Goal: Task Accomplishment & Management: Manage account settings

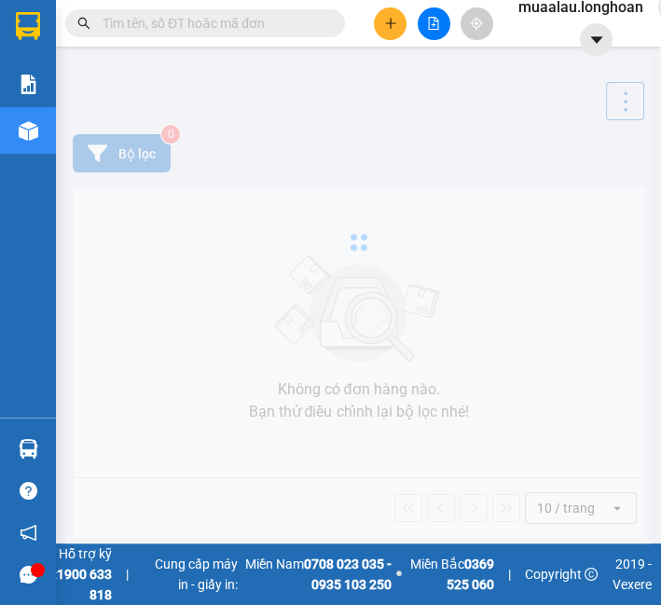
click at [213, 34] on span at bounding box center [205, 23] width 280 height 28
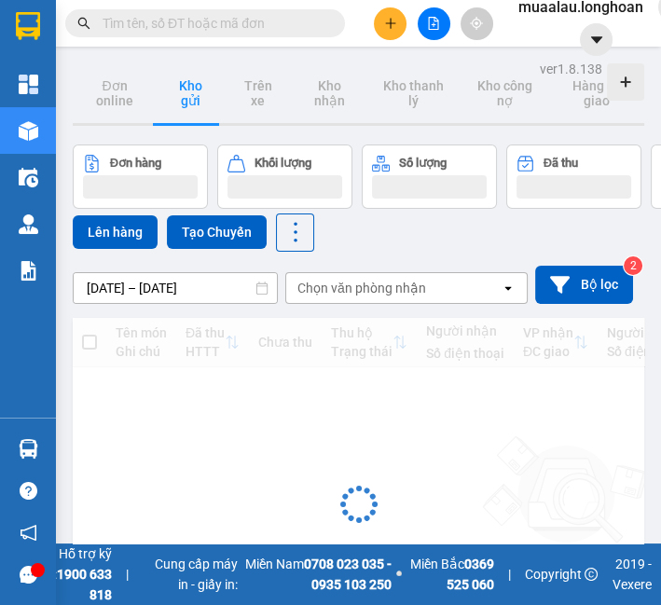
click at [207, 24] on input "text" at bounding box center [213, 23] width 220 height 21
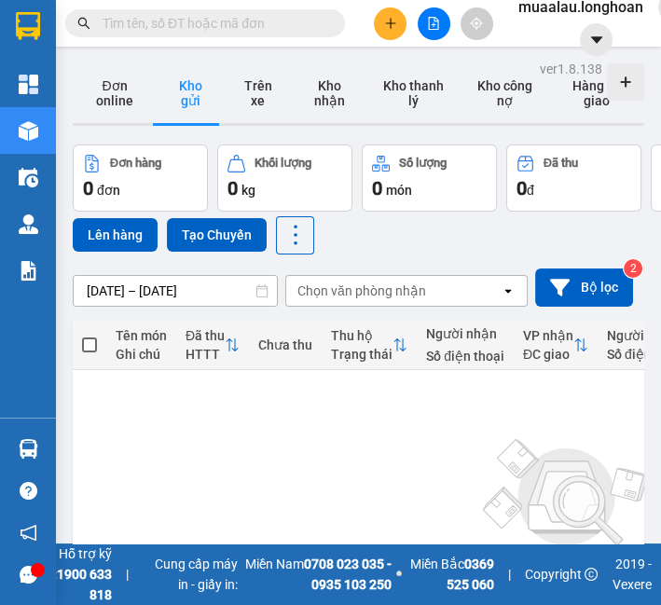
paste input "VPHM0808250031"
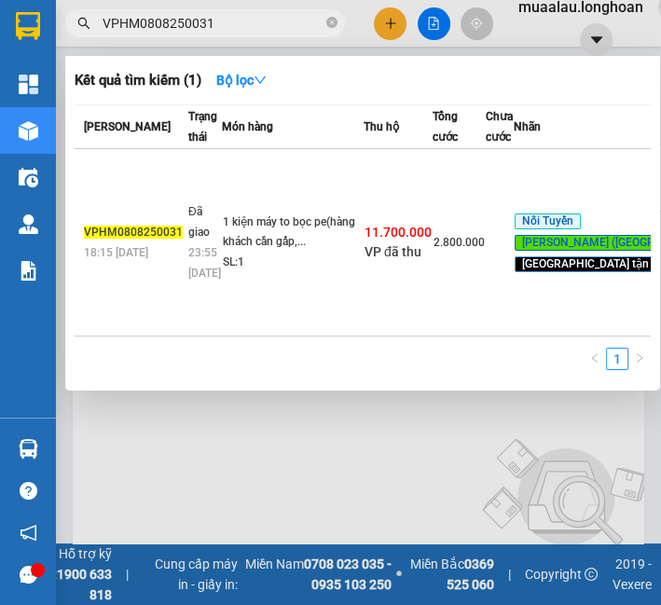
type input "VPHM0808250031"
click at [246, 149] on td "1 kiện máy to bọc pe(hàng khách cần gấp,... SL: 1" at bounding box center [293, 242] width 142 height 187
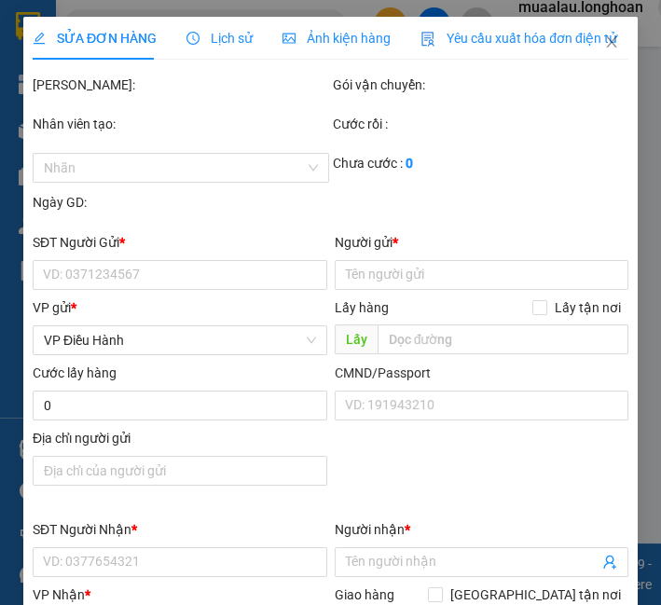
type input "0983531533"
type input "c quỳnh"
type input "0985464746"
type input "[PERSON_NAME]"
type input "bánh canh cua Cosy , đường tỉnh lộ 941, xã [GEOGRAPHIC_DATA] (xéo điện máy xanh…"
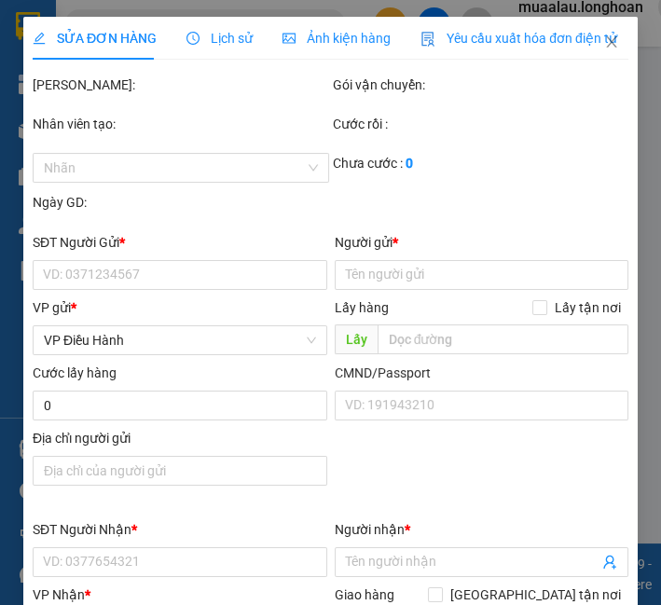
type input "300.000"
type input "nhận nguyên kiện,giao nguyên kiện,bể vỡ k đền"
checkbox input "true"
type input "11.700.000"
type input "30.000"
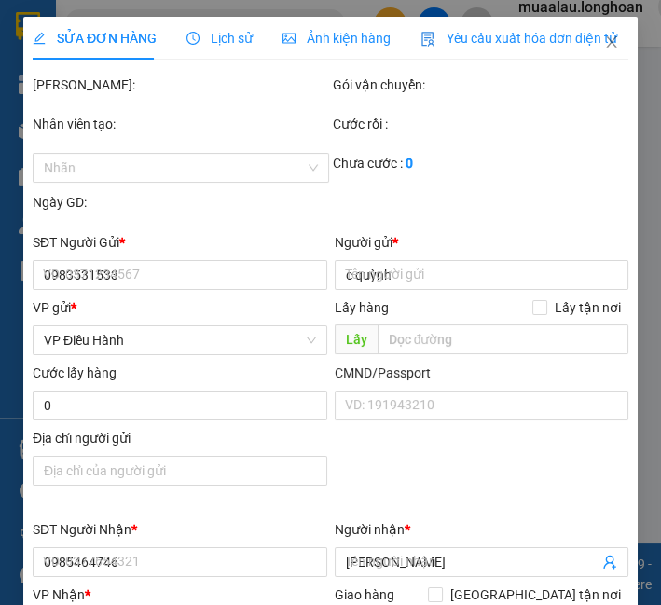
type input "2.800.000"
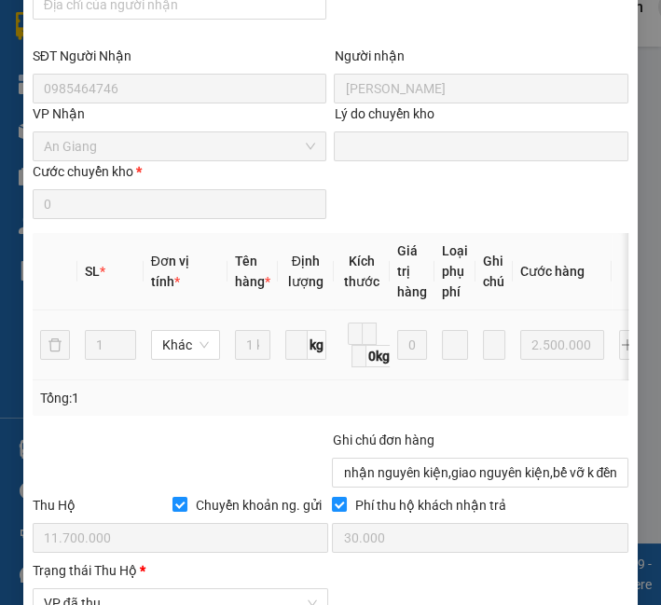
scroll to position [1347, 0]
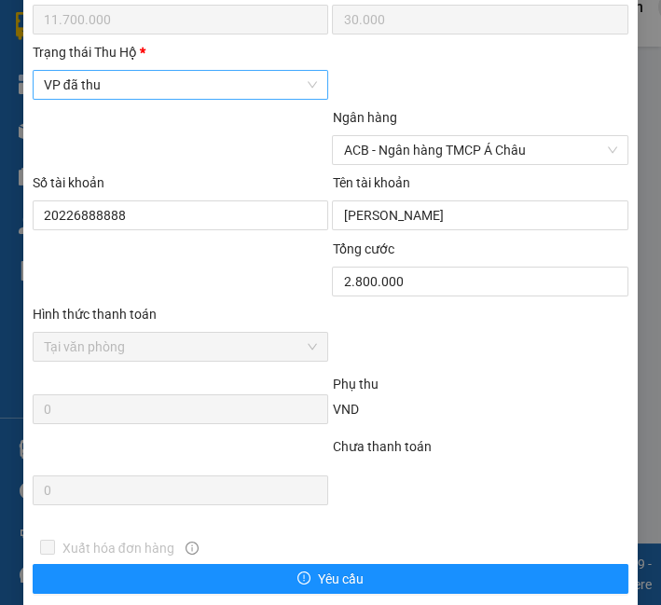
click at [90, 71] on span "VP đã thu" at bounding box center [181, 85] width 274 height 28
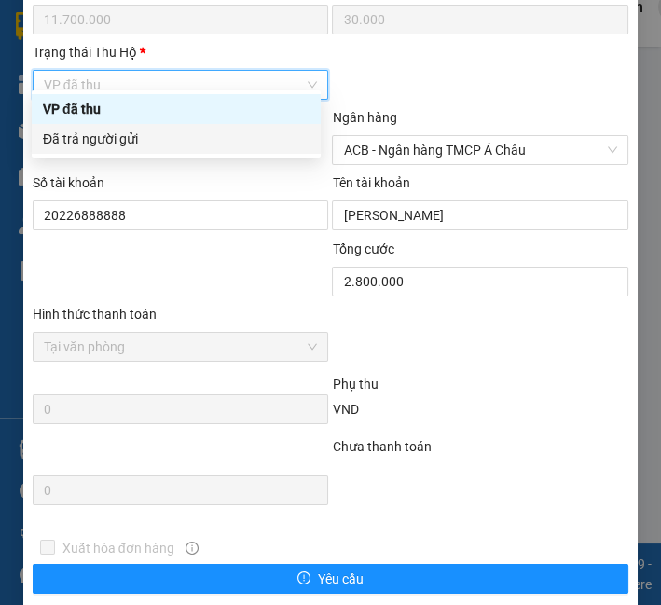
click at [94, 139] on div "Đã trả người gửi" at bounding box center [176, 139] width 267 height 21
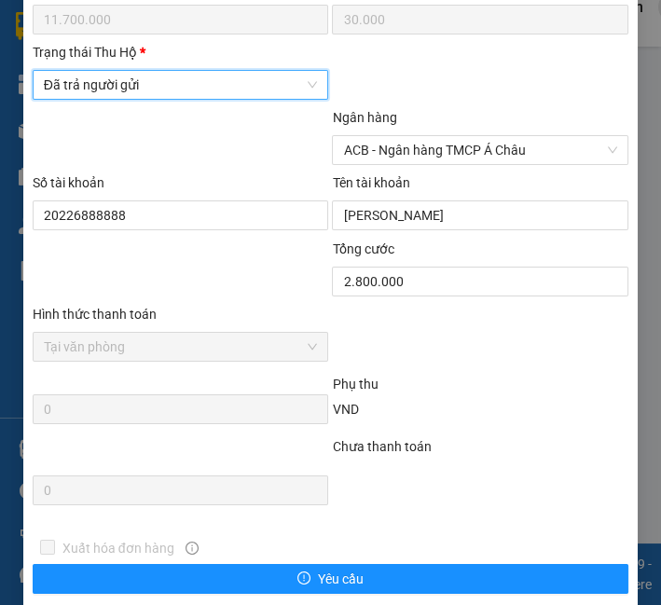
scroll to position [1444, 0]
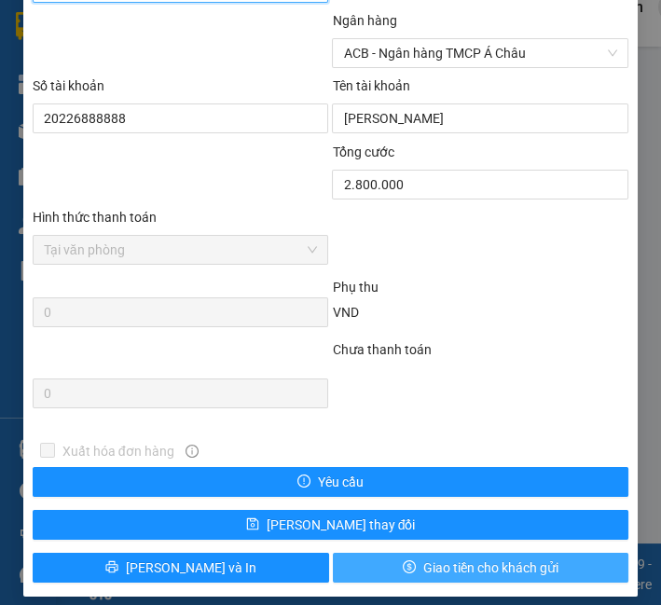
click at [517, 560] on span "Giao tiền cho khách gửi" at bounding box center [490, 568] width 135 height 21
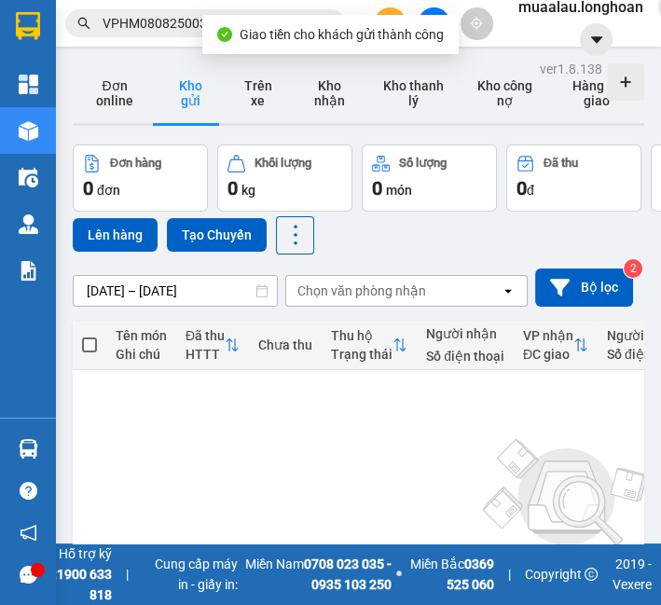
click at [184, 16] on input "VPHM0808250031" at bounding box center [213, 23] width 220 height 21
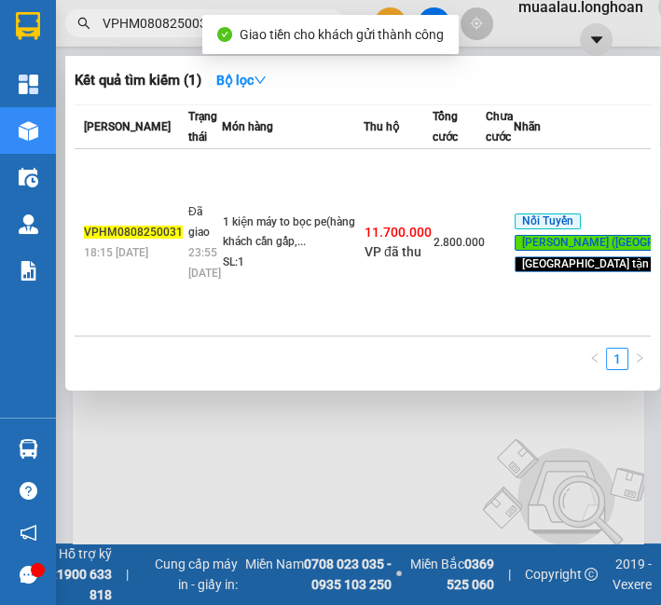
click at [184, 16] on input "VPHM0808250031" at bounding box center [213, 23] width 220 height 21
paste input "MD0608250055"
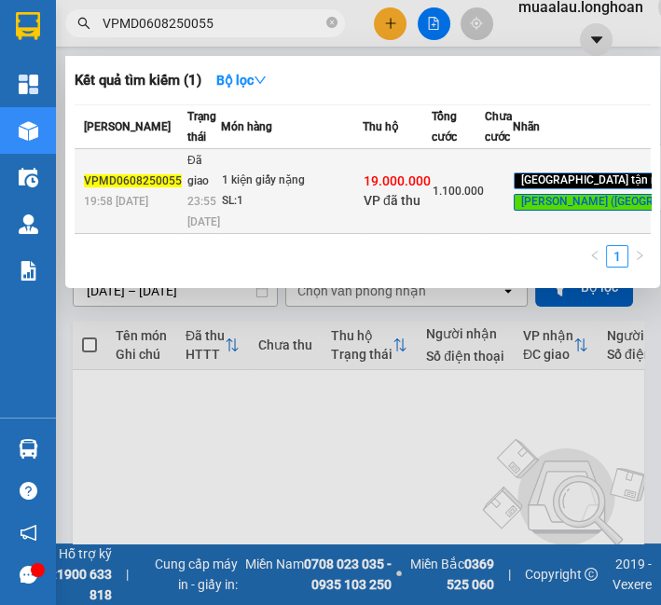
type input "VPMD0608250055"
click at [249, 203] on td "1 kiện giấy nặng SL: 1" at bounding box center [292, 191] width 142 height 85
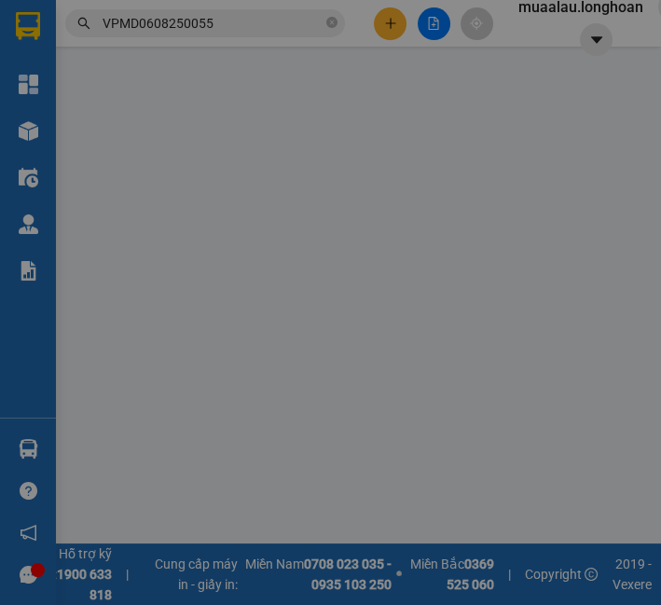
type input "0972431692"
type input "ANH QUYẾT"
type input "0918123603"
type input "[PERSON_NAME]"
type input "419, [GEOGRAPHIC_DATA], xã [GEOGRAPHIC_DATA], [GEOGRAPHIC_DATA], tỉnh [GEOGRAPH…"
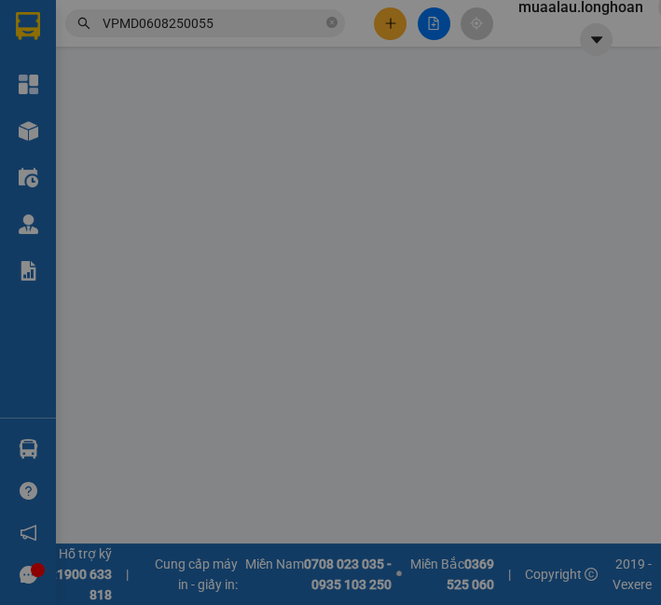
type input "250.000"
type input "hàng ko đồng kiểm giao nguyên kiện hư vỡ k đền"
checkbox input "true"
type input "19.000.000"
type input "35.000"
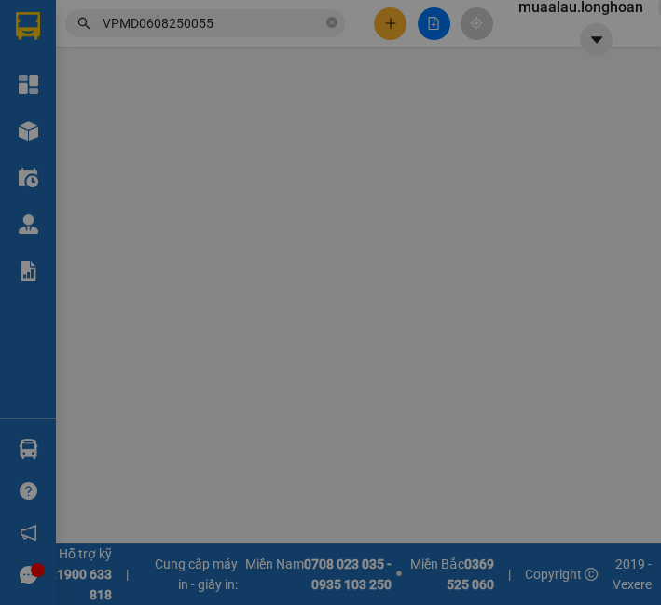
type input "1.100.000"
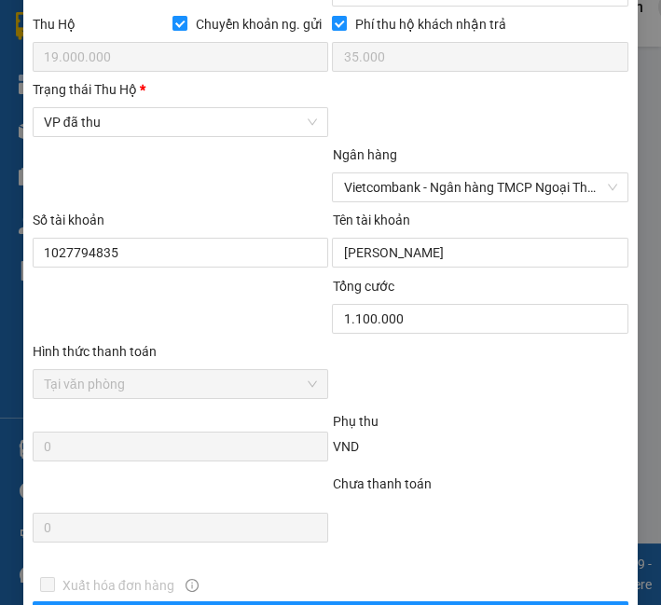
scroll to position [1319, 0]
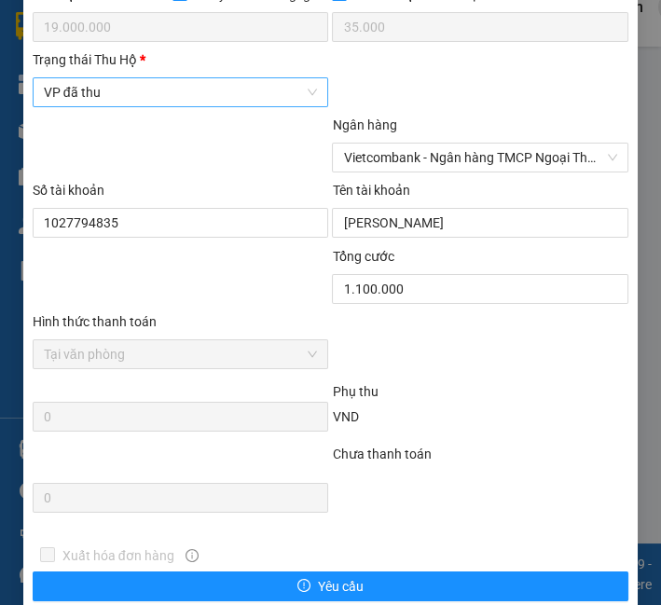
click at [201, 85] on span "VP đã thu" at bounding box center [181, 92] width 274 height 28
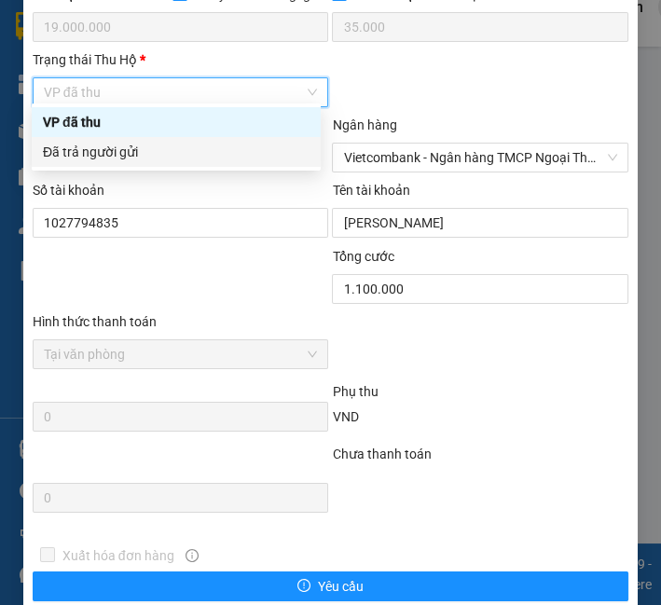
click at [181, 158] on div "Đã trả người gửi" at bounding box center [176, 152] width 267 height 21
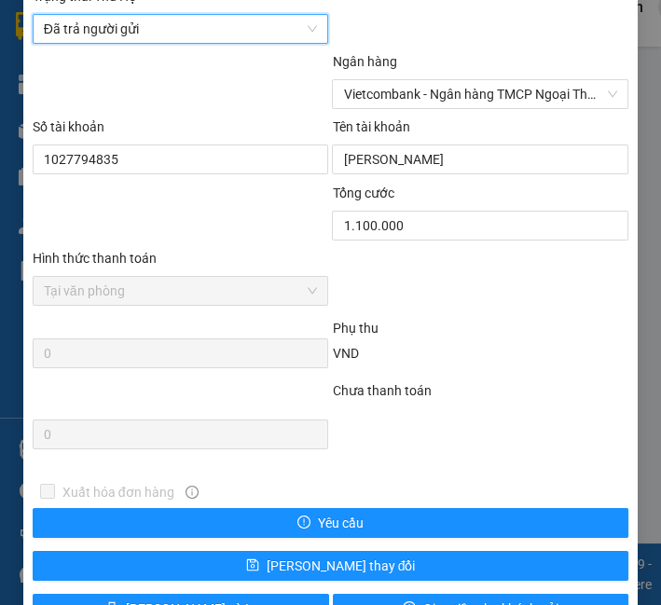
scroll to position [1429, 0]
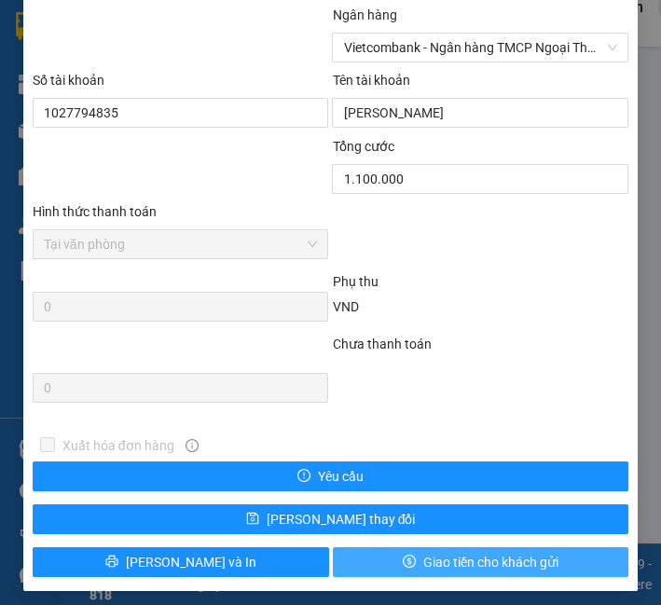
click at [368, 558] on button "Giao tiền cho khách gửi" at bounding box center [481, 562] width 297 height 30
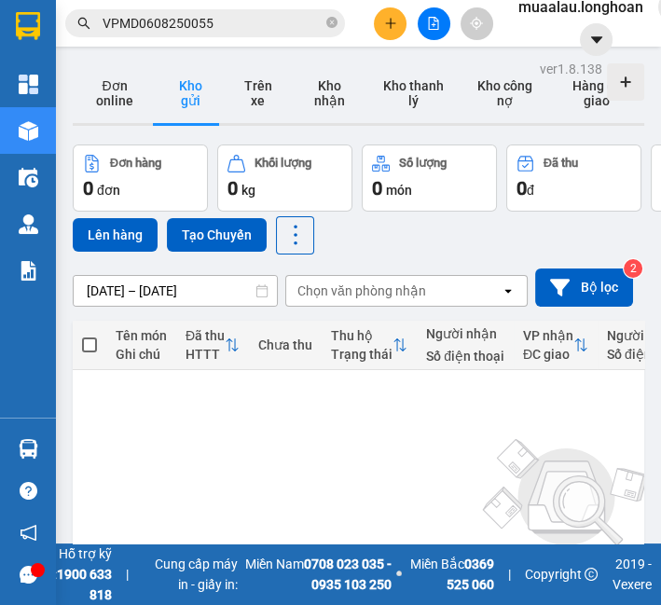
click at [111, 19] on input "VPMD0608250055" at bounding box center [213, 23] width 220 height 21
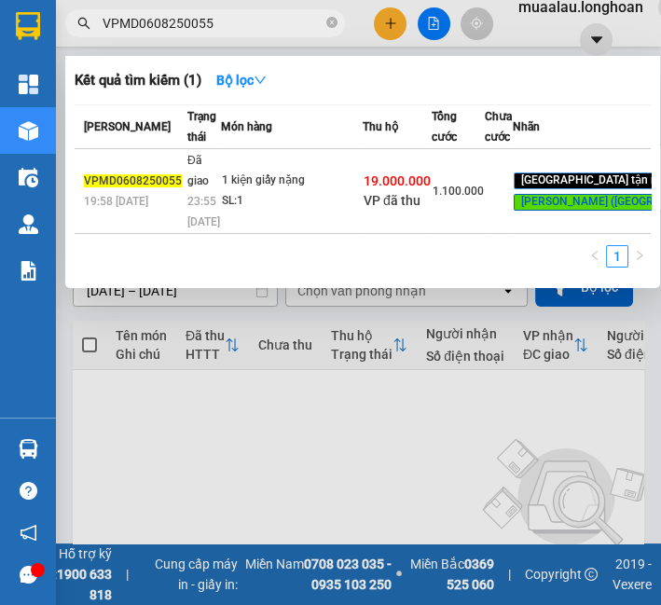
click at [111, 19] on input "VPMD0608250055" at bounding box center [213, 23] width 220 height 21
paste input "508250054"
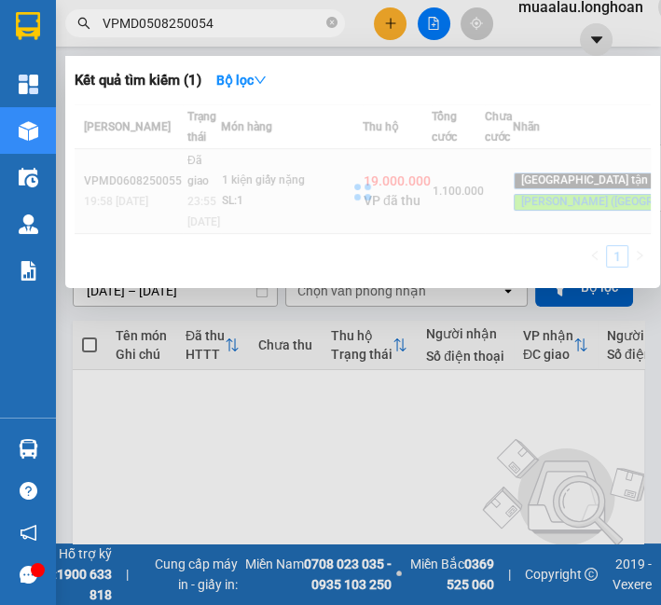
type input "VPMD0508250054"
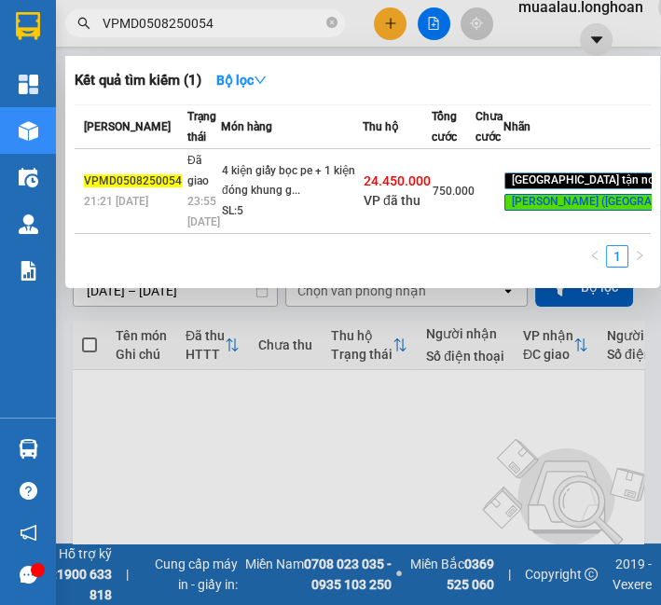
click at [259, 201] on div "4 kiện giấy bọc pe + 1 kiện đóng khung g..." at bounding box center [292, 181] width 140 height 40
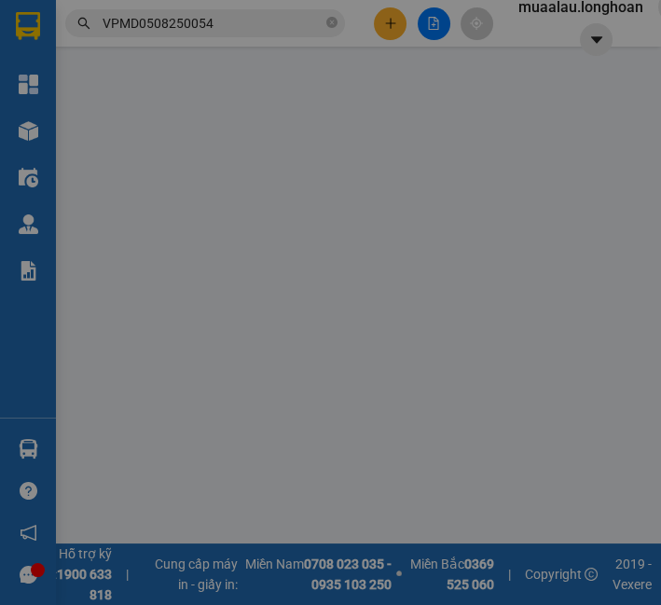
type input "0963866833"
type input "A HIỆP"
type input "0979241229"
type input "a tuấn"
type input "Số 12 đường [GEOGRAPHIC_DATA]. [GEOGRAPHIC_DATA]. Châu đốc an Giang"
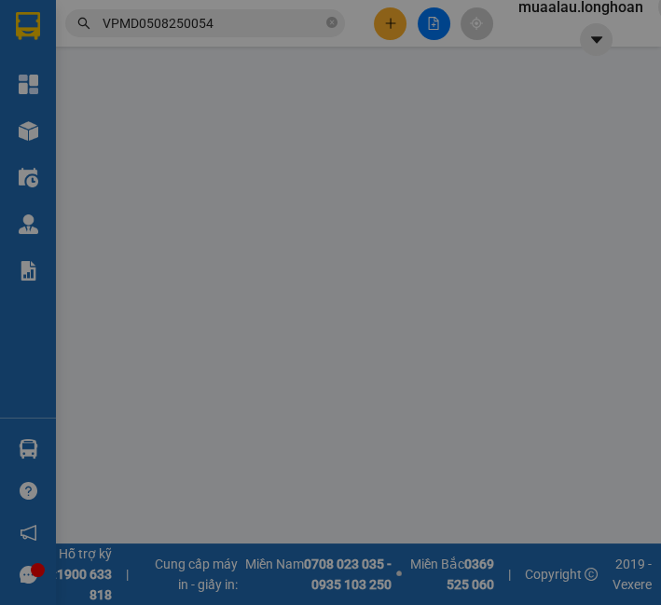
type input "150.000"
type input "hàng ko đồng kiểm giao nguyên kiện hư vỡ k đền"
checkbox input "true"
type input "24.450.000"
type input "50.000"
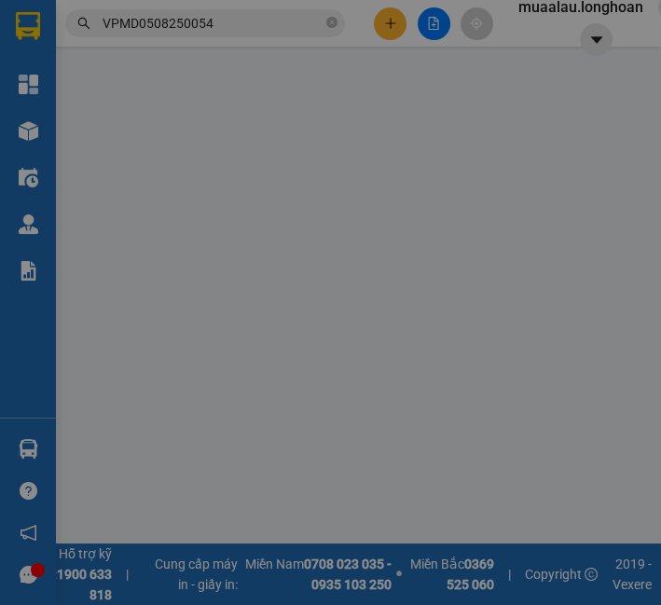
type input "750.000"
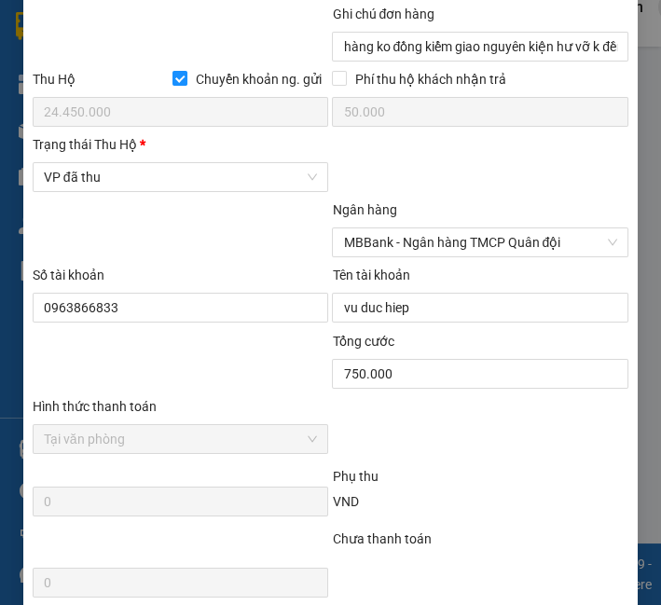
scroll to position [1243, 0]
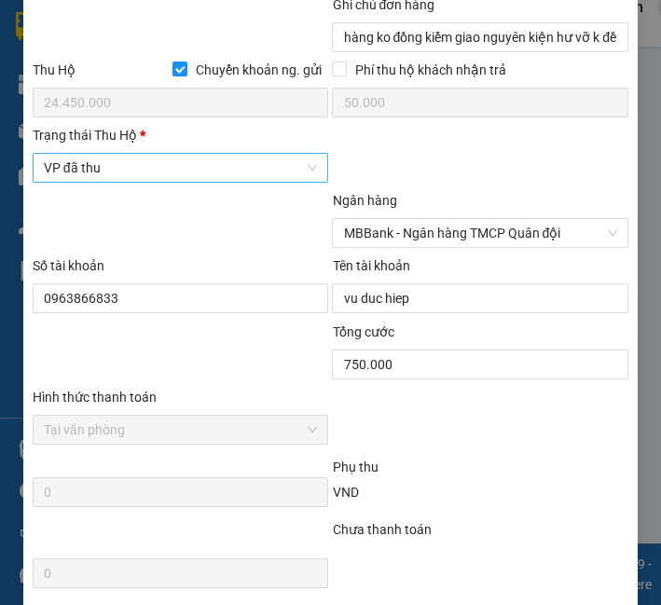
click at [122, 165] on span "VP đã thu" at bounding box center [181, 168] width 274 height 28
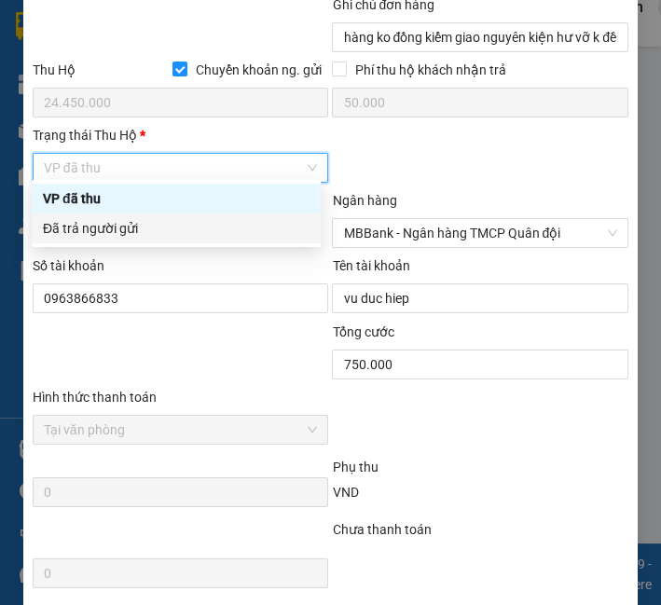
click at [122, 233] on div "Đã trả người gửi" at bounding box center [176, 228] width 267 height 21
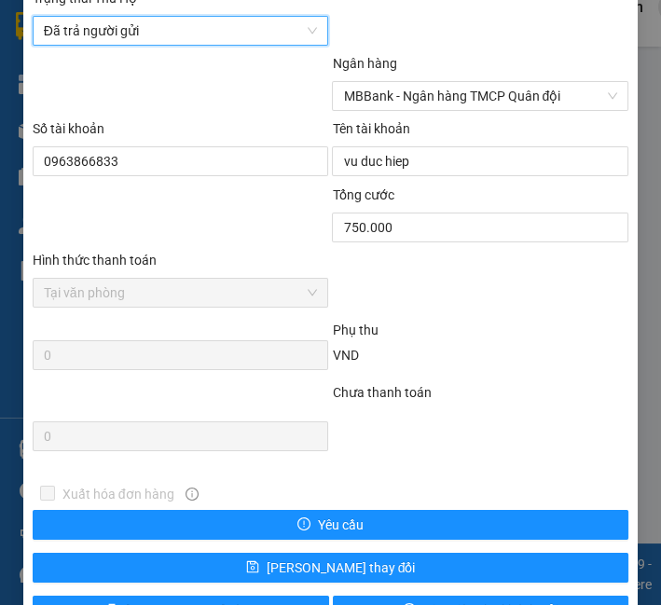
scroll to position [1429, 0]
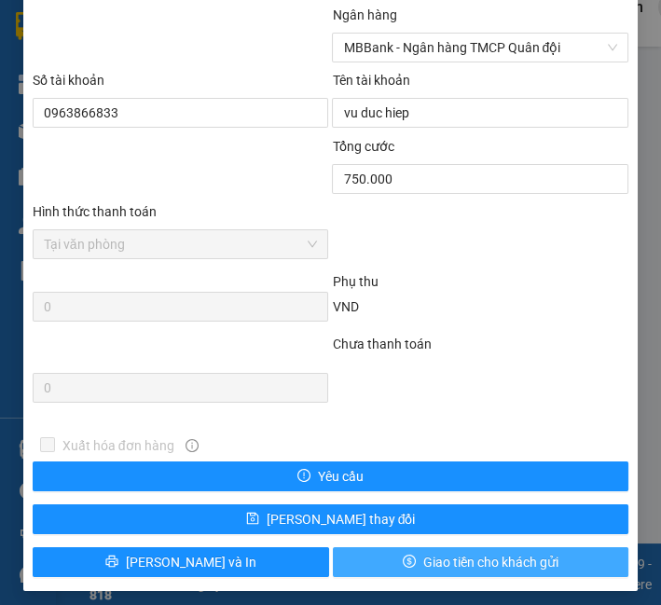
click at [463, 552] on span "Giao tiền cho khách gửi" at bounding box center [490, 562] width 135 height 21
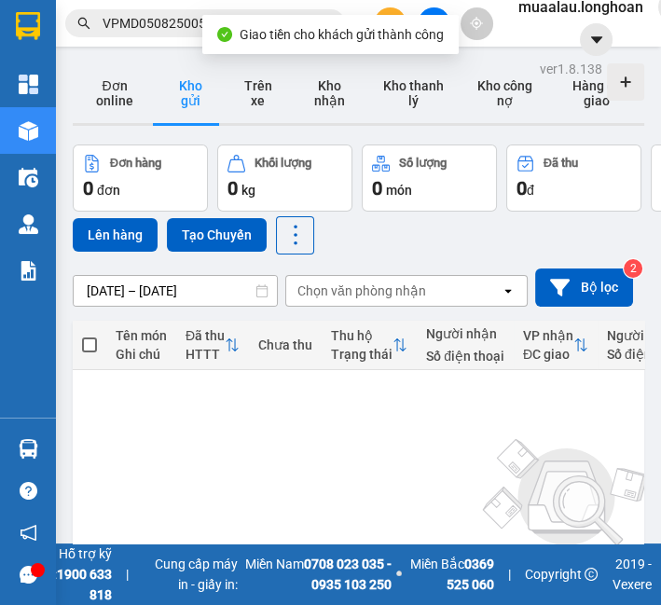
click at [151, 25] on input "VPMD0508250054" at bounding box center [213, 23] width 220 height 21
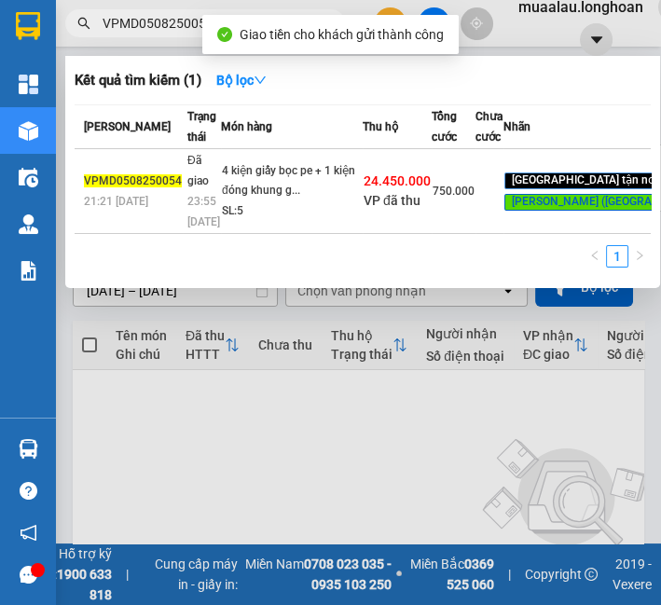
click at [151, 25] on input "VPMD0508250054" at bounding box center [213, 23] width 220 height 21
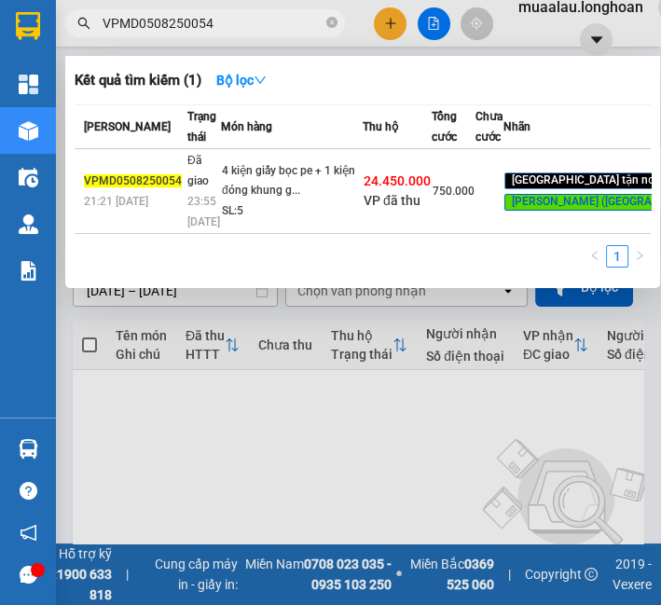
paste input "HM1108250037"
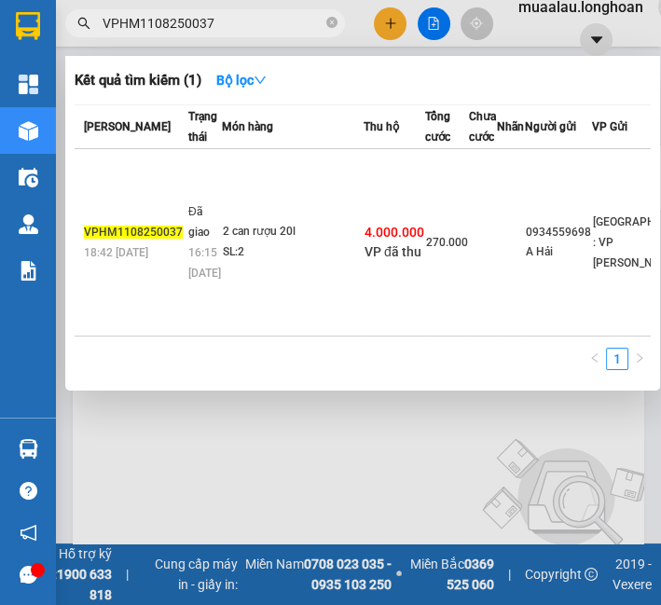
type input "VPHM1108250037"
click at [317, 209] on td "2 can rượu 20l SL: 2" at bounding box center [293, 242] width 142 height 187
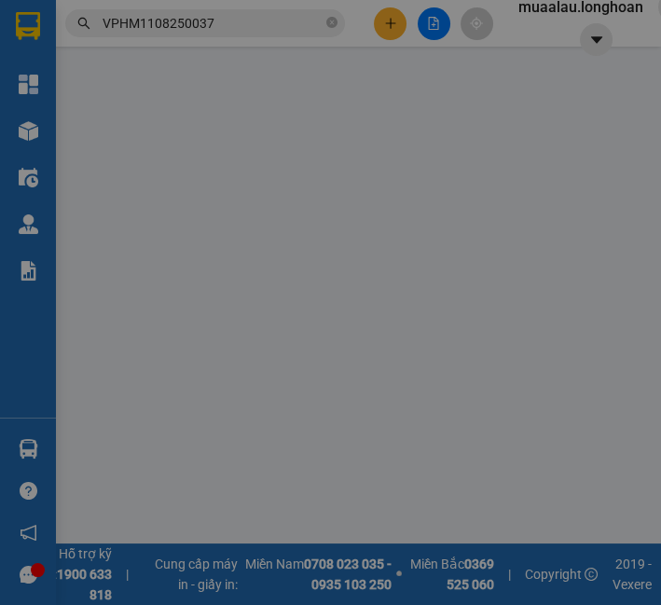
type input "0934559698"
type input "A Hải"
type input "0797997979"
type input "a nam"
type input "TP Phan thiết Vòng Xoay suối cát-ql1a"
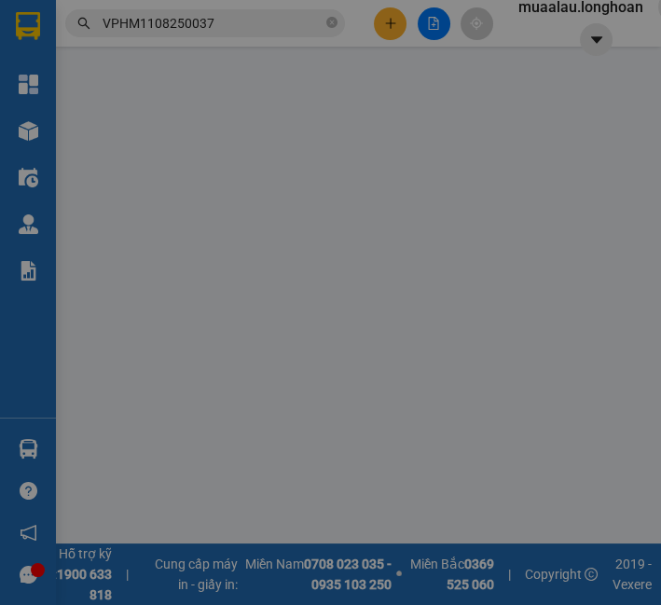
checkbox input "true"
type input "4.000.000"
type input "20.000"
type input "270.000"
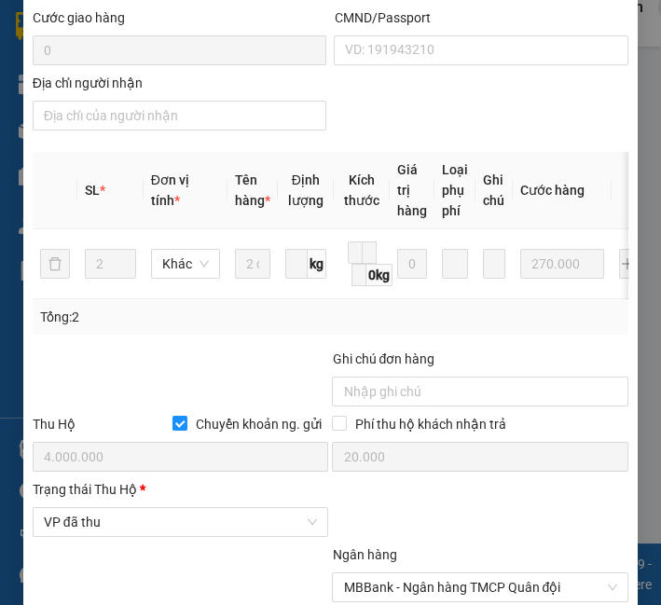
scroll to position [1097, 0]
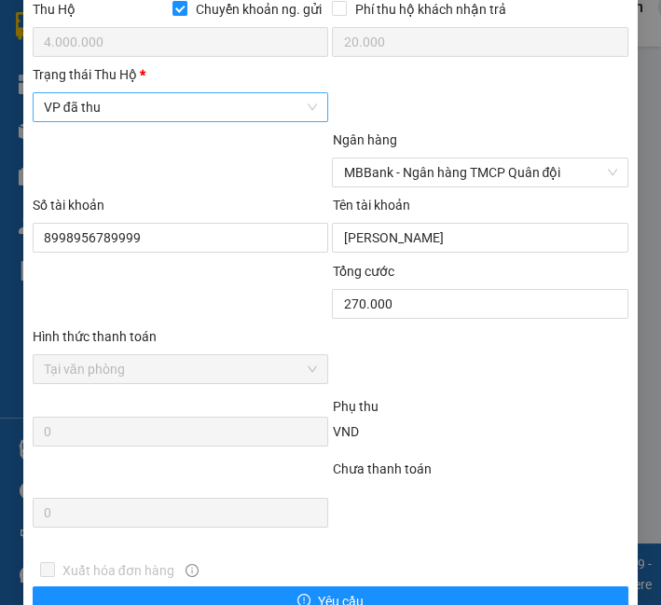
click at [197, 107] on span "VP đã thu" at bounding box center [181, 107] width 274 height 28
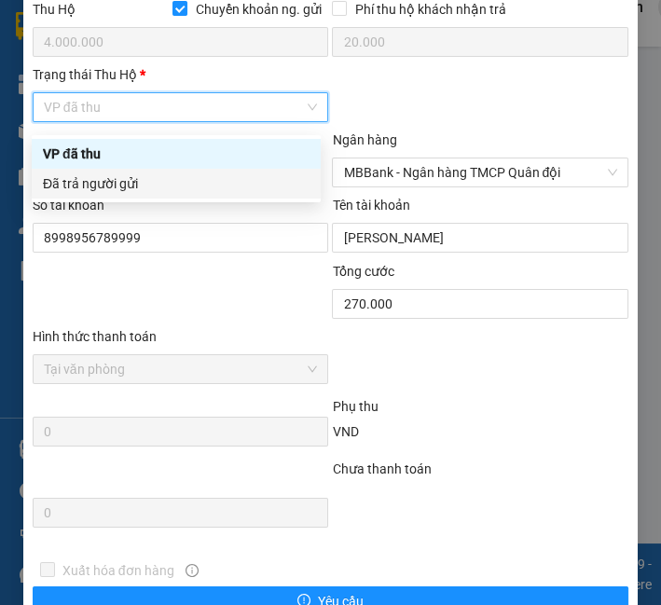
click at [159, 187] on div "Đã trả người gửi" at bounding box center [176, 183] width 267 height 21
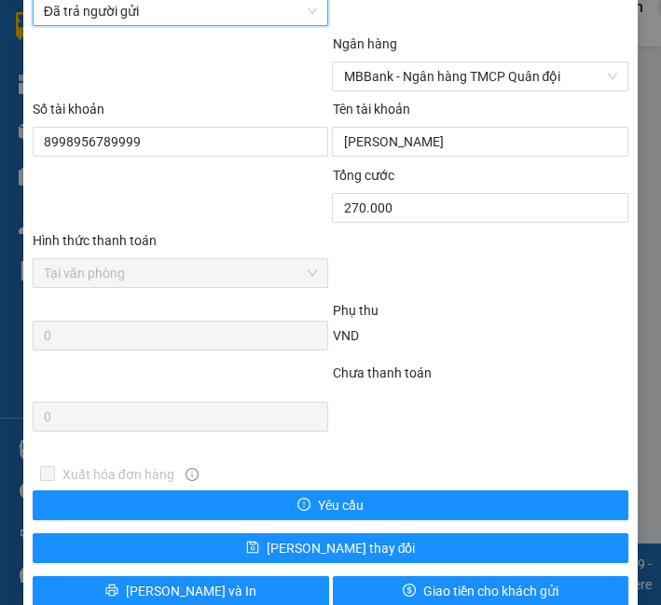
scroll to position [1237, 0]
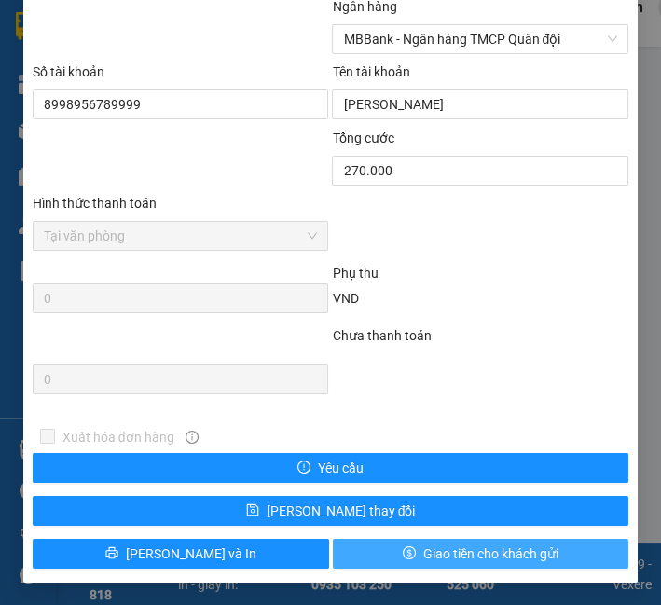
click at [389, 553] on button "Giao tiền cho khách gửi" at bounding box center [481, 554] width 297 height 30
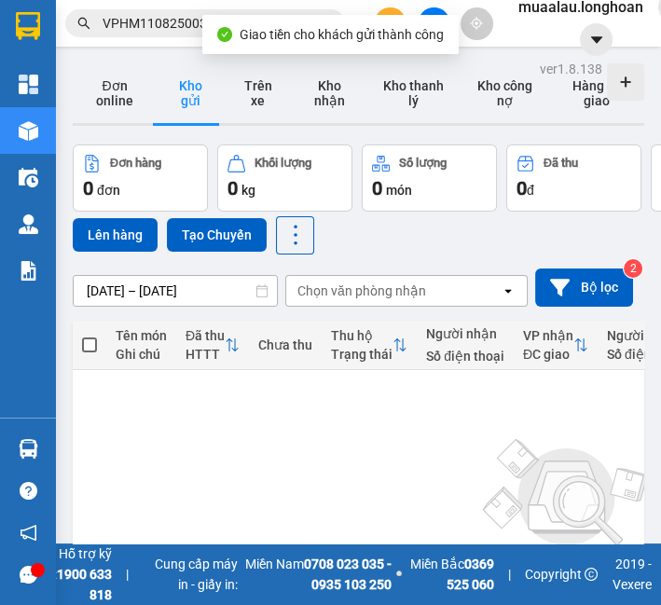
click at [157, 35] on span "VPHM1108250037" at bounding box center [205, 23] width 280 height 28
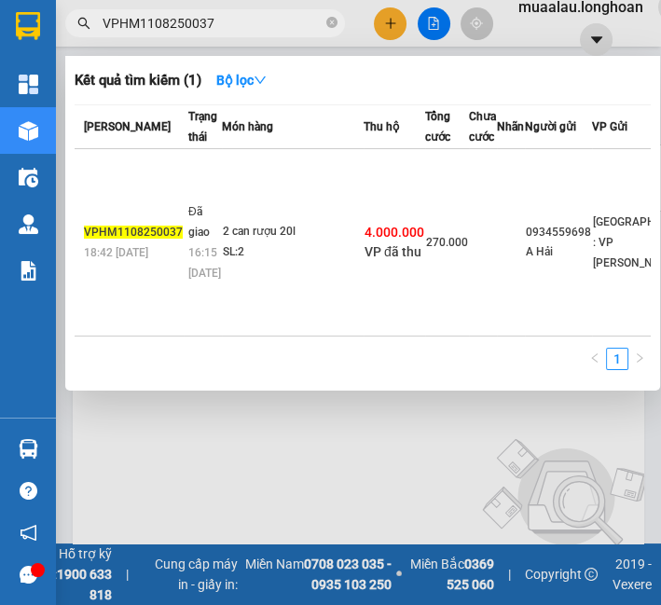
click at [157, 32] on input "VPHM1108250037" at bounding box center [213, 23] width 220 height 21
click at [162, 23] on input "VPHM1108250037" at bounding box center [213, 23] width 220 height 21
click at [162, 25] on input "VPHM1108250037" at bounding box center [213, 23] width 220 height 21
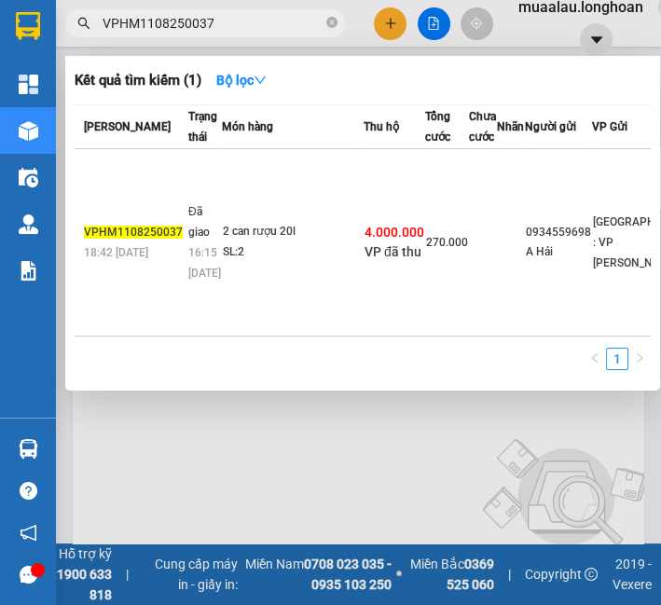
click at [162, 25] on input "VPHM1108250037" at bounding box center [213, 23] width 220 height 21
paste input "QU121108250009"
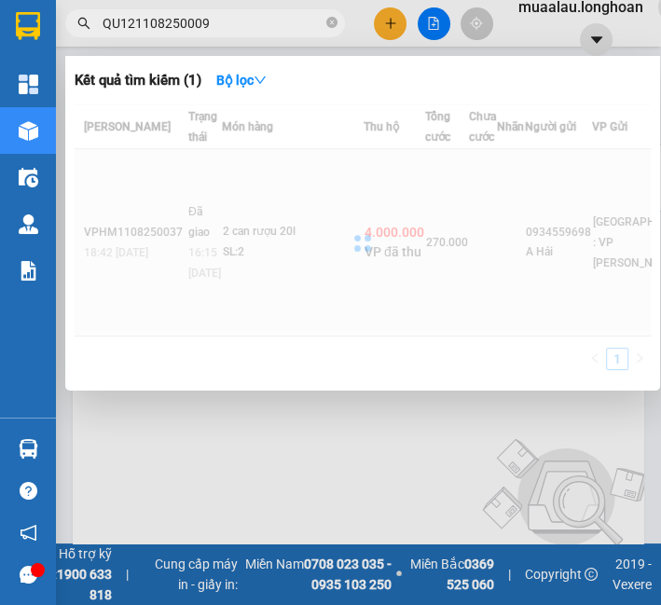
type input "QU121108250009"
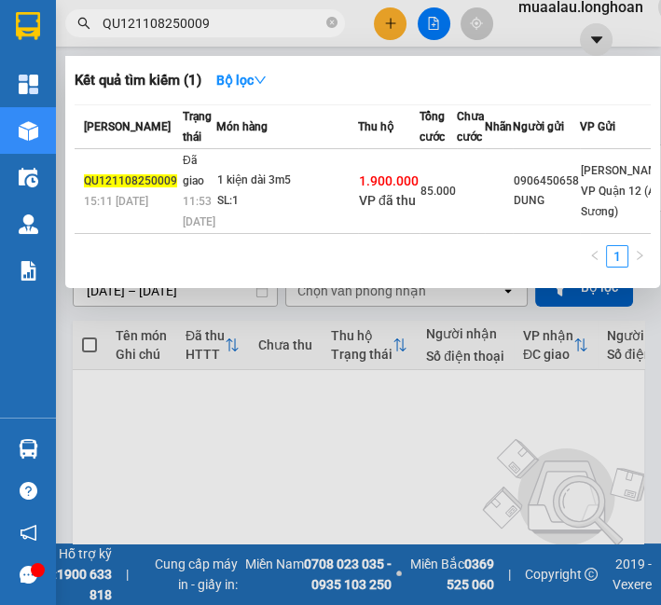
click at [217, 191] on div "1 kiện dài 3m5" at bounding box center [287, 181] width 140 height 21
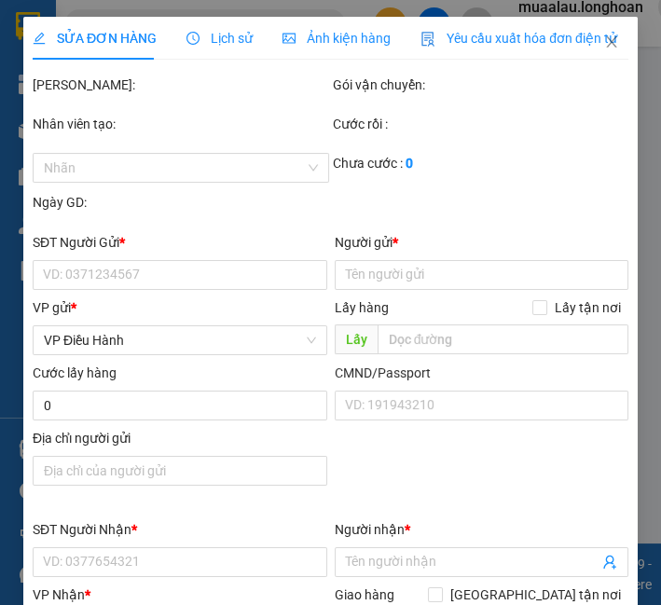
type input "0906450658"
type input "DUNG"
type input "0383887739"
type input "Quý Châu"
type input "[GEOGRAPHIC_DATA] - [GEOGRAPHIC_DATA] QL 1A"
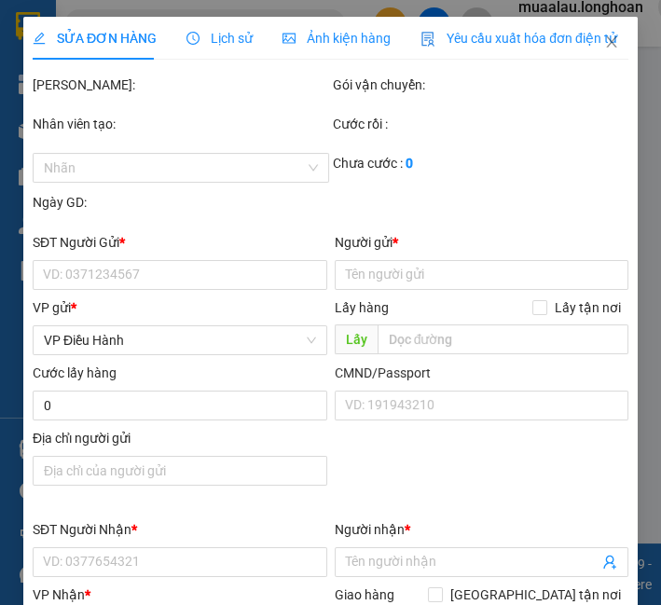
type input "nhận theo kiện - hư hỏng ko chịu trách nhiệm"
checkbox input "true"
type input "1.900.000"
type input "10.000"
type input "85.000"
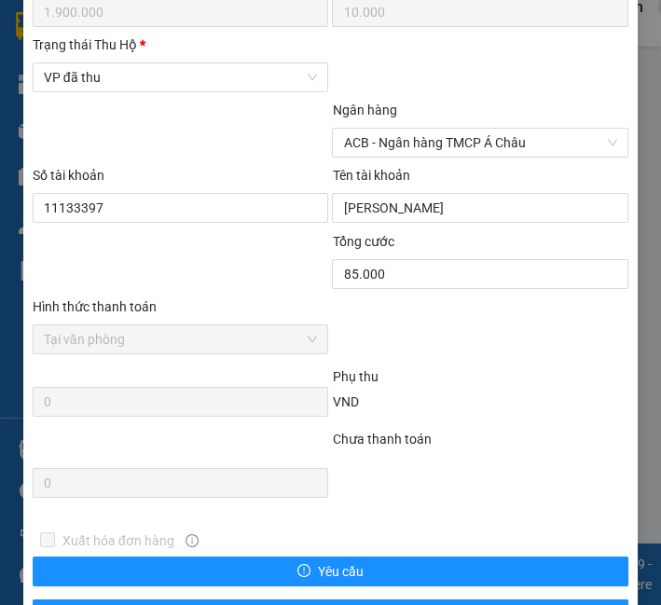
scroll to position [1051, 0]
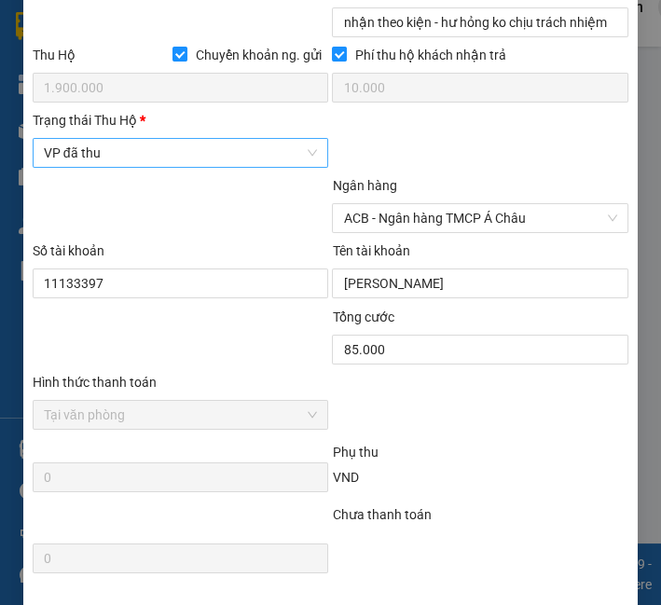
click at [143, 167] on span "VP đã thu" at bounding box center [181, 153] width 274 height 28
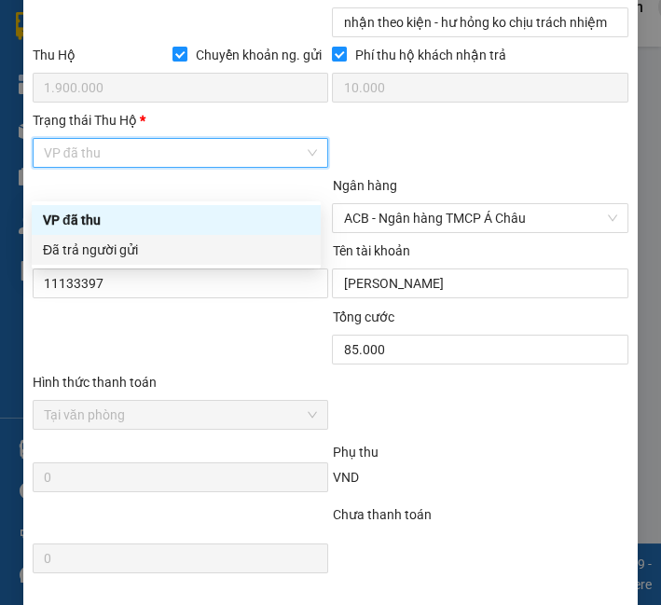
click at [132, 246] on div "Đã trả người gửi" at bounding box center [176, 250] width 267 height 21
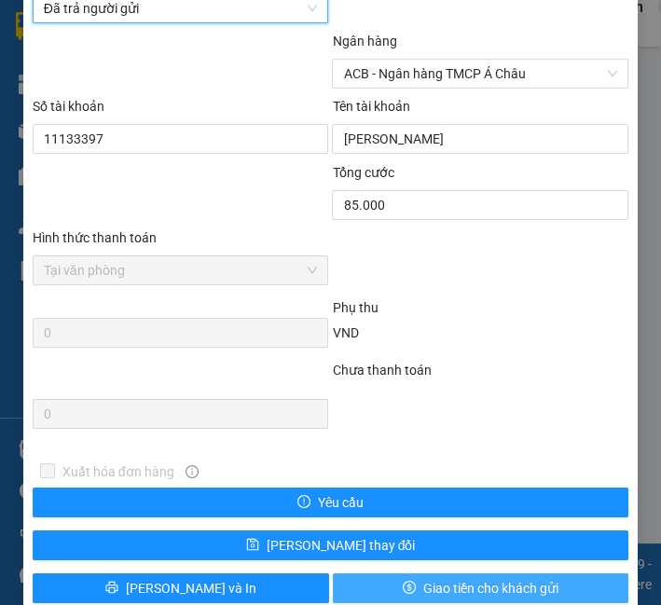
scroll to position [1258, 0]
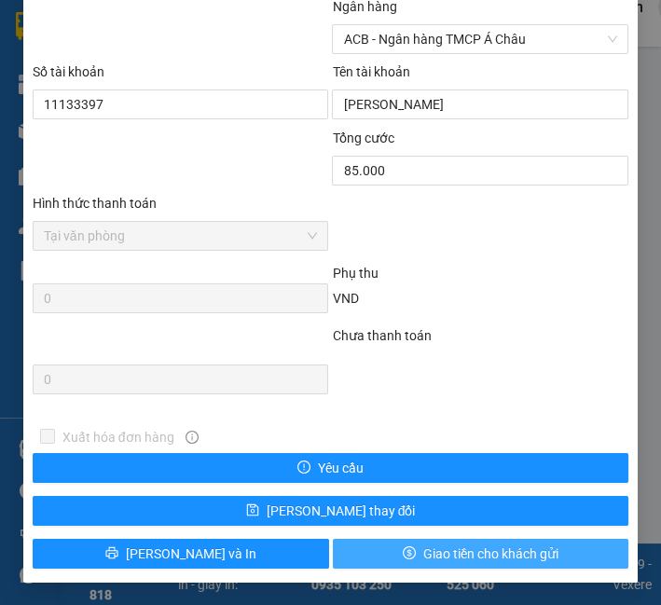
click at [352, 563] on button "Giao tiền cho khách gửi" at bounding box center [481, 554] width 297 height 30
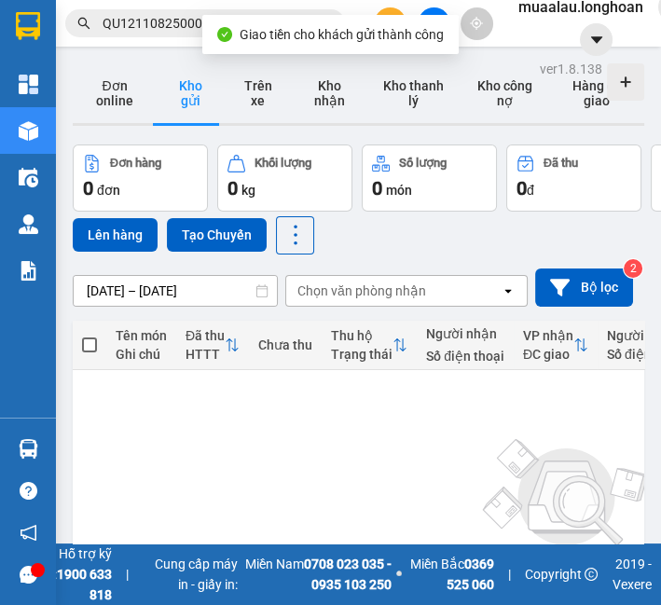
click at [154, 25] on input "QU121108250009" at bounding box center [213, 23] width 220 height 21
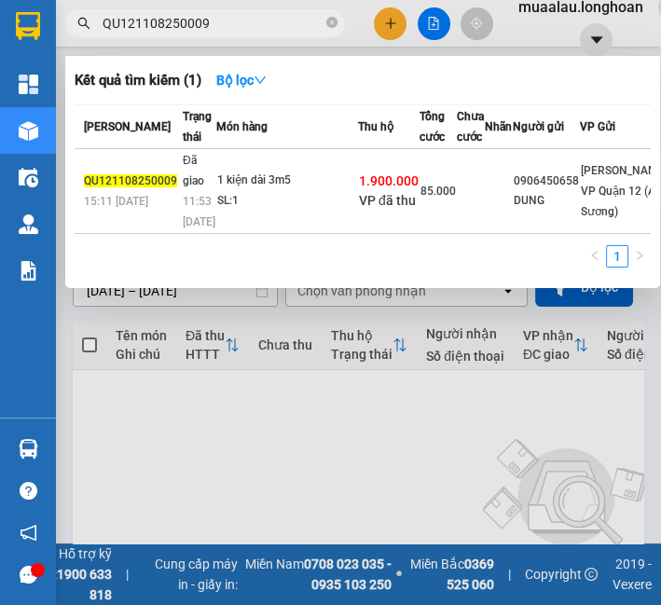
click at [154, 25] on input "QU121108250009" at bounding box center [213, 23] width 220 height 21
paste input "VPMD110825001"
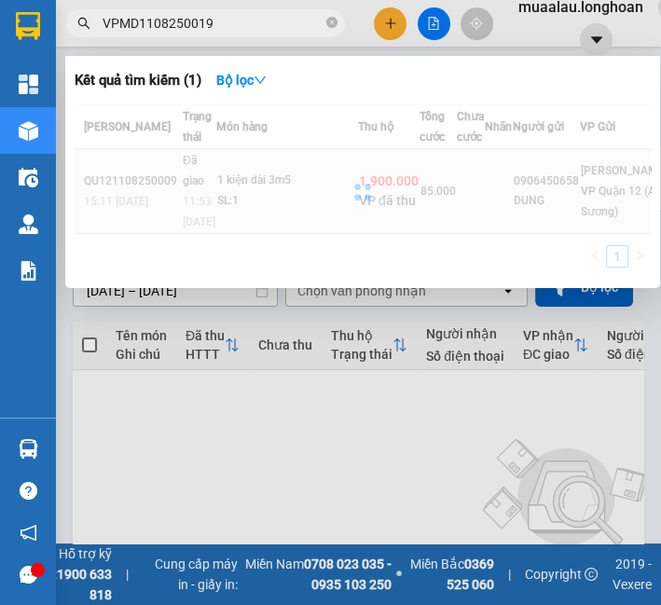
type input "VPMD1108250019"
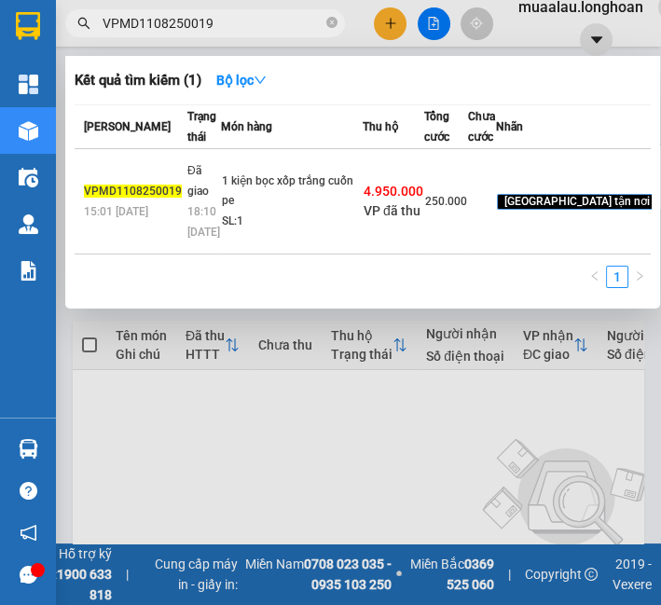
click at [234, 177] on td "1 kiện bọc xốp trắng cuốn pe SL: 1" at bounding box center [292, 201] width 142 height 105
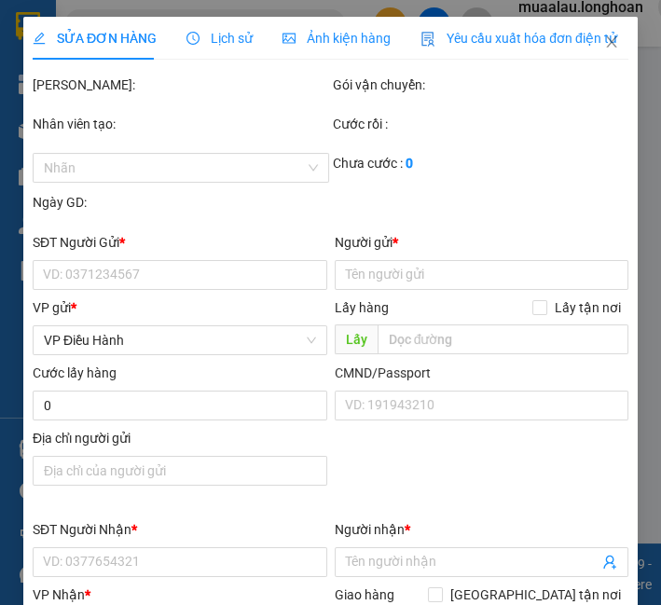
type input "0388688628"
type input "a sao"
type input "0704922228"
type input "a hải"
checkbox input "true"
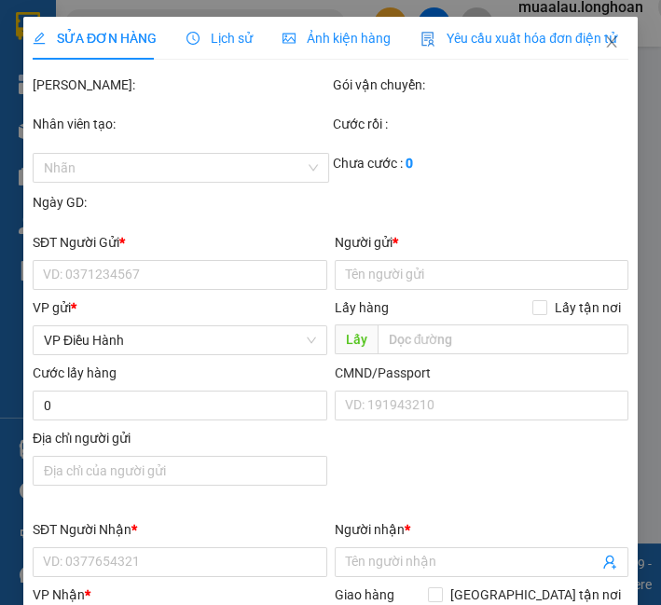
type input "16 [PERSON_NAME] quy nhơn bình định"
checkbox input "true"
type input "4.950.000"
type input "25.000"
type input "250.000"
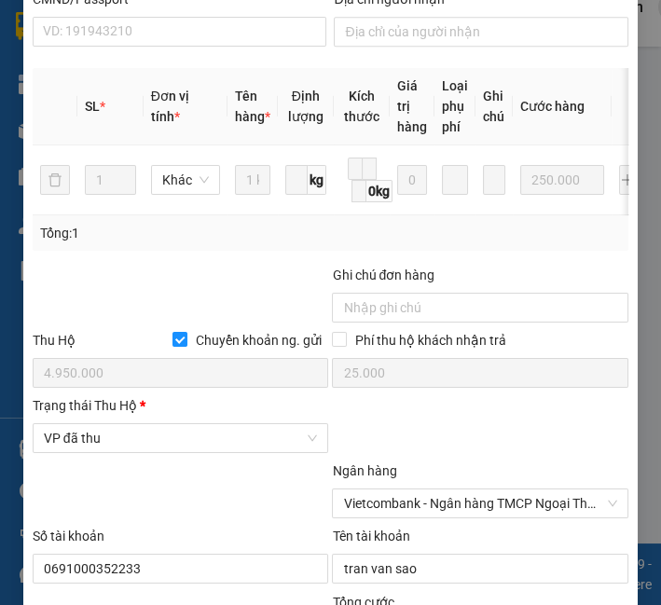
scroll to position [1068, 0]
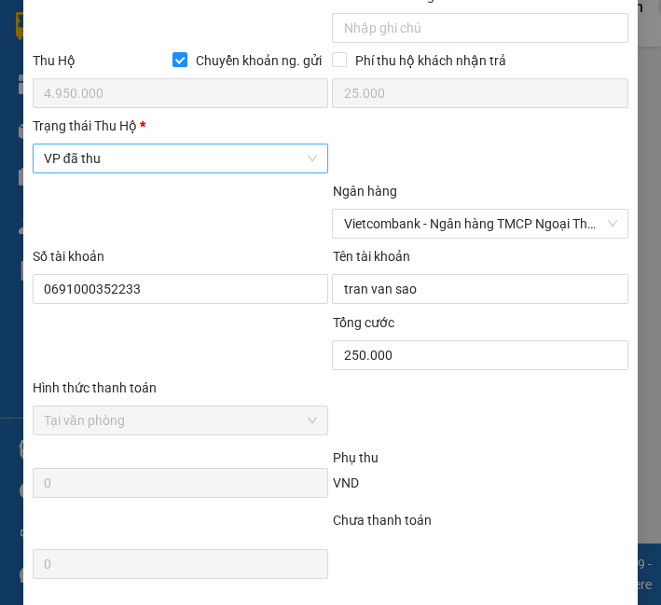
drag, startPoint x: 162, startPoint y: 187, endPoint x: 159, endPoint y: 196, distance: 9.7
click at [162, 173] on span "VP đã thu" at bounding box center [181, 159] width 274 height 28
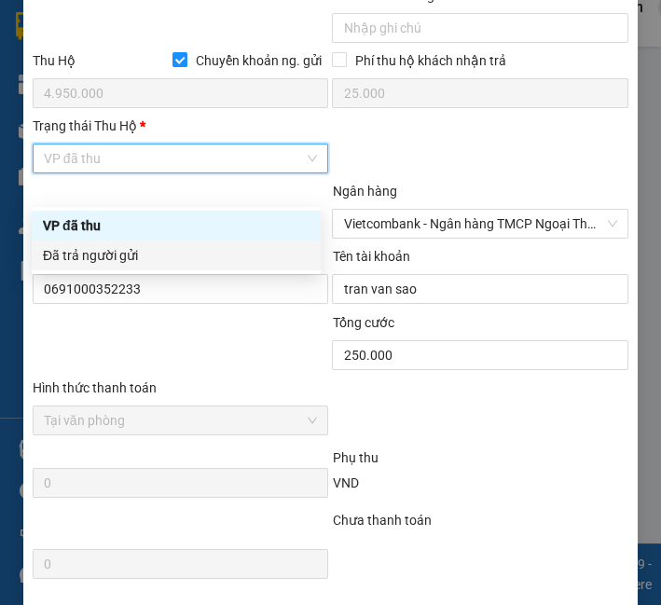
click at [145, 251] on div "Đã trả người gửi" at bounding box center [176, 255] width 267 height 21
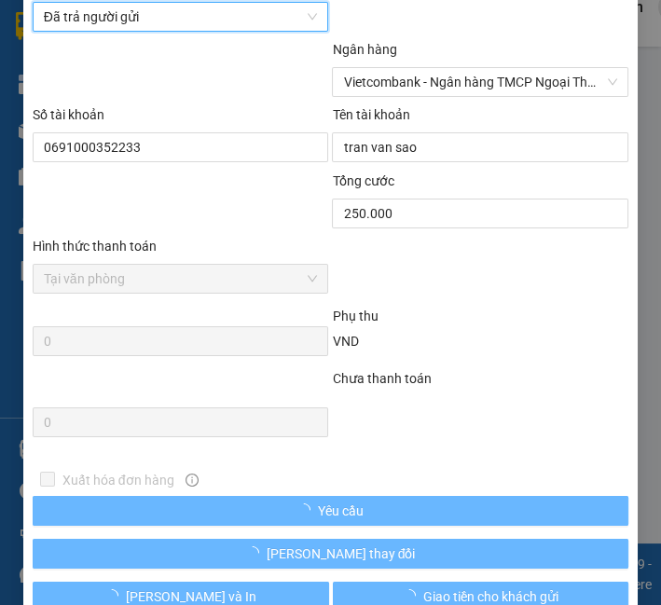
scroll to position [1281, 0]
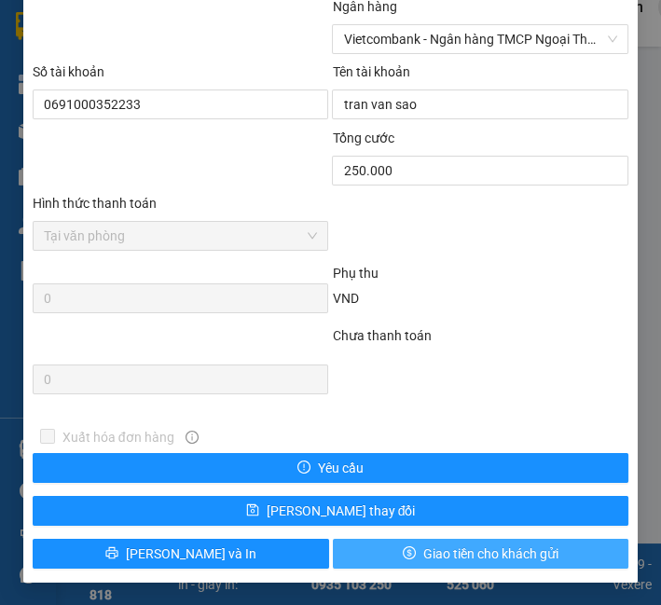
click at [409, 548] on button "Giao tiền cho khách gửi" at bounding box center [481, 554] width 297 height 30
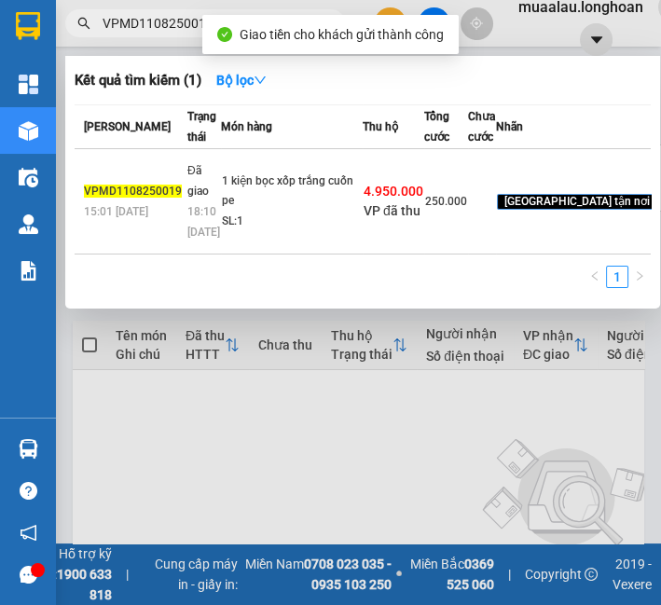
click at [148, 28] on input "VPMD1108250019" at bounding box center [213, 23] width 220 height 21
click at [150, 28] on input "VPMD1108250019" at bounding box center [213, 23] width 220 height 21
paste input "KQ120808250010"
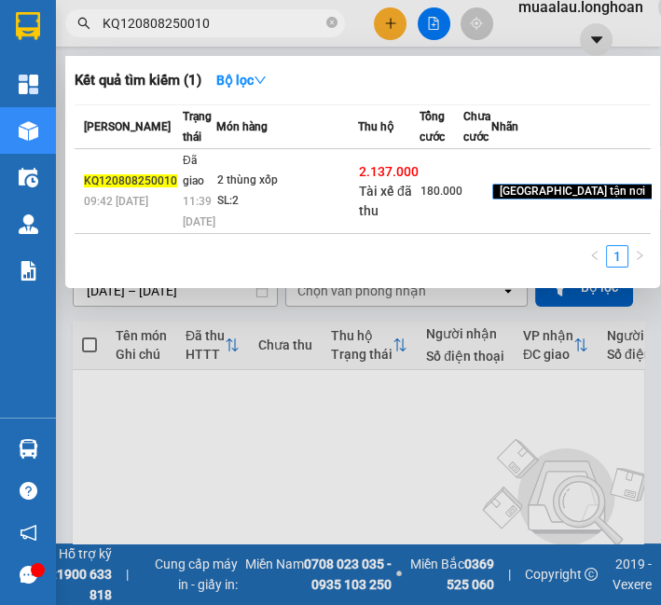
type input "KQ120808250010"
click at [223, 196] on td "2 thùng xốp SL: 2" at bounding box center [287, 191] width 142 height 85
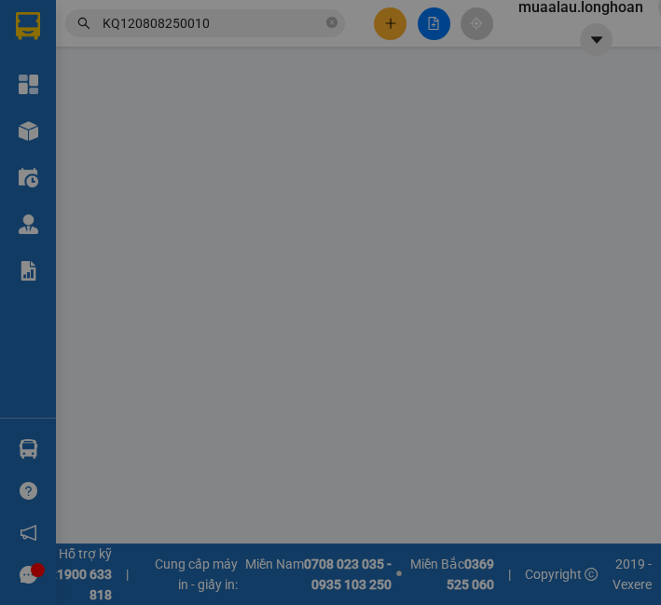
type input "0365215768"
type input "TexaCoat"
checkbox input "true"
type input ":Nhà máy Aica Đồng Nai- KCN Gò Dầu- Xã [GEOGRAPHIC_DATA] [GEOGRAPHIC_DATA]- Tỉn…"
type input "0939873043"
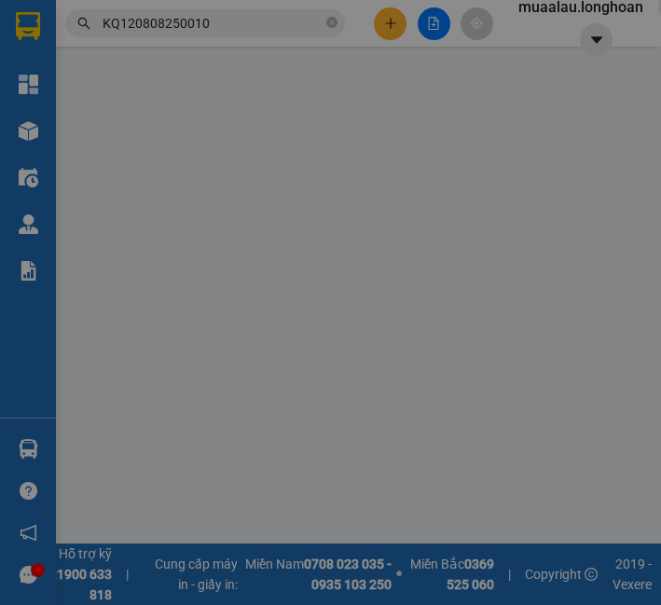
type input "Tâm"
checkbox input "true"
type input "- Địa chỉ nhận : địa chỉ: khu dân cư [GEOGRAPHIC_DATA], [GEOGRAPHIC_DATA], [GEO…"
type input "NHẬN THEO KIỆN - GIAO NGUYÊN KIỆN"
checkbox input "true"
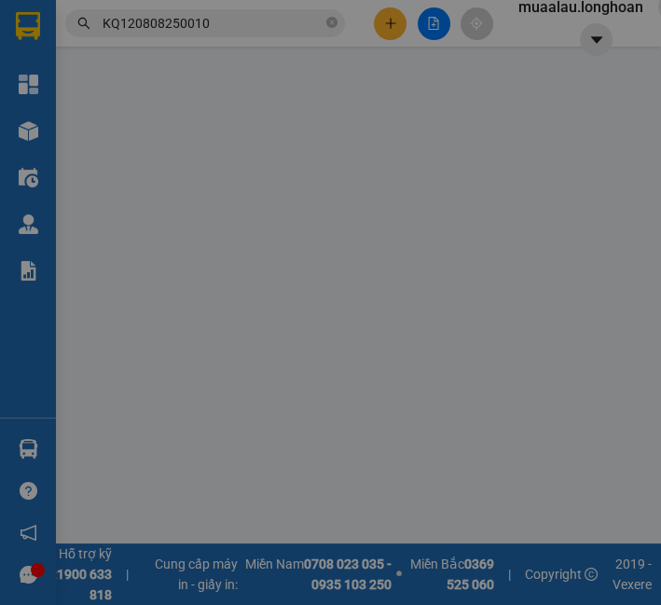
type input "2.137.000"
type input "20.000"
type input "180.000"
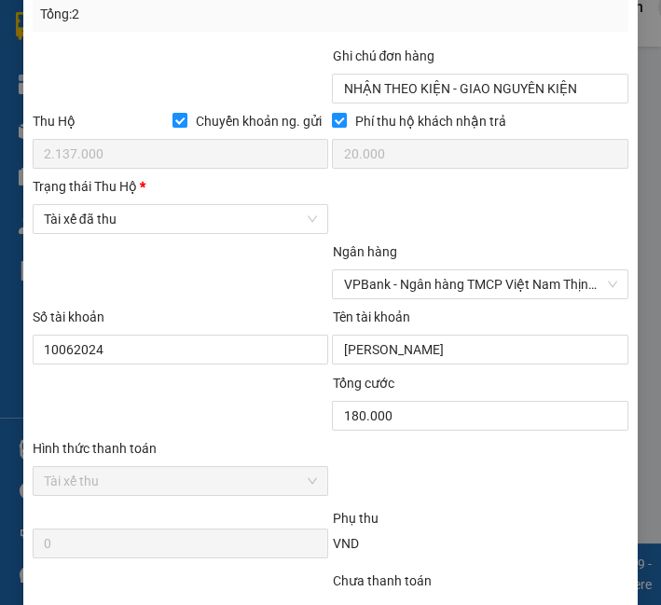
scroll to position [1046, 0]
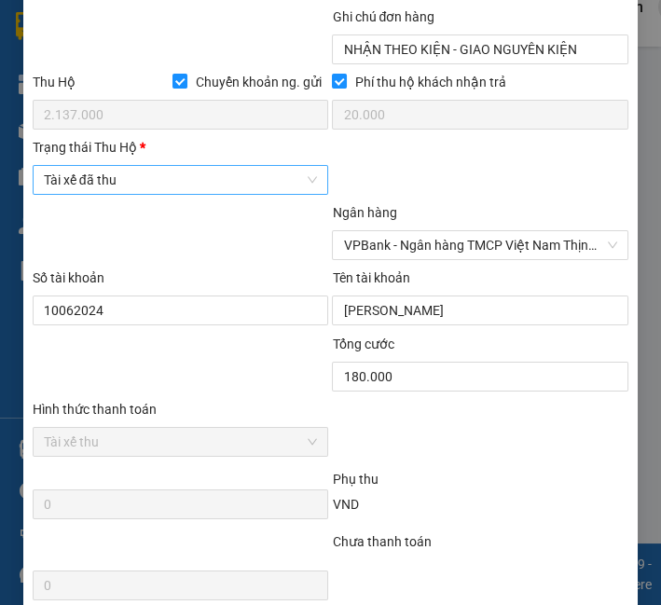
click at [163, 194] on span "Tài xế đã thu" at bounding box center [181, 180] width 274 height 28
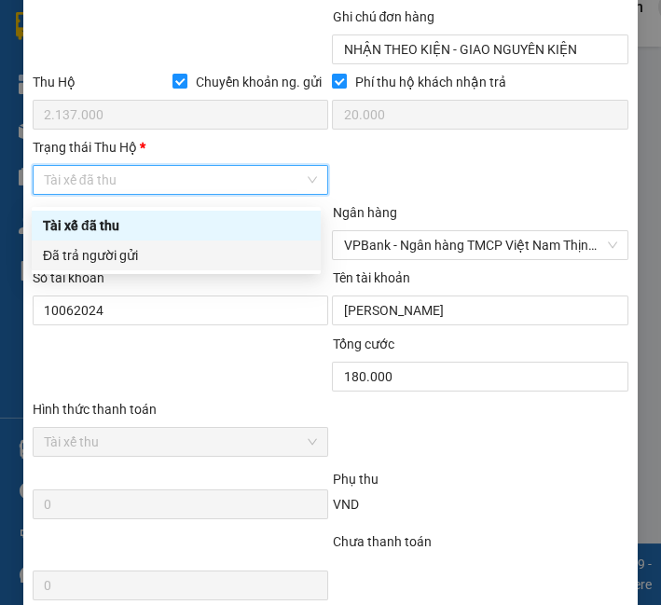
click at [152, 243] on div "Đã trả người gửi" at bounding box center [176, 256] width 289 height 30
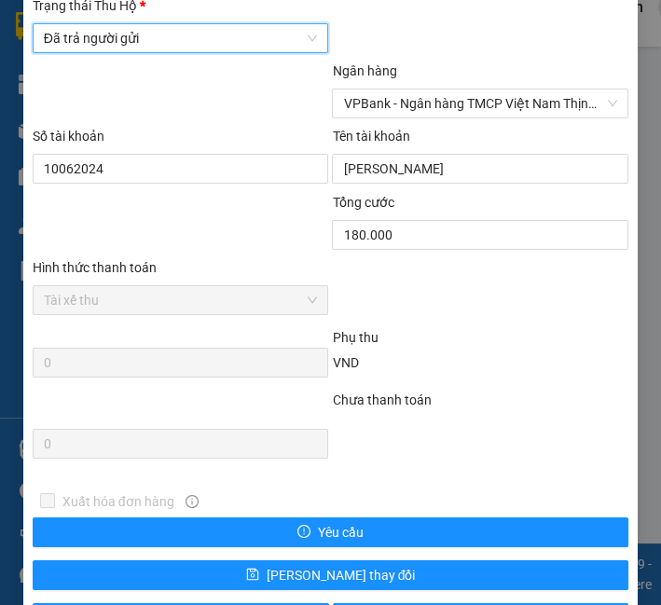
scroll to position [1260, 0]
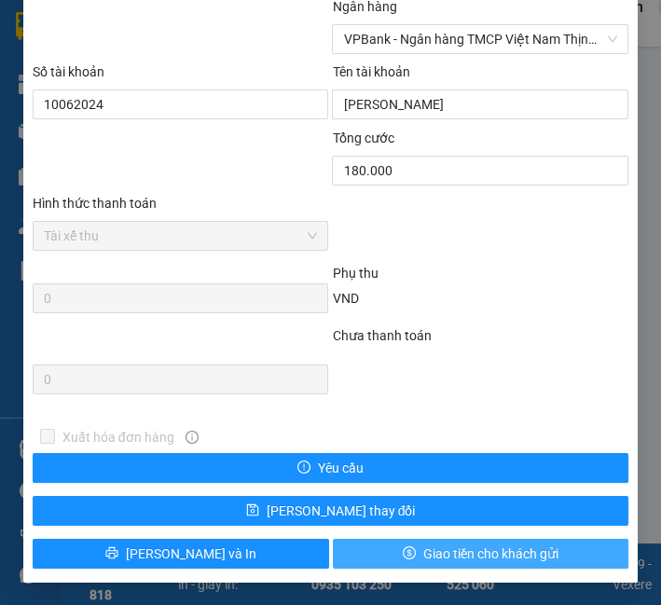
click at [423, 551] on span "Giao tiền cho khách gửi" at bounding box center [490, 554] width 135 height 21
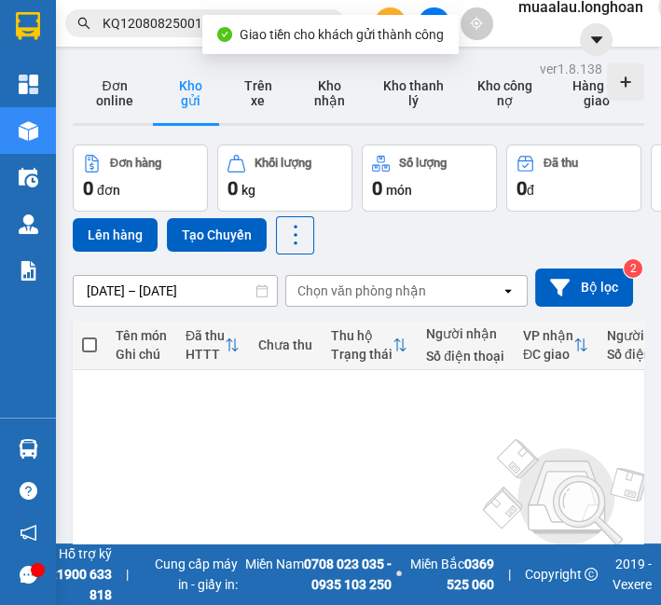
click at [122, 7] on div "Kết quả tìm kiếm ( 1 ) Bộ lọc Mã ĐH Trạng thái Món hàng Thu hộ Tổng cước Chưa c…" at bounding box center [182, 23] width 364 height 33
click at [124, 17] on span "KQ120808250010" at bounding box center [205, 23] width 280 height 28
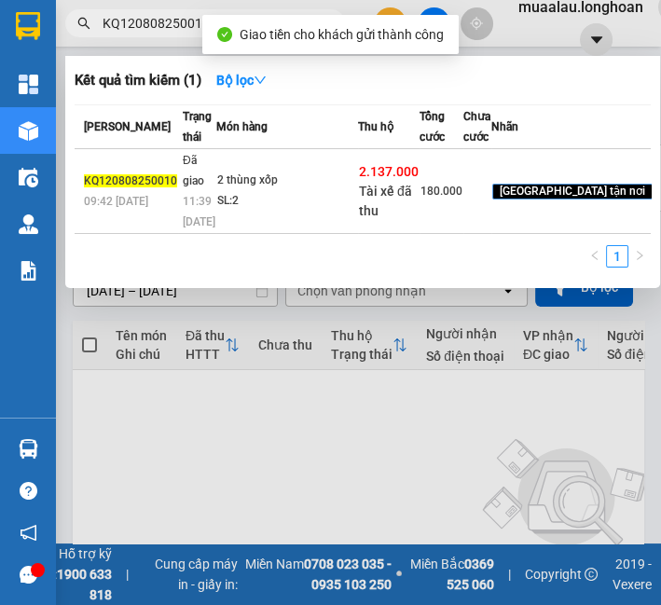
click at [124, 17] on input "KQ120808250010" at bounding box center [213, 23] width 220 height 21
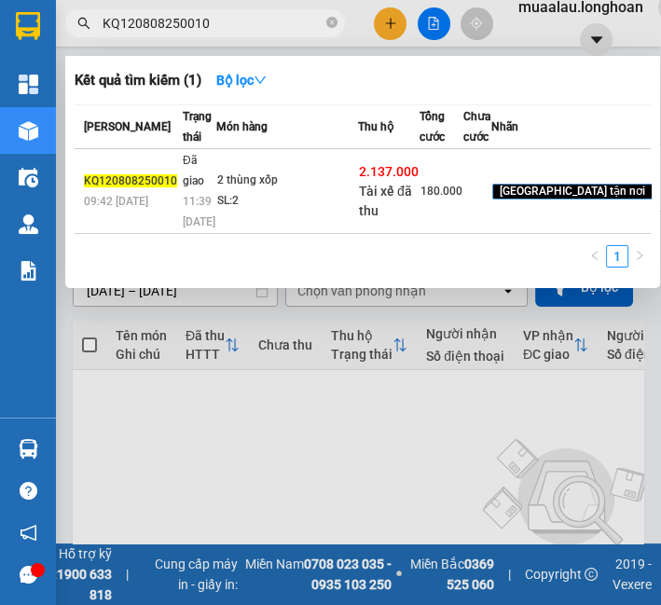
paste input "HNHD0908250031"
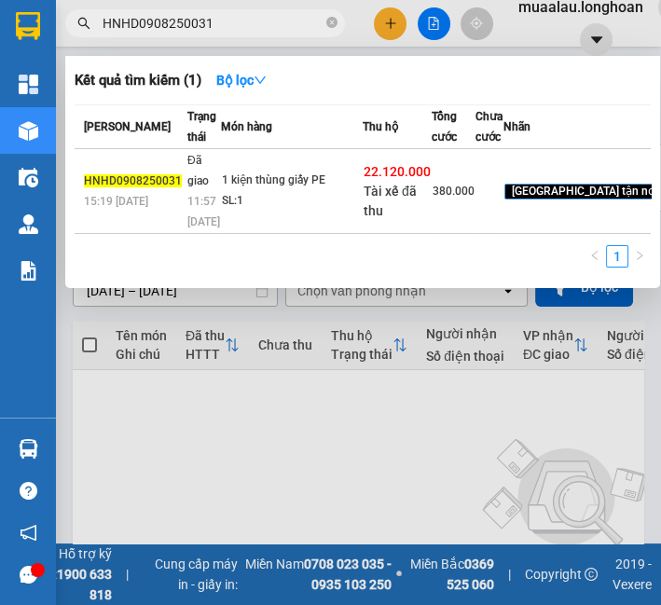
type input "HNHD0908250031"
click at [254, 234] on td "1 kiện thùng giấy PE SL: 1" at bounding box center [292, 191] width 142 height 85
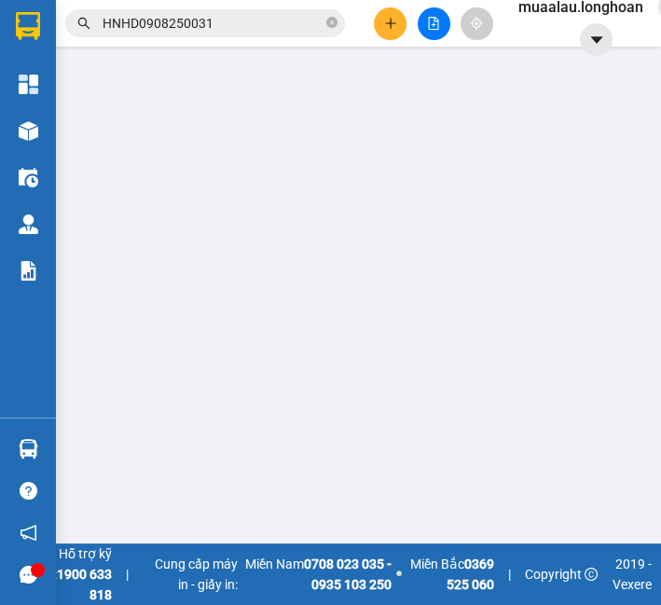
type input "0981350808"
type input "[PERSON_NAME]"
type input "0939002666"
type input "Nguyễn Toàn Tài"
checkbox input "true"
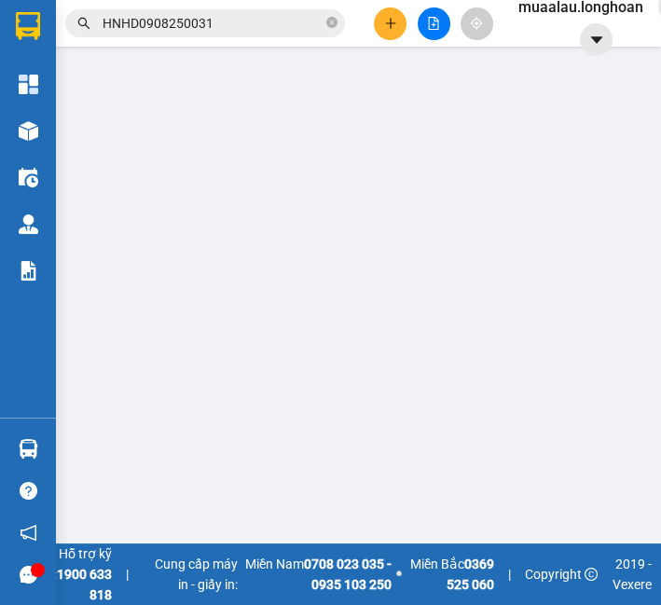
type input "4 ĐS2, KĐC Metro, [GEOGRAPHIC_DATA], [GEOGRAPHIC_DATA], [GEOGRAPHIC_DATA]"
type input "HÀNG DỄ VỠ CHÚ Ý BỐC XẾP NHẸ TAY KHÔNG ĐÈ HÀNG ( HƯ VỠ KHÔNG ĐỀN GIÁ TRỊ HÀNG )…"
checkbox input "true"
type input "22.120.000"
type input "50.000"
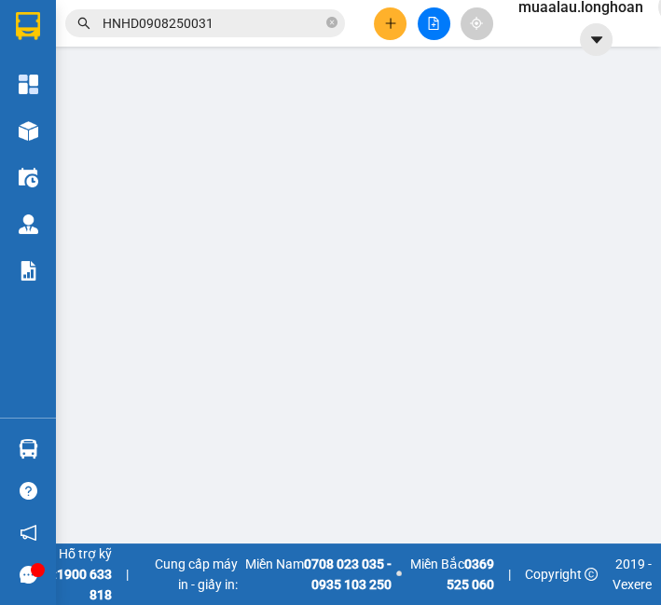
type input "380.000"
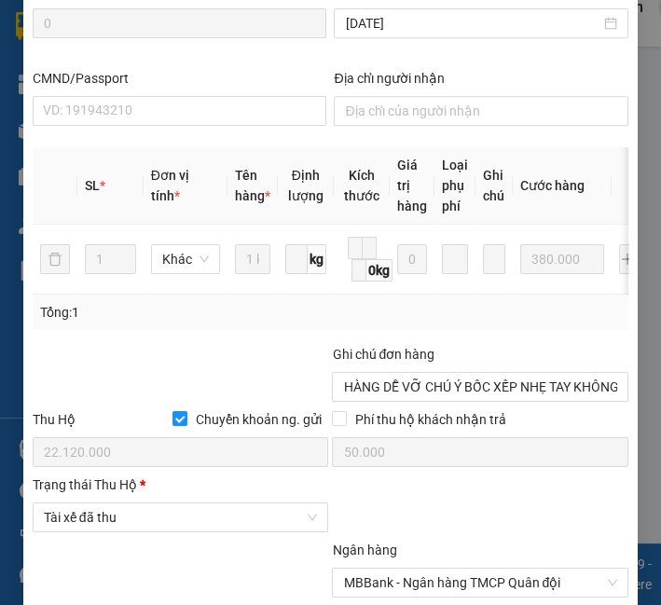
scroll to position [1151, 0]
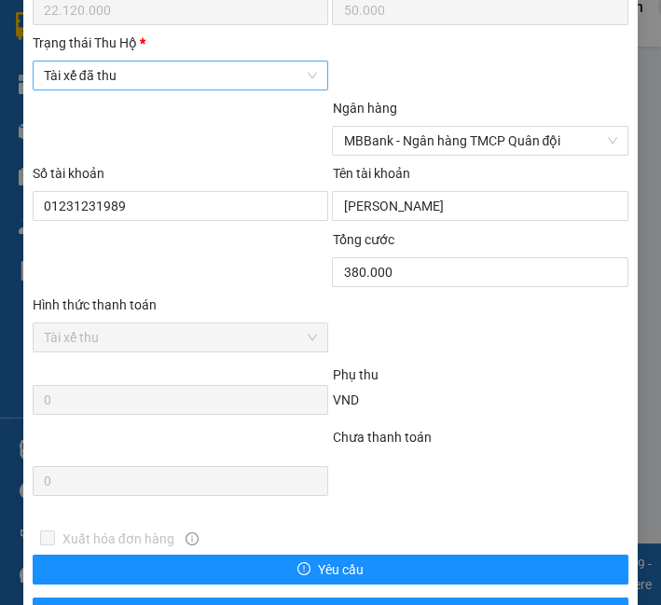
click at [132, 73] on span "Tài xế đã thu" at bounding box center [181, 76] width 274 height 28
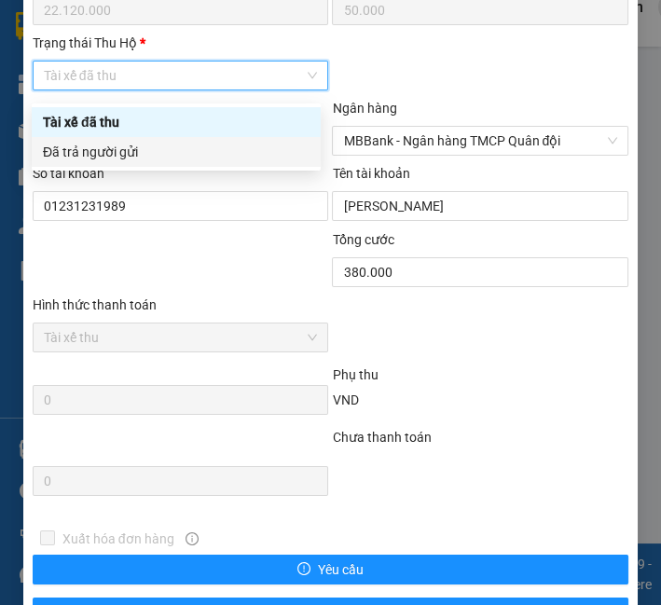
click at [136, 146] on div "Đã trả người gửi" at bounding box center [176, 152] width 267 height 21
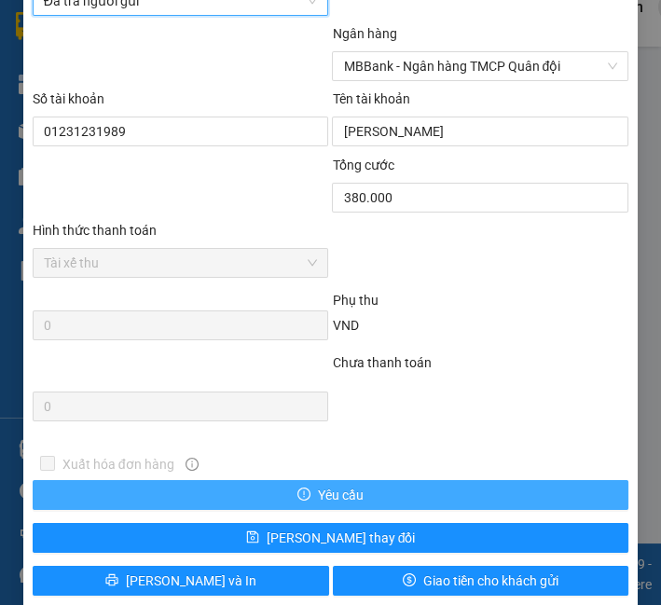
scroll to position [1260, 0]
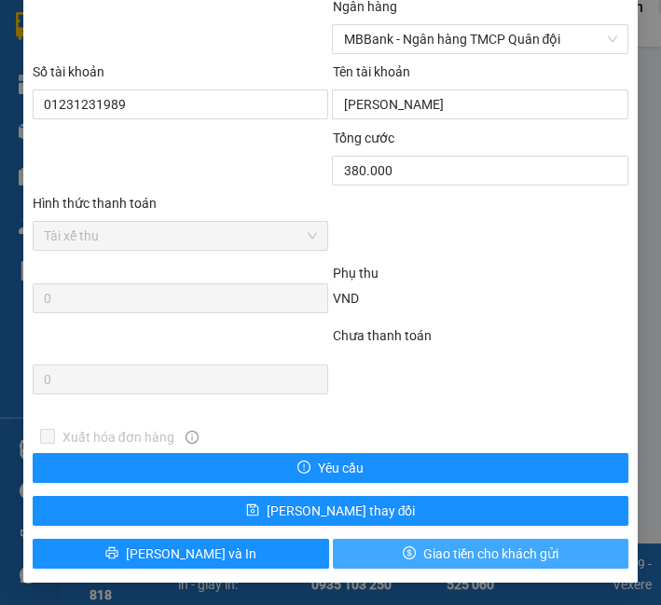
click at [431, 544] on span "Giao tiền cho khách gửi" at bounding box center [490, 554] width 135 height 21
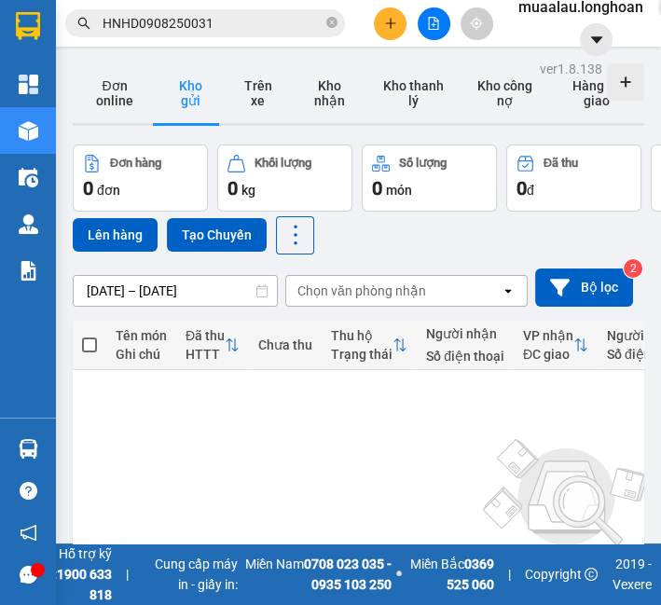
click at [239, 21] on input "HNHD0908250031" at bounding box center [213, 23] width 220 height 21
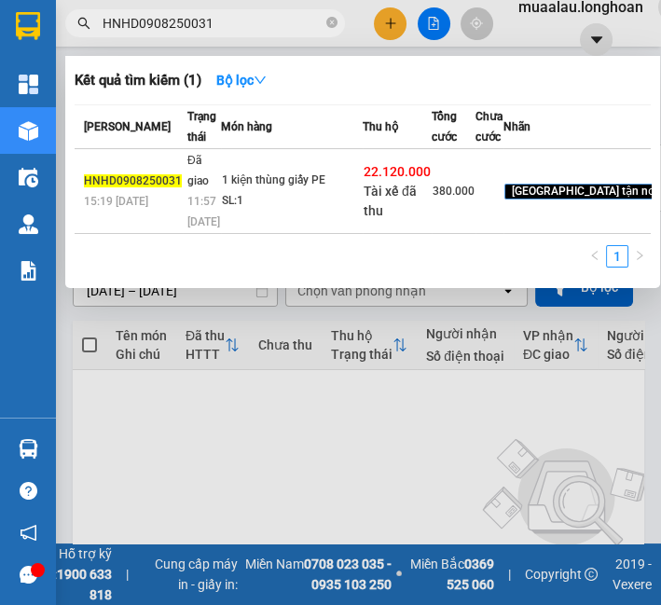
click at [239, 21] on input "HNHD0908250031" at bounding box center [213, 23] width 220 height 21
paste input "VPMD1008250012"
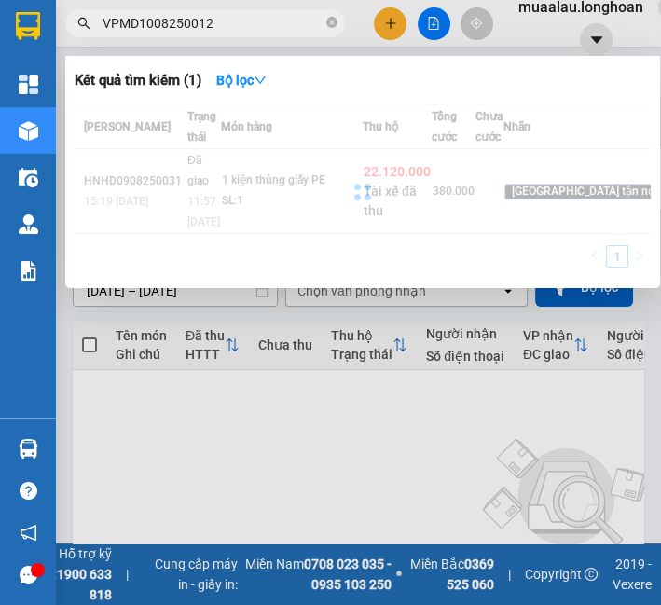
type input "VPMD1008250012"
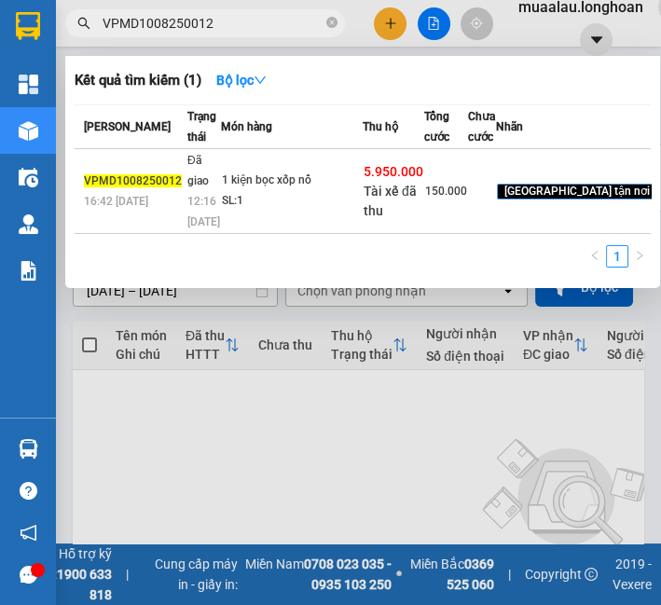
click at [271, 234] on td "1 kiện bọc xốp nổ SL: 1" at bounding box center [292, 191] width 142 height 85
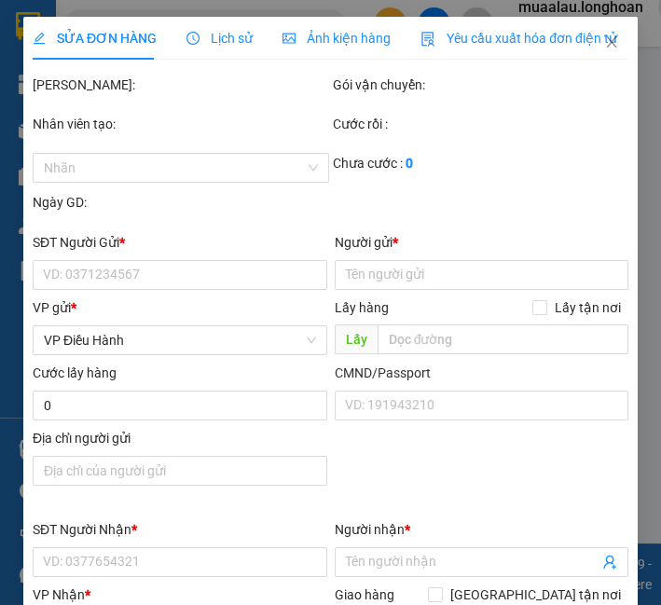
type input "0886180000"
type input "[PERSON_NAME]"
type input "0939882233"
type input "long"
checkbox input "true"
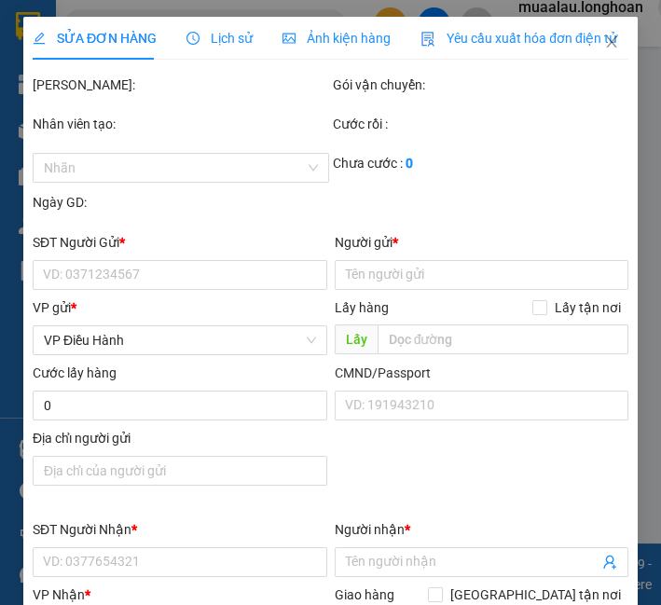
type input "76 đg số 2 kdc thới nhựt an khánh ninh kiều [GEOGRAPHIC_DATA]"
checkbox input "true"
type input "5.950.000"
type input "25.000"
type input "150.000"
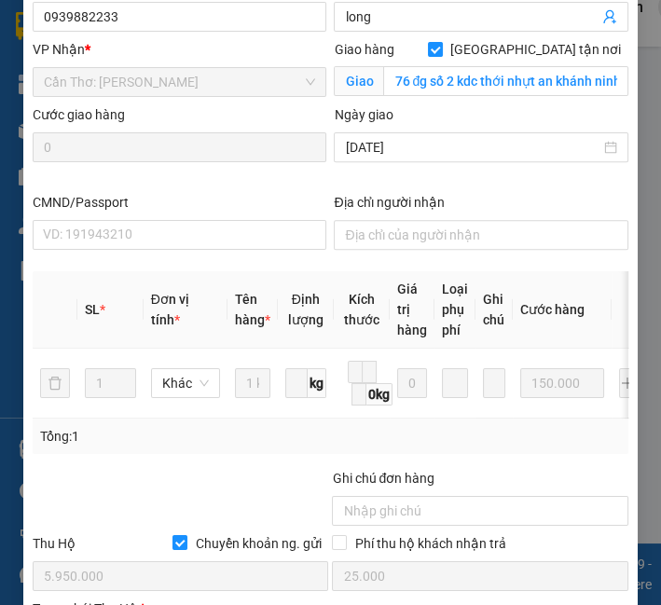
scroll to position [1102, 0]
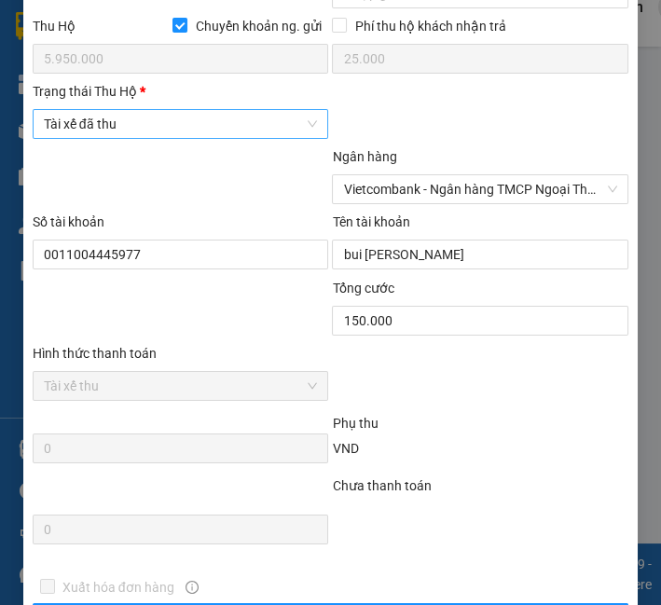
click at [172, 131] on span "Tài xế đã thu" at bounding box center [181, 124] width 274 height 28
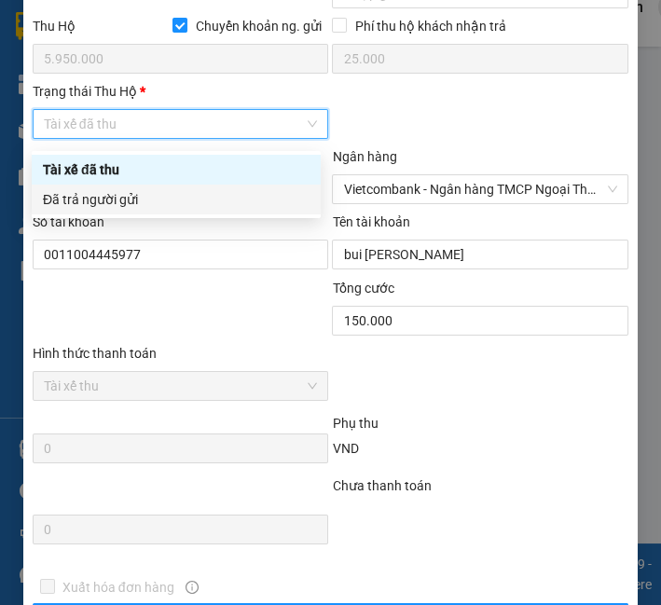
click at [154, 200] on div "Đã trả người gửi" at bounding box center [176, 199] width 267 height 21
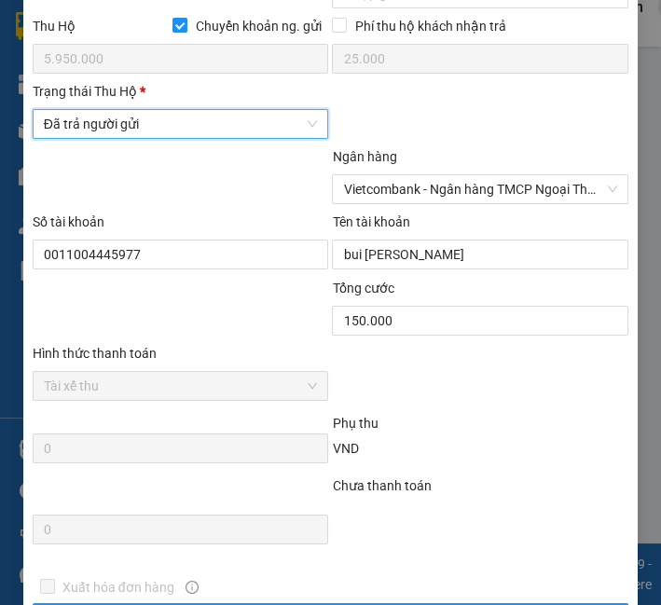
scroll to position [1260, 0]
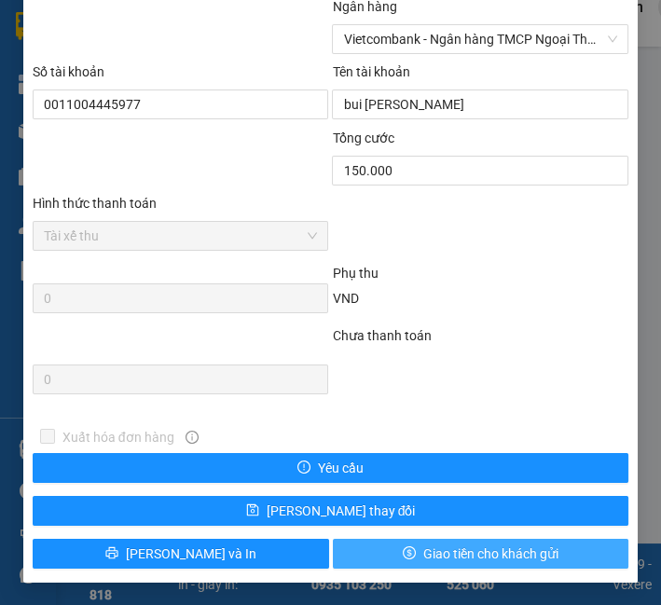
click at [478, 558] on span "Giao tiền cho khách gửi" at bounding box center [490, 554] width 135 height 21
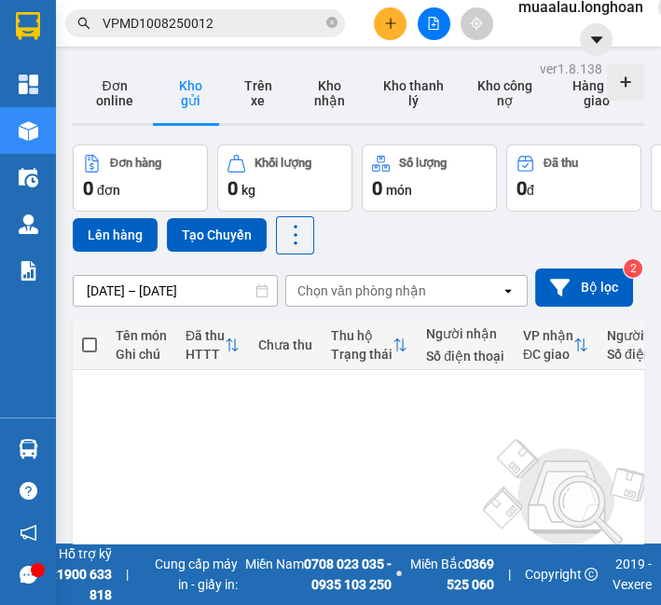
click at [259, 22] on input "VPMD1008250012" at bounding box center [213, 23] width 220 height 21
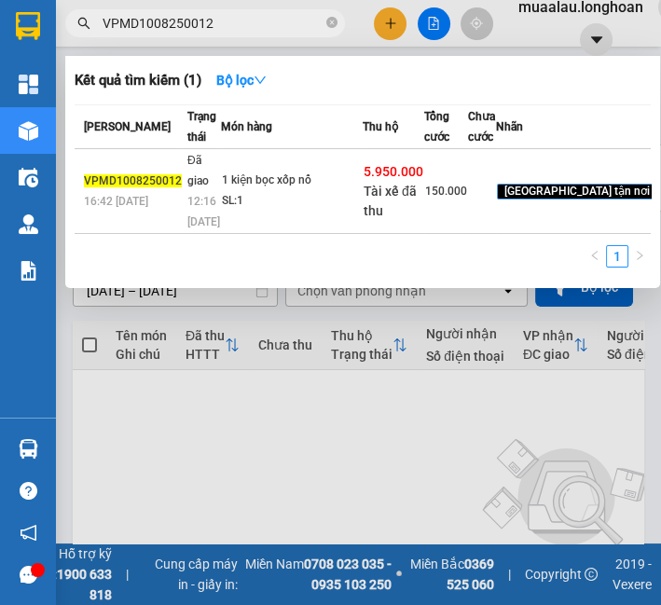
click at [259, 22] on input "VPMD1008250012" at bounding box center [213, 23] width 220 height 21
paste input "KQ121208250027"
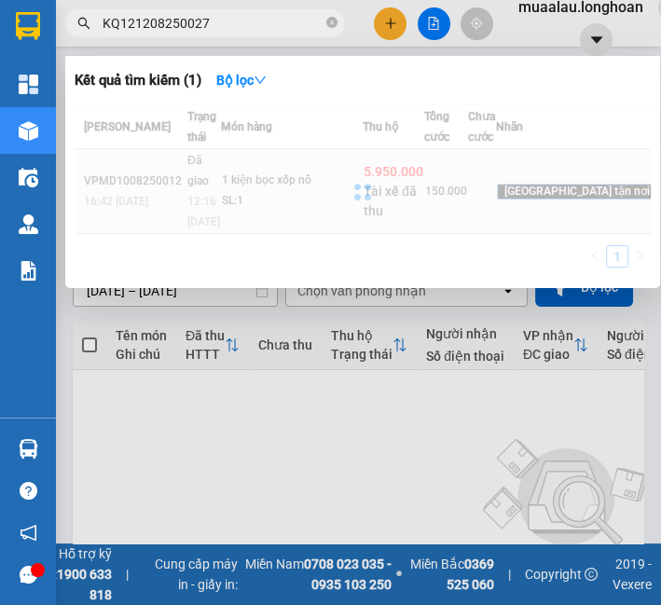
type input "KQ121208250027"
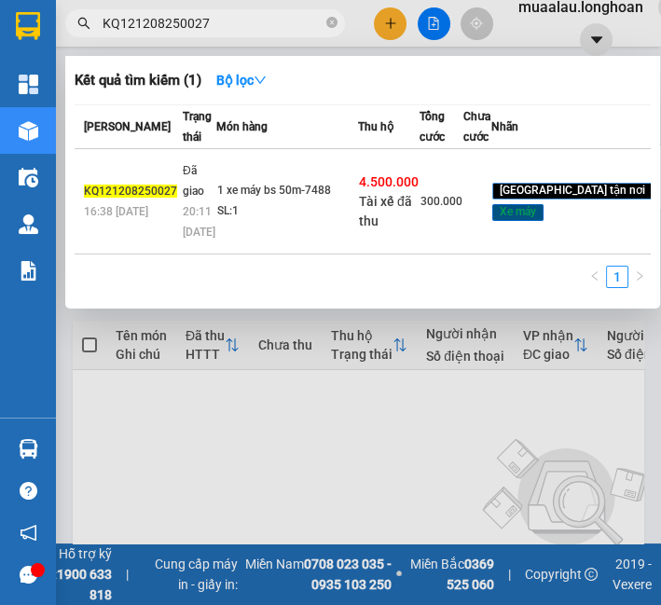
click at [280, 187] on td "1 xe máy bs 50m-7488 SL: 1" at bounding box center [287, 201] width 142 height 105
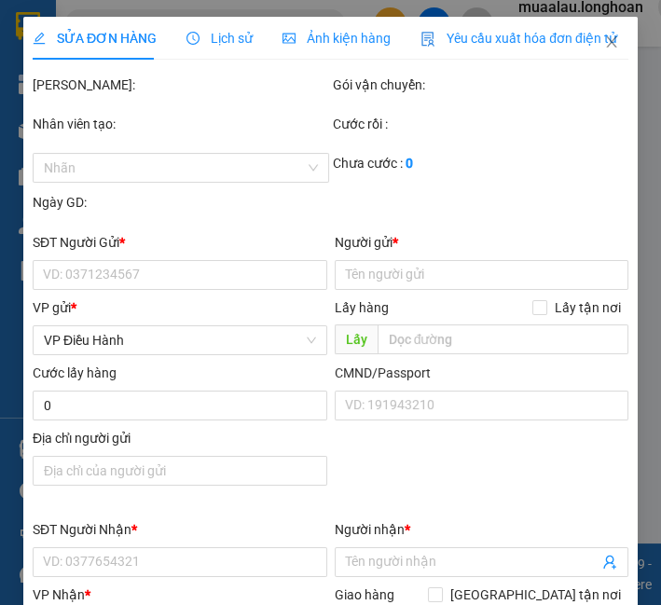
type input "0965466345"
type input "anh công"
type input "0793921411"
type input "la sát"
checkbox input "true"
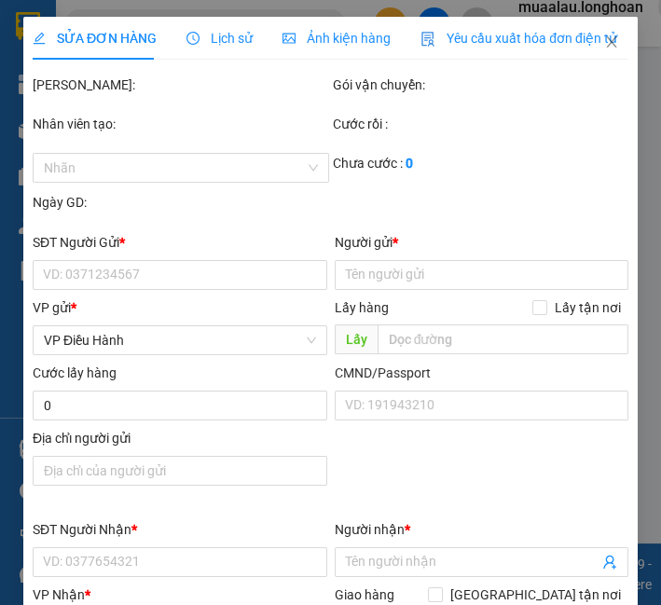
type input "160/1a [GEOGRAPHIC_DATA],[GEOGRAPHIC_DATA]"
type input "xe không chìa khóa+cavet quấn tay lái"
checkbox input "true"
type input "4.500.000"
type input "20.000"
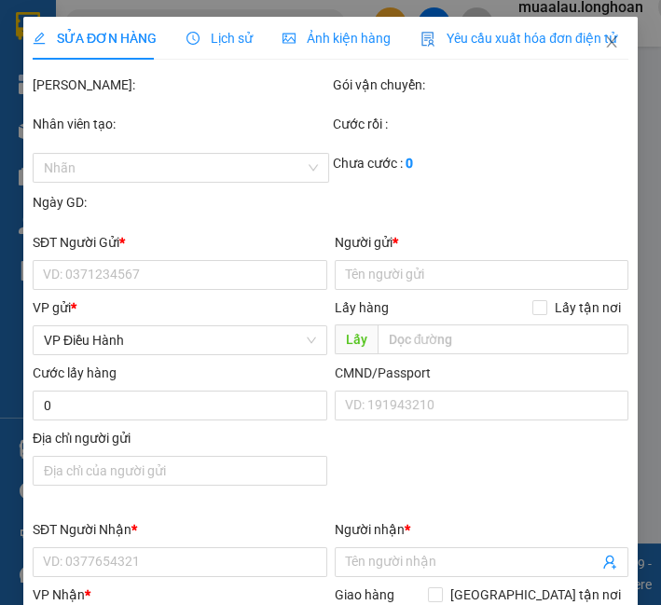
type input "300.000"
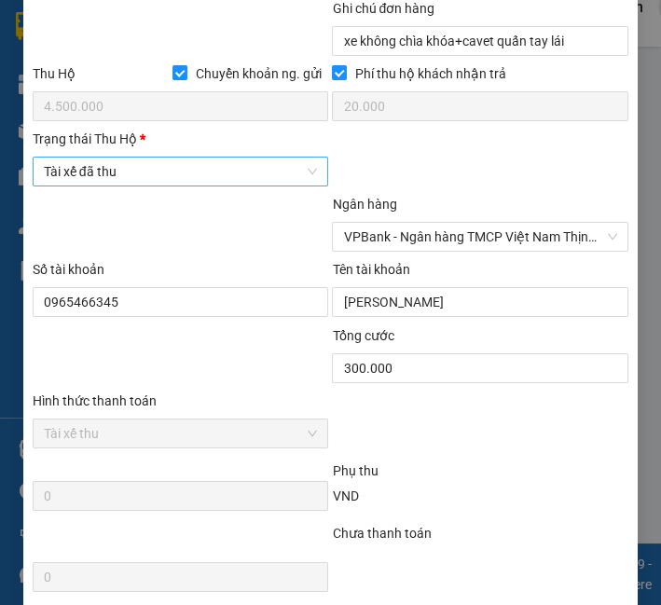
scroll to position [1053, 0]
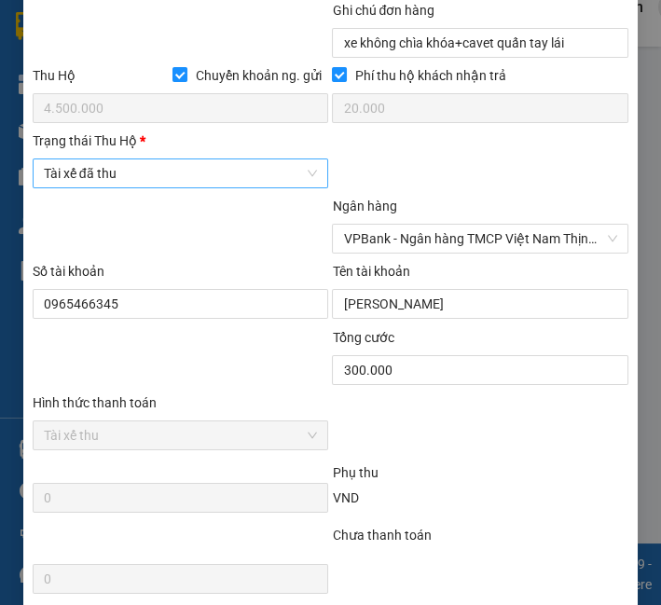
click at [122, 187] on span "Tài xế đã thu" at bounding box center [181, 173] width 274 height 28
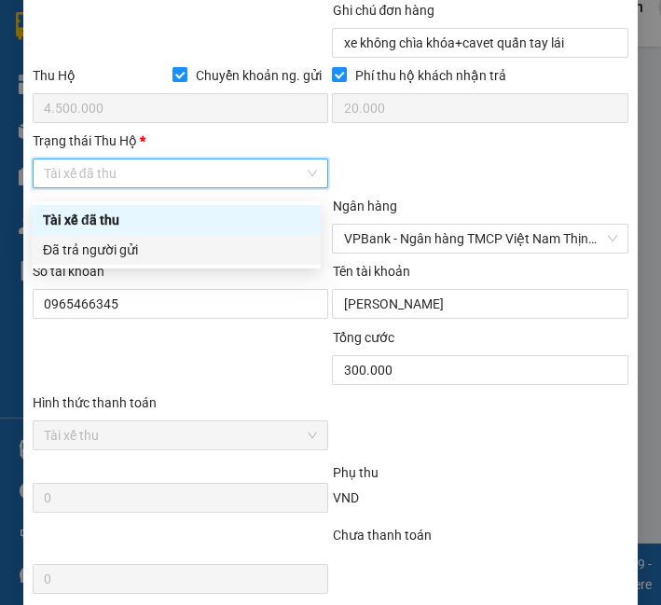
click at [135, 243] on div "Tài xế đã thu Đã trả người gửi" at bounding box center [176, 235] width 289 height 60
click at [135, 243] on div "Đã trả người gửi" at bounding box center [176, 250] width 267 height 21
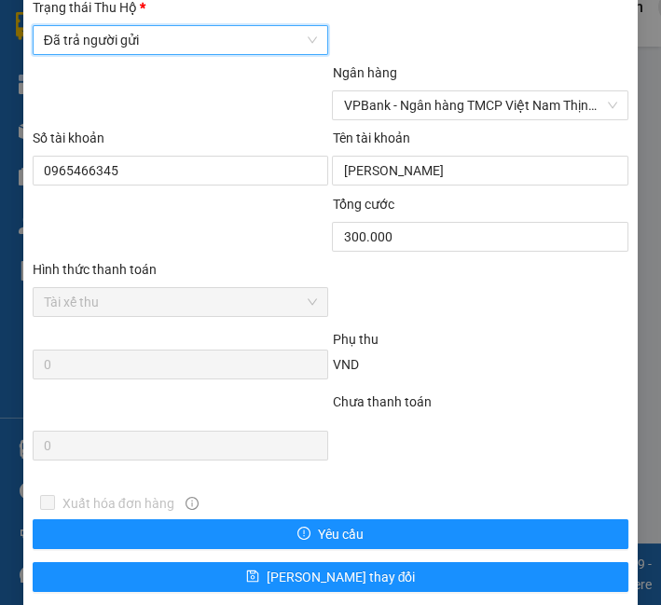
scroll to position [1260, 0]
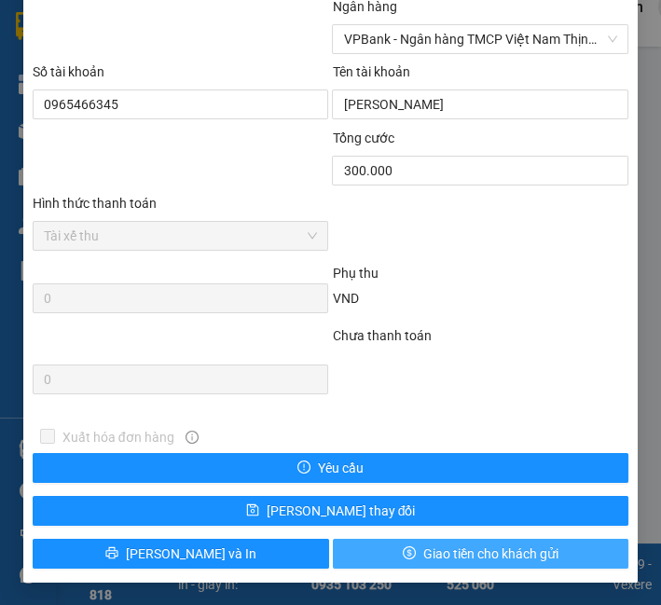
click at [456, 552] on span "Giao tiền cho khách gửi" at bounding box center [490, 554] width 135 height 21
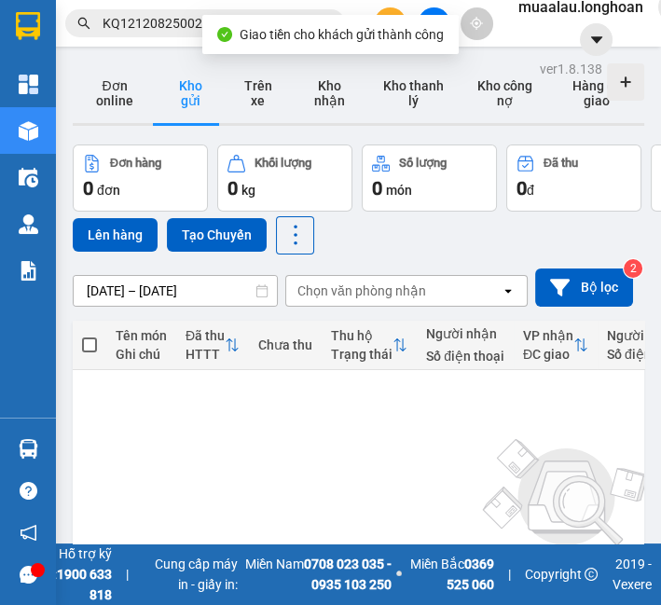
click at [126, 23] on input "KQ121208250027" at bounding box center [213, 23] width 220 height 21
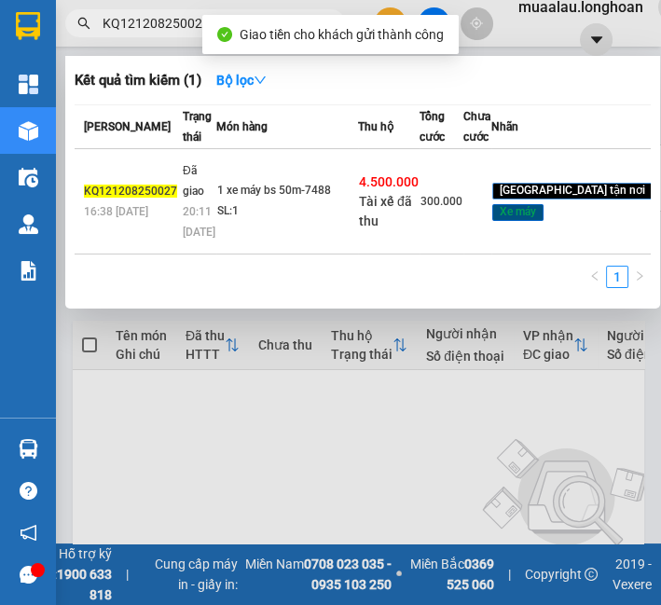
click at [126, 23] on input "KQ121208250027" at bounding box center [213, 23] width 220 height 21
paste input "HNHD0808250016"
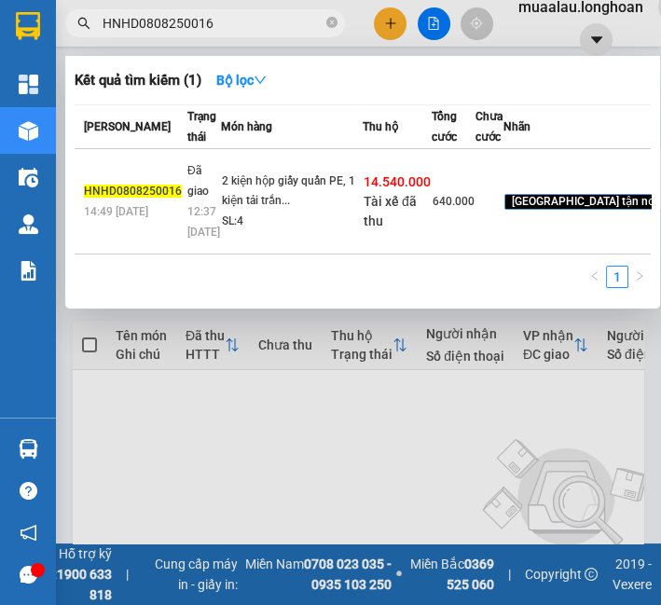
type input "HNHD0808250016"
click at [222, 212] on div "2 kiện hộp giấy quấn PE, 1 kiện tải trắn..." at bounding box center [292, 192] width 140 height 40
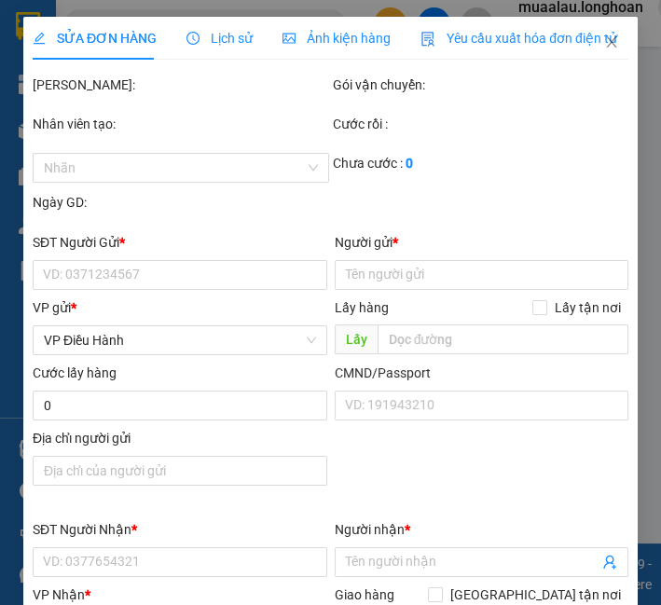
type input "0949304304"
type input "nam thao"
type input "0913495956"
type input "Hoàng Phát"
checkbox input "true"
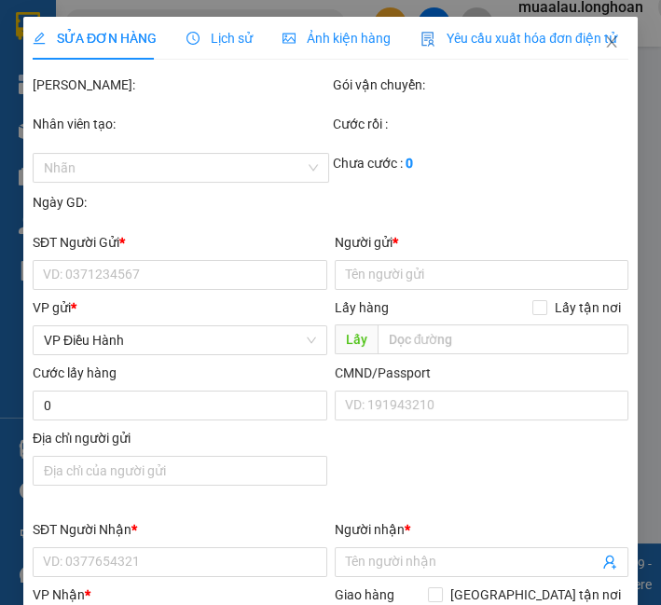
type input "[STREET_ADDRESS][PERSON_NAME][PERSON_NAME]"
checkbox input "true"
type input "14.540.000"
type input "30.000"
type input "640.000"
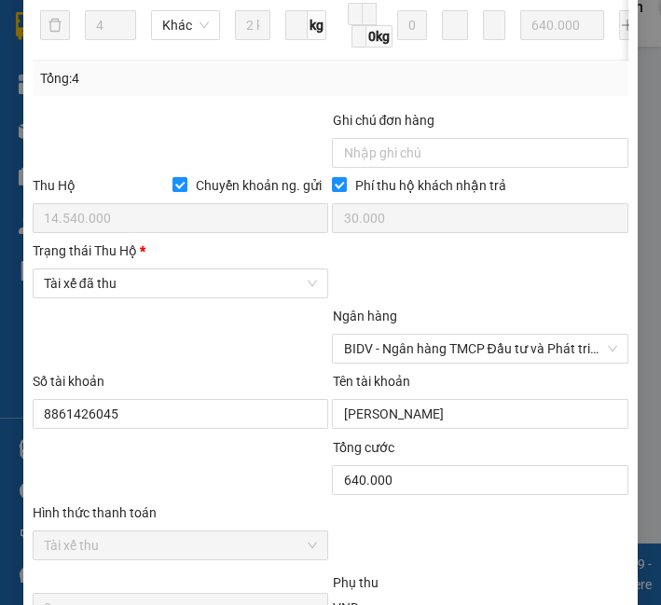
scroll to position [943, 0]
click at [179, 315] on div at bounding box center [181, 338] width 300 height 65
click at [193, 294] on span "Tài xế đã thu" at bounding box center [181, 284] width 274 height 28
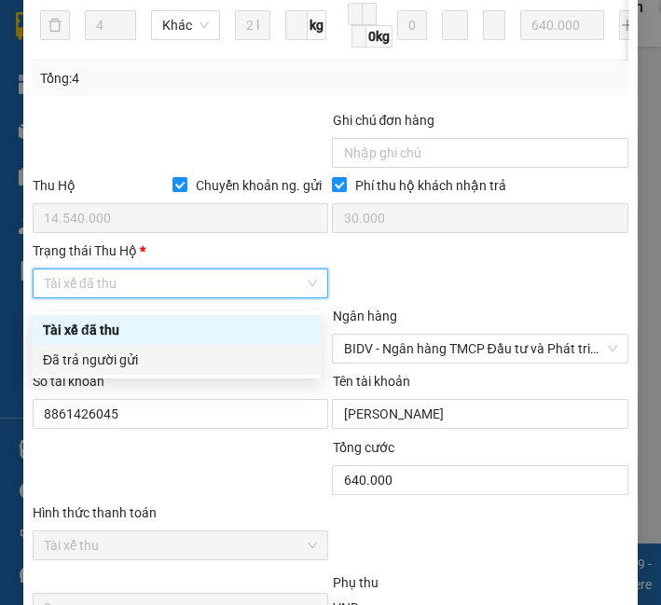
click at [143, 353] on div "Đã trả người gửi" at bounding box center [176, 360] width 267 height 21
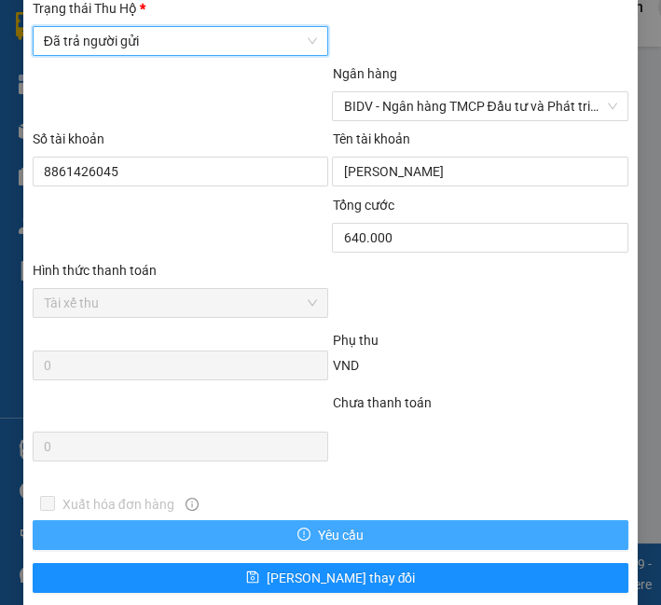
scroll to position [1260, 0]
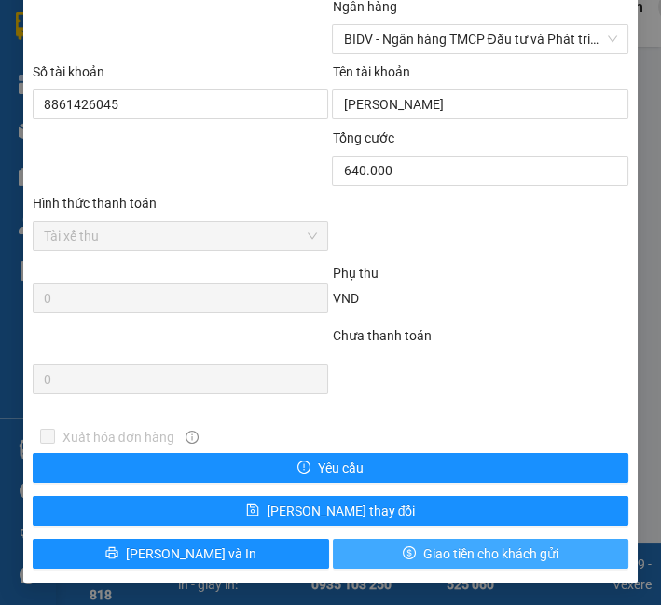
click at [354, 539] on button "Giao tiền cho khách gửi" at bounding box center [481, 554] width 297 height 30
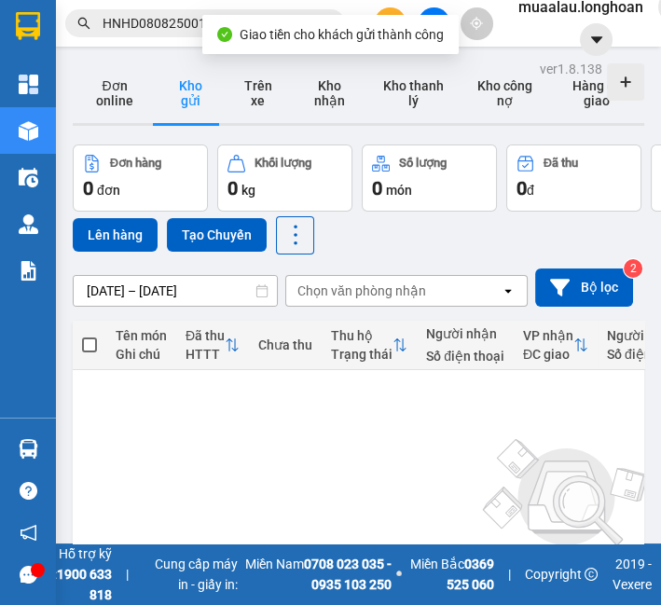
click at [186, 17] on input "HNHD0808250016" at bounding box center [213, 23] width 220 height 21
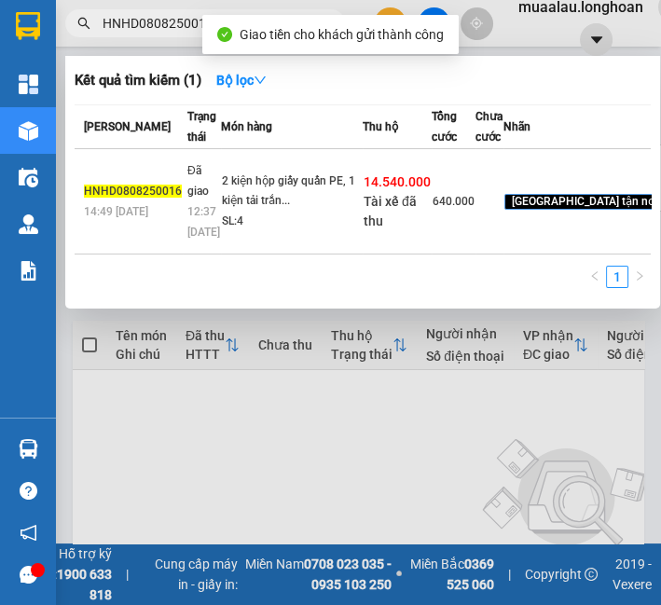
click at [186, 17] on input "HNHD0808250016" at bounding box center [213, 23] width 220 height 21
paste input "QU121008250007"
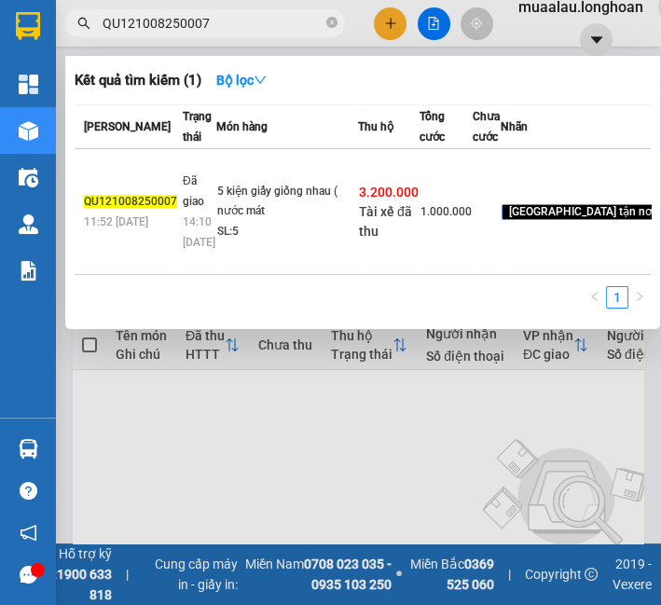
type input "QU121008250007"
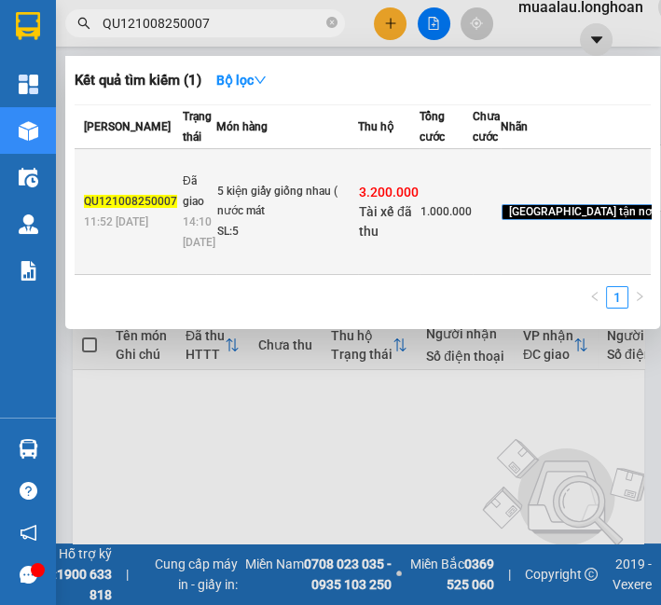
click at [317, 240] on td "5 kiện giấy giống nhau ( nước mát SL: 5" at bounding box center [287, 212] width 142 height 126
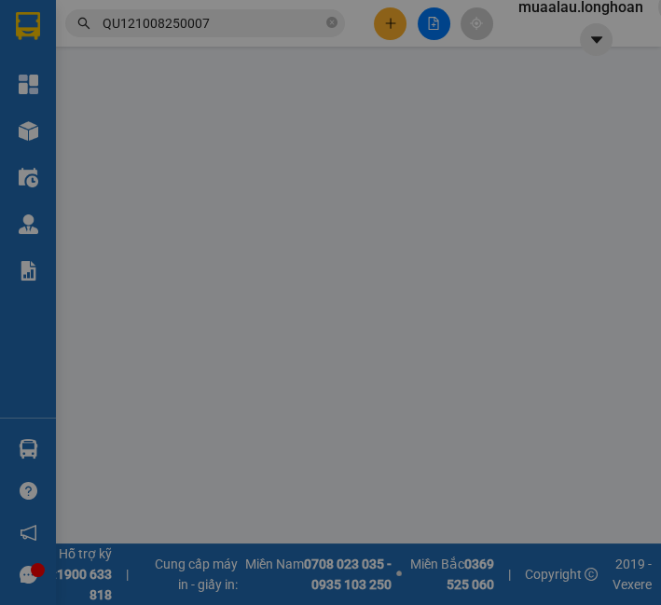
type input "0796268136"
type input "a thành"
type input "0972888789"
type input "[PERSON_NAME]"
checkbox input "true"
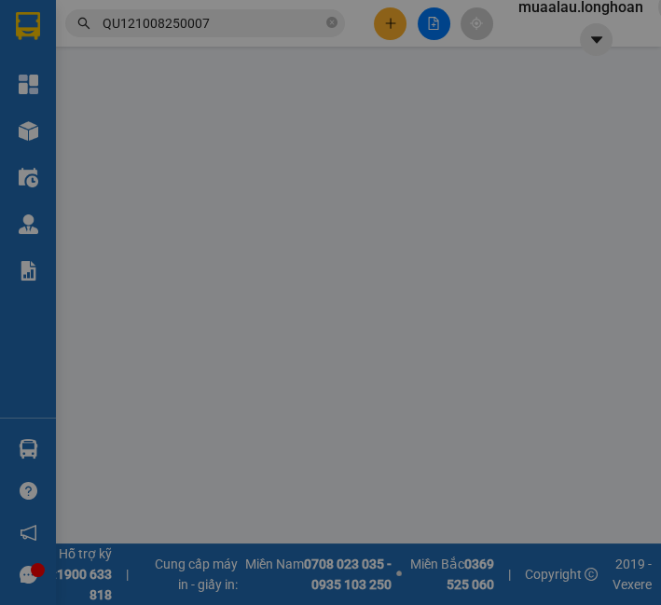
type input "bến xe [GEOGRAPHIC_DATA], [GEOGRAPHIC_DATA], [GEOGRAPHIC_DATA]"
type input "nhận theo kiện - hư hỏng ko chịu trách nhiệm"
checkbox input "true"
type input "3.200.000"
type input "20.000"
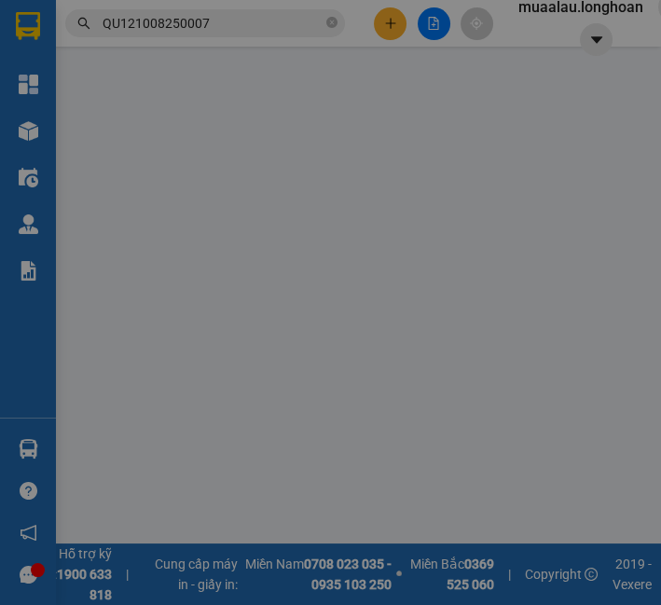
type input "1.000.000"
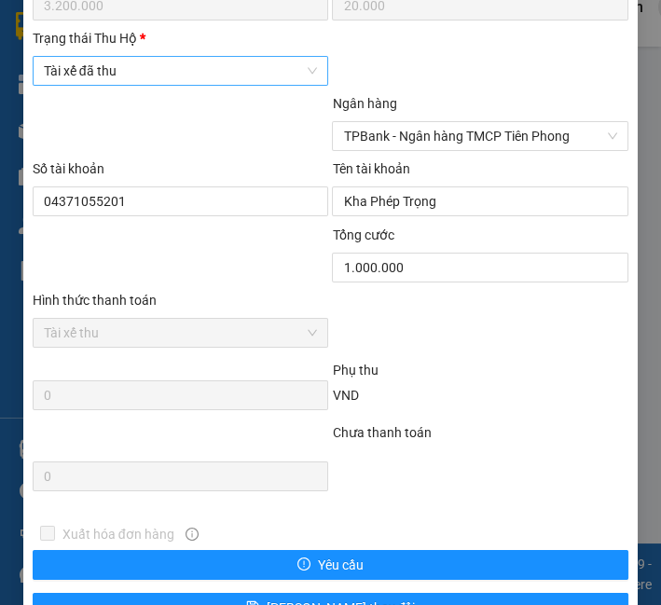
scroll to position [1053, 0]
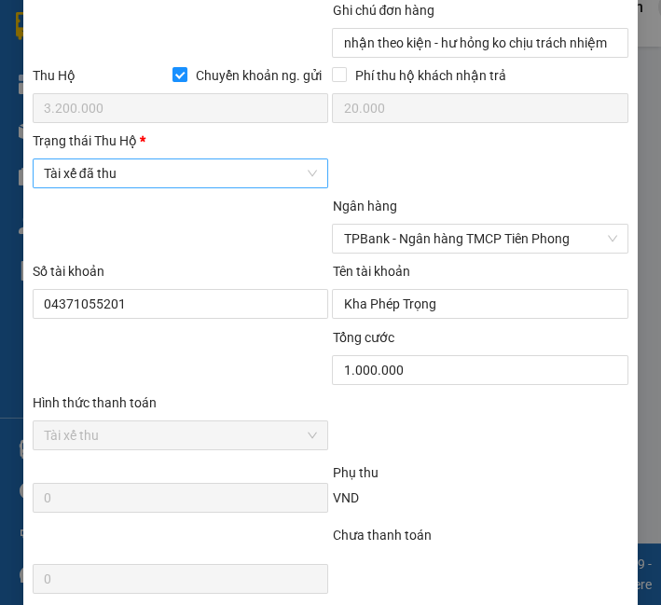
click at [162, 174] on span "Tài xế đã thu" at bounding box center [181, 173] width 274 height 28
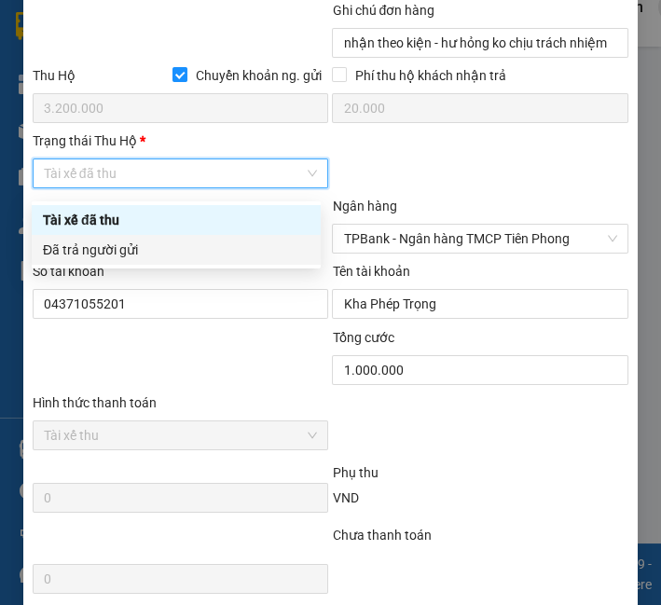
click at [149, 257] on div "Đã trả người gửi" at bounding box center [176, 250] width 267 height 21
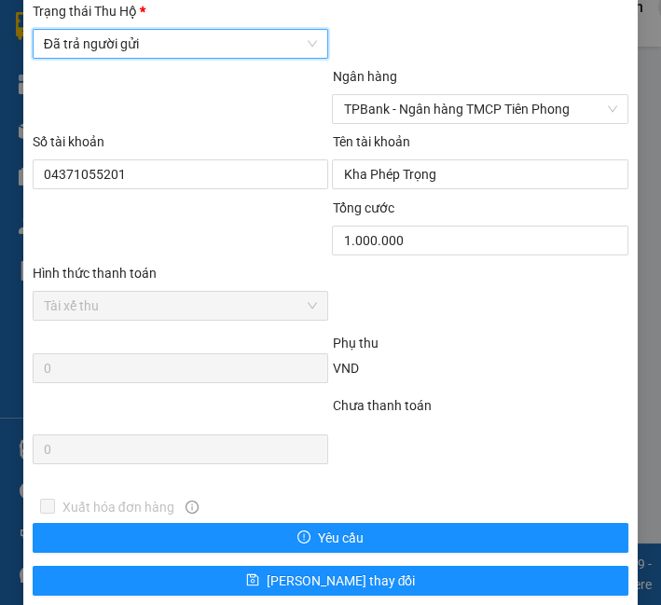
scroll to position [1260, 0]
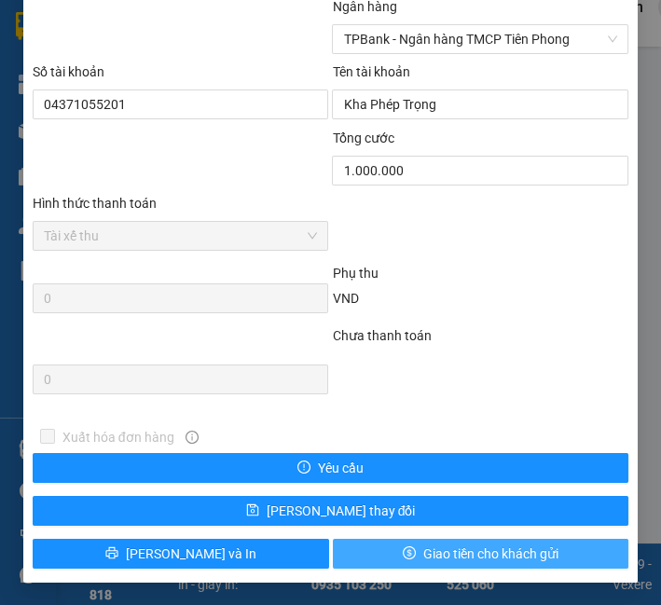
click at [348, 554] on button "Giao tiền cho khách gửi" at bounding box center [481, 554] width 297 height 30
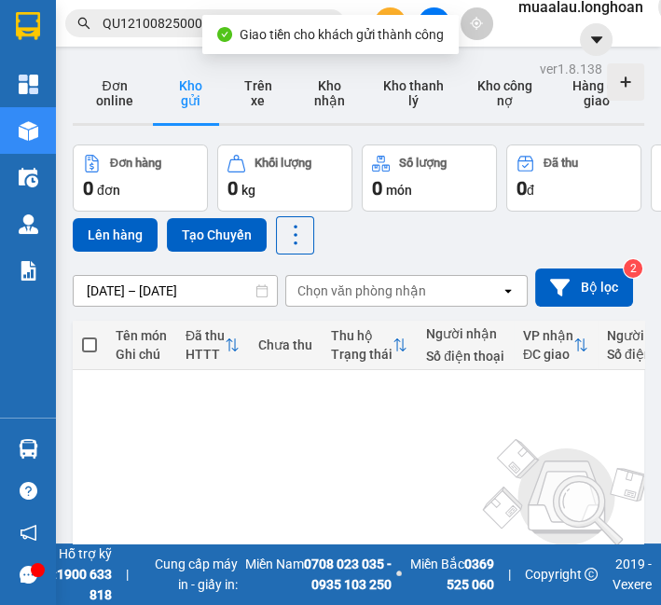
click at [175, 33] on input "QU121008250007" at bounding box center [213, 23] width 220 height 21
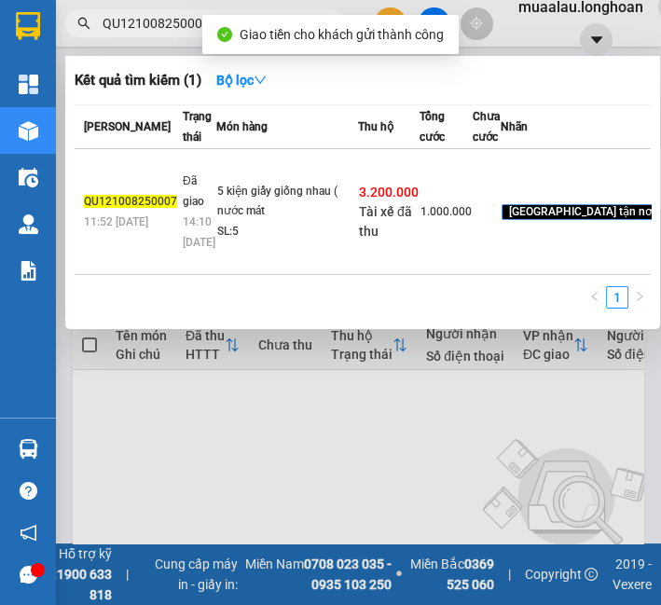
click at [175, 33] on input "QU121008250007" at bounding box center [213, 23] width 220 height 21
paste input "VPMD1208250051"
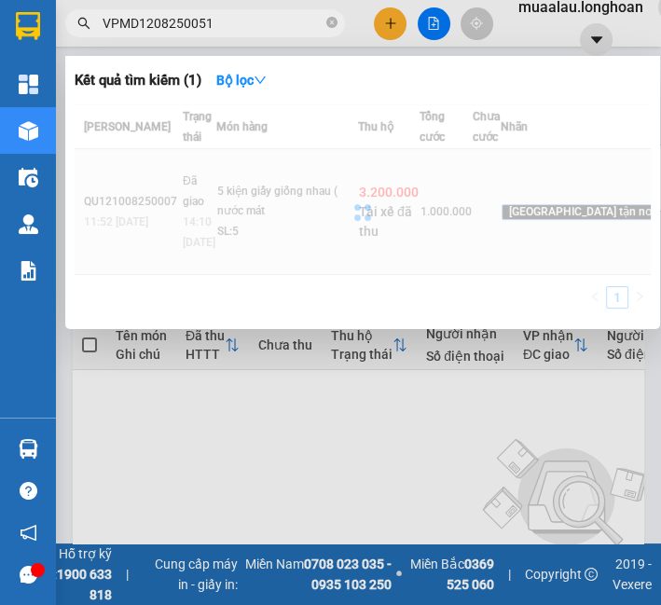
type input "VPMD1208250051"
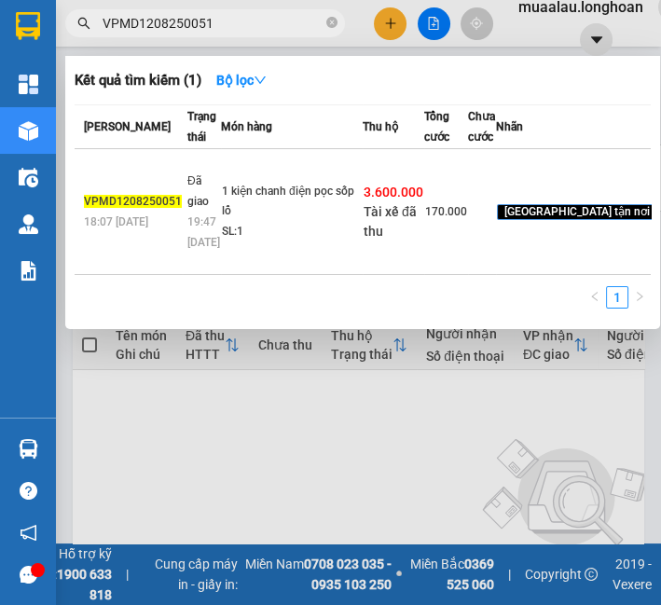
click at [292, 222] on div "1 kiện chanh điện pọc sốp lổ" at bounding box center [292, 202] width 140 height 40
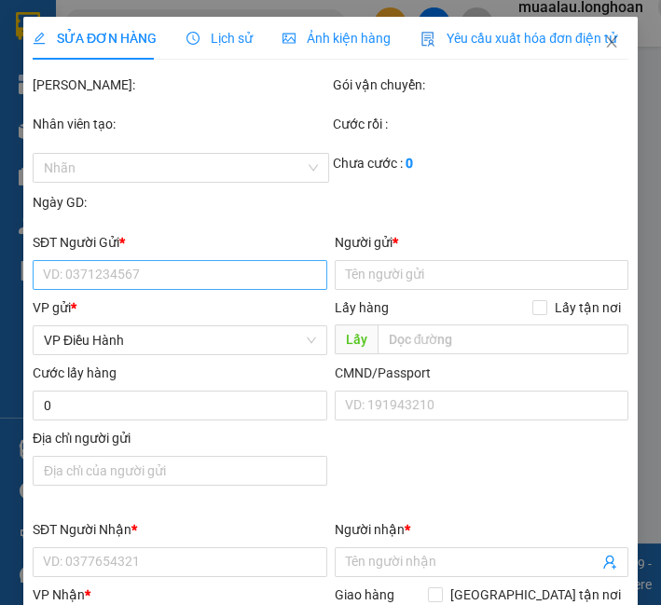
type input "0988213914"
type input "oanh"
type input "0985958766"
type input "huệ"
checkbox input "true"
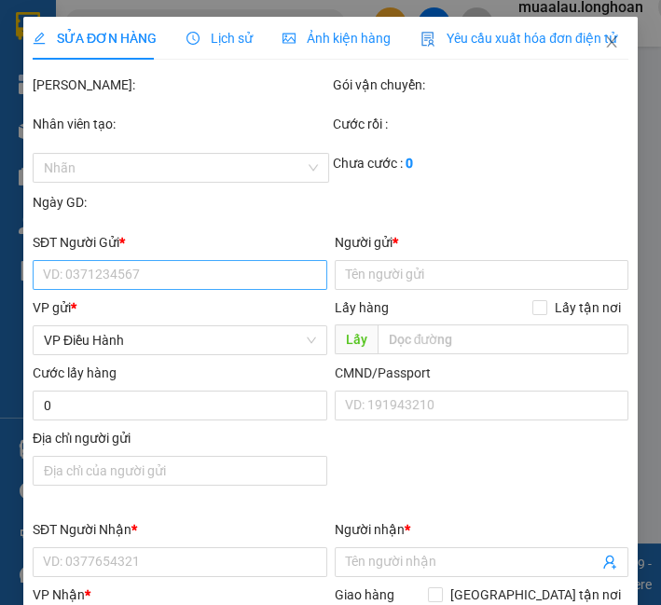
type input "88 [PERSON_NAME]. tiền an [GEOGRAPHIC_DATA]"
checkbox input "true"
type input "3.600.000"
type input "20.000"
type input "170.000"
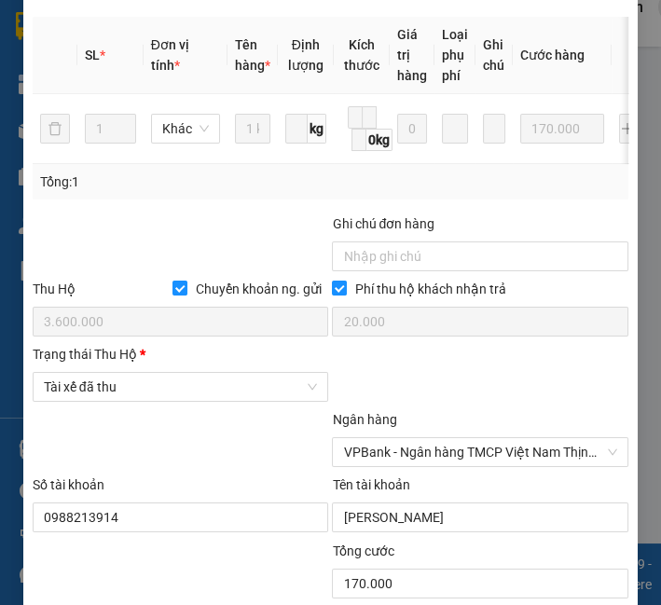
scroll to position [736, 0]
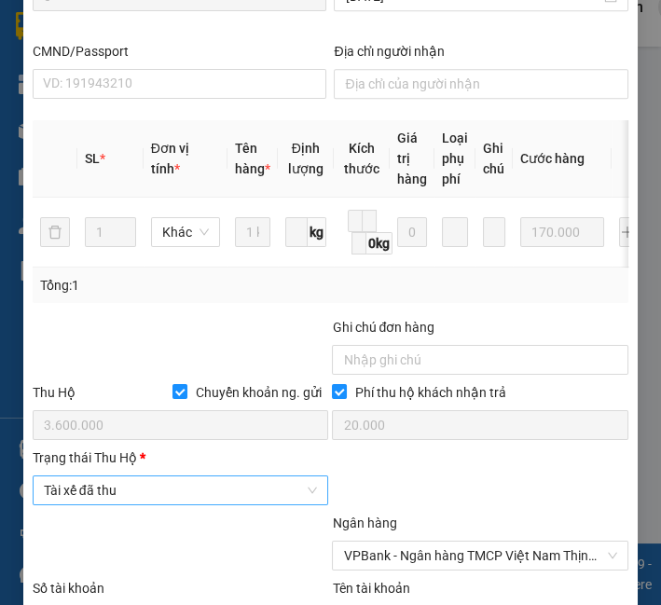
click at [151, 504] on span "Tài xế đã thu" at bounding box center [181, 491] width 274 height 28
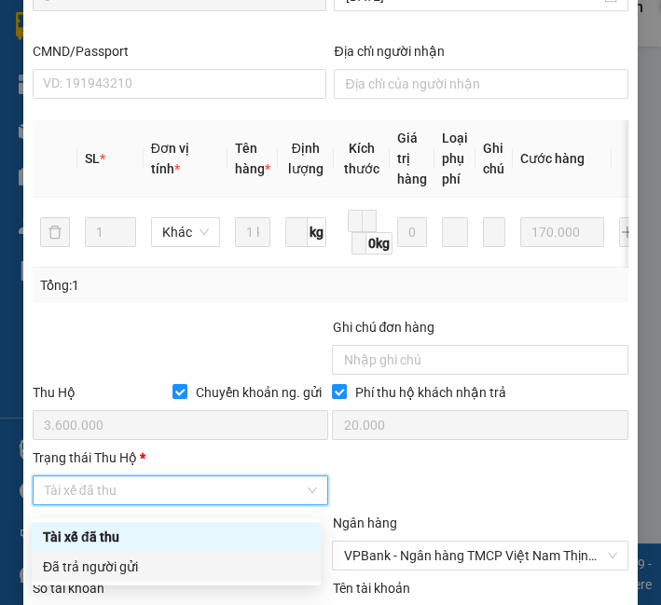
click at [117, 568] on div "Đã trả người gửi" at bounding box center [176, 567] width 267 height 21
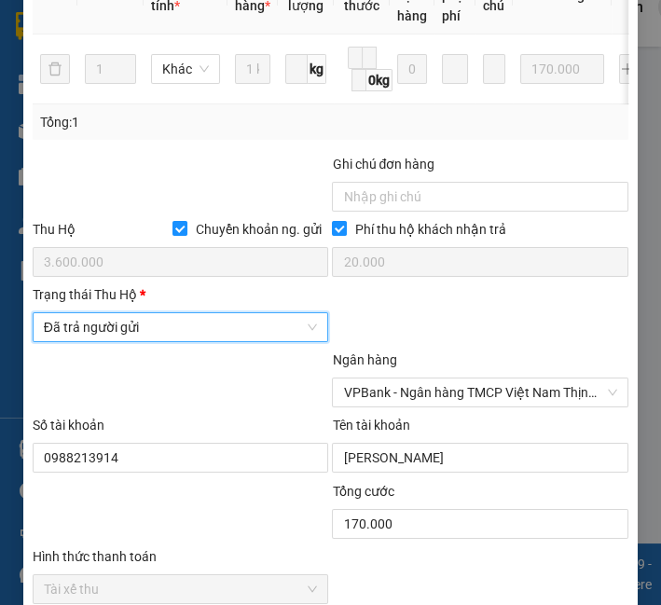
scroll to position [1260, 0]
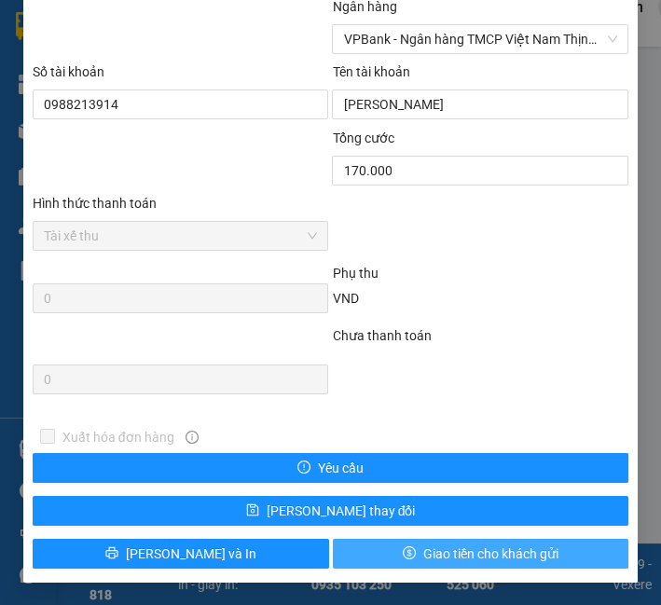
click at [394, 541] on button "Giao tiền cho khách gửi" at bounding box center [481, 554] width 297 height 30
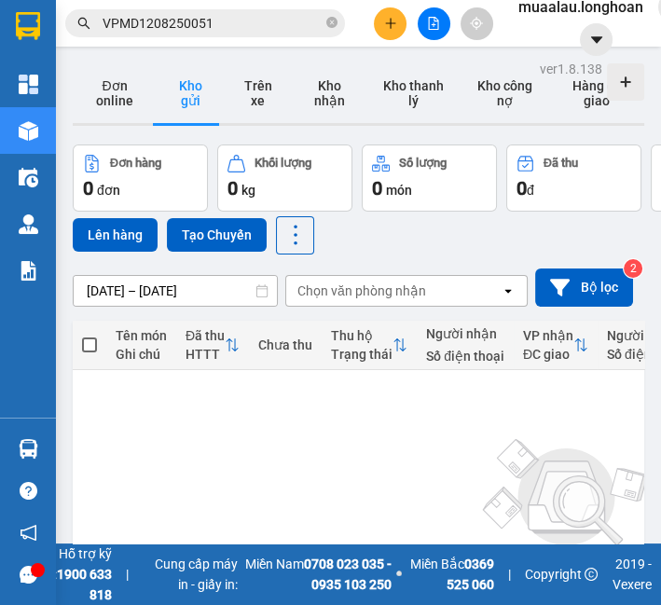
click at [226, 11] on span "VPMD1208250051" at bounding box center [205, 23] width 280 height 28
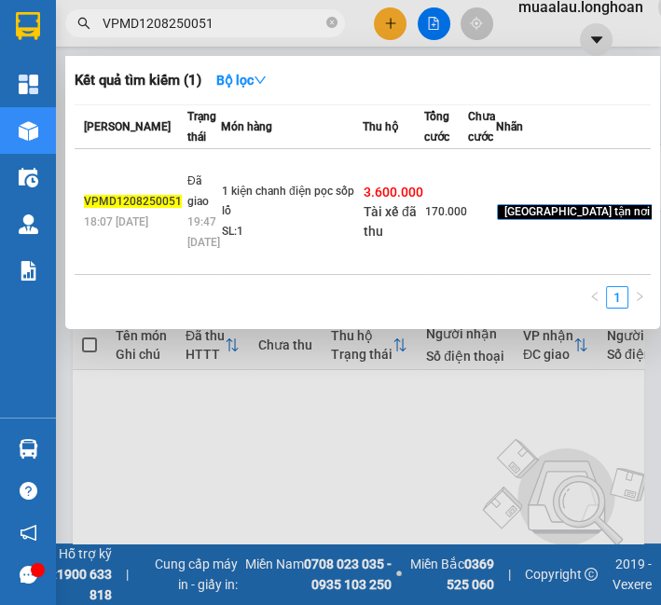
click at [226, 17] on input "VPMD1208250051" at bounding box center [213, 23] width 220 height 21
click at [226, 30] on input "VPMD1208250051" at bounding box center [213, 23] width 220 height 21
paste input "2"
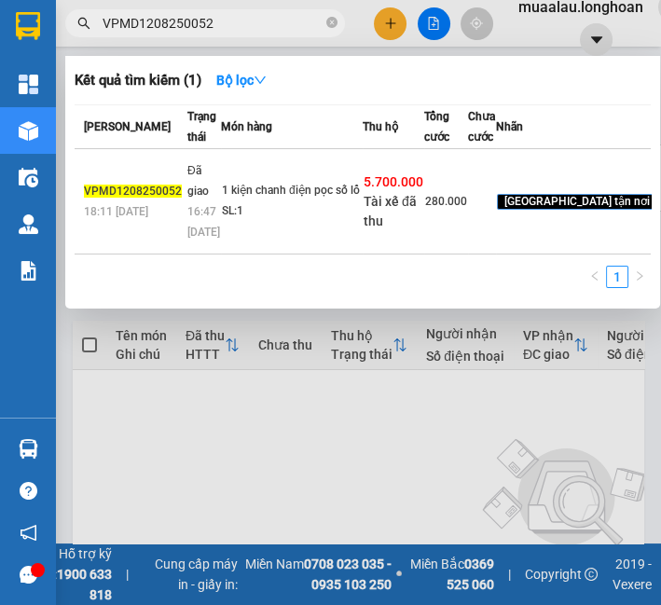
type input "VPMD1208250052"
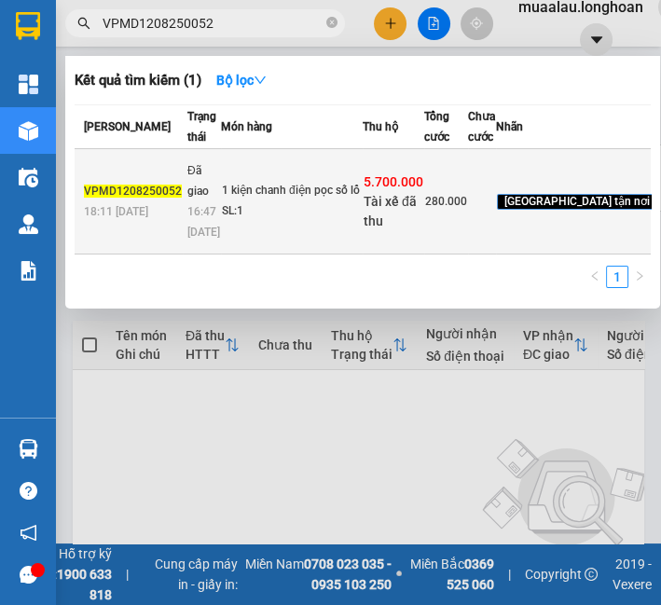
click at [309, 207] on td "1 kiện chanh điện pọc số lổ SL: 1" at bounding box center [292, 201] width 142 height 105
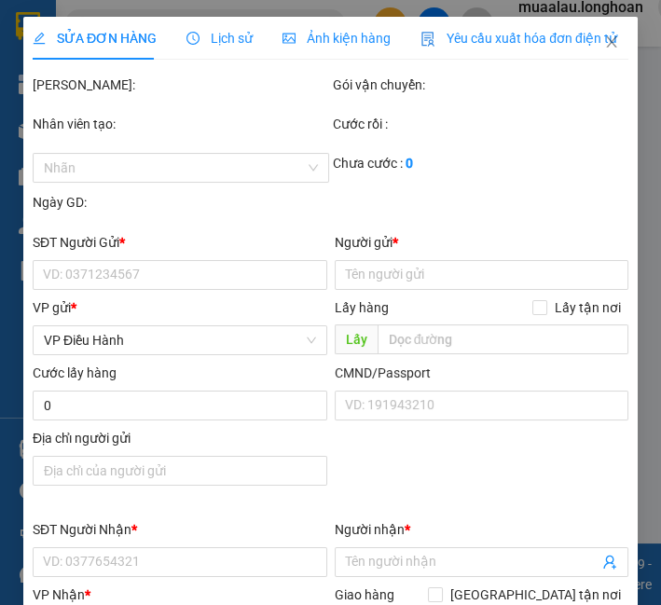
type input "0988213914"
type input "oanh"
type input "0983286562"
type input "khôi"
checkbox input "true"
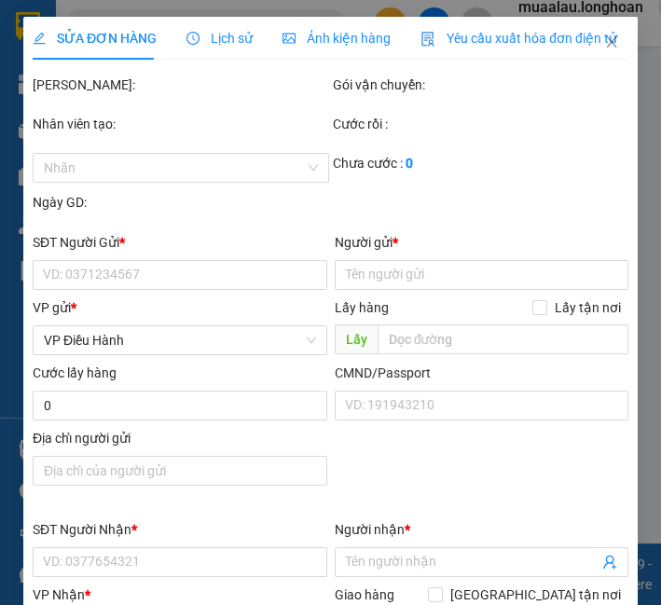
type input "sóm 9 xơn hồng suân trường [GEOGRAPHIC_DATA]"
checkbox input "true"
type input "5.700.000"
type input "25.000"
type input "280.000"
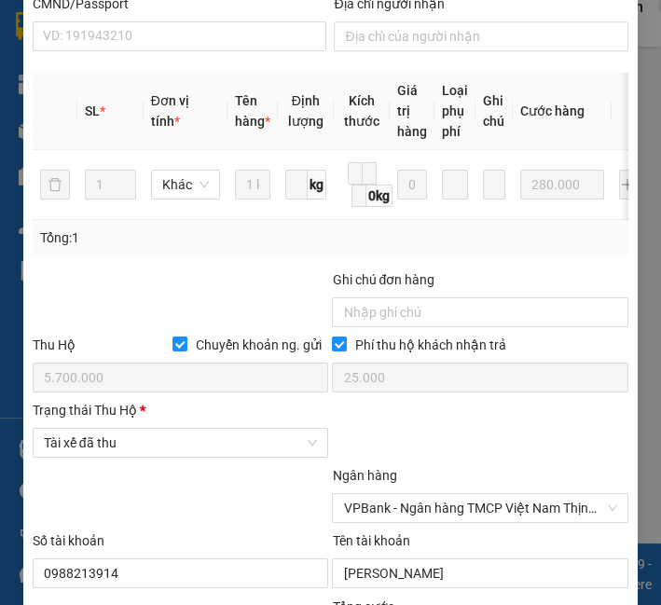
scroll to position [1204, 0]
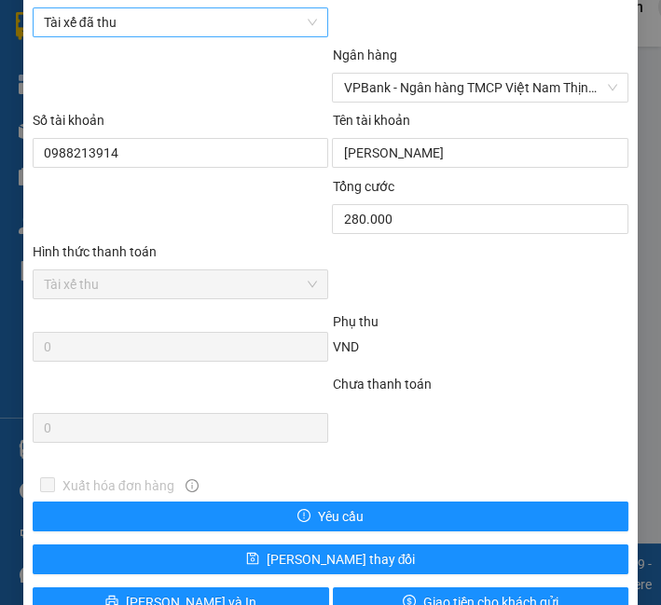
click at [170, 30] on span "Tài xế đã thu" at bounding box center [181, 22] width 274 height 28
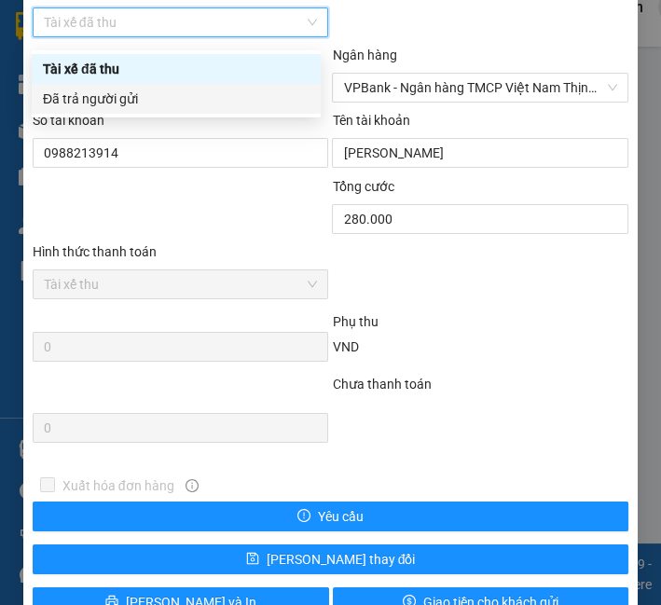
click at [142, 100] on div "Đã trả người gửi" at bounding box center [176, 99] width 267 height 21
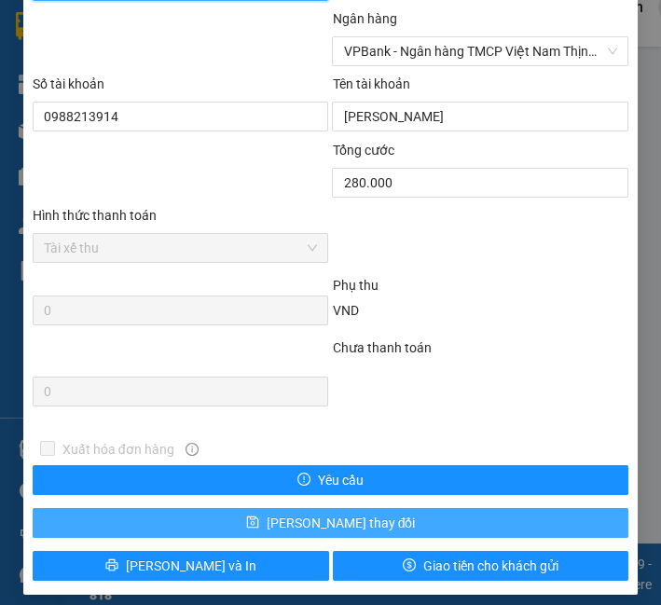
scroll to position [1260, 0]
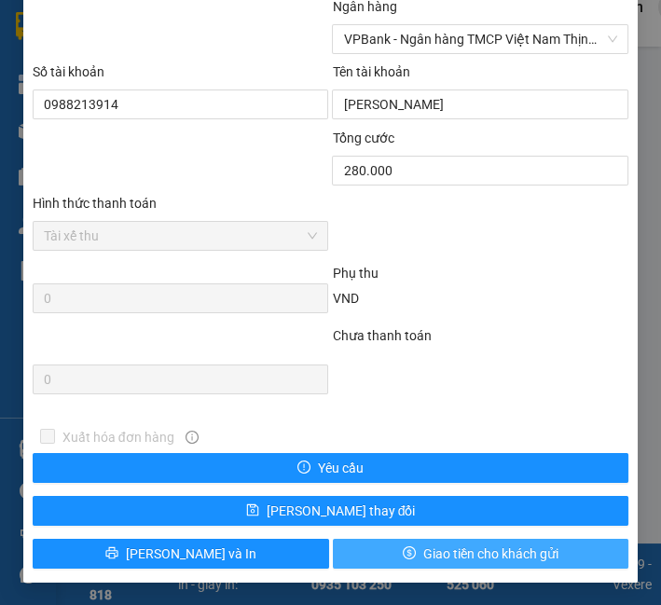
click at [423, 549] on span "Giao tiền cho khách gửi" at bounding box center [490, 554] width 135 height 21
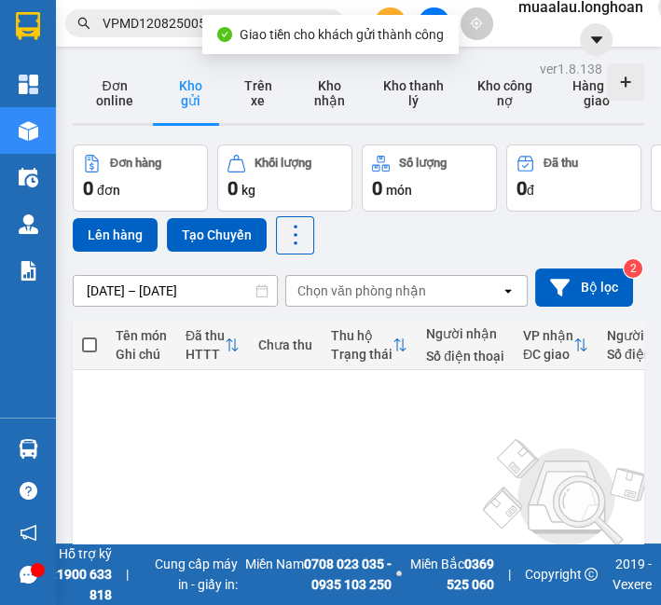
click at [132, 34] on span "VPMD1208250052" at bounding box center [205, 23] width 280 height 28
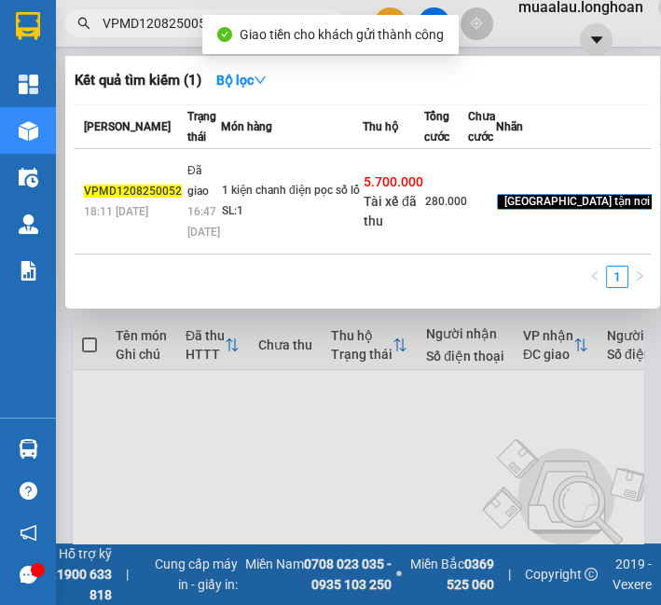
click at [132, 25] on input "VPMD1208250052" at bounding box center [213, 23] width 220 height 21
paste input "HBT1208250016"
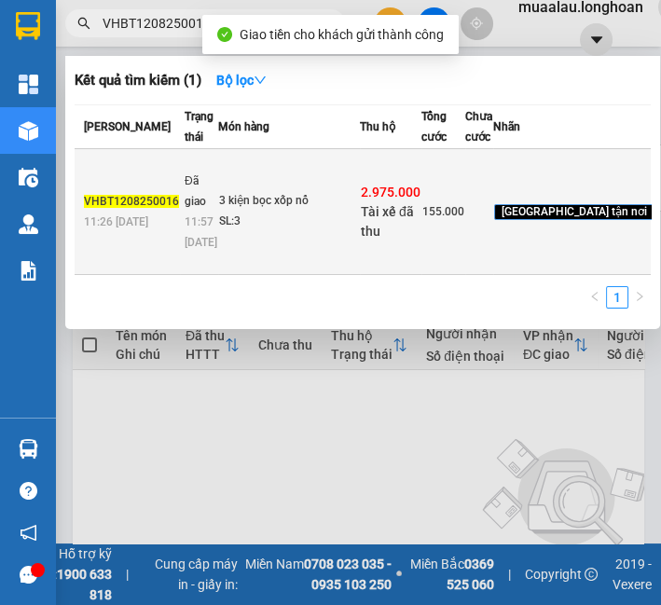
type input "VHBT1208250016"
click at [309, 256] on td "3 kiện bọc xốp nổ SL: 3" at bounding box center [289, 212] width 142 height 126
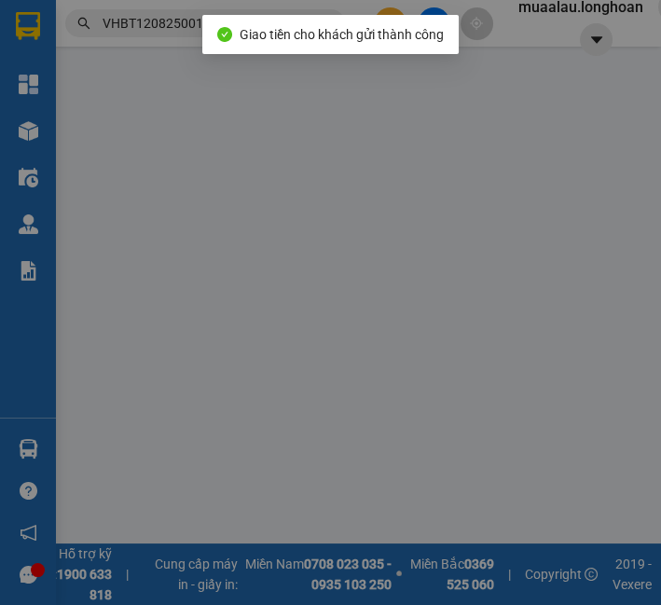
type input "0355158100"
type input "Khánh"
type input "0984866375"
type input "[PERSON_NAME]"
checkbox input "true"
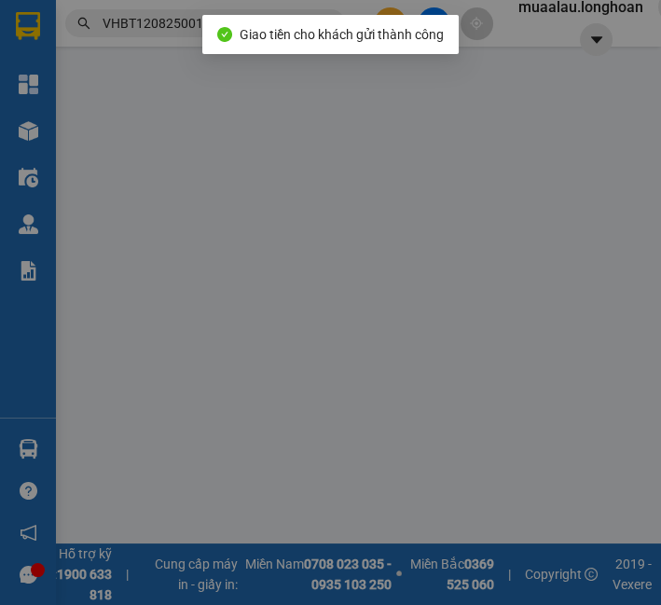
type input "277 [PERSON_NAME], [PERSON_NAME], [GEOGRAPHIC_DATA], [GEOGRAPHIC_DATA]"
checkbox input "true"
type input "2.975.000"
type input "20.000"
type input "155.000"
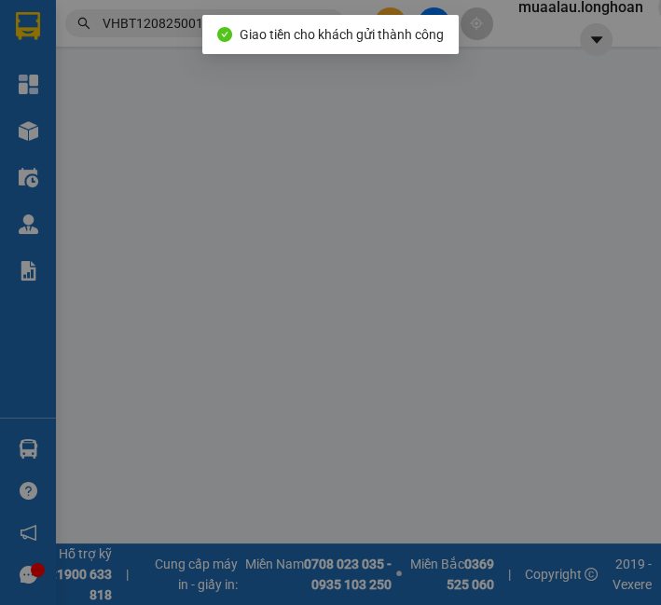
type input "80.000"
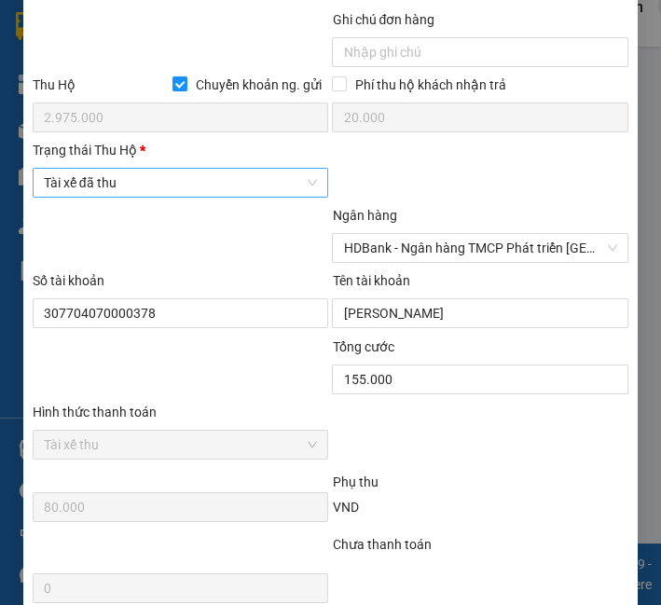
scroll to position [1036, 0]
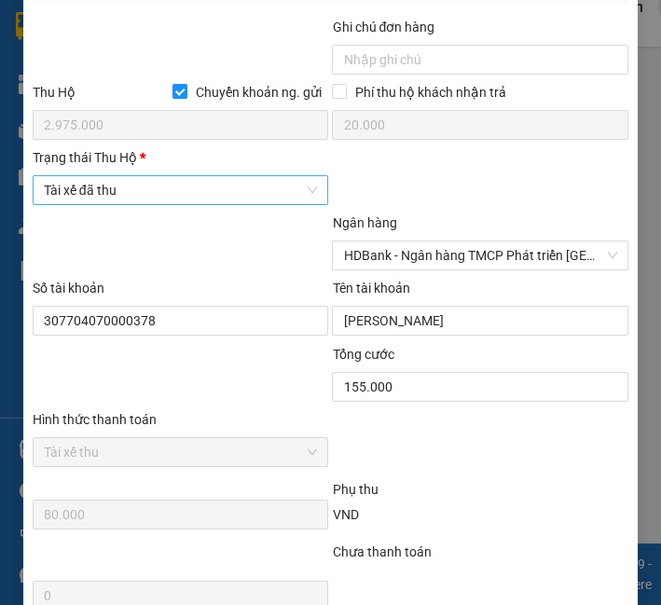
click at [229, 191] on span "Tài xế đã thu" at bounding box center [181, 190] width 274 height 28
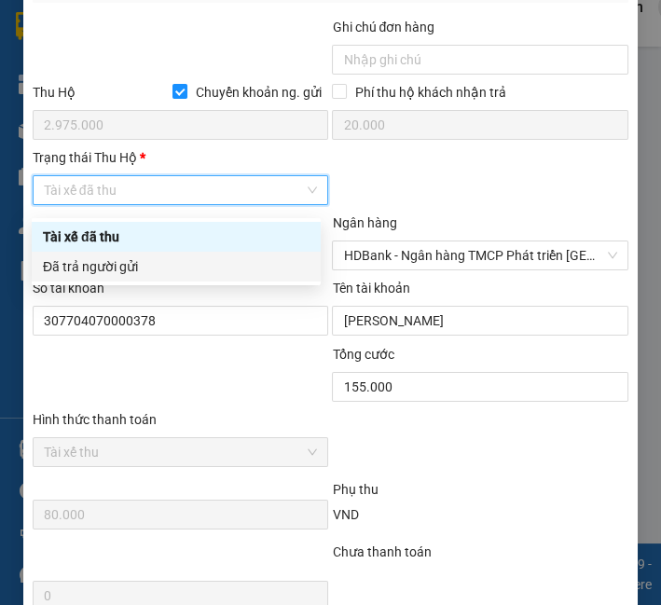
click at [225, 268] on div "Đã trả người gửi" at bounding box center [176, 266] width 267 height 21
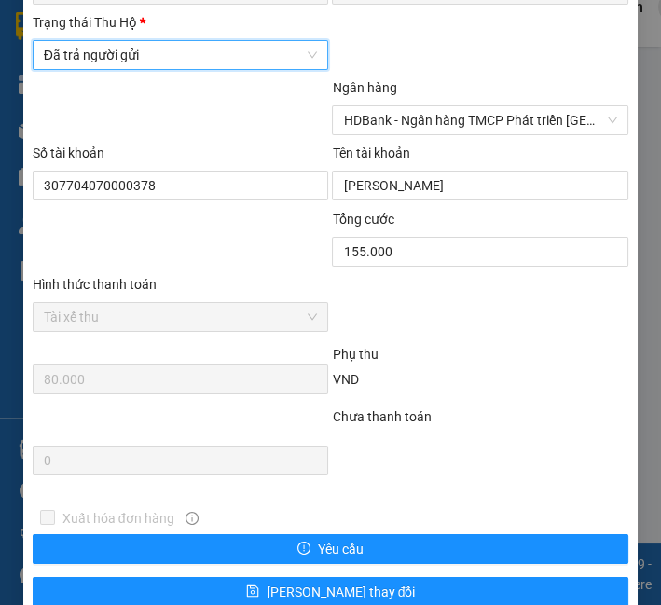
scroll to position [1260, 0]
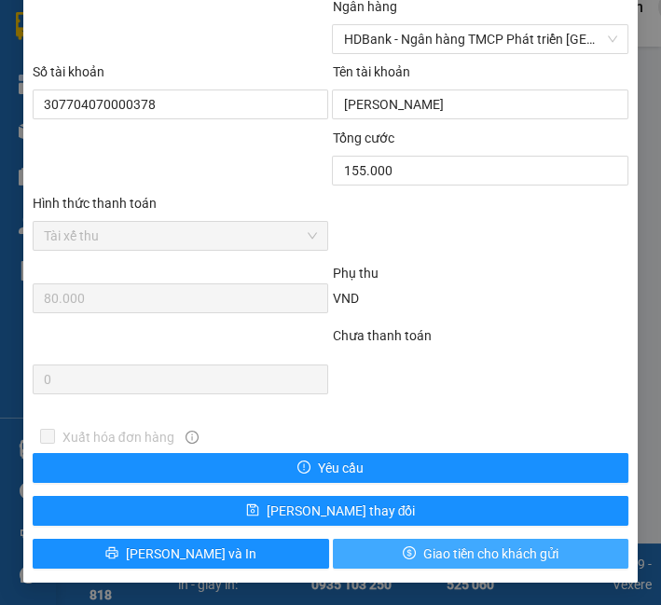
click at [477, 550] on span "Giao tiền cho khách gửi" at bounding box center [490, 554] width 135 height 21
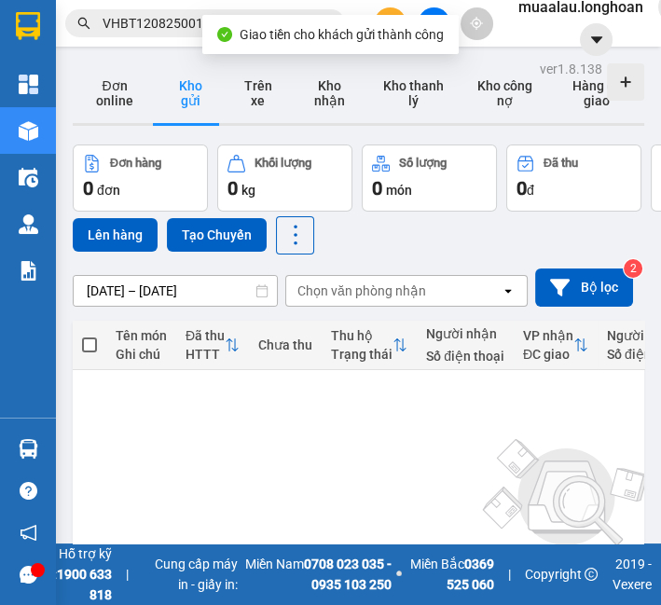
click at [156, 20] on input "VHBT1208250016" at bounding box center [213, 23] width 220 height 21
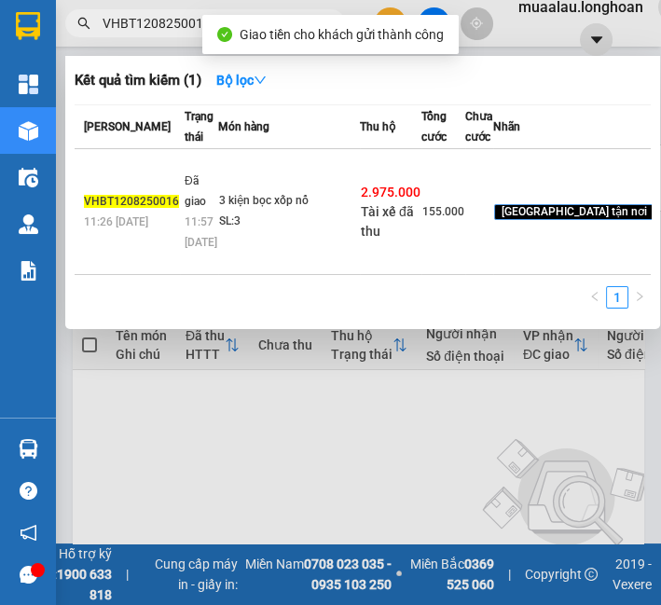
paste input "P101008250015"
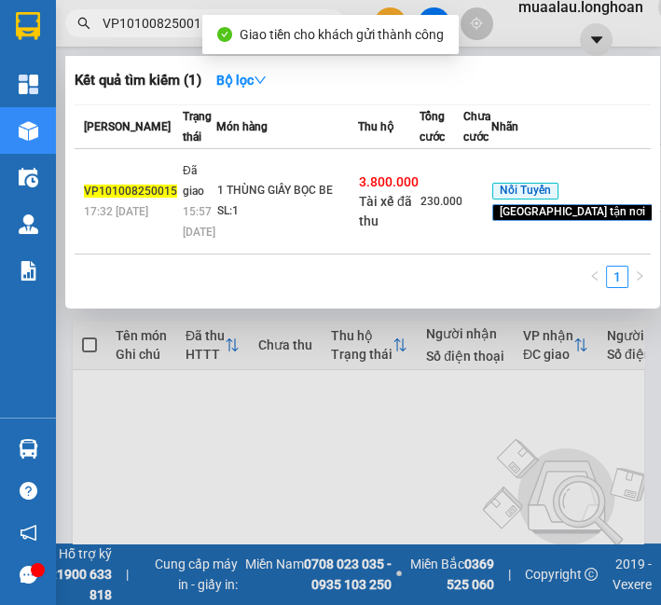
type input "VP101008250015"
click at [325, 203] on td "1 THÙNG GIẤY BỌC BE SL: 1" at bounding box center [287, 201] width 142 height 105
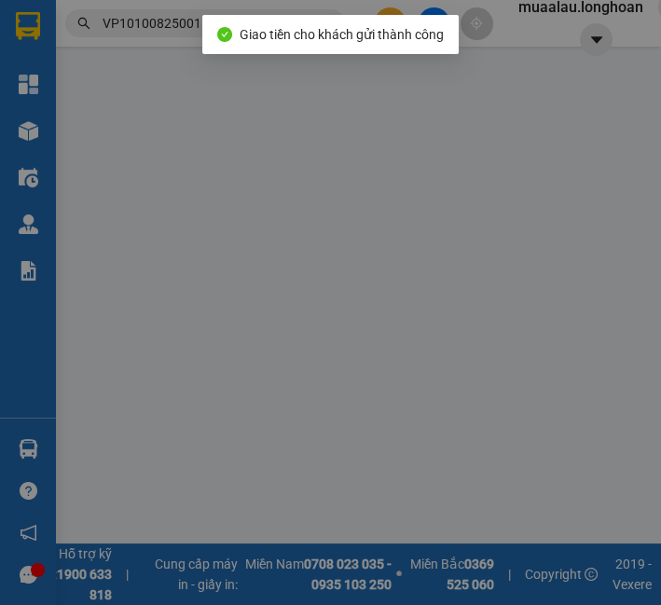
type input "0335566679"
type input "PHONG"
type input "0977497182"
type input "[PERSON_NAME]"
checkbox input "true"
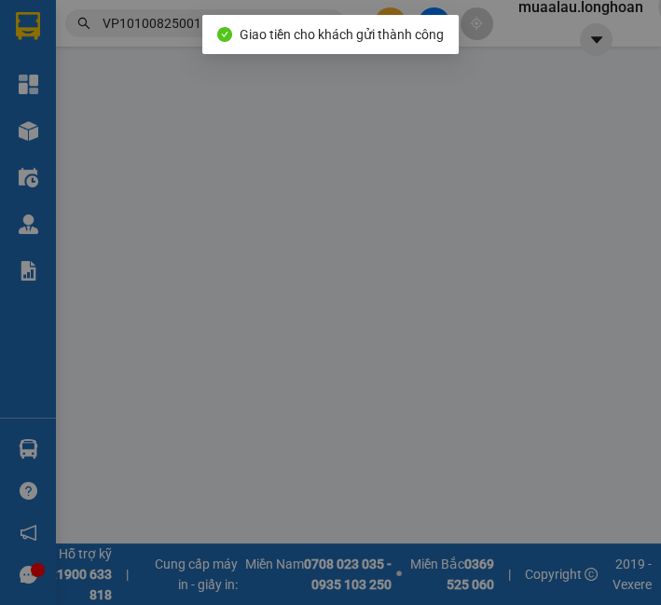
type input "TUYÊN QUANG - TỔ ĐÂN PHỐ [GEOGRAPHIC_DATA], [GEOGRAPHIC_DATA] - [GEOGRAPHIC_DAT…"
type input "hàng k bao bể vỡ hư hỏng"
checkbox input "true"
type input "3.800.000"
type input "20.000"
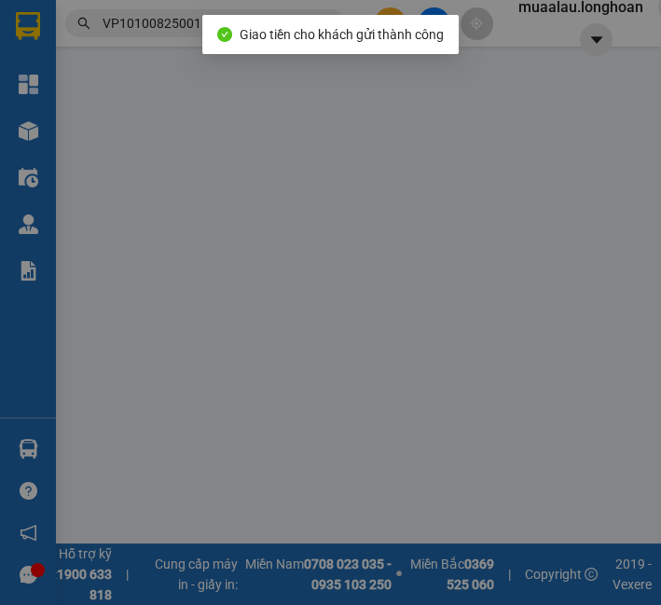
type input "230.000"
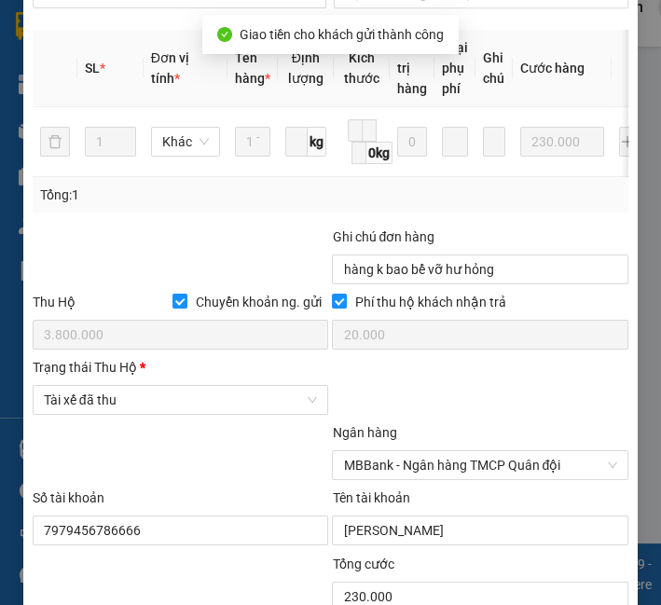
scroll to position [839, 0]
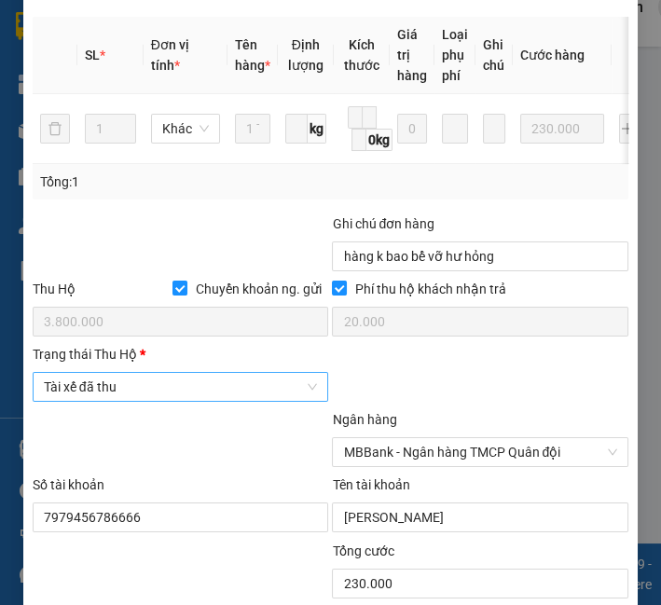
click at [166, 401] on span "Tài xế đã thu" at bounding box center [181, 387] width 274 height 28
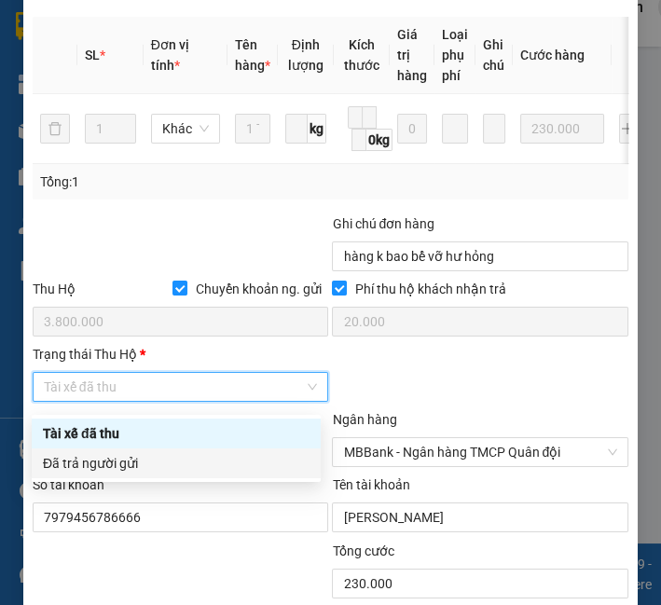
click at [154, 462] on div "Đã trả người gửi" at bounding box center [176, 463] width 267 height 21
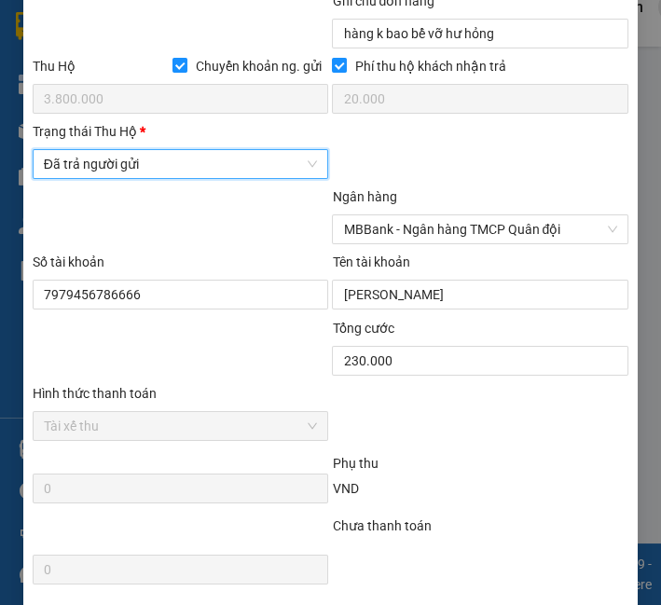
scroll to position [1260, 0]
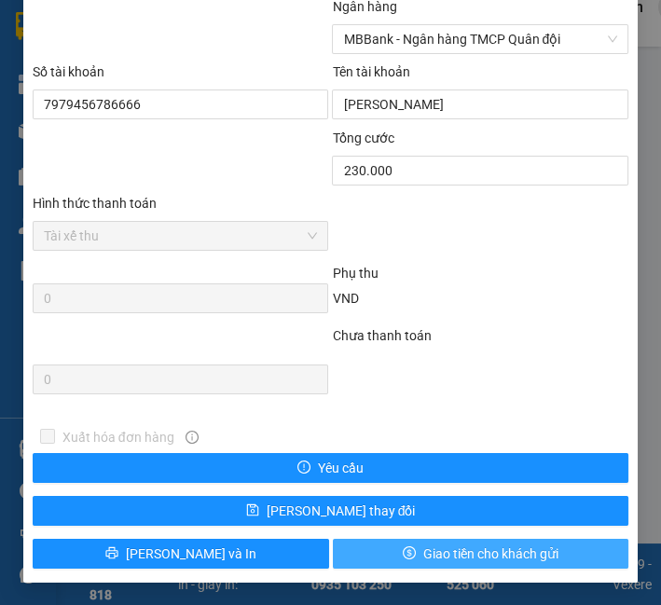
click at [362, 550] on button "Giao tiền cho khách gửi" at bounding box center [481, 554] width 297 height 30
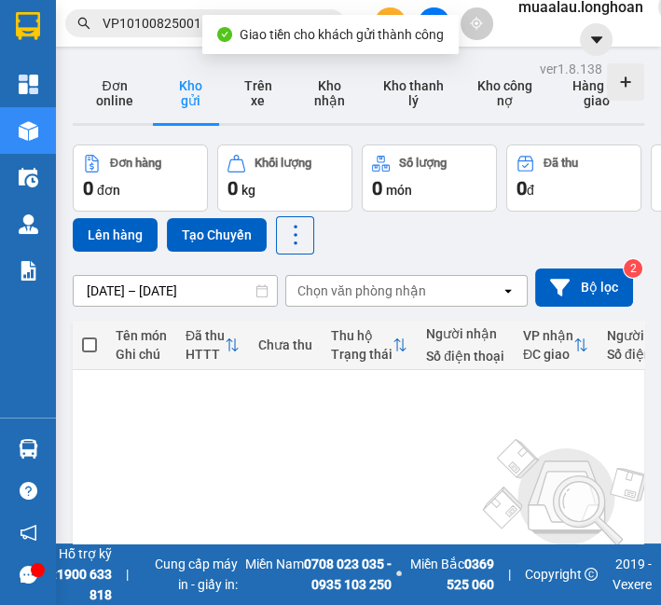
click at [131, 35] on span "VP101008250015" at bounding box center [205, 23] width 280 height 28
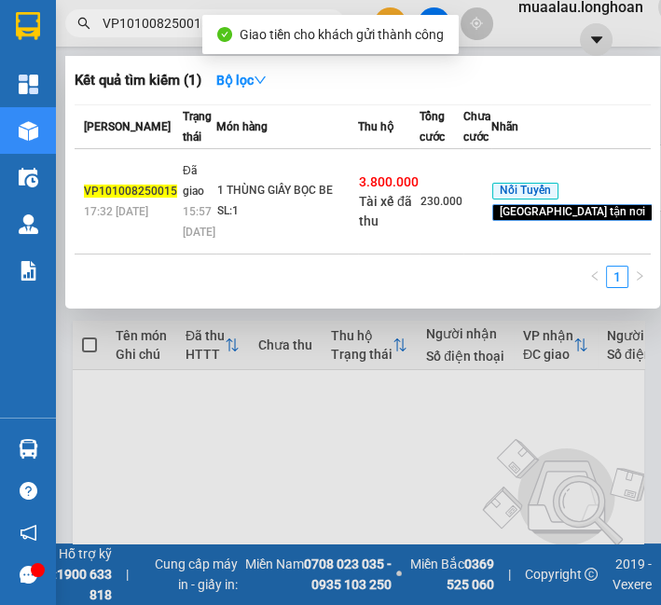
click at [131, 34] on span "VP101008250015" at bounding box center [205, 23] width 280 height 28
click at [134, 23] on input "VP101008250015" at bounding box center [213, 23] width 220 height 21
paste input "LB1208250004"
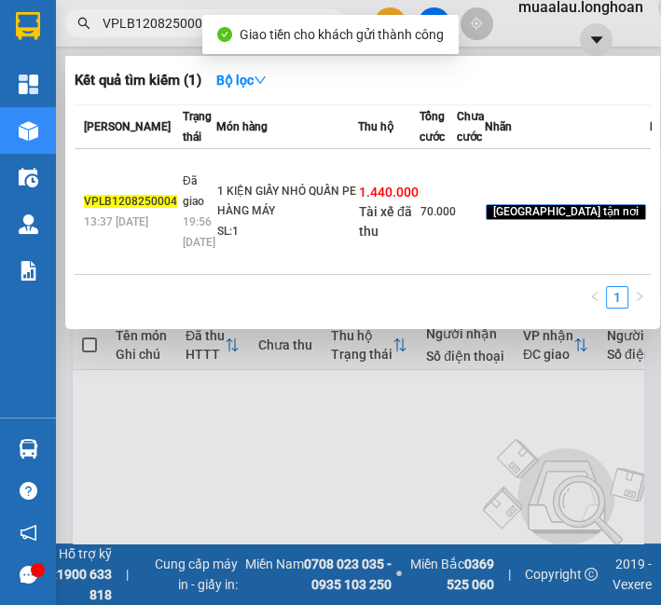
type input "VPLB1208250004"
click at [314, 255] on td "1 KIỆN GIẤY NHỎ QUẤN PE HÀNG MÁY SL: 1" at bounding box center [287, 212] width 142 height 126
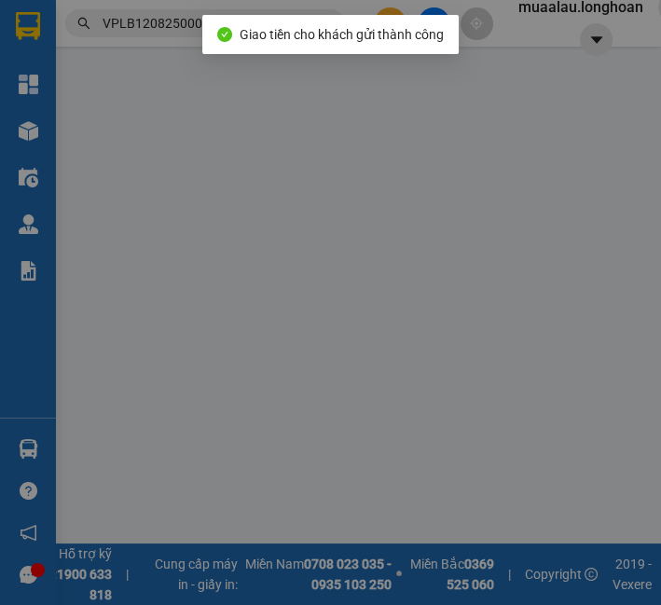
type input "0352169169"
type input "chị [PERSON_NAME]"
type input "0987282865"
type input "TUẤN CỬA NHÔM"
checkbox input "true"
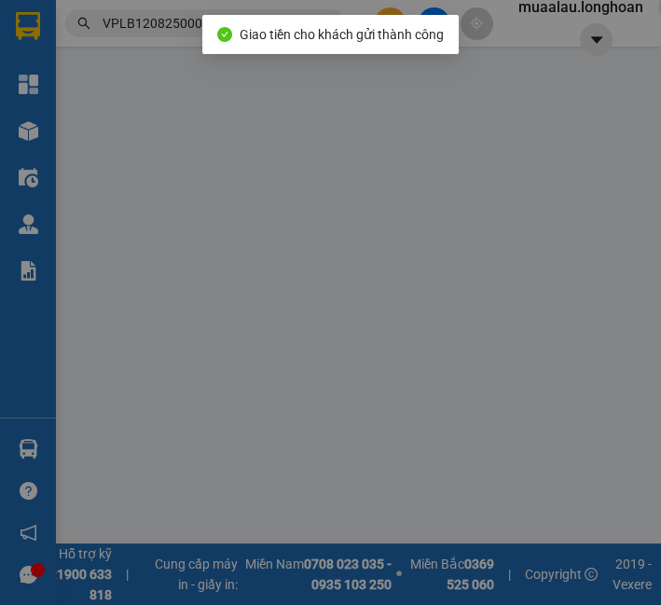
type input "Thôn Cao Bình, Xã [GEOGRAPHIC_DATA], Huyện [GEOGRAPHIC_DATA], [GEOGRAPHIC_DATA]"
checkbox input "true"
type input "1.440.000"
type input "10.000"
type input "70.000"
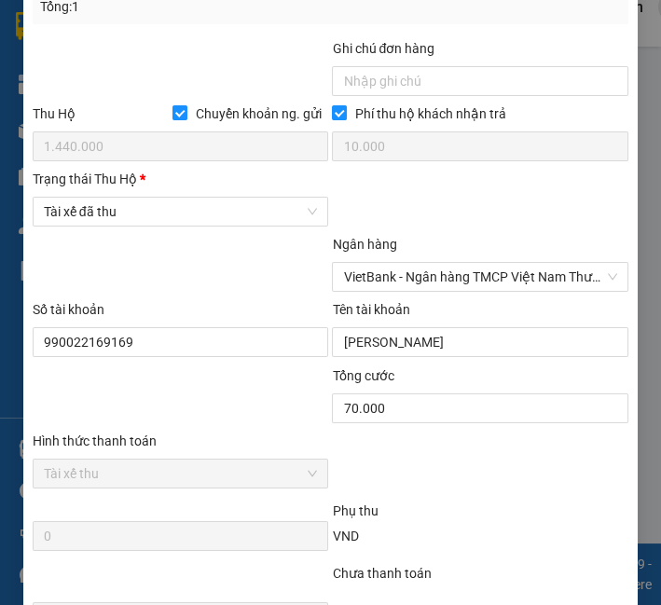
scroll to position [1151, 0]
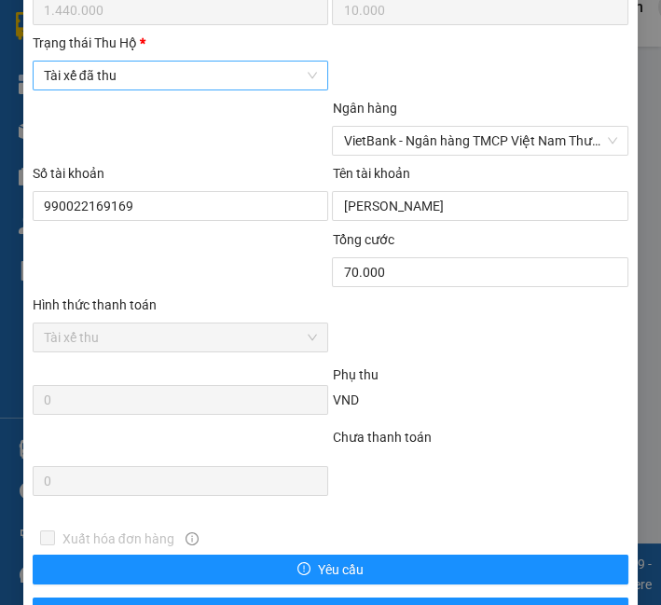
click at [113, 81] on span "Tài xế đã thu" at bounding box center [181, 76] width 274 height 28
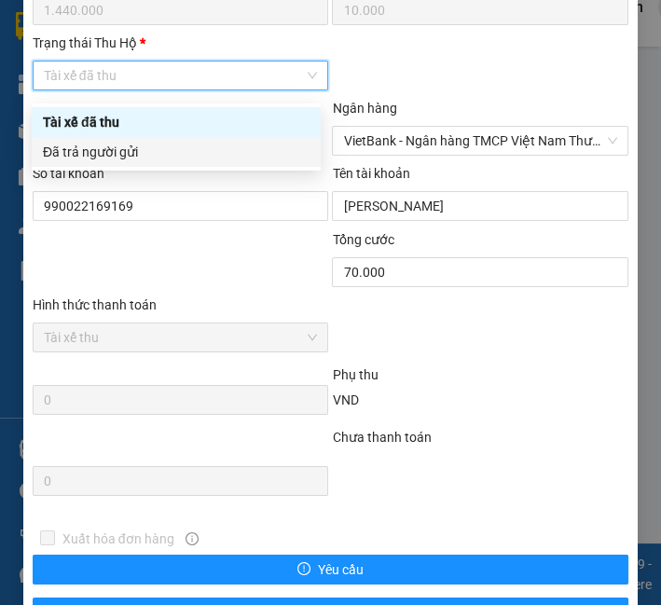
click at [112, 166] on div "Đã trả người gửi" at bounding box center [176, 152] width 289 height 30
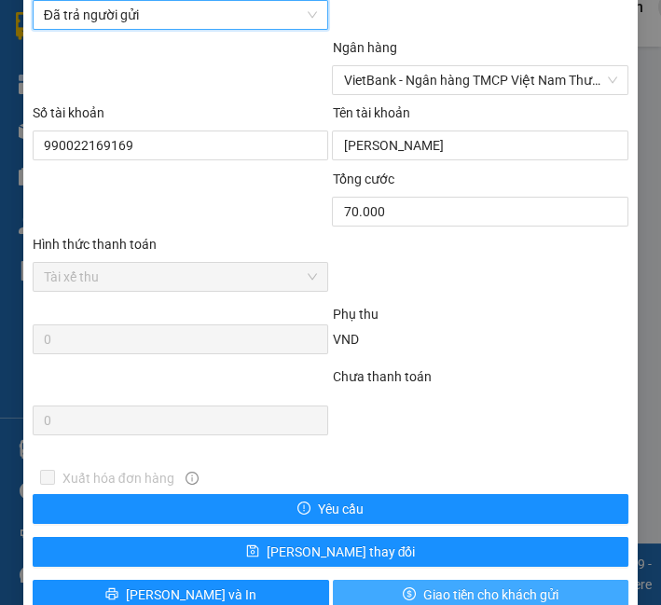
scroll to position [1260, 0]
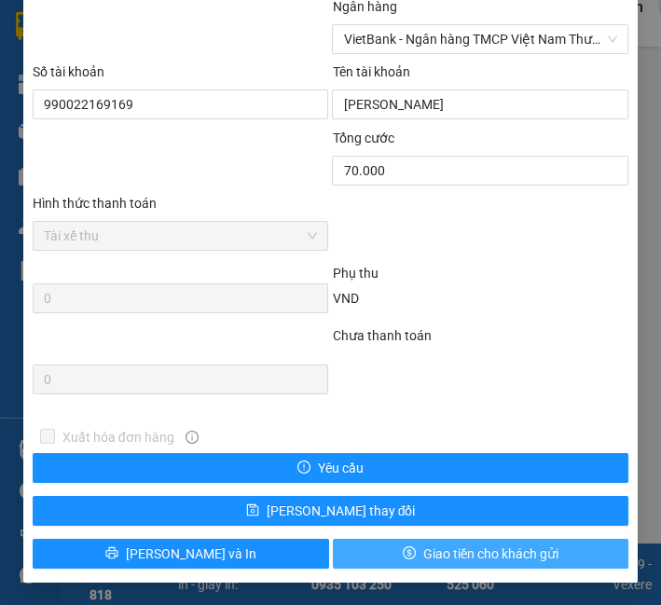
click at [389, 548] on button "Giao tiền cho khách gửi" at bounding box center [481, 554] width 297 height 30
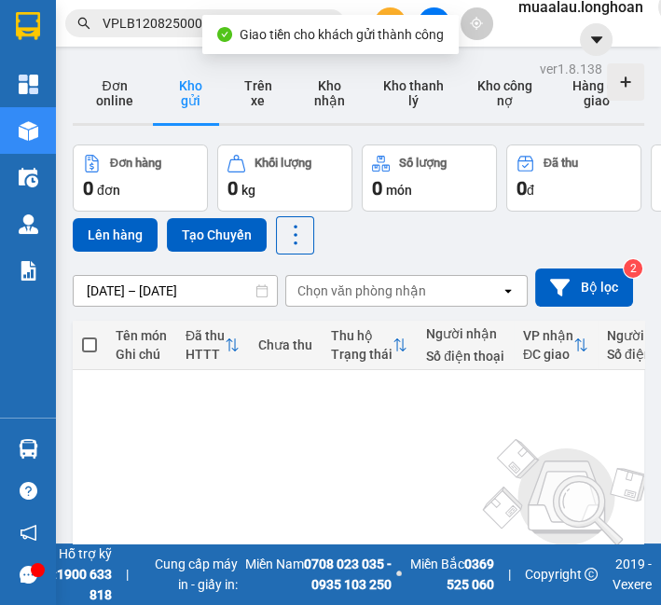
click at [151, 28] on input "VPLB1208250004" at bounding box center [213, 23] width 220 height 21
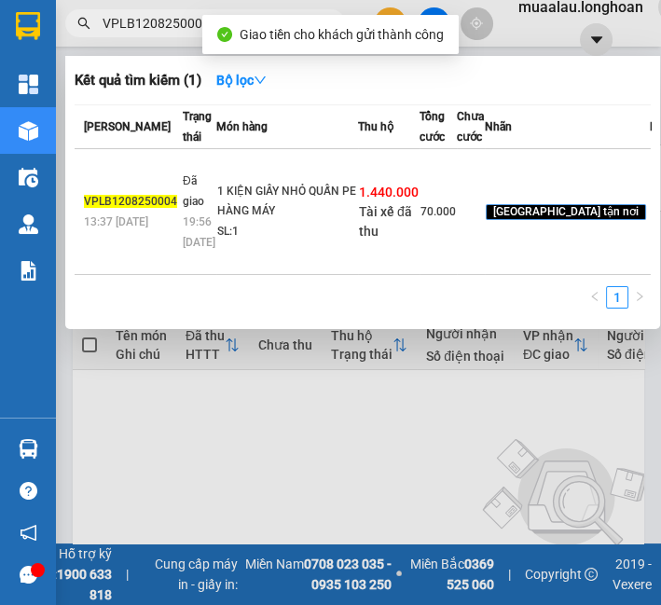
click at [151, 28] on input "VPLB1208250004" at bounding box center [213, 23] width 220 height 21
paste input "MD120825004"
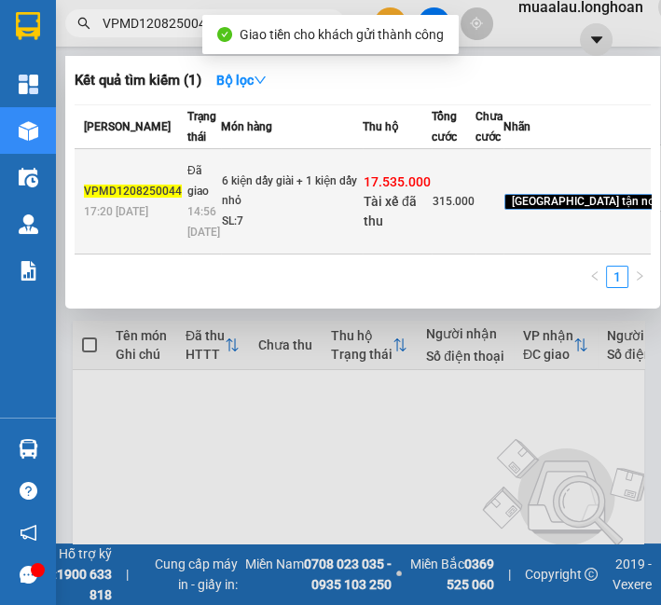
type input "VPMD1208250044"
click at [331, 218] on td "6 kiện dấy giài + 1 kiện dấy nhỏ SL: 7" at bounding box center [292, 201] width 142 height 105
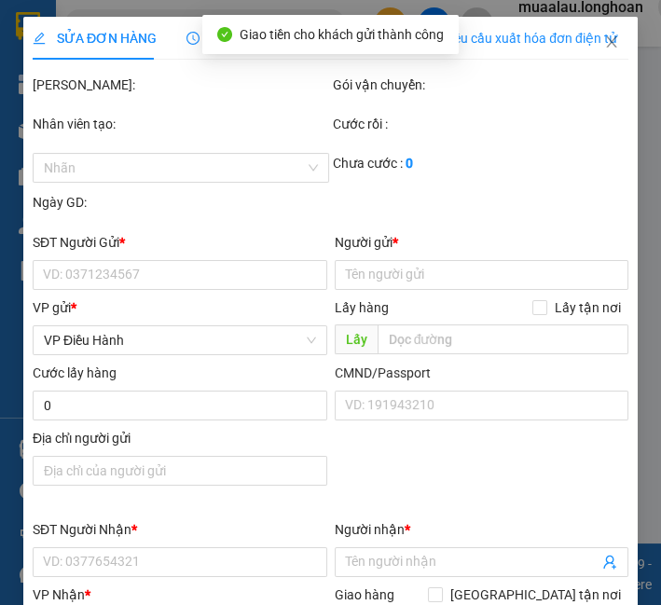
type input "0383451568"
type input "[PERSON_NAME]"
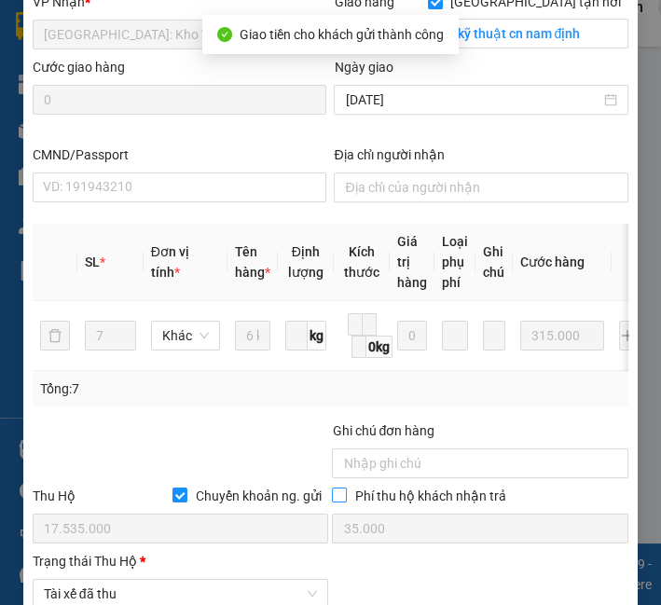
scroll to position [1151, 0]
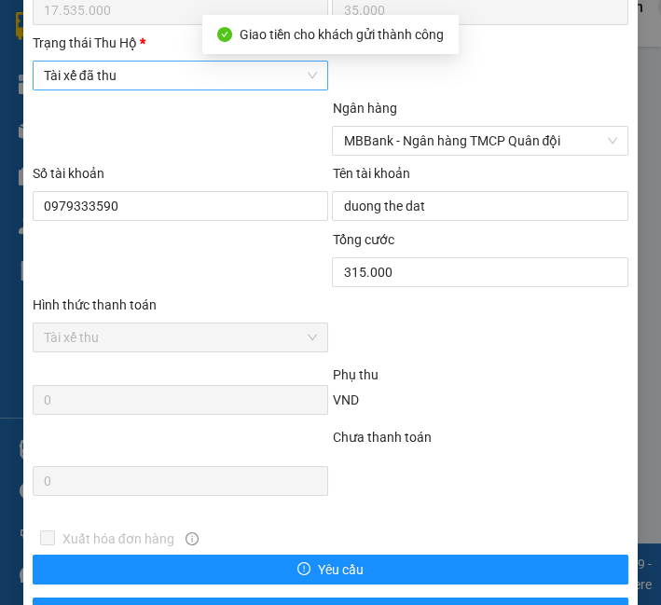
click at [145, 81] on span "Tài xế đã thu" at bounding box center [181, 76] width 274 height 28
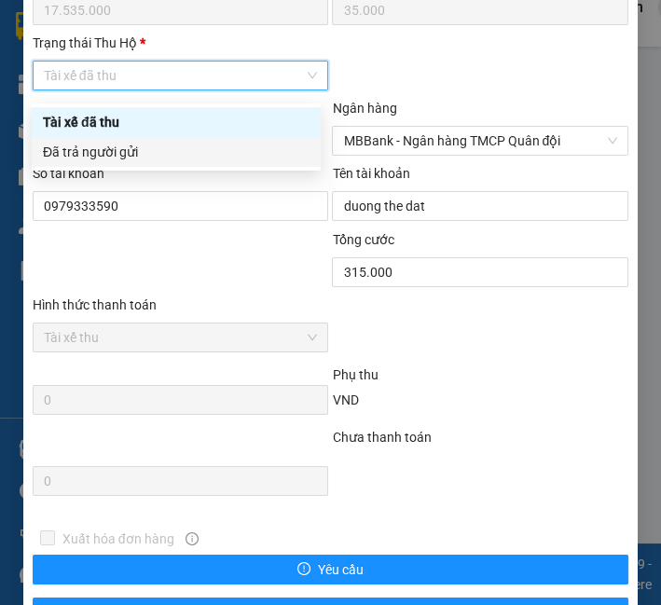
click at [138, 147] on div "Đã trả người gửi" at bounding box center [176, 152] width 267 height 21
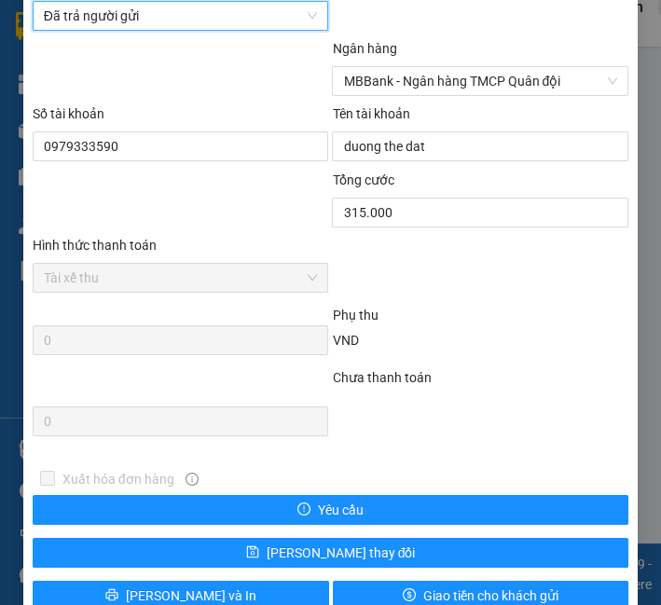
scroll to position [1260, 0]
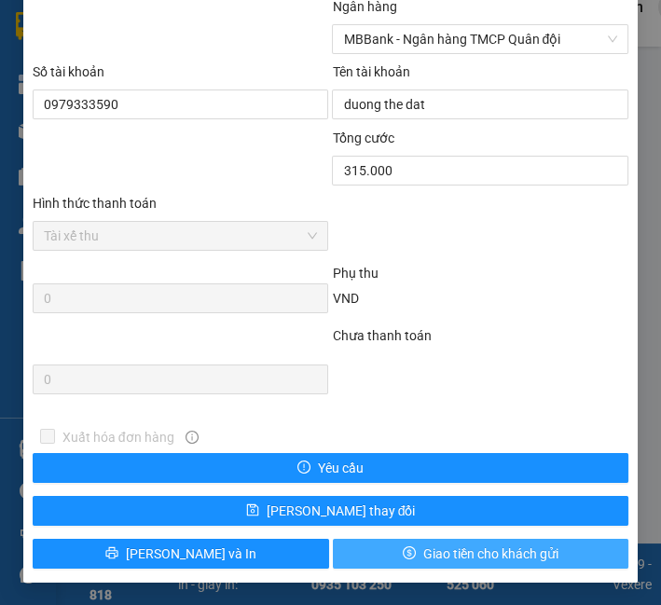
click at [439, 558] on span "Giao tiền cho khách gửi" at bounding box center [490, 554] width 135 height 21
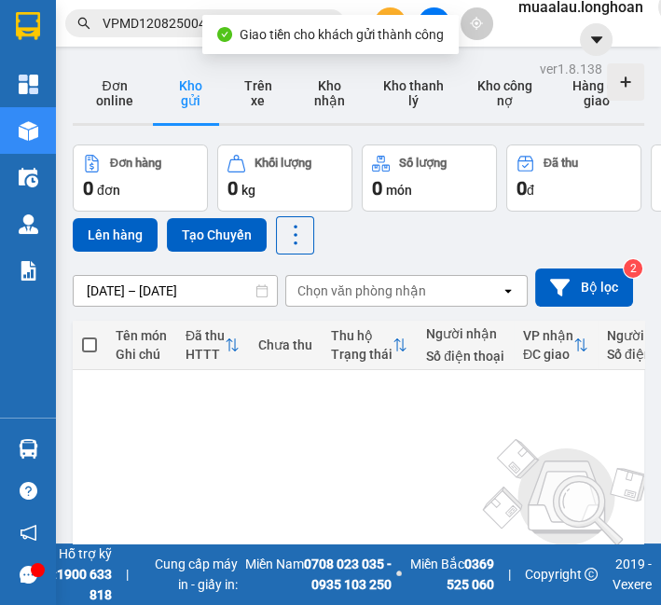
click at [187, 32] on input "VPMD1208250044" at bounding box center [213, 23] width 220 height 21
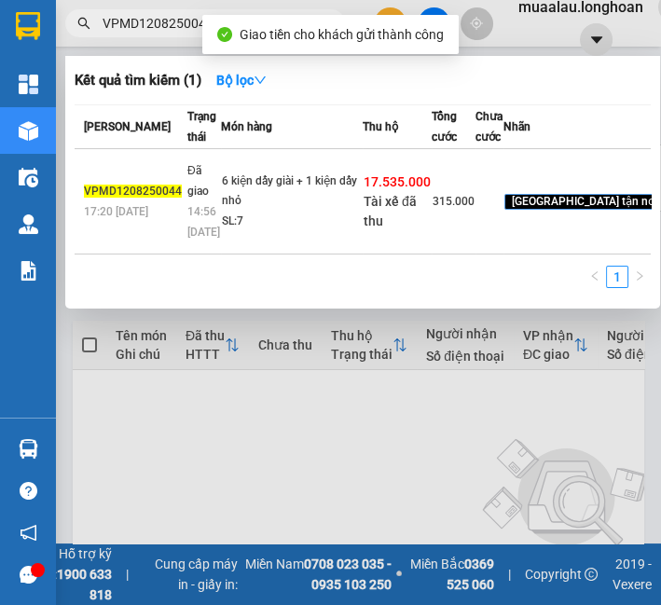
click at [187, 32] on input "VPMD1208250044" at bounding box center [213, 23] width 220 height 21
paste input "KQ120908250035"
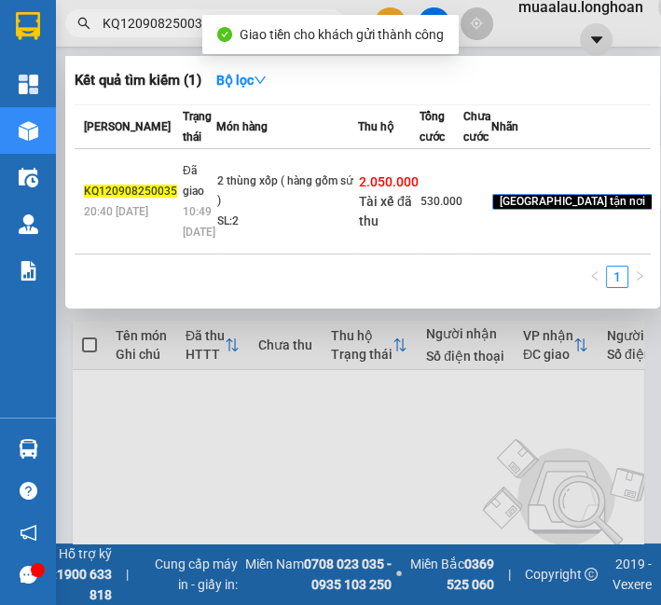
click at [365, 255] on td "2.050.000 Tài xế đã thu" at bounding box center [389, 201] width 62 height 105
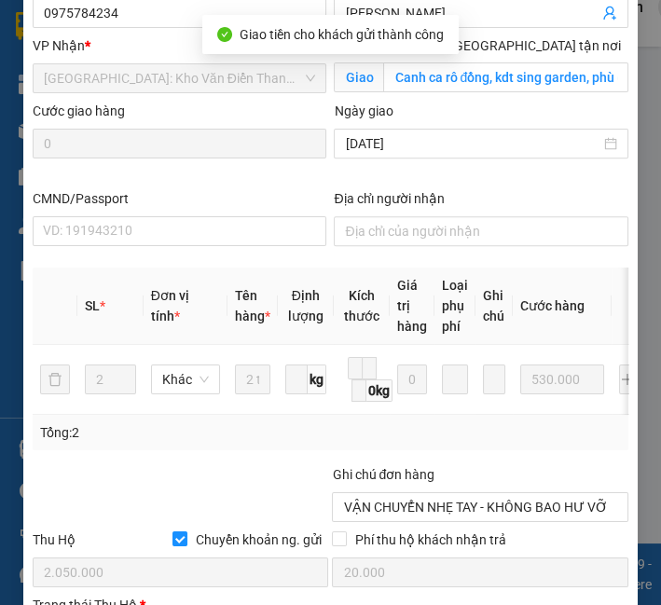
scroll to position [736, 0]
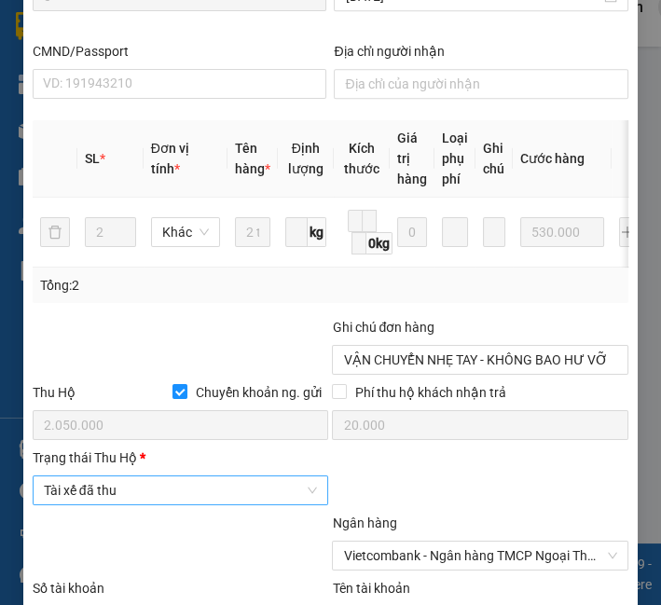
click at [140, 495] on span "Tài xế đã thu" at bounding box center [181, 491] width 274 height 28
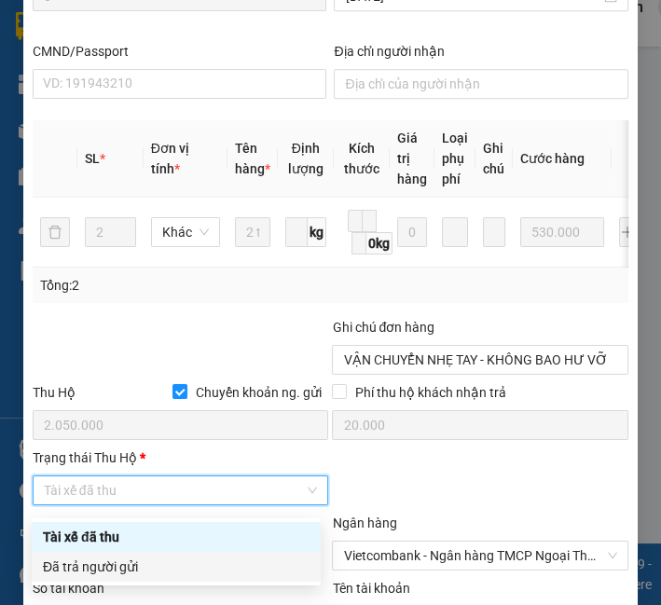
click at [125, 565] on div "Đã trả người gửi" at bounding box center [176, 567] width 267 height 21
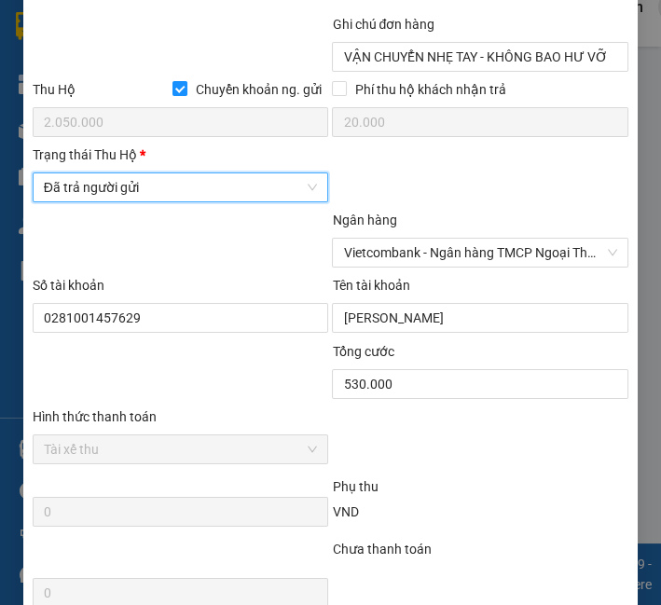
scroll to position [1260, 0]
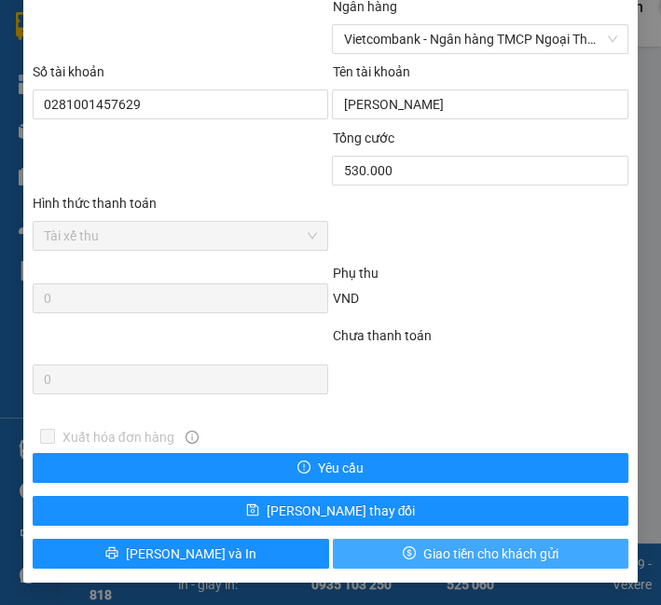
click at [439, 551] on span "Giao tiền cho khách gửi" at bounding box center [490, 554] width 135 height 21
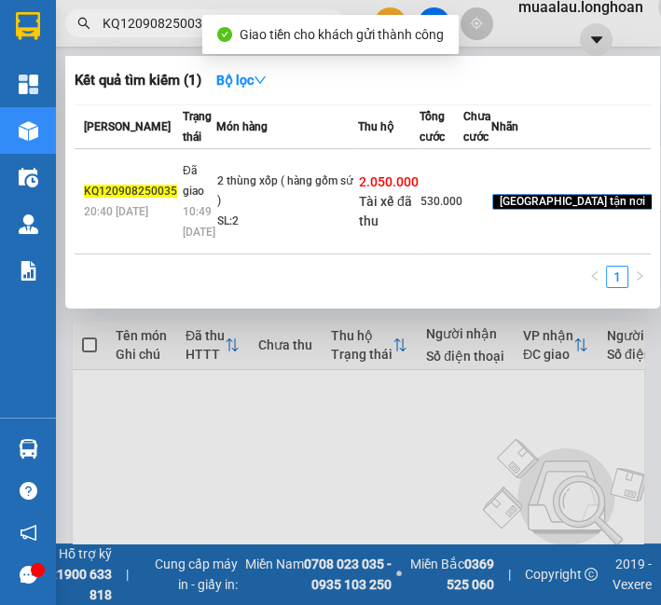
click at [174, 25] on input "KQ120908250035" at bounding box center [213, 23] width 220 height 21
paste input "BXMT0808250003"
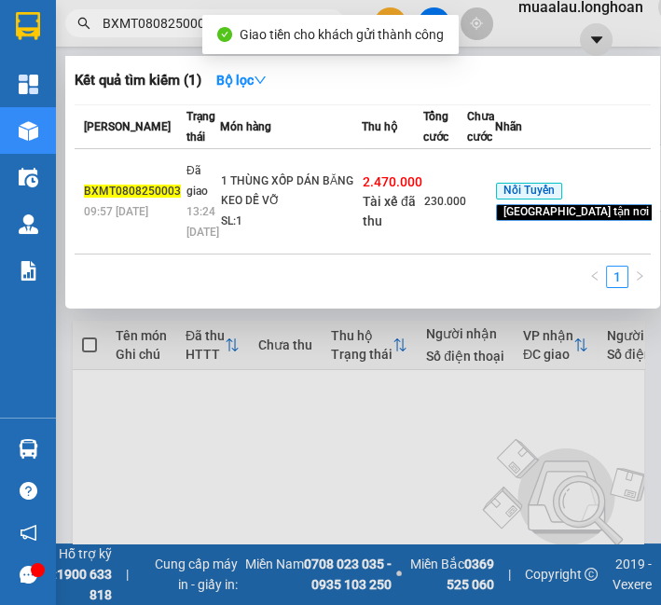
click at [296, 241] on td "1 THÙNG XỐP DÁN BĂNG KEO DỄ VỠ SL: 1" at bounding box center [291, 201] width 142 height 105
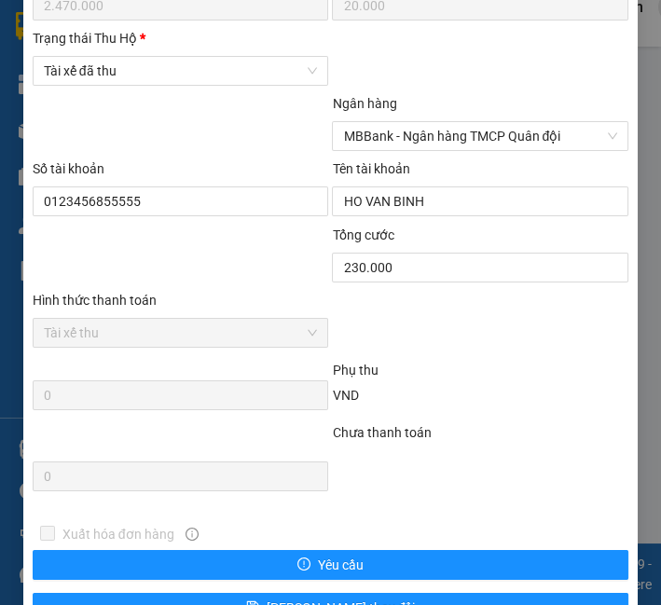
scroll to position [1053, 0]
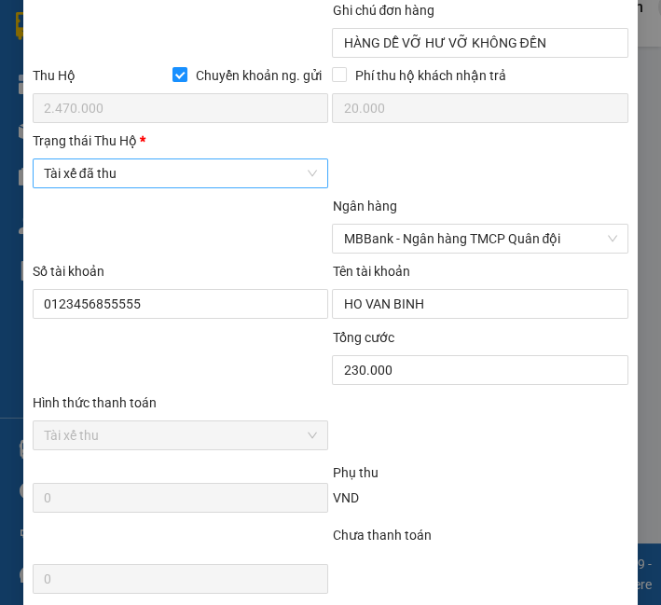
click at [197, 187] on span "Tài xế đã thu" at bounding box center [181, 173] width 274 height 28
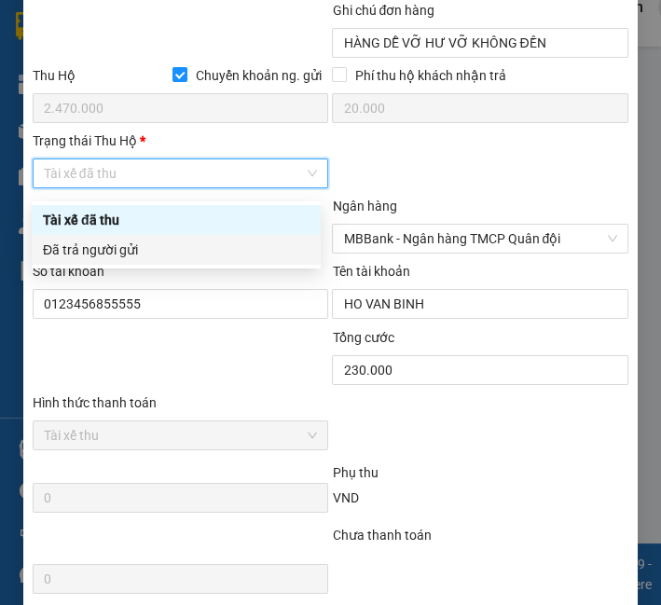
click at [187, 262] on div "Đã trả người gửi" at bounding box center [176, 250] width 289 height 30
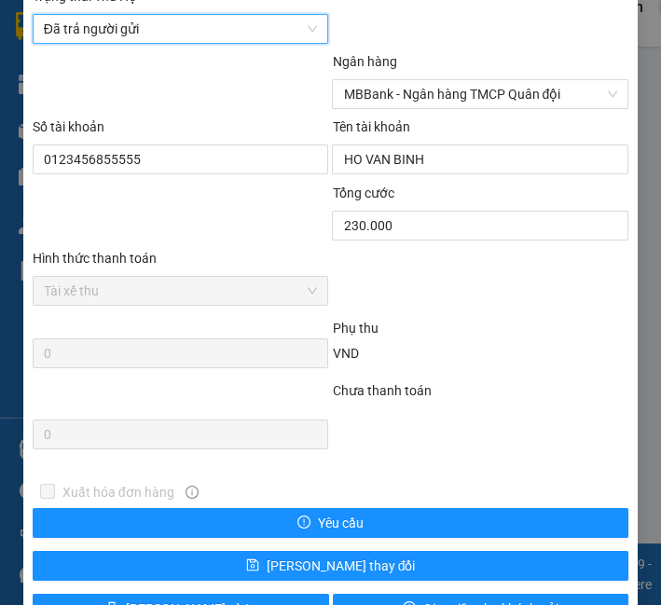
scroll to position [1260, 0]
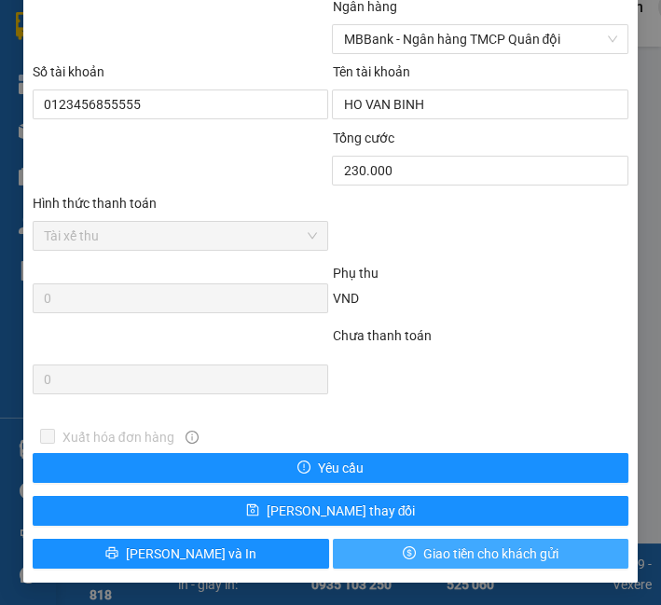
click at [423, 552] on span "Giao tiền cho khách gửi" at bounding box center [490, 554] width 135 height 21
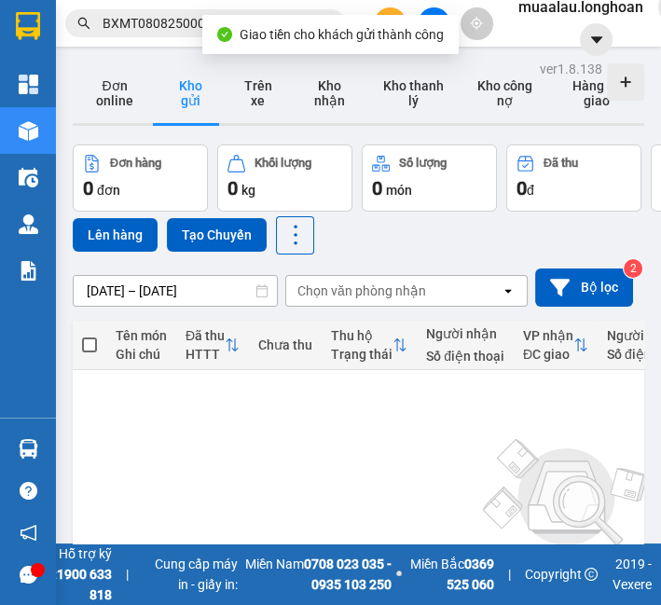
click at [174, 33] on input "BXMT0808250003" at bounding box center [213, 23] width 220 height 21
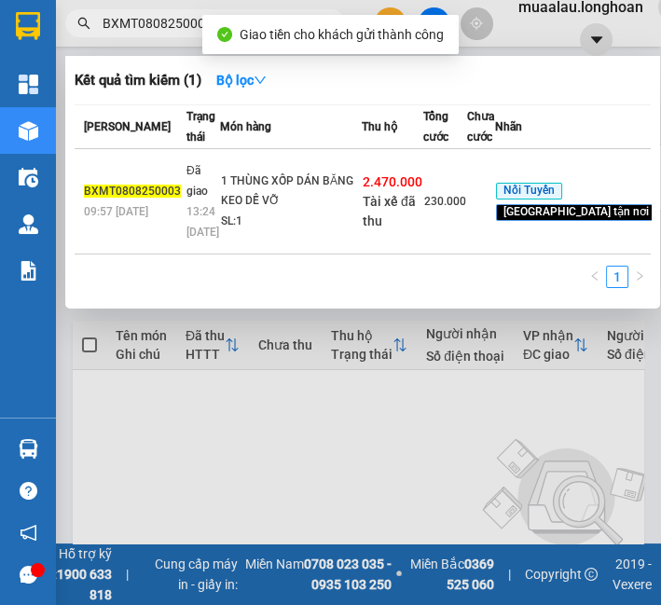
click at [174, 33] on input "BXMT0808250003" at bounding box center [213, 23] width 220 height 21
paste input "VPMD1208250062"
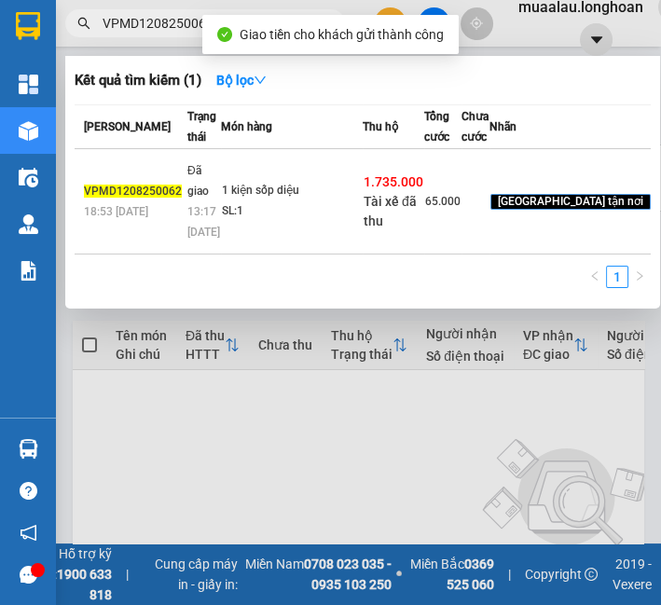
click at [306, 222] on div "SL: 1" at bounding box center [292, 211] width 140 height 21
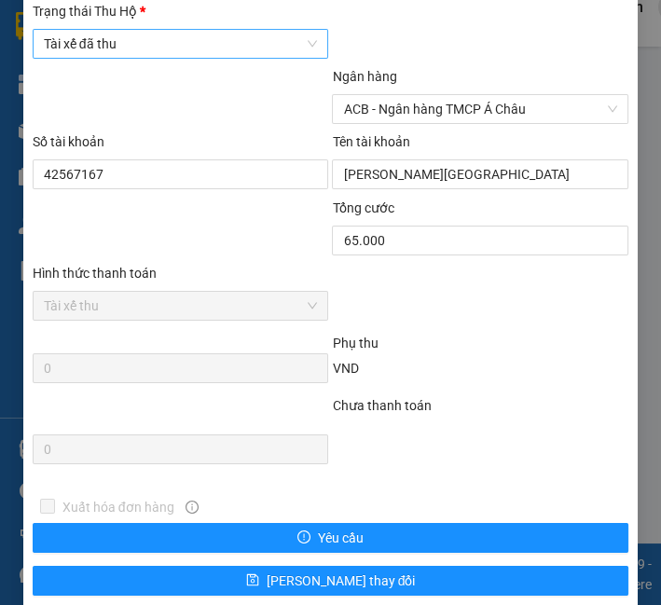
scroll to position [1152, 0]
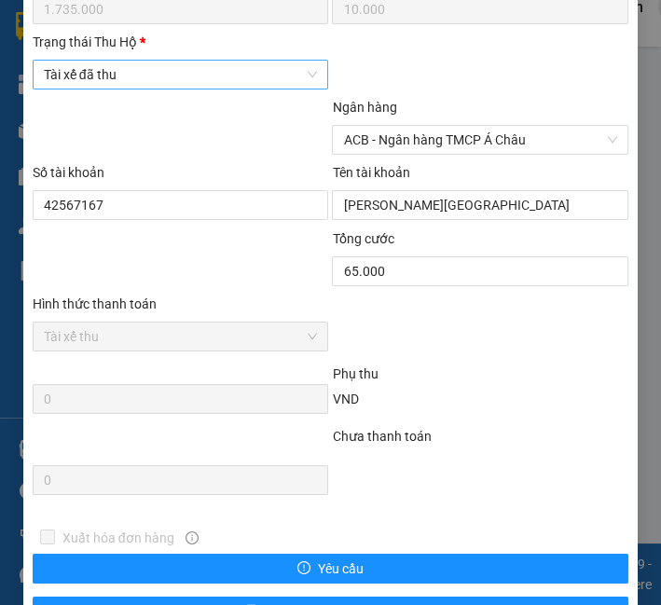
click at [110, 89] on span "Tài xế đã thu" at bounding box center [181, 75] width 274 height 28
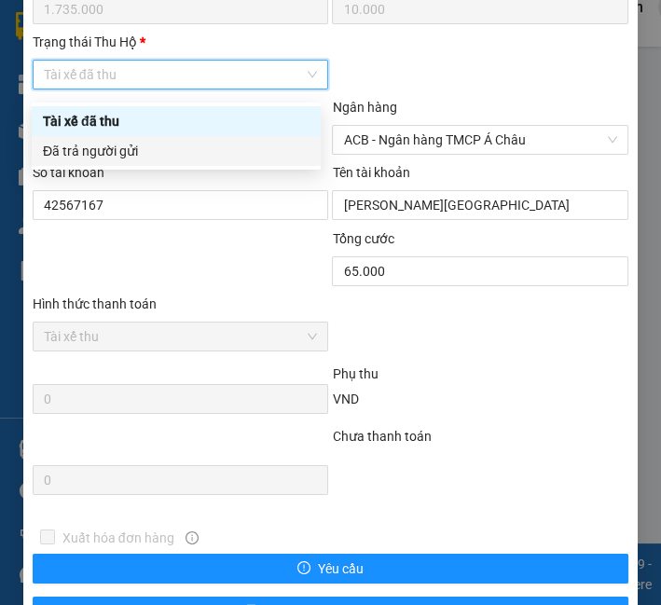
click at [128, 151] on div "Đã trả người gửi" at bounding box center [176, 151] width 267 height 21
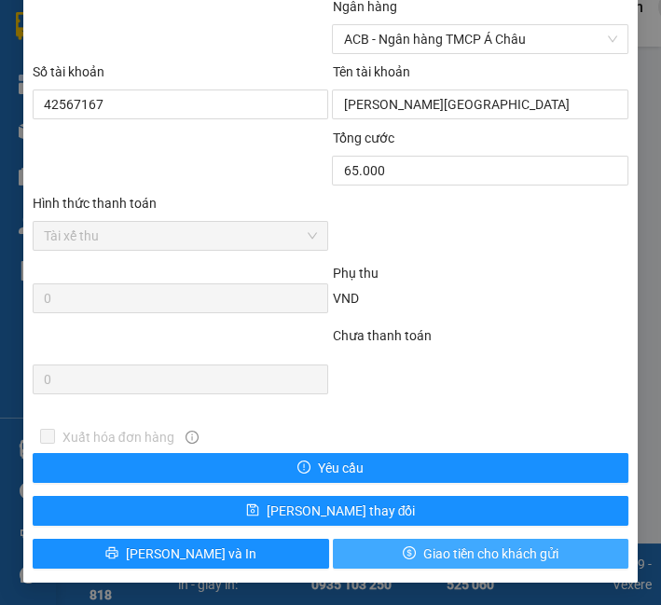
scroll to position [1260, 0]
click at [512, 550] on span "Giao tiền cho khách gửi" at bounding box center [490, 554] width 135 height 21
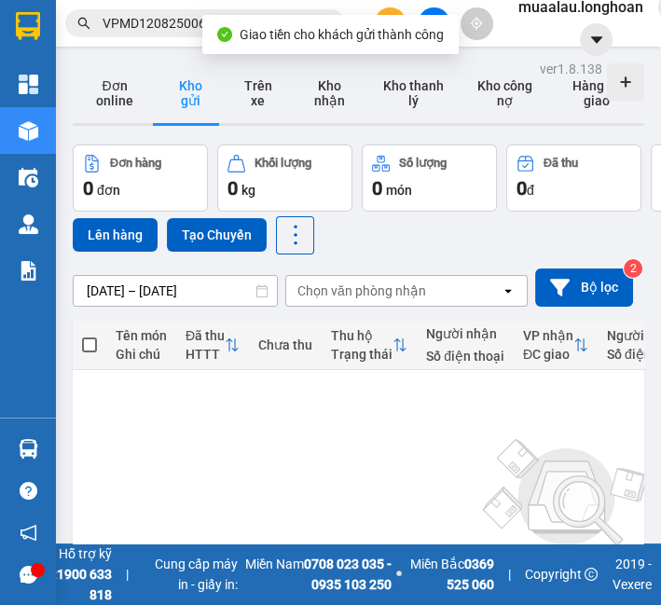
click at [170, 24] on input "VPMD1208250062" at bounding box center [213, 23] width 220 height 21
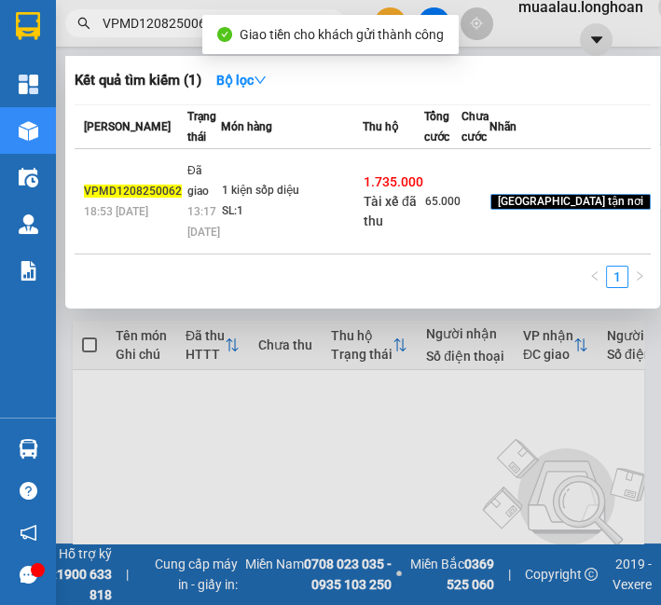
click at [170, 24] on input "VPMD1208250062" at bounding box center [213, 23] width 220 height 21
paste input "HBT1208250004"
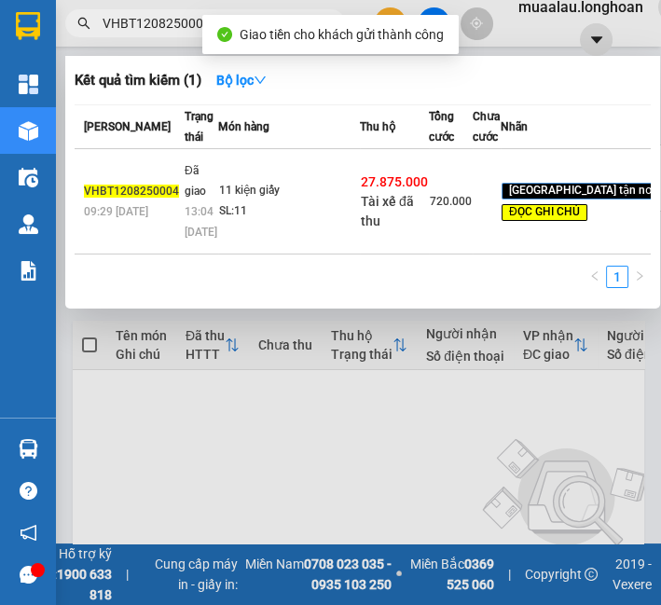
click at [336, 247] on td "11 kiện giấy SL: 11" at bounding box center [289, 201] width 142 height 105
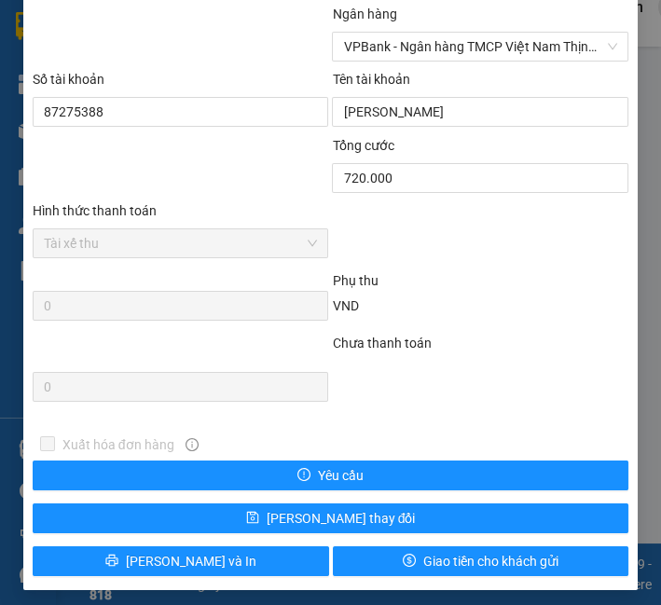
scroll to position [1053, 0]
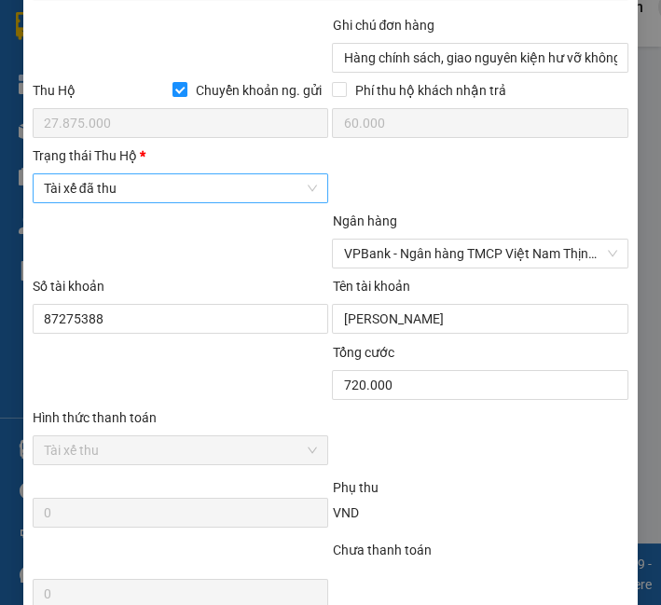
click at [150, 180] on span "Tài xế đã thu" at bounding box center [181, 188] width 274 height 28
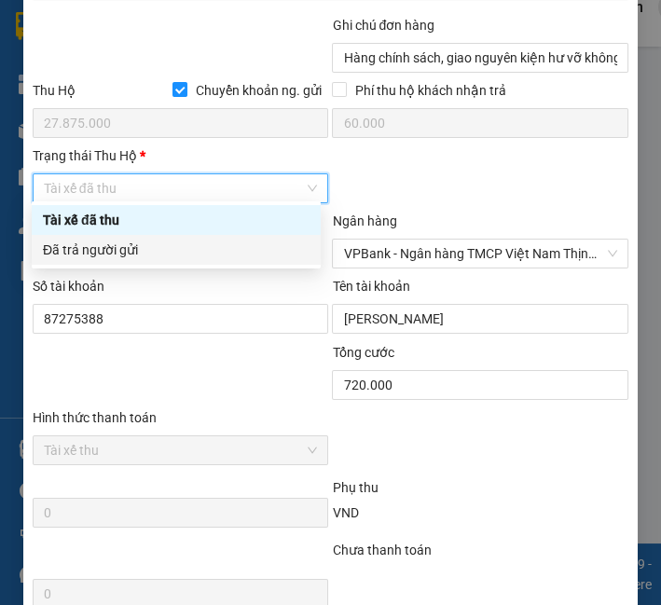
click at [161, 254] on div "Đã trả người gửi" at bounding box center [176, 250] width 267 height 21
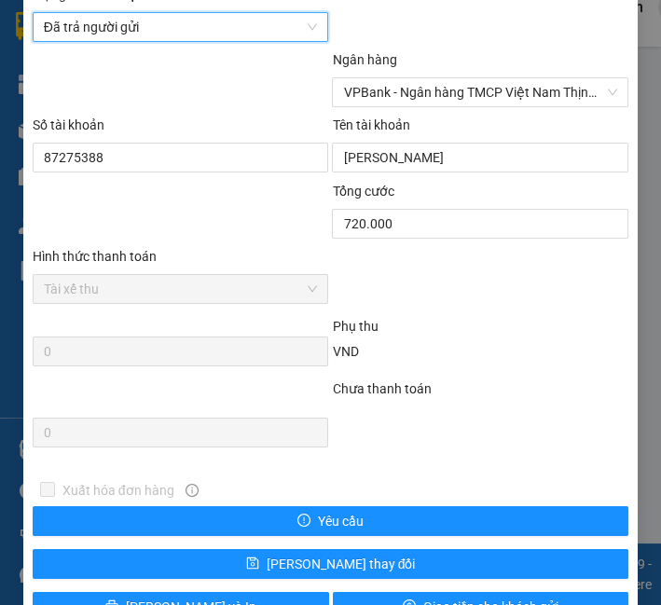
scroll to position [1260, 0]
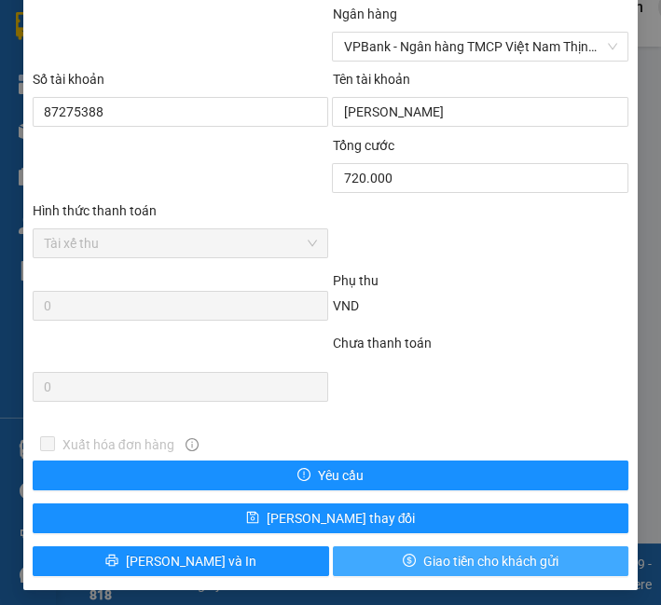
click at [416, 546] on button "Giao tiền cho khách gửi" at bounding box center [481, 561] width 297 height 30
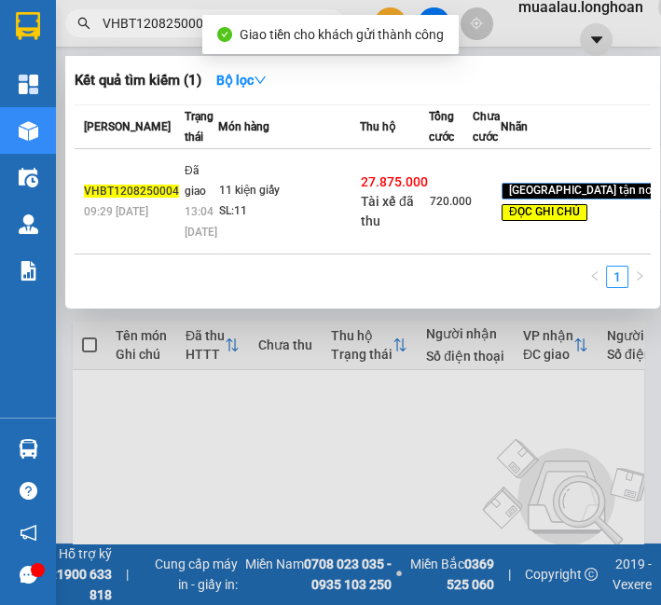
click at [160, 22] on input "VHBT1208250004" at bounding box center [213, 23] width 220 height 21
paste input "HQTP0908250020"
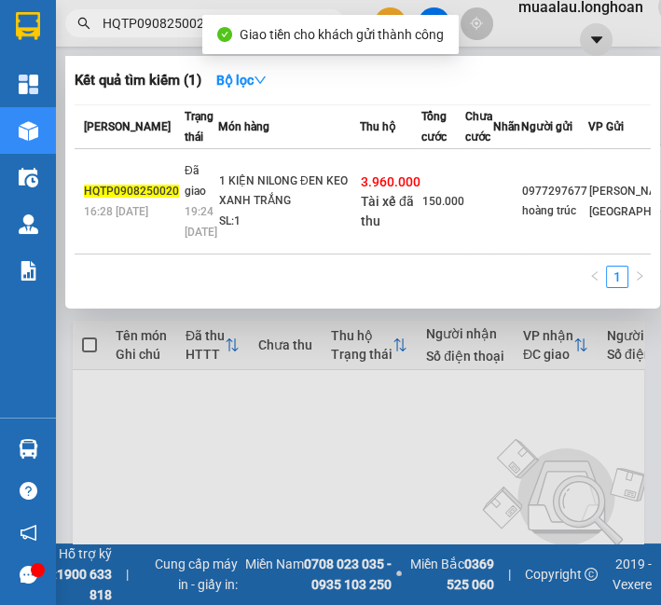
click at [333, 222] on td "1 KIỆN NILONG ĐEN KEO XANH TRẮNG SL: 1" at bounding box center [289, 201] width 142 height 105
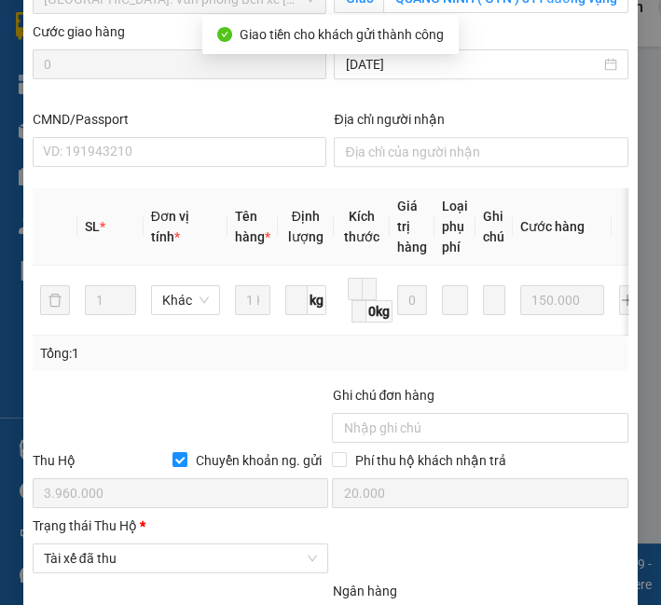
scroll to position [943, 0]
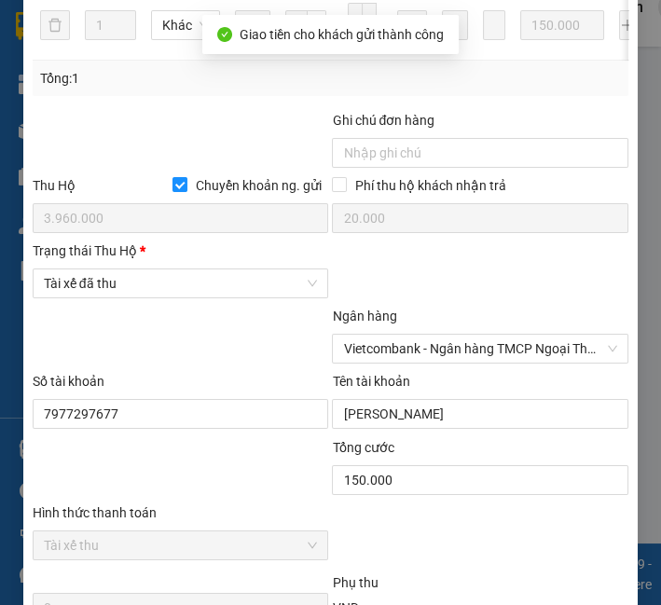
click at [177, 317] on div at bounding box center [181, 338] width 300 height 65
click at [179, 297] on span "Tài xế đã thu" at bounding box center [181, 284] width 274 height 28
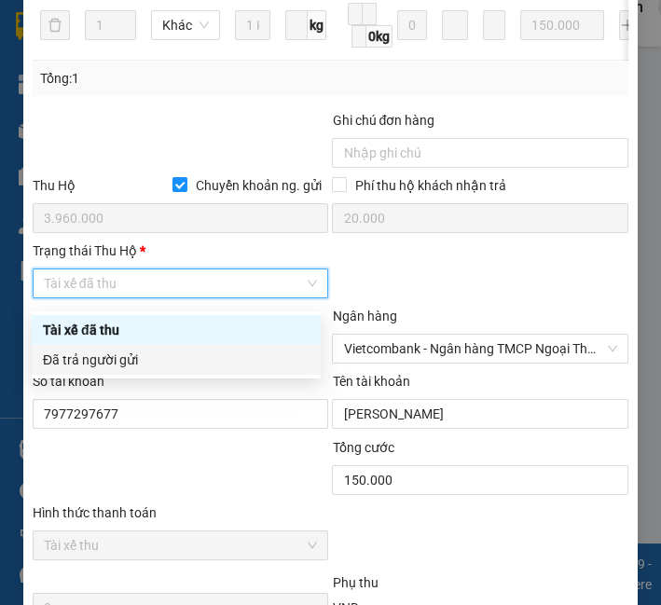
click at [159, 370] on div "Đã trả người gửi" at bounding box center [176, 360] width 289 height 30
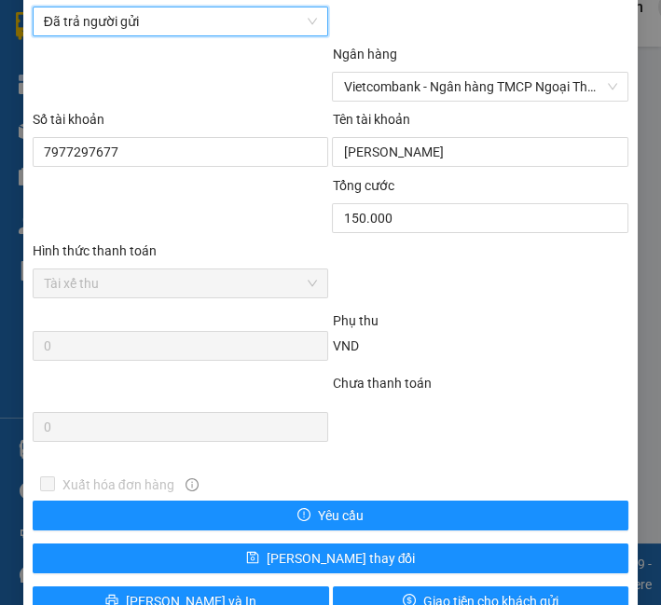
scroll to position [1260, 0]
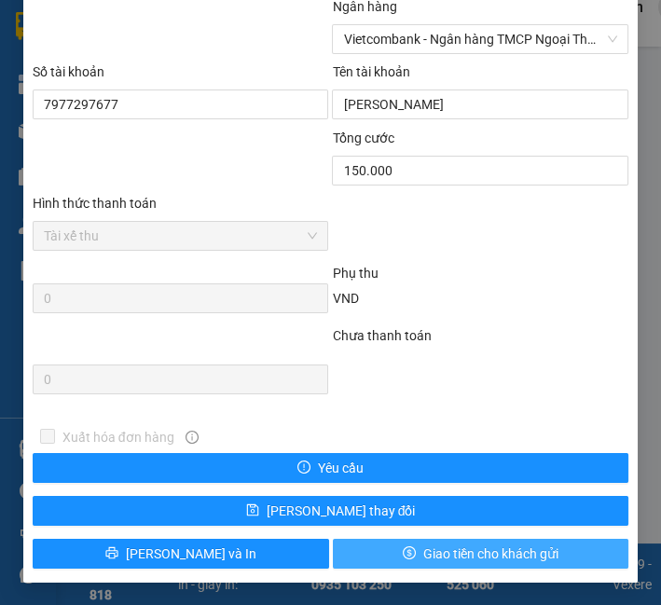
click at [378, 564] on button "Giao tiền cho khách gửi" at bounding box center [481, 554] width 297 height 30
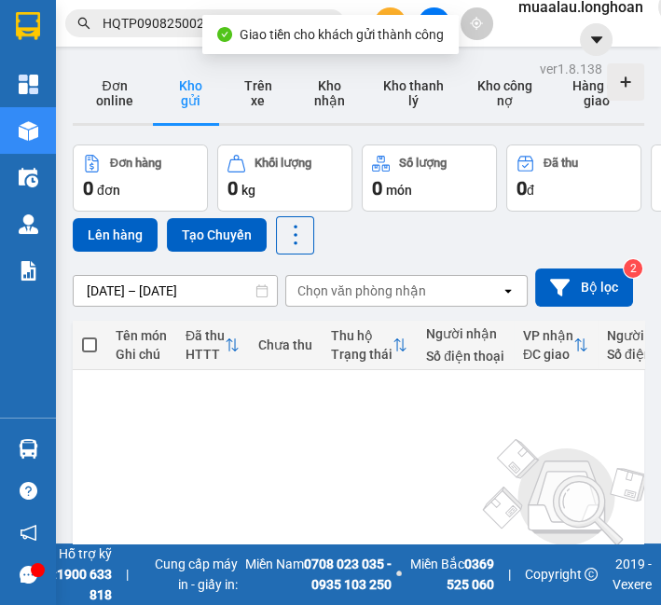
click at [128, 20] on input "HQTP0908250020" at bounding box center [213, 23] width 220 height 21
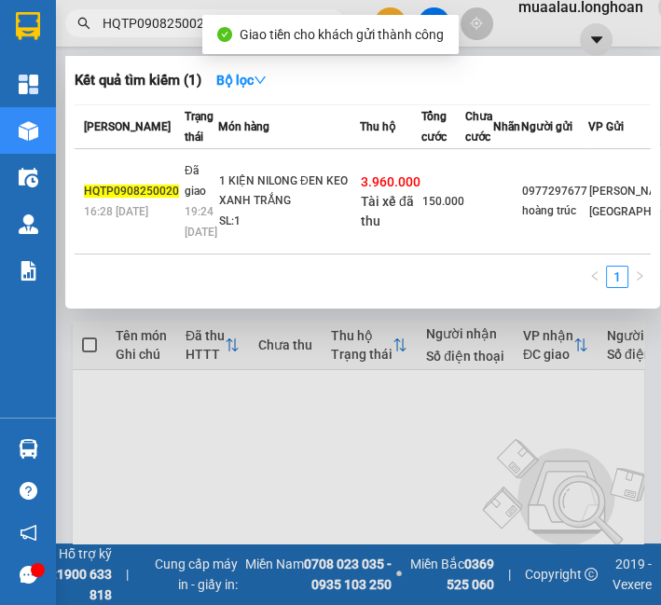
click at [128, 20] on input "HQTP0908250020" at bounding box center [213, 23] width 220 height 21
paste input "NVD1208250041"
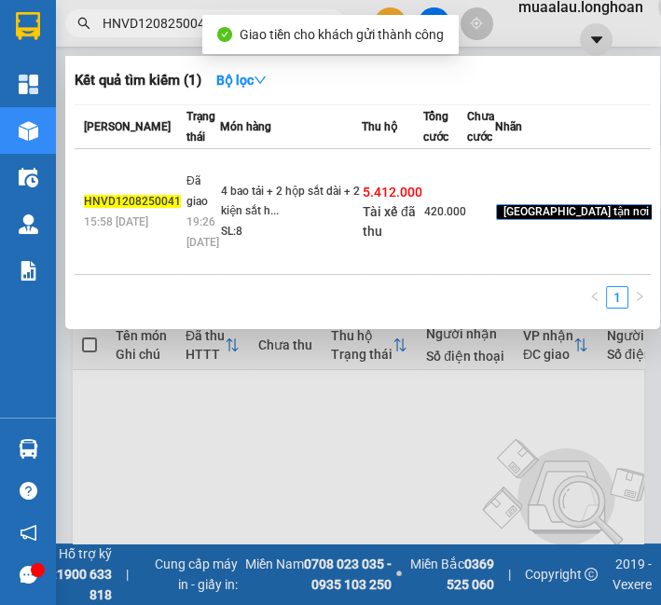
click at [295, 205] on td "4 bao tải + 2 hộp sắt dài + 2 kiện sắt h... SL: 8" at bounding box center [291, 212] width 142 height 126
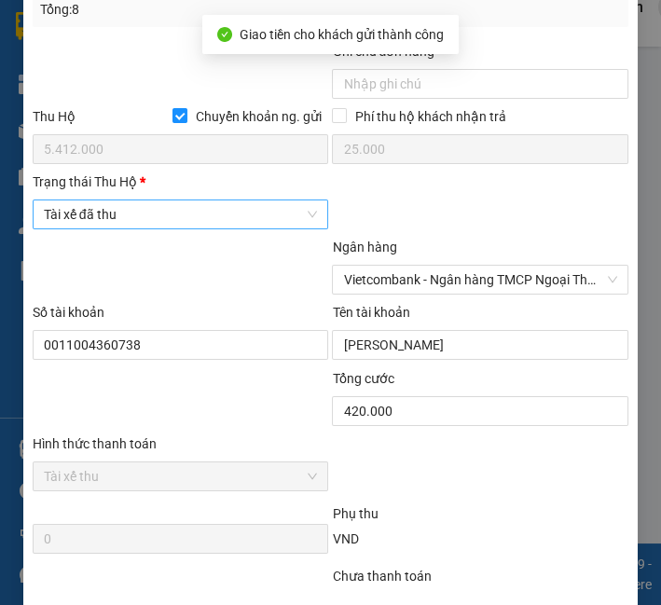
scroll to position [1046, 0]
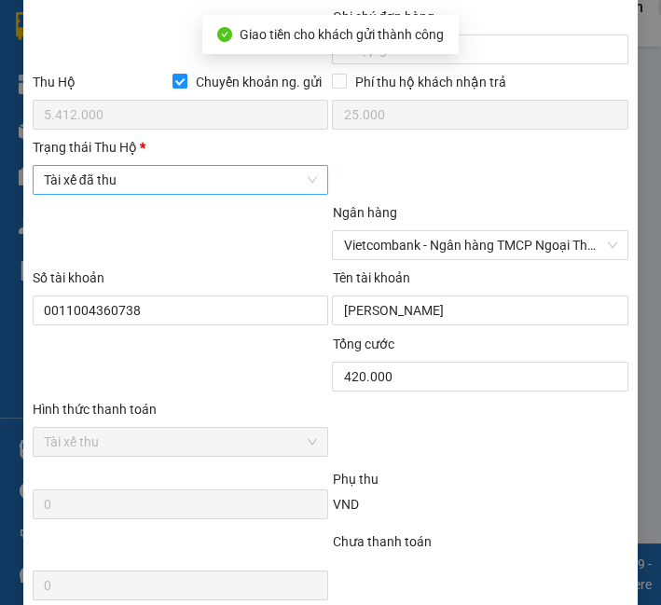
click at [237, 179] on span "Tài xế đã thu" at bounding box center [181, 180] width 274 height 28
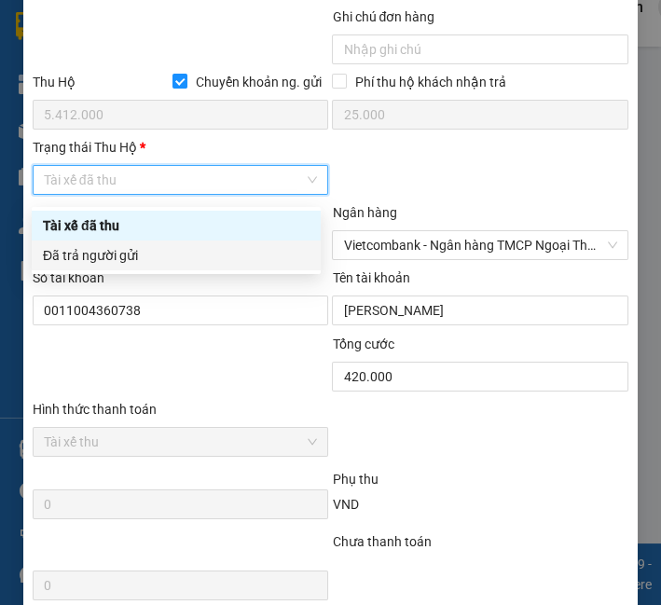
click at [218, 271] on body "Kết quả tìm kiếm ( 1 ) Bộ lọc Mã ĐH Trạng thái Món hàng Thu hộ Tổng cước Chưa c…" at bounding box center [330, 302] width 661 height 605
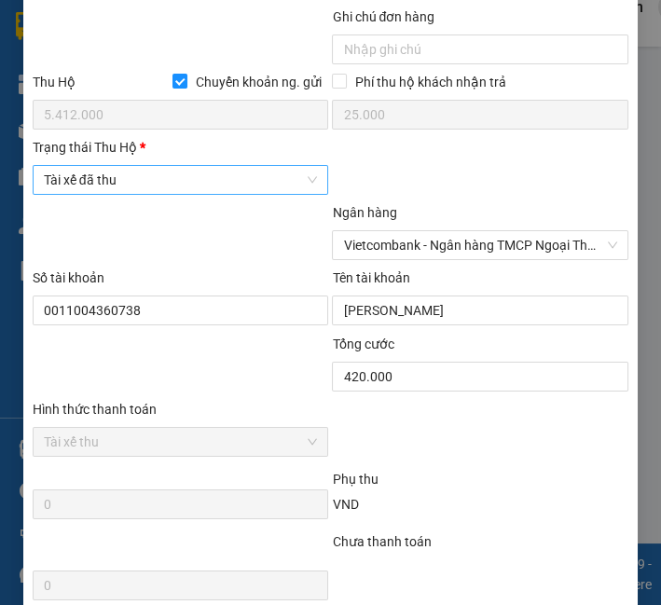
click at [231, 194] on span "Tài xế đã thu" at bounding box center [181, 180] width 274 height 28
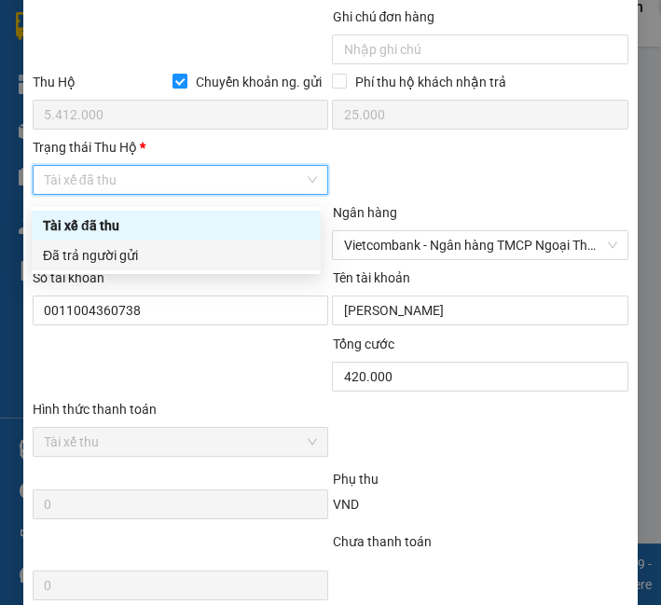
click at [218, 253] on div "Đã trả người gửi" at bounding box center [176, 255] width 267 height 21
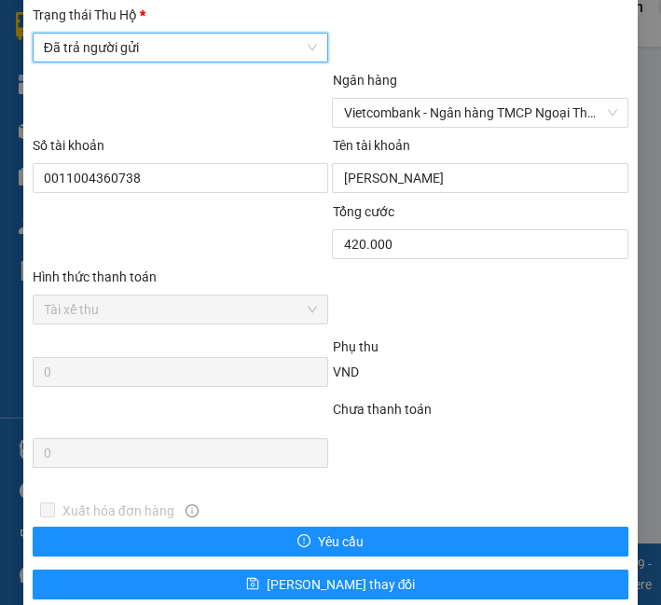
scroll to position [1260, 0]
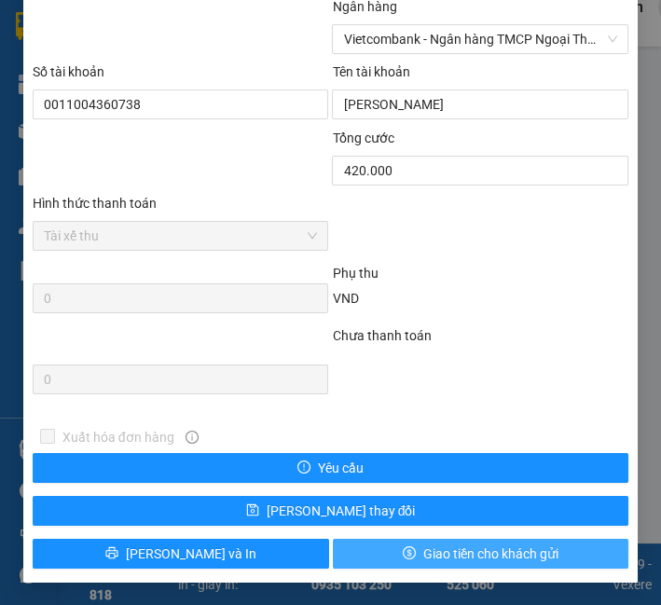
click at [405, 539] on button "Giao tiền cho khách gửi" at bounding box center [481, 554] width 297 height 30
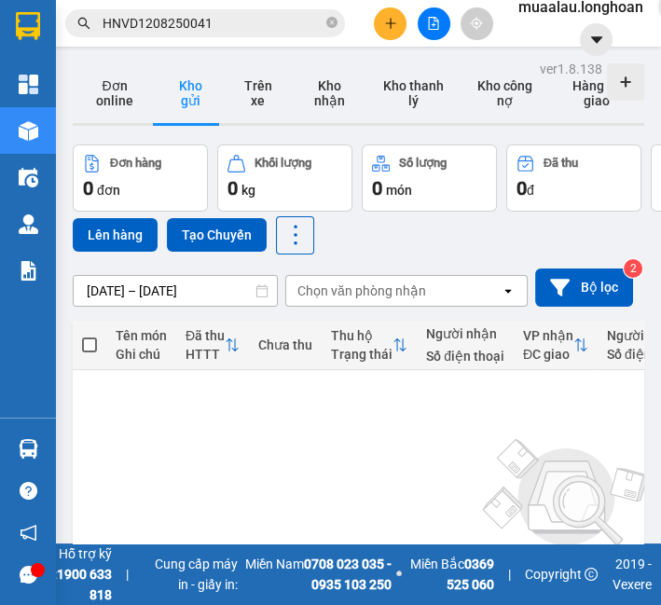
click at [212, 29] on input "HNVD1208250041" at bounding box center [213, 23] width 220 height 21
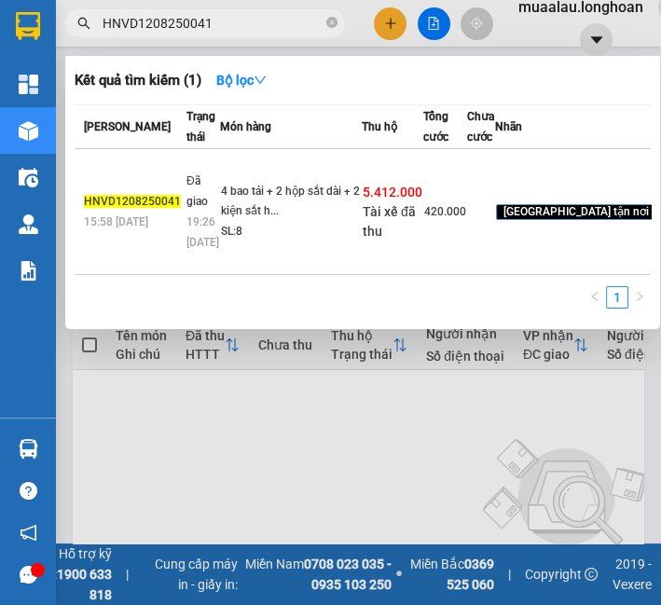
click at [212, 29] on input "HNVD1208250041" at bounding box center [213, 23] width 220 height 21
paste input "VPMD110825000"
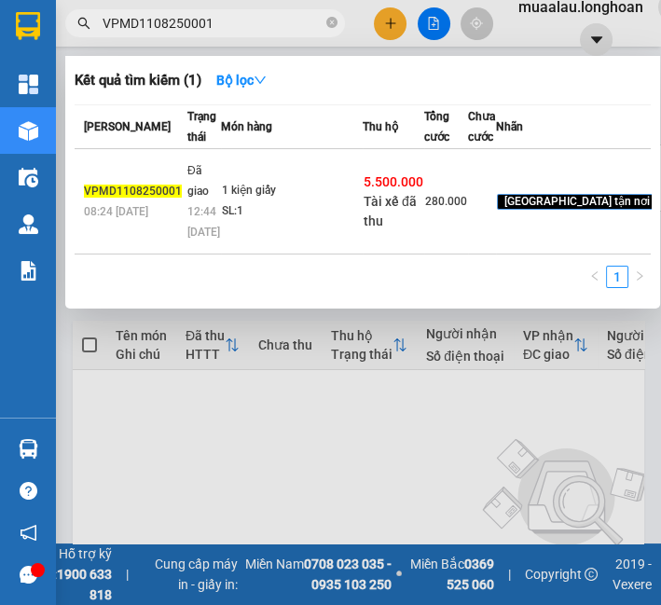
click at [287, 222] on div "SL: 1" at bounding box center [292, 211] width 140 height 21
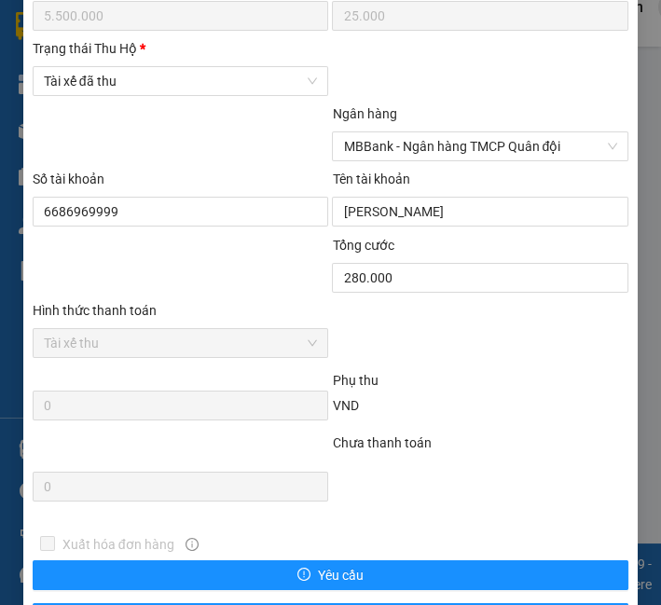
scroll to position [1053, 0]
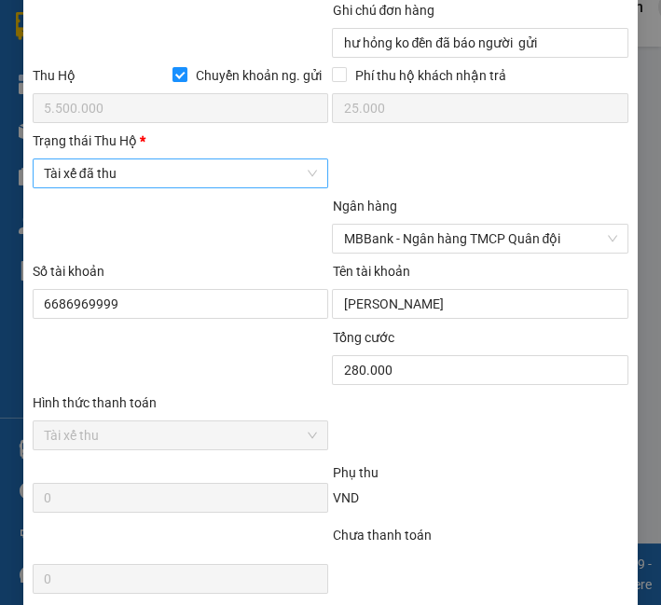
click at [104, 180] on span "Tài xế đã thu" at bounding box center [181, 173] width 274 height 28
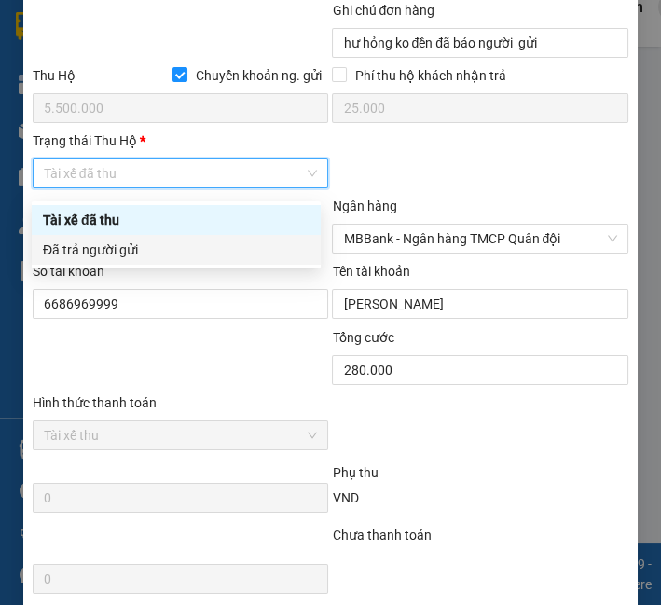
click at [178, 258] on div "Đã trả người gửi" at bounding box center [176, 250] width 267 height 21
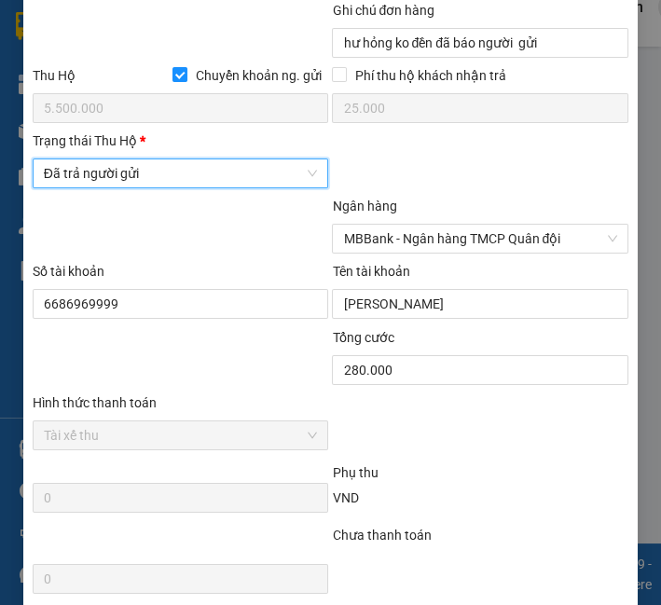
scroll to position [1260, 0]
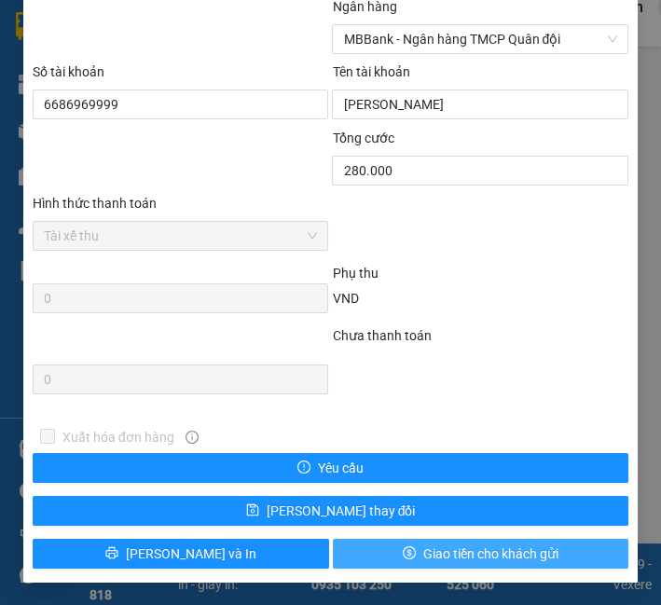
click at [426, 542] on button "Giao tiền cho khách gửi" at bounding box center [481, 554] width 297 height 30
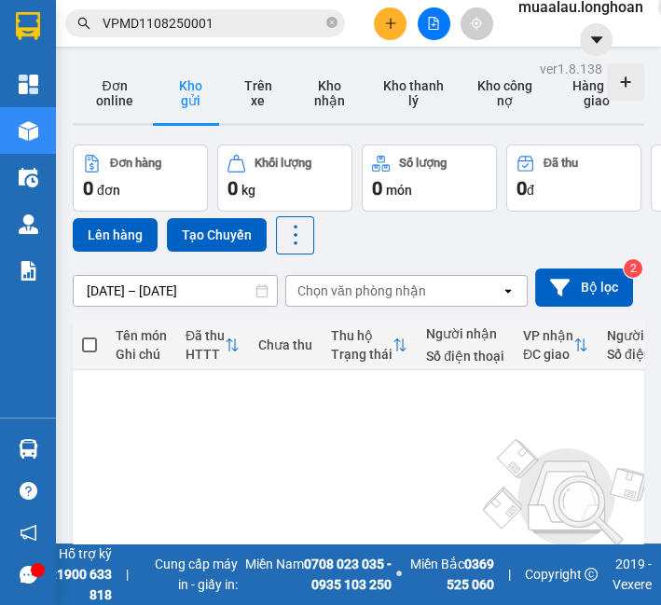
click at [176, 31] on input "VPMD1108250001" at bounding box center [213, 23] width 220 height 21
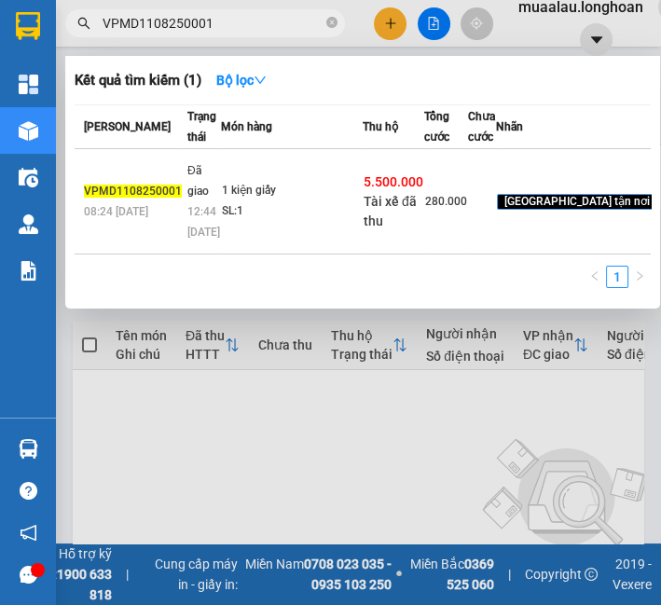
click at [176, 31] on input "VPMD1108250001" at bounding box center [213, 23] width 220 height 21
paste input "208250065"
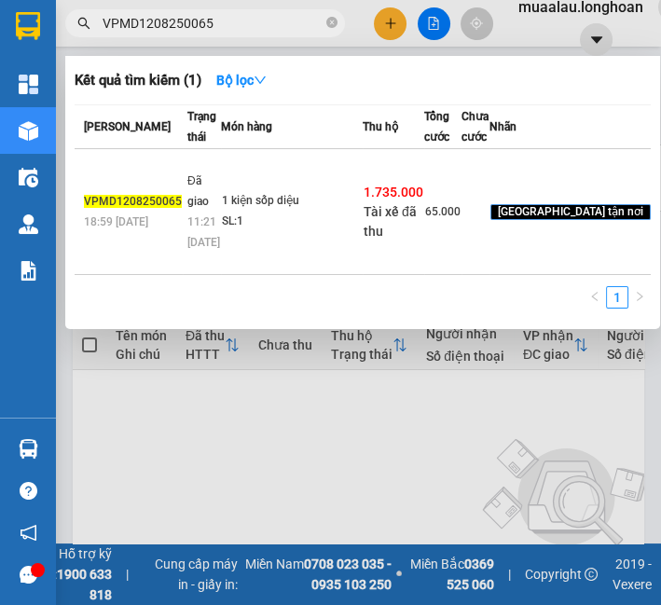
click at [413, 219] on td "1.735.000 Tài xế đã thu" at bounding box center [394, 212] width 62 height 126
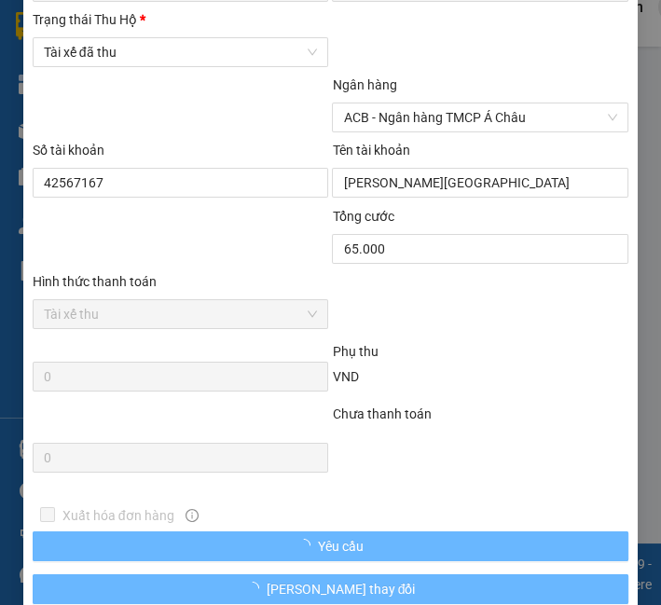
scroll to position [1053, 0]
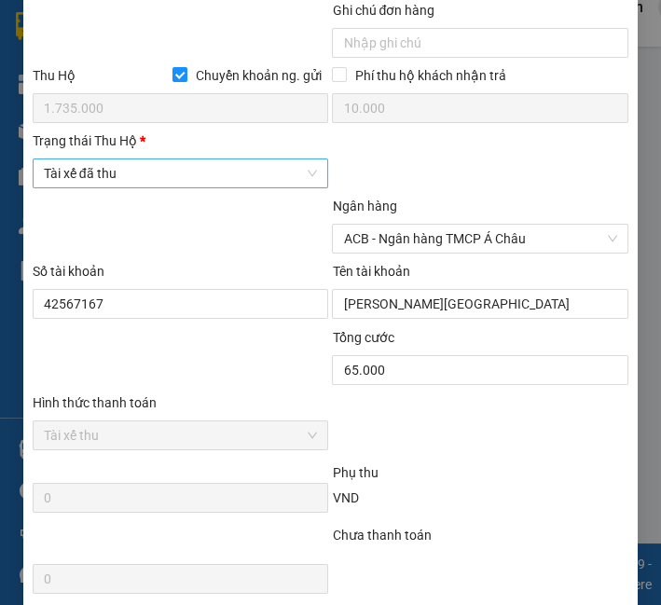
click at [200, 185] on span "Tài xế đã thu" at bounding box center [181, 173] width 274 height 28
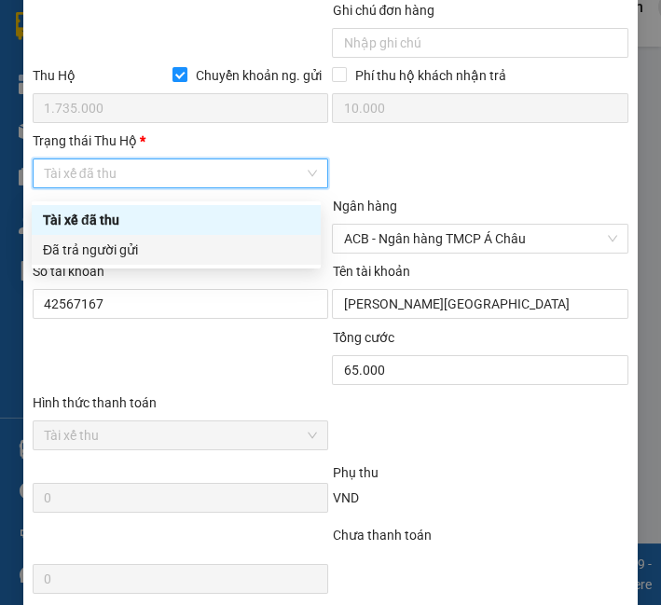
click at [191, 249] on div "Đã trả người gửi" at bounding box center [176, 250] width 267 height 21
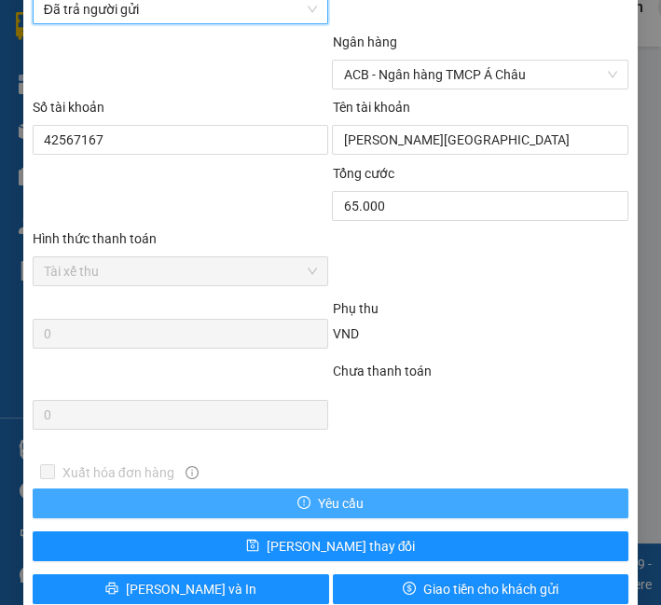
scroll to position [1260, 0]
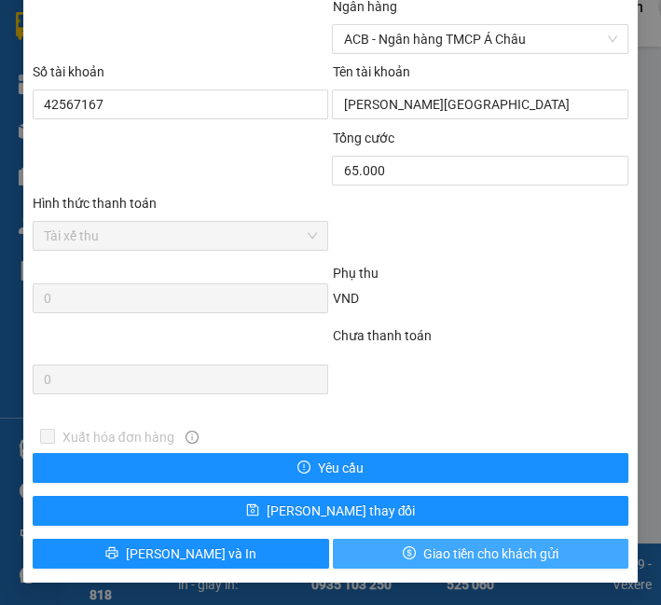
click at [423, 545] on span "Giao tiền cho khách gửi" at bounding box center [490, 554] width 135 height 21
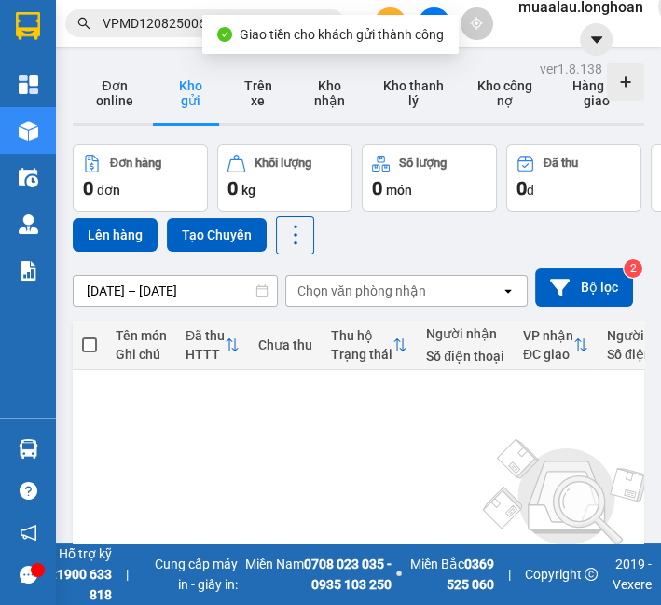
click at [168, 18] on input "VPMD1208250065" at bounding box center [213, 23] width 220 height 21
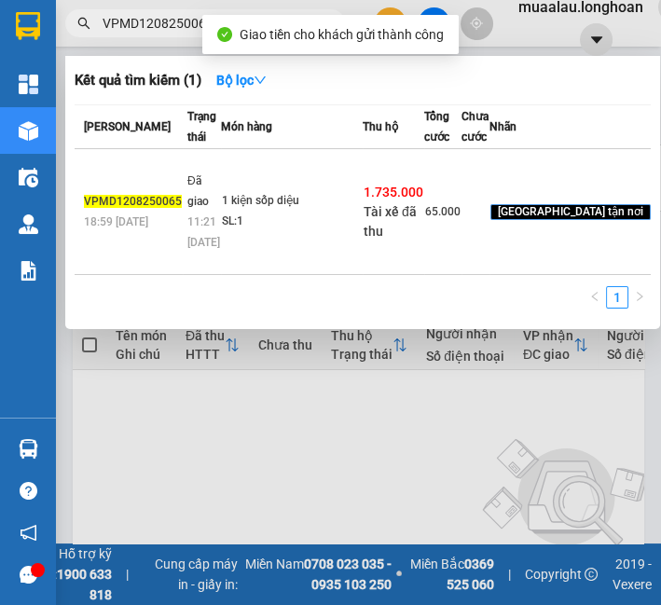
click at [168, 18] on input "VPMD1208250065" at bounding box center [213, 23] width 220 height 21
paste input "HM1208250034"
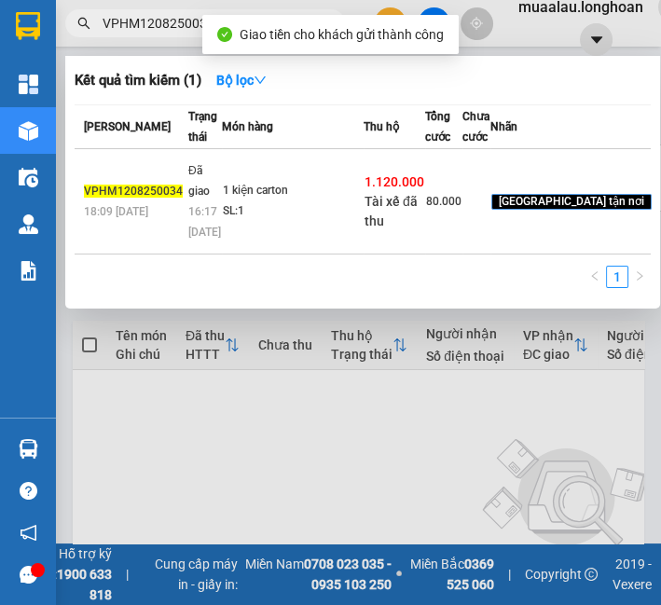
click at [368, 229] on td "1.120.000 Tài xế đã thu" at bounding box center [395, 201] width 62 height 105
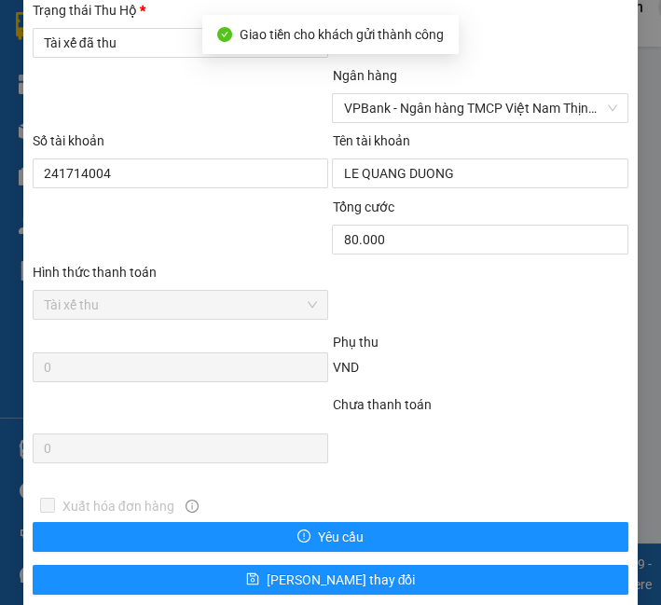
scroll to position [1053, 0]
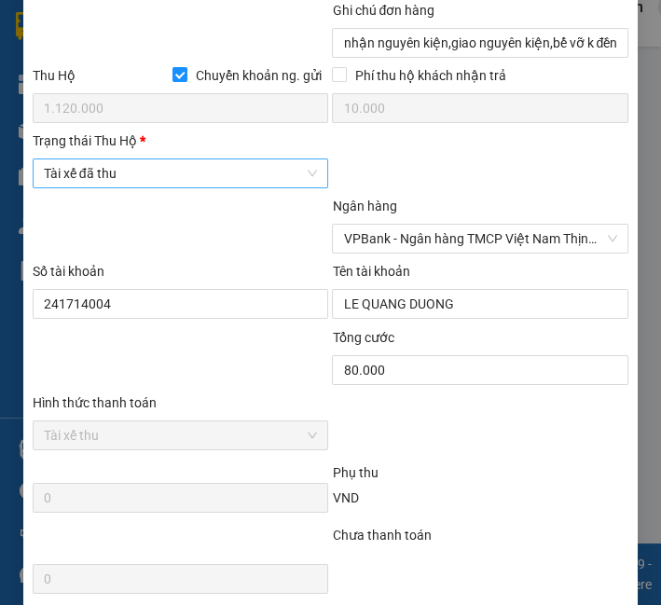
click at [163, 168] on span "Tài xế đã thu" at bounding box center [181, 173] width 274 height 28
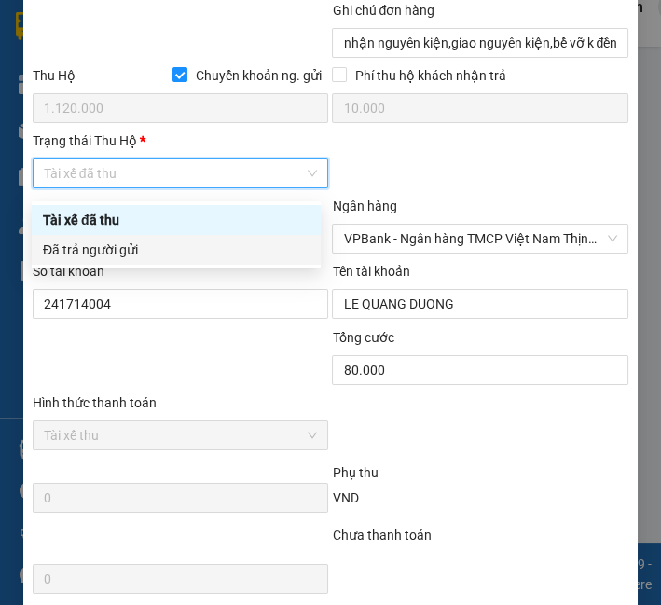
click at [142, 256] on div "Đã trả người gửi" at bounding box center [176, 250] width 267 height 21
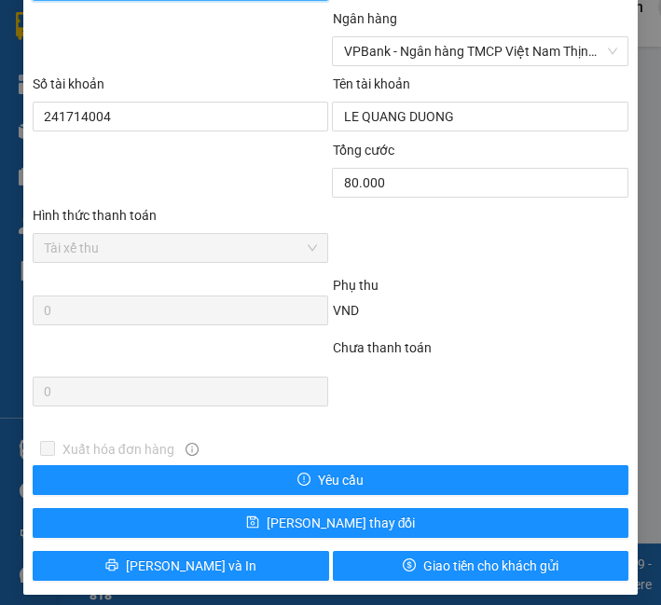
scroll to position [1260, 0]
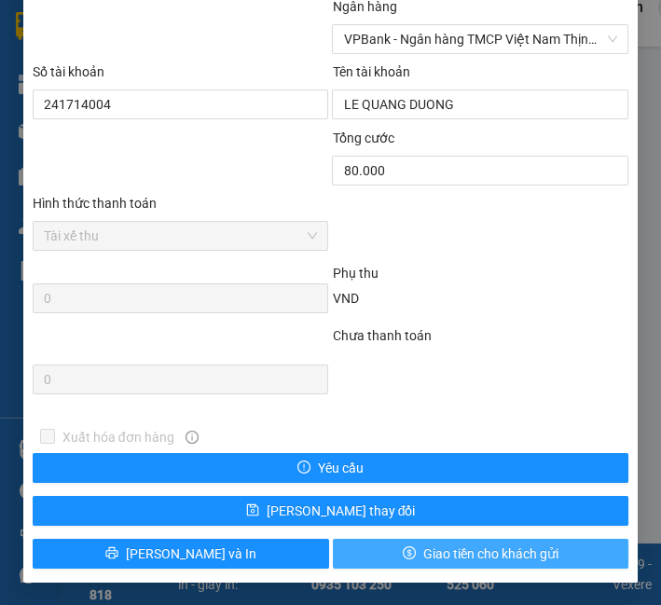
click at [431, 545] on span "Giao tiền cho khách gửi" at bounding box center [490, 554] width 135 height 21
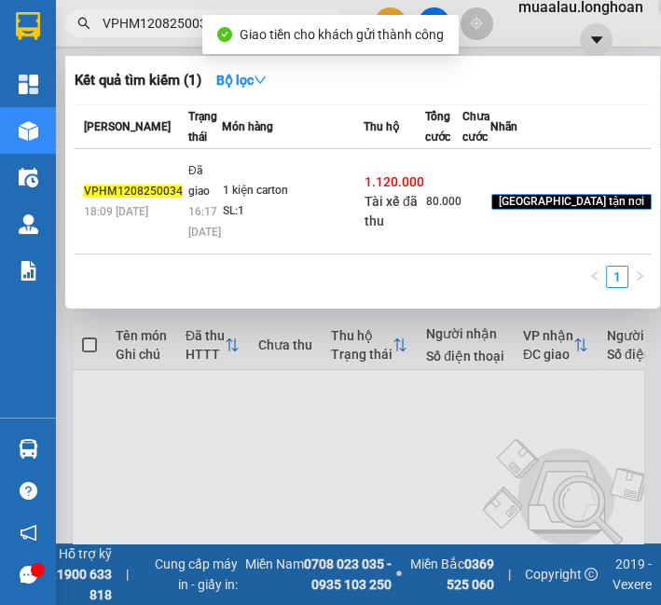
click at [146, 21] on input "VPHM1208250034" at bounding box center [213, 23] width 220 height 21
paste input "HBT1208250019"
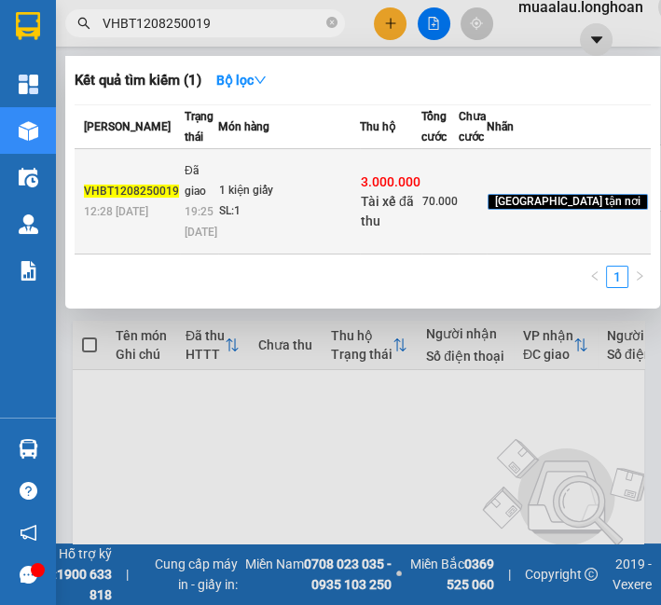
click at [371, 233] on td "3.000.000 Tài xế đã thu" at bounding box center [391, 201] width 62 height 105
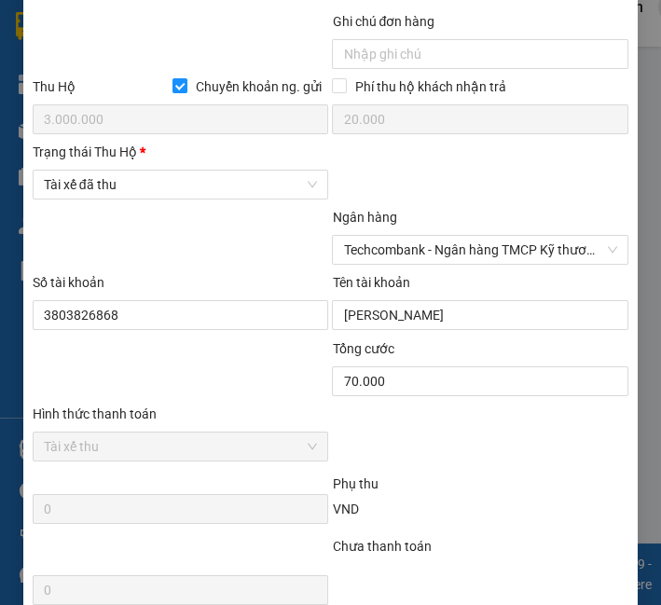
scroll to position [1046, 0]
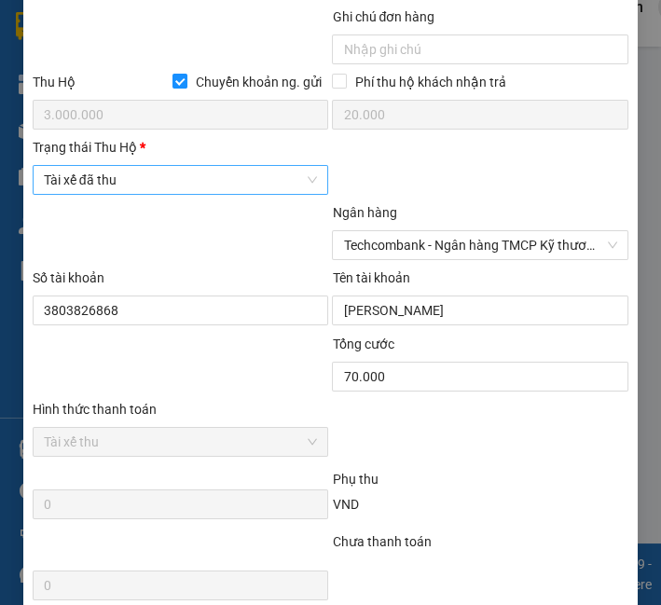
click at [119, 194] on span "Tài xế đã thu" at bounding box center [181, 180] width 274 height 28
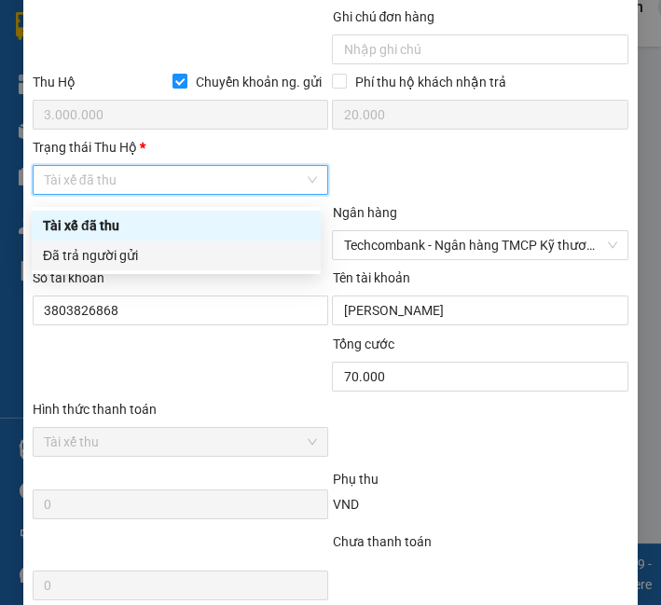
click at [144, 254] on div "Đã trả người gửi" at bounding box center [176, 255] width 267 height 21
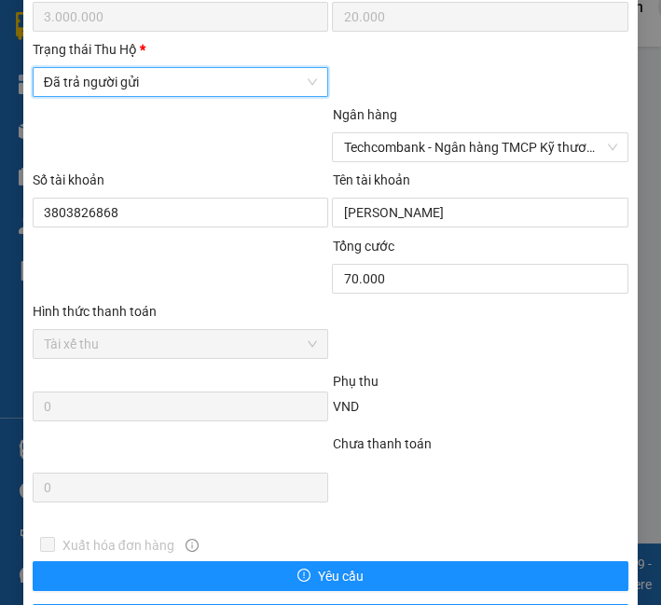
scroll to position [1260, 0]
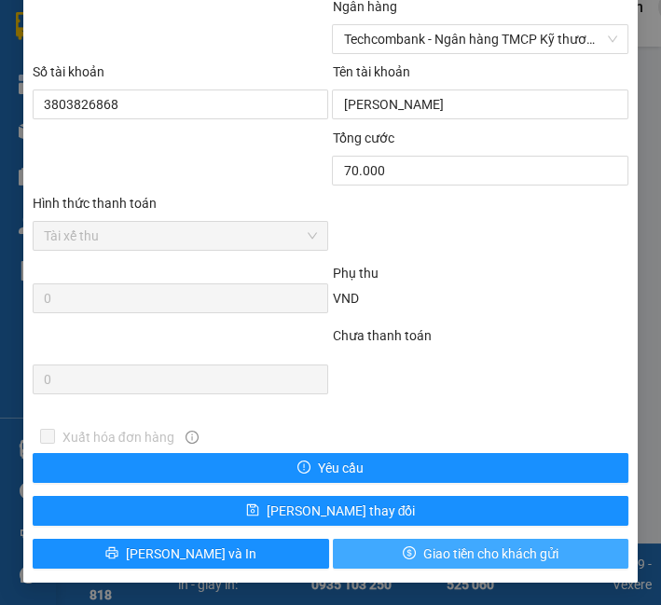
click at [376, 551] on button "Giao tiền cho khách gửi" at bounding box center [481, 554] width 297 height 30
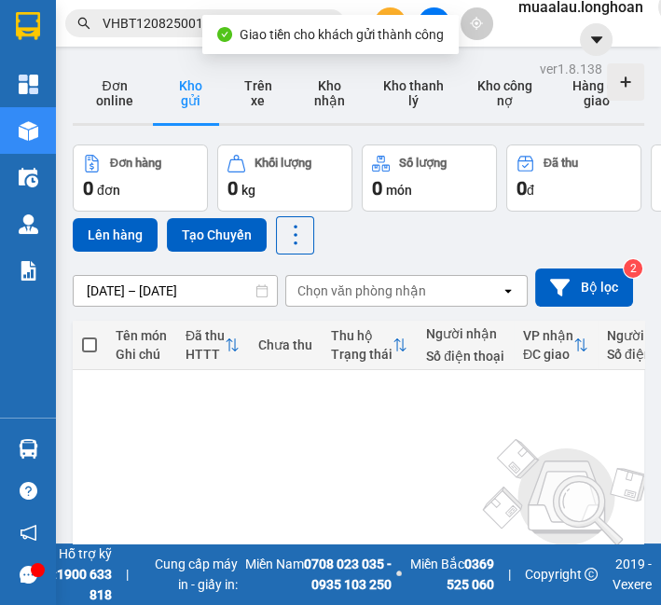
click at [153, 33] on input "VHBT1208250019" at bounding box center [213, 23] width 220 height 21
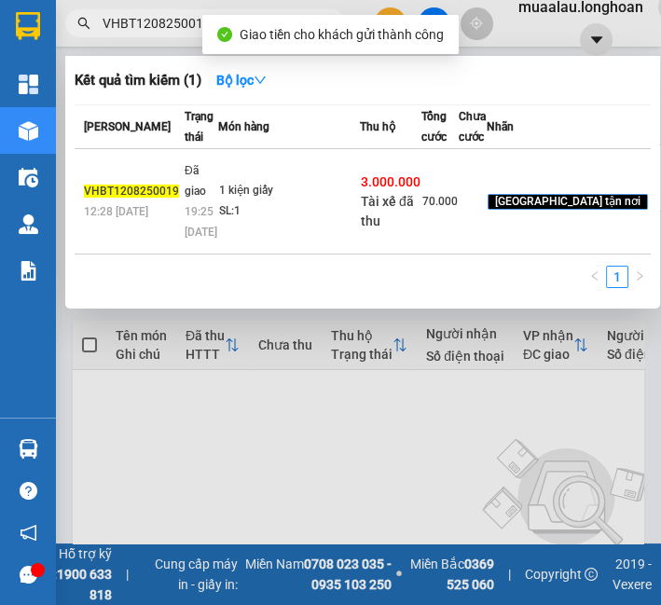
click at [153, 33] on input "VHBT1208250019" at bounding box center [213, 23] width 220 height 21
paste input "HQTP0908250024"
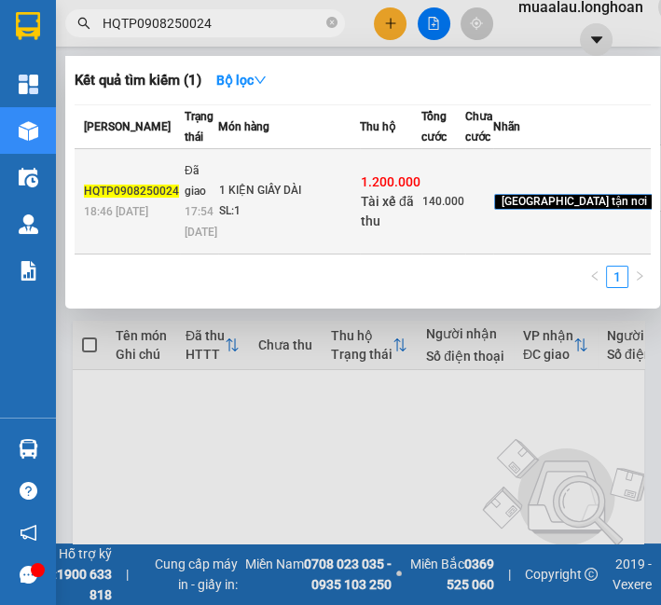
click at [298, 214] on td "1 KIỆN GIẤY DÀI SL: 1" at bounding box center [289, 201] width 142 height 105
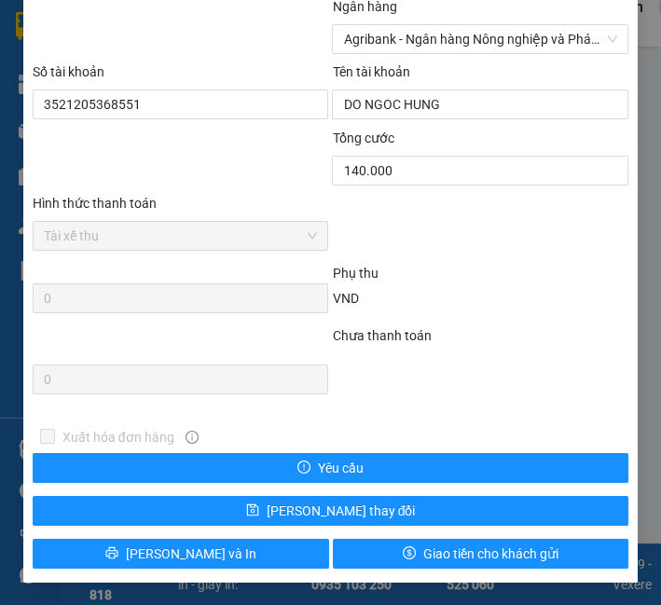
scroll to position [949, 0]
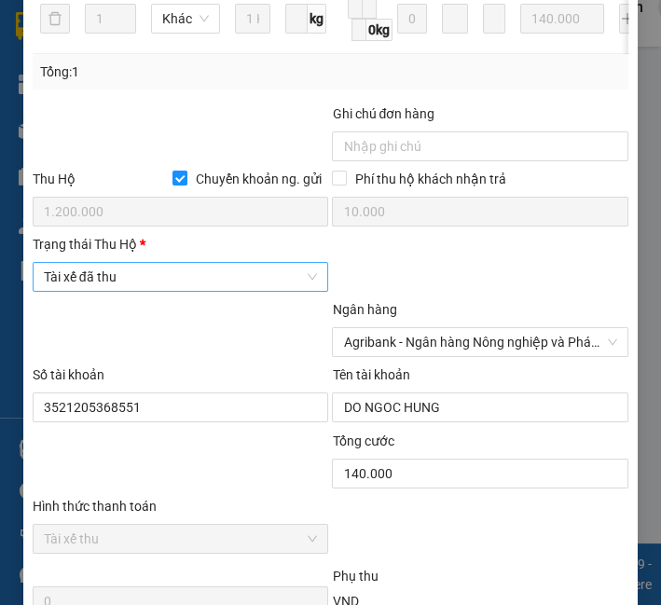
click at [125, 278] on span "Tài xế đã thu" at bounding box center [181, 277] width 274 height 28
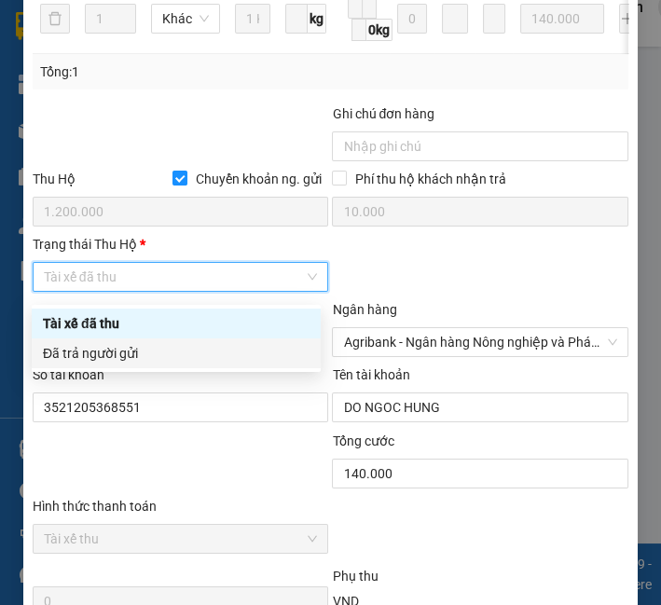
click at [130, 352] on div "Đã trả người gửi" at bounding box center [176, 353] width 267 height 21
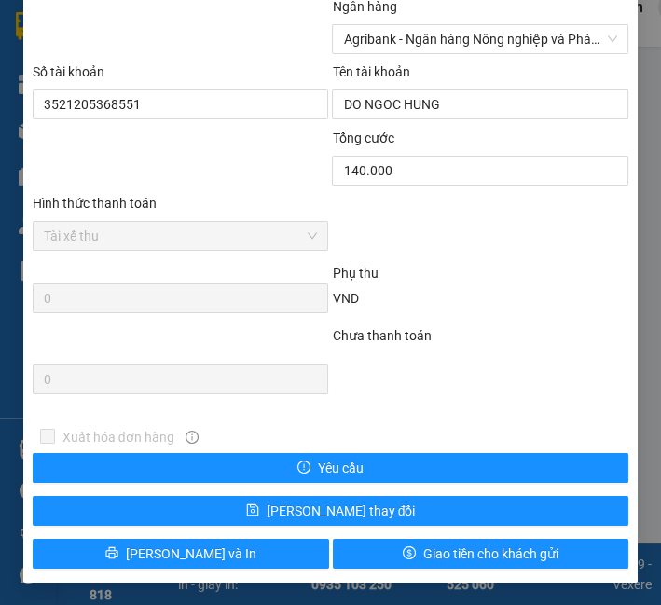
scroll to position [1260, 0]
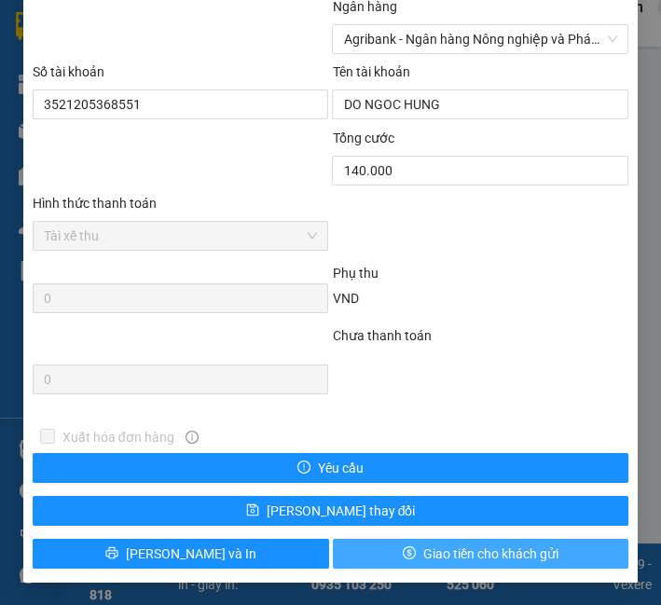
click at [440, 550] on span "Giao tiền cho khách gửi" at bounding box center [490, 554] width 135 height 21
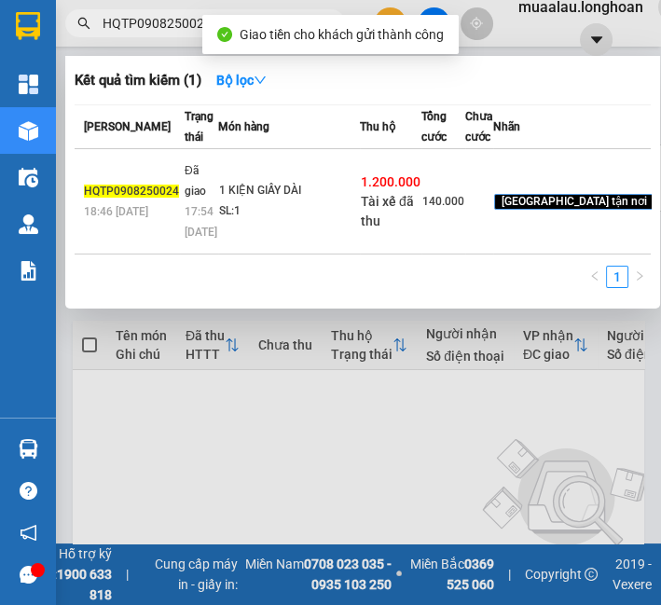
click at [147, 23] on input "HQTP0908250024" at bounding box center [213, 23] width 220 height 21
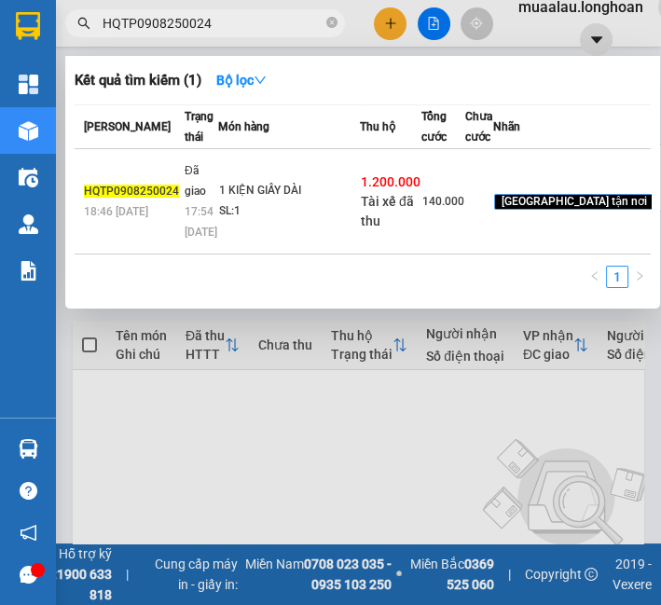
paste input "QU121008250017"
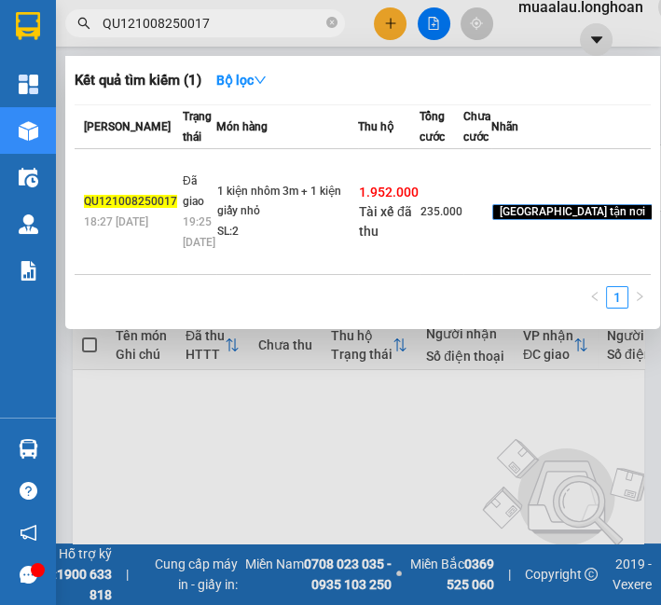
click at [297, 241] on td "1 kiện nhôm 3m + 1 kiện giấy nhỏ SL: 2" at bounding box center [287, 212] width 142 height 126
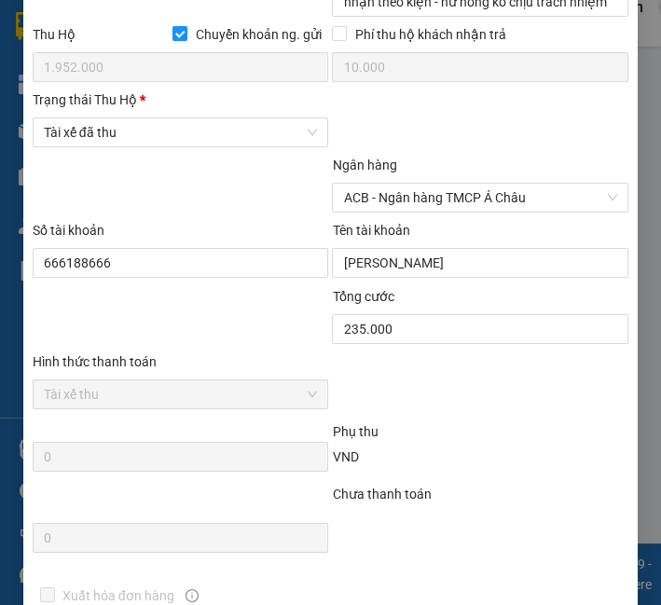
scroll to position [1053, 0]
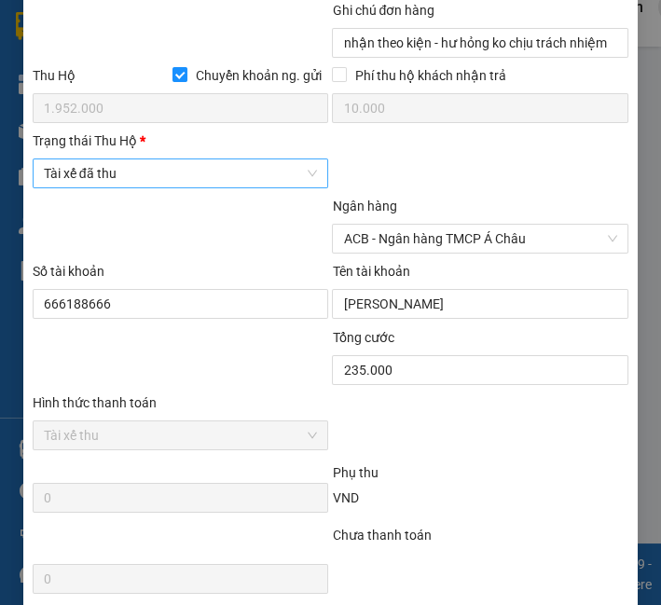
click at [205, 187] on span "Tài xế đã thu" at bounding box center [181, 173] width 274 height 28
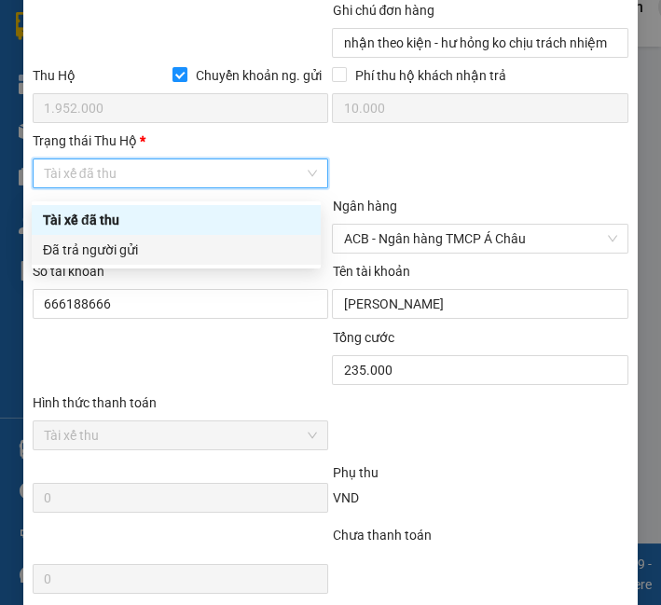
click at [192, 249] on div "Đã trả người gửi" at bounding box center [176, 250] width 267 height 21
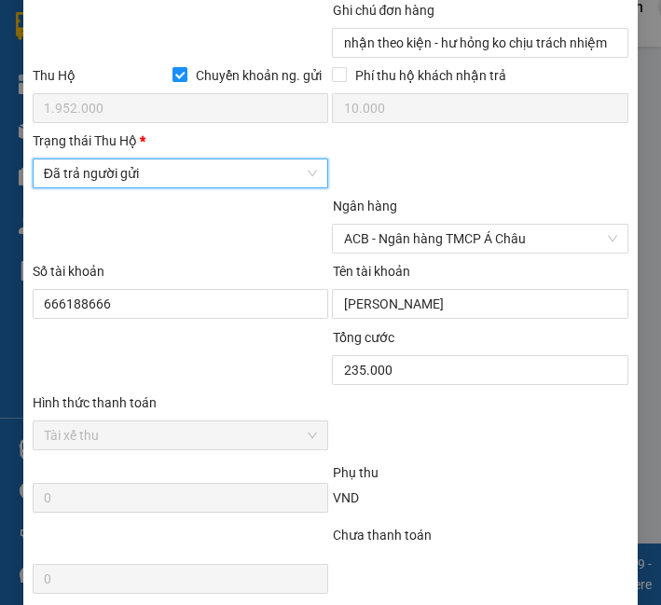
scroll to position [1260, 0]
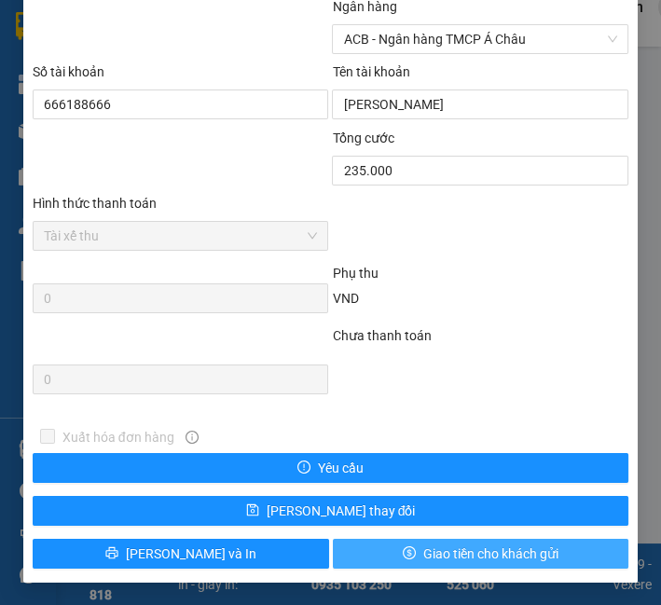
click at [479, 558] on span "Giao tiền cho khách gửi" at bounding box center [490, 554] width 135 height 21
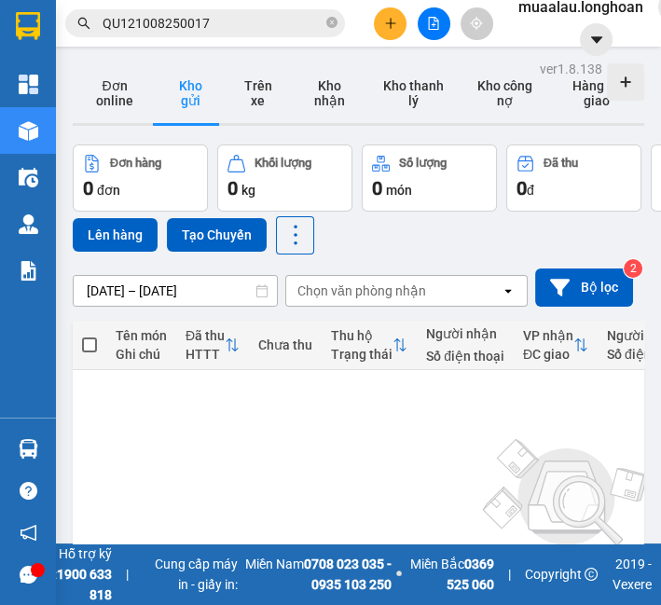
click at [305, 28] on input "QU121008250017" at bounding box center [213, 23] width 220 height 21
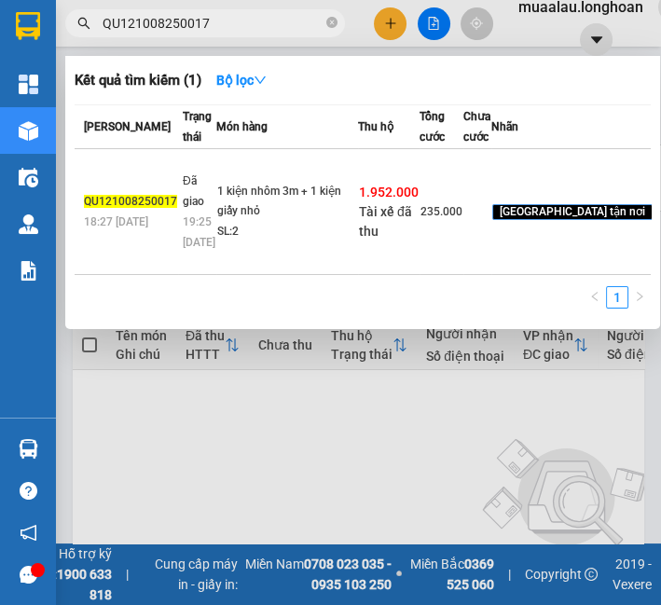
click at [305, 28] on input "QU121008250017" at bounding box center [213, 23] width 220 height 21
paste input "VPMD0908250033"
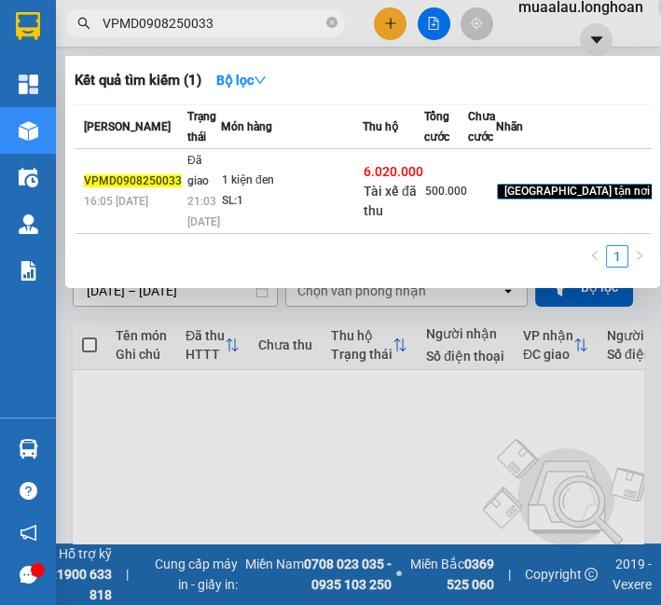
click at [283, 220] on td "1 kiện đen SL: 1" at bounding box center [292, 191] width 142 height 85
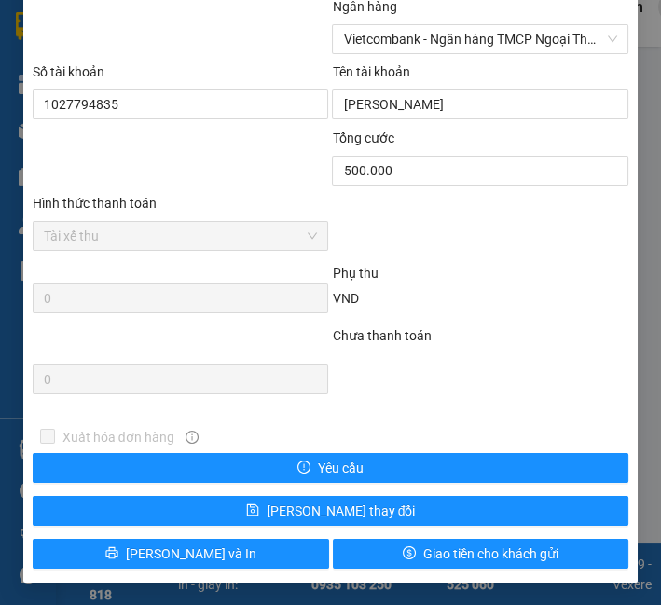
scroll to position [1053, 0]
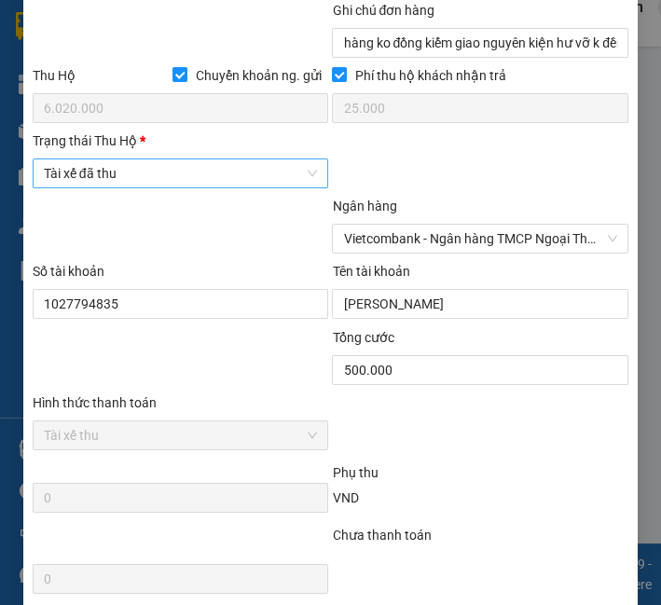
click at [228, 187] on span "Tài xế đã thu" at bounding box center [181, 173] width 274 height 28
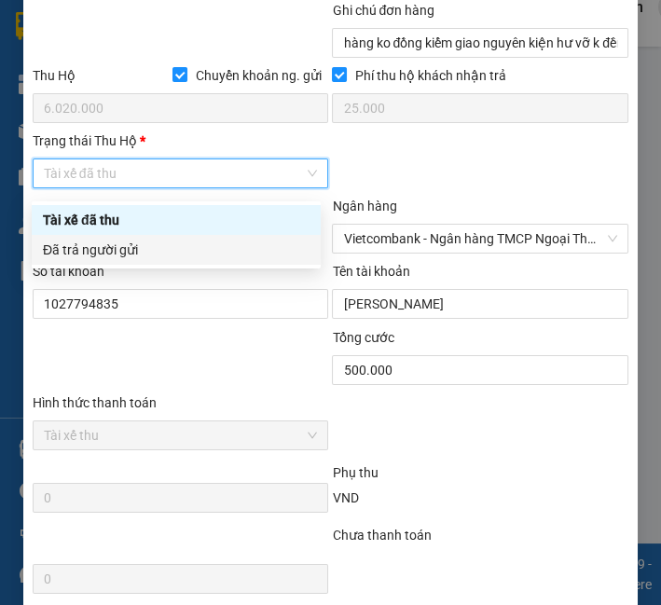
click at [215, 243] on div "Đã trả người gửi" at bounding box center [176, 250] width 267 height 21
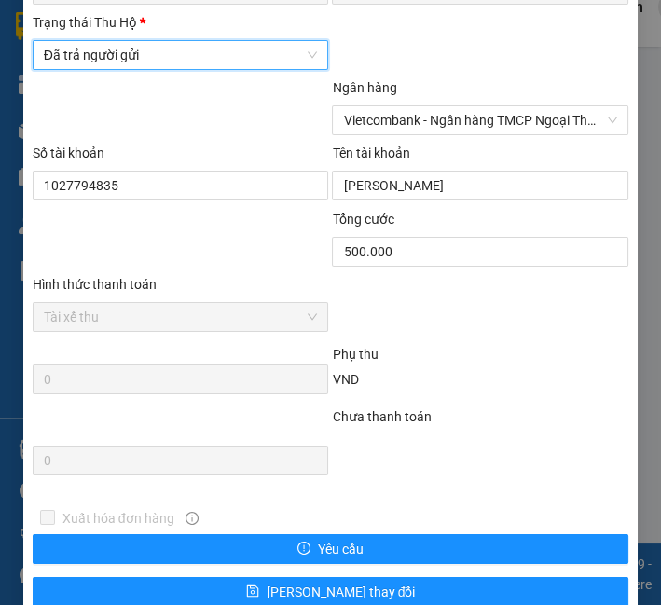
scroll to position [1260, 0]
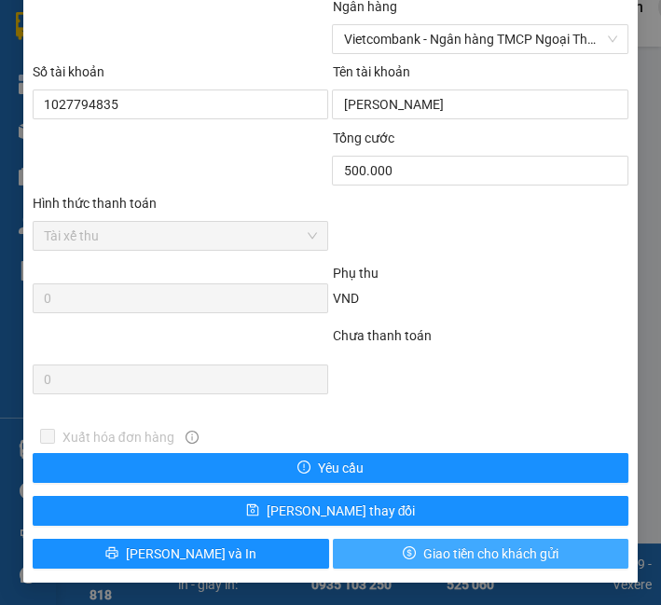
click at [423, 557] on span "Giao tiền cho khách gửi" at bounding box center [490, 554] width 135 height 21
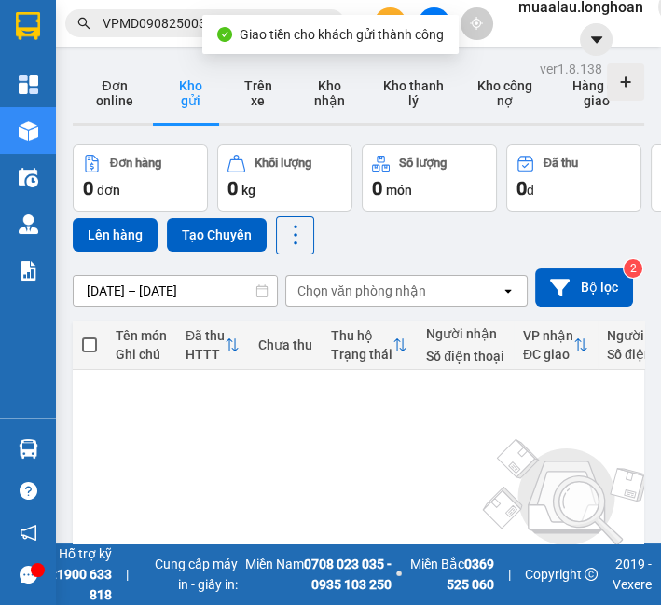
click at [177, 30] on input "VPMD0908250033" at bounding box center [213, 23] width 220 height 21
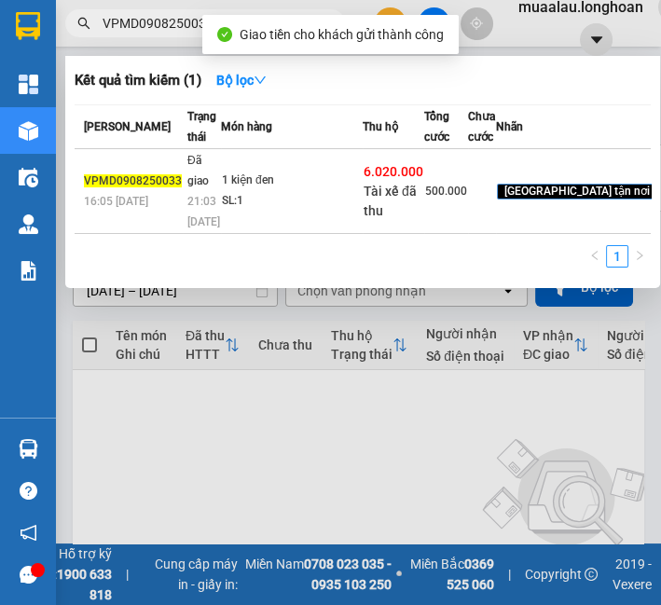
click at [175, 30] on input "VPMD0908250033" at bounding box center [213, 23] width 220 height 21
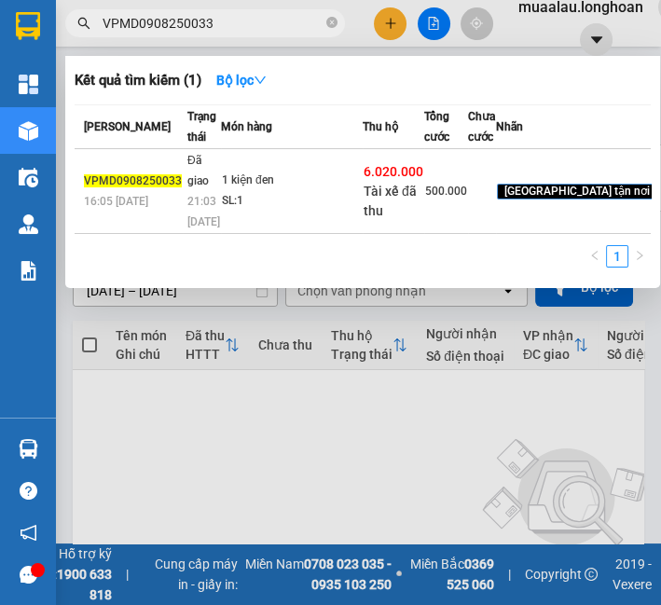
click at [169, 28] on input "VPMD0908250033" at bounding box center [213, 23] width 220 height 21
paste input "HNVD0708250045"
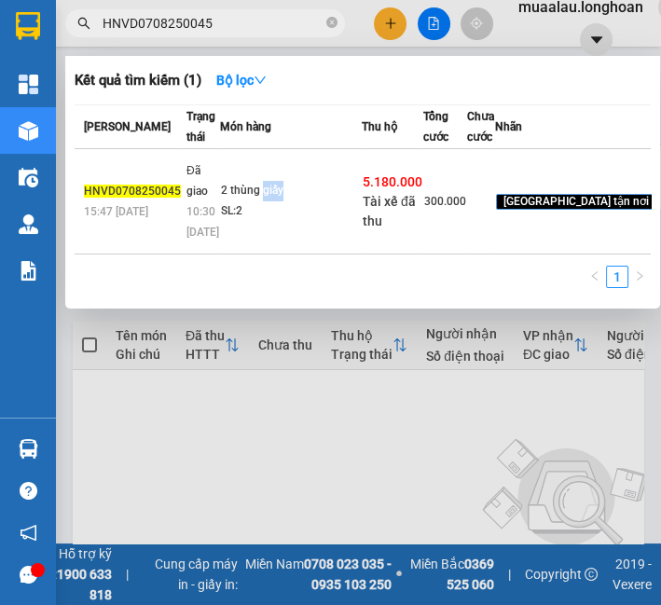
click at [266, 201] on div "2 thùng giấy" at bounding box center [291, 191] width 140 height 21
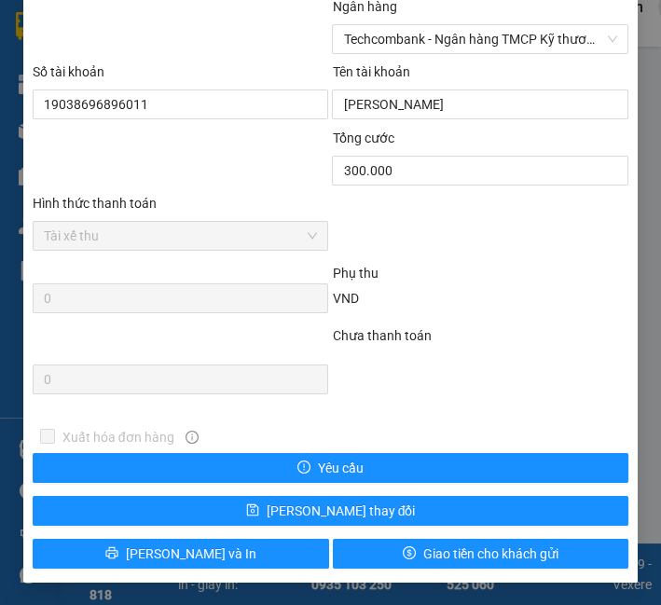
scroll to position [1053, 0]
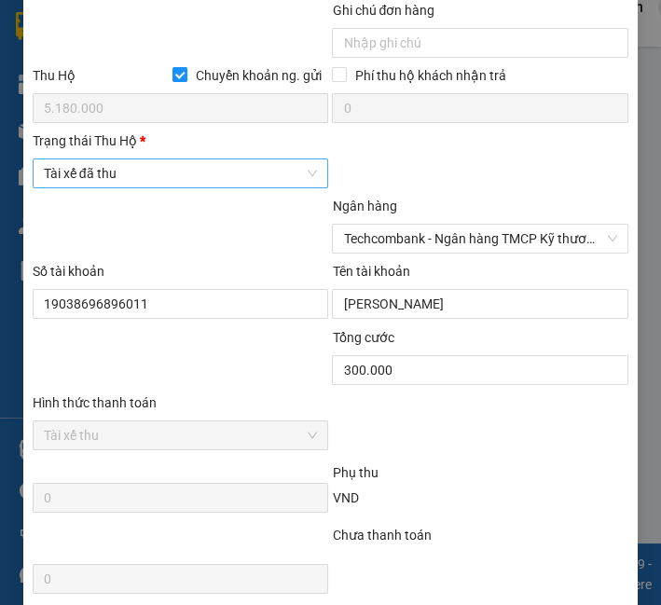
click at [173, 176] on span "Tài xế đã thu" at bounding box center [181, 173] width 274 height 28
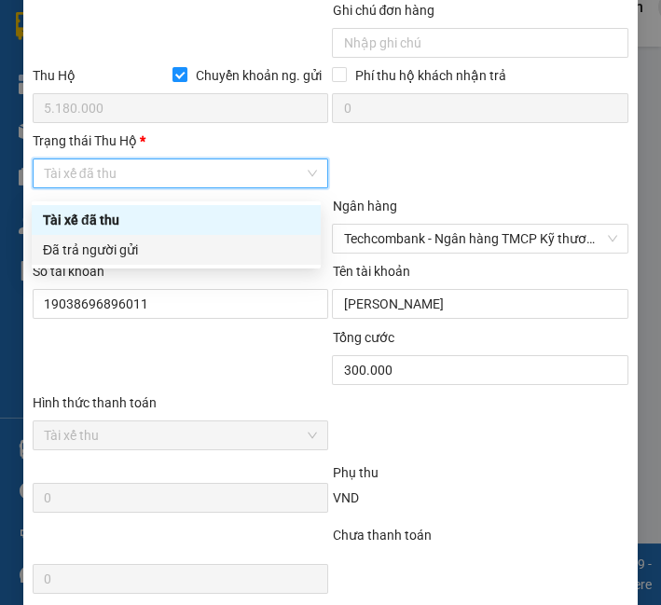
click at [160, 246] on div "Đã trả người gửi" at bounding box center [176, 250] width 267 height 21
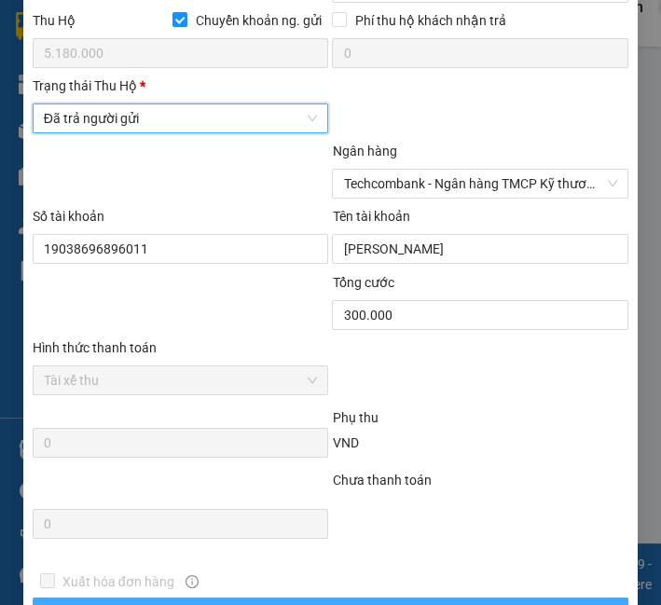
scroll to position [1260, 0]
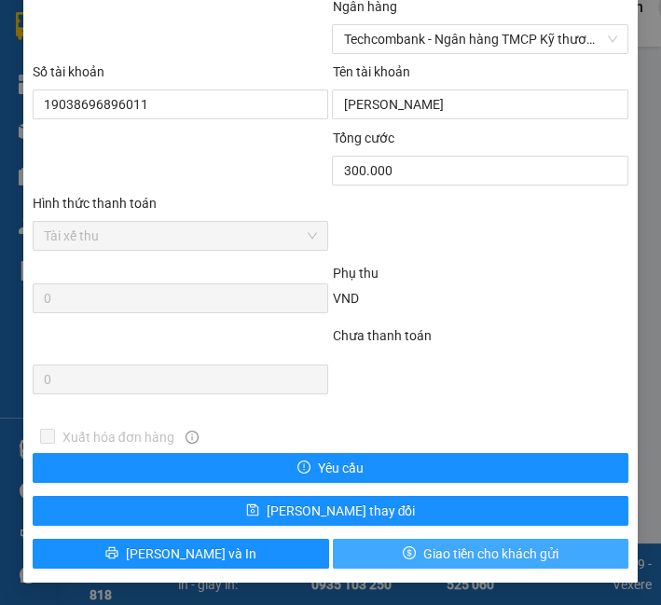
click at [376, 554] on button "Giao tiền cho khách gửi" at bounding box center [481, 554] width 297 height 30
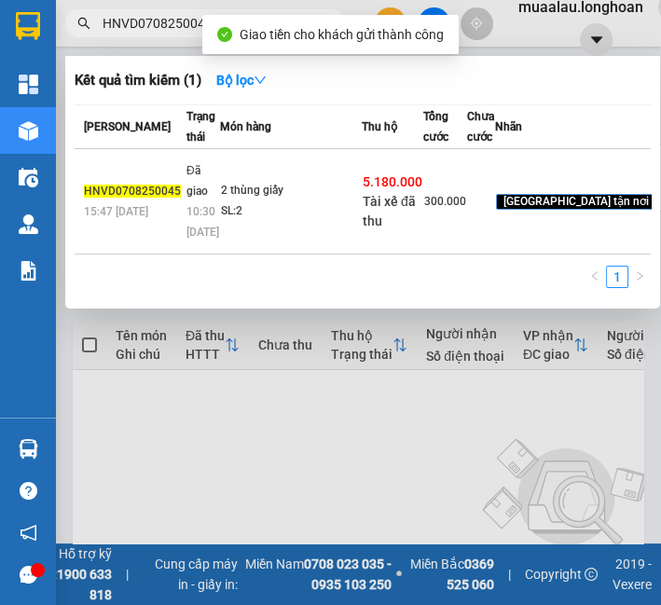
click at [157, 35] on span "HNVD0708250045" at bounding box center [205, 23] width 280 height 28
click at [157, 22] on input "HNVD0708250045" at bounding box center [213, 23] width 220 height 21
paste input "VHBT0808250017"
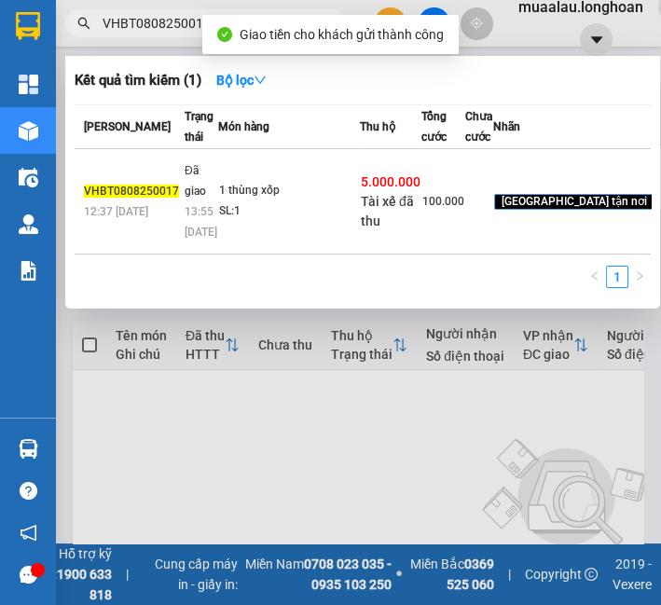
click at [305, 243] on td "1 thùng xốp SL: 1" at bounding box center [289, 201] width 142 height 105
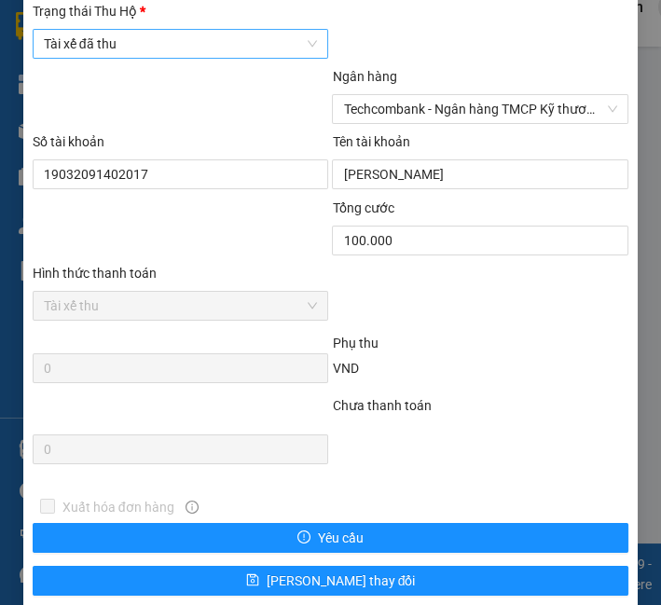
scroll to position [1151, 0]
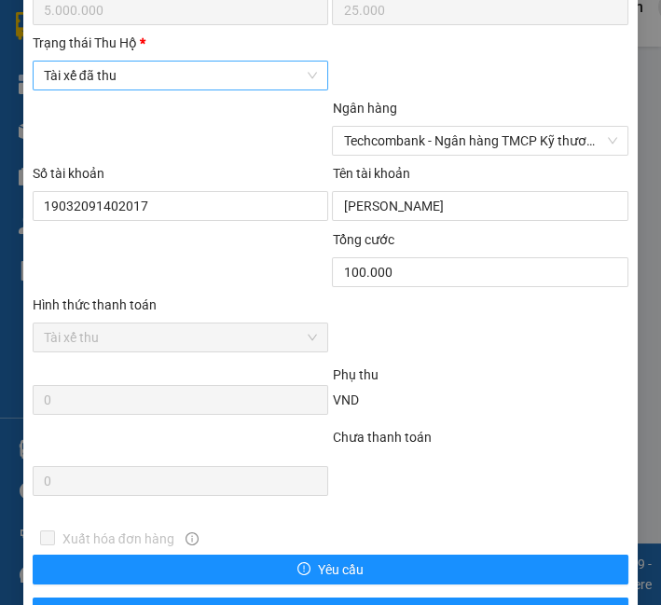
click at [149, 76] on span "Tài xế đã thu" at bounding box center [181, 76] width 274 height 28
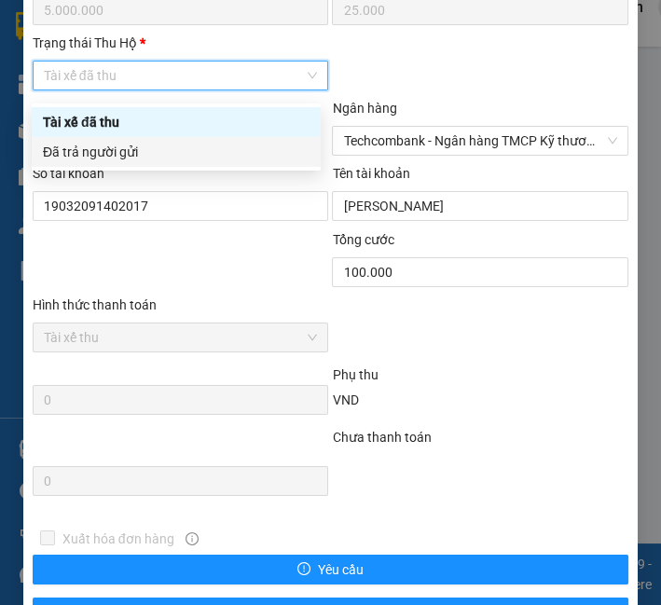
click at [144, 156] on div "Đã trả người gửi" at bounding box center [176, 152] width 267 height 21
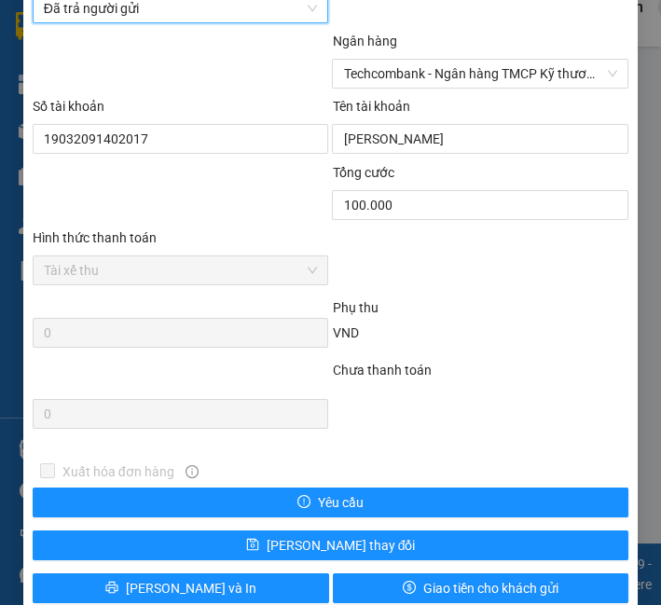
scroll to position [1260, 0]
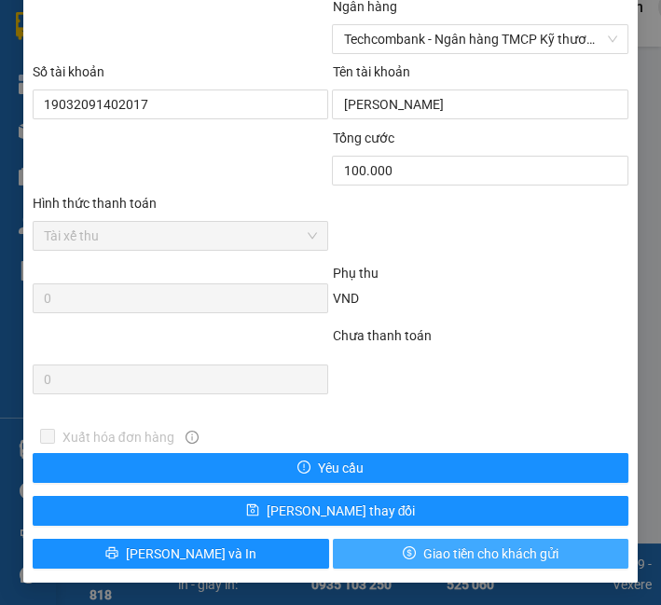
click at [464, 558] on span "Giao tiền cho khách gửi" at bounding box center [490, 554] width 135 height 21
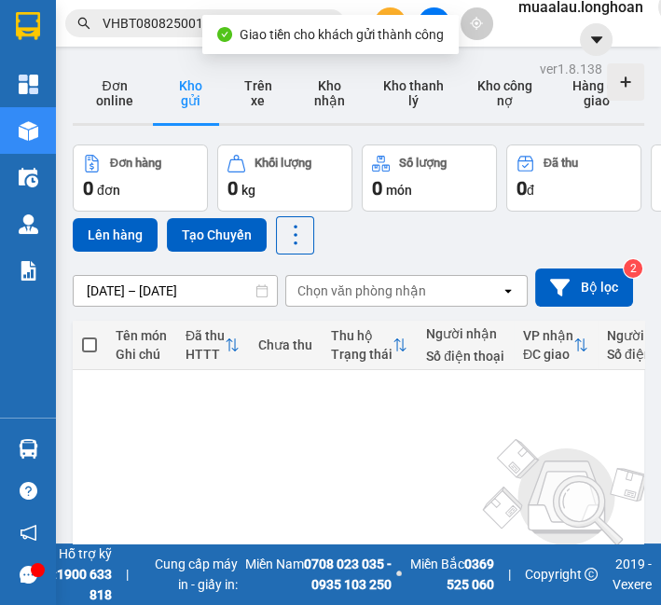
click at [149, 26] on input "VHBT0808250017" at bounding box center [213, 23] width 220 height 21
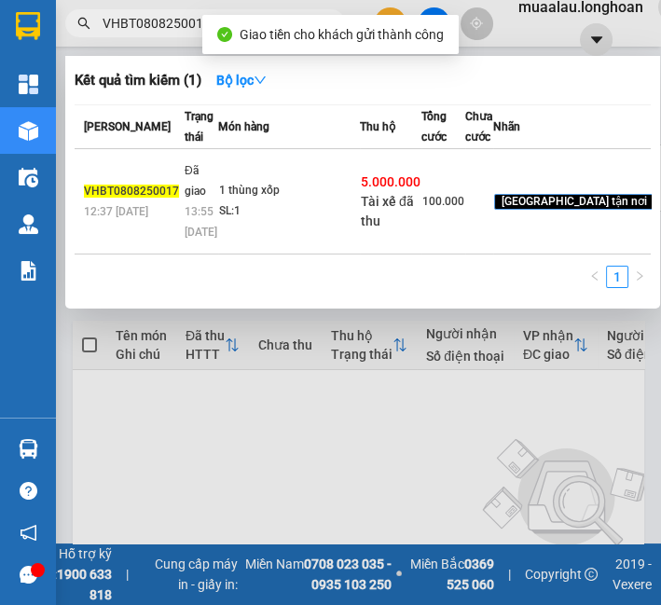
click at [149, 26] on input "VHBT0808250017" at bounding box center [213, 23] width 220 height 21
paste input "PMD0908250039"
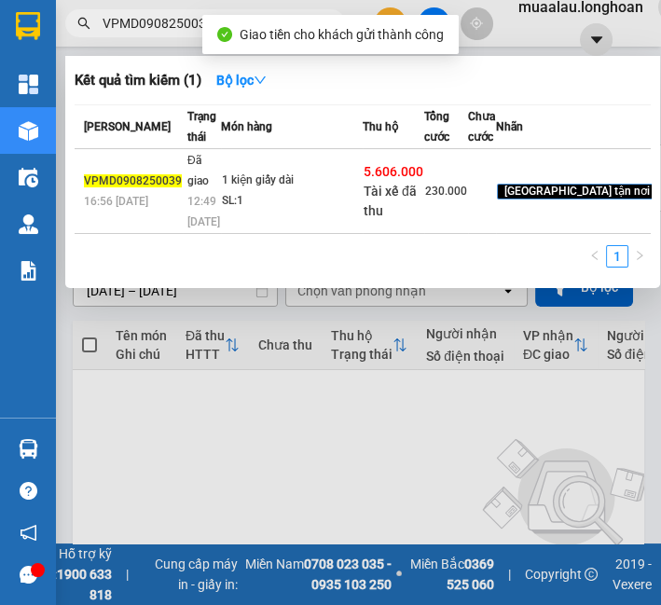
click at [283, 234] on td "1 kiện giấy dài SL: 1" at bounding box center [292, 191] width 142 height 85
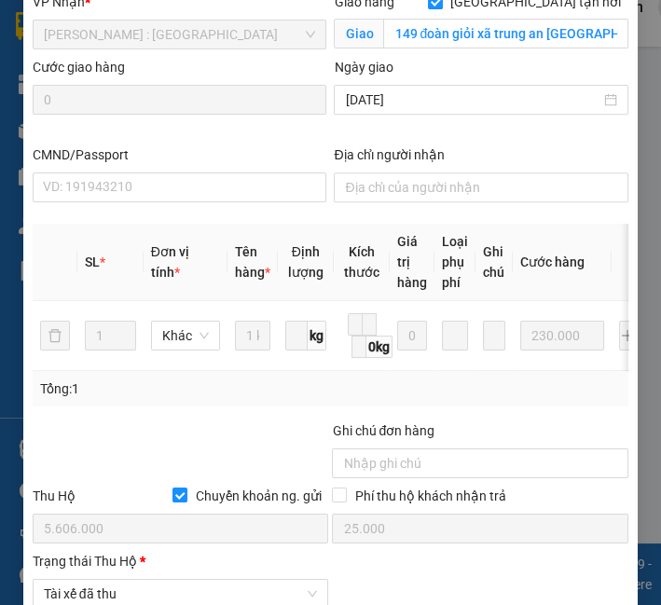
scroll to position [1151, 0]
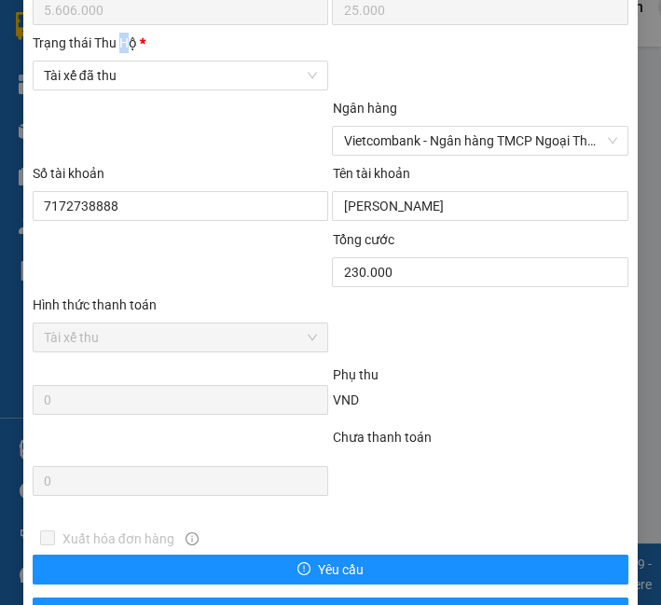
click at [123, 61] on div "Trạng thái [PERSON_NAME] *" at bounding box center [181, 47] width 297 height 28
click at [129, 85] on span "Tài xế đã thu" at bounding box center [181, 76] width 274 height 28
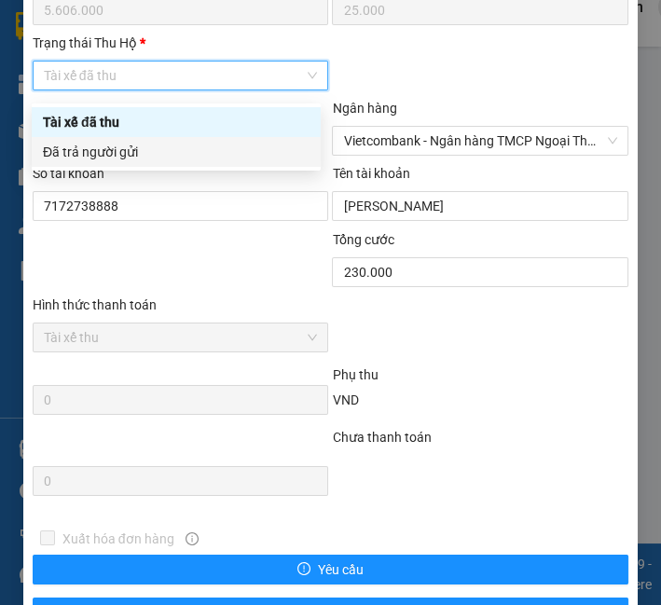
click at [131, 159] on div "Đã trả người gửi" at bounding box center [176, 152] width 267 height 21
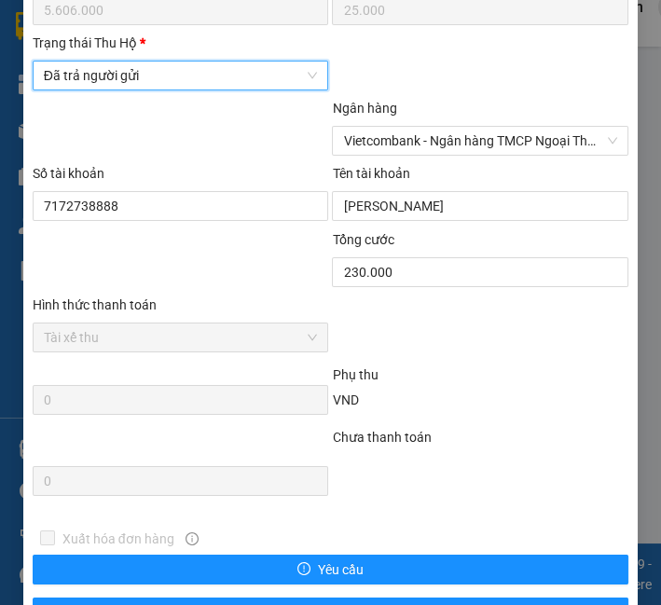
scroll to position [1260, 0]
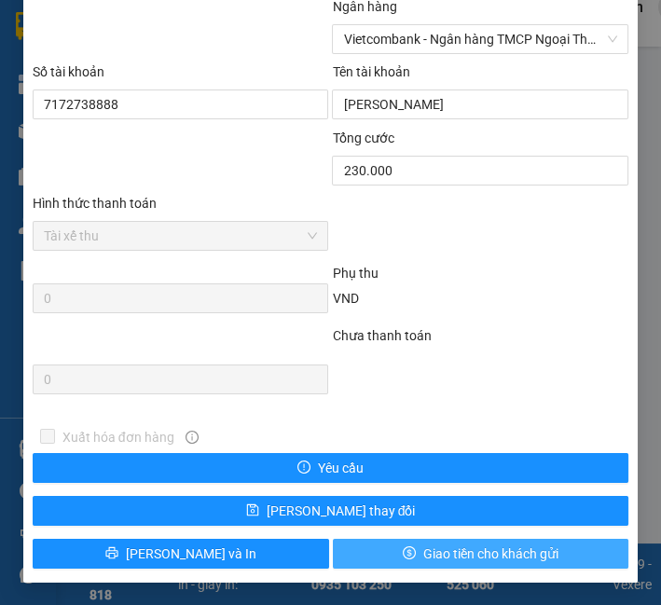
click at [403, 553] on icon "dollar" at bounding box center [409, 552] width 13 height 13
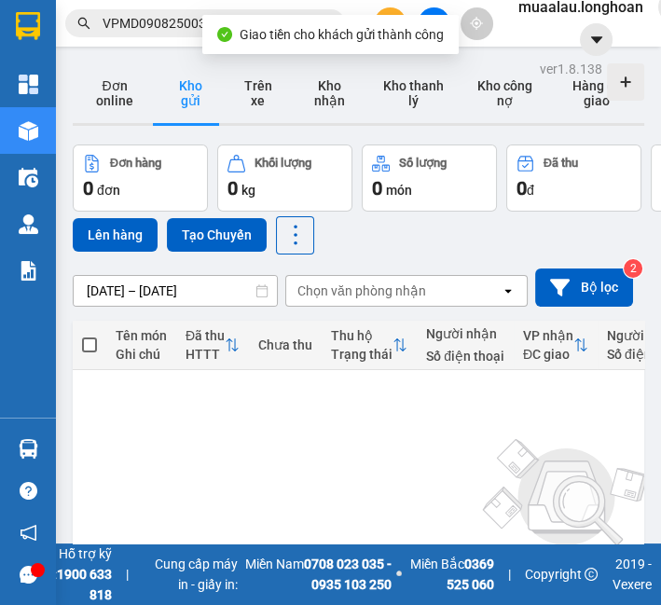
click at [159, 43] on div "Kết quả tìm kiếm ( 1 ) Bộ lọc Mã ĐH Trạng thái Món hàng Thu hộ Tổng cước Chưa c…" at bounding box center [330, 23] width 661 height 47
click at [159, 35] on span "VPMD0908250039" at bounding box center [205, 23] width 280 height 28
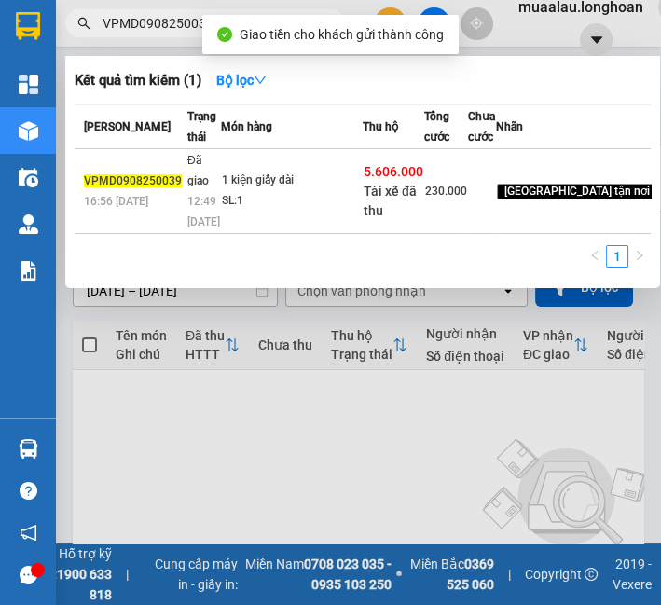
click at [159, 35] on span "VPMD0908250039" at bounding box center [205, 23] width 280 height 28
click at [159, 28] on input "VPMD0908250039" at bounding box center [213, 23] width 220 height 21
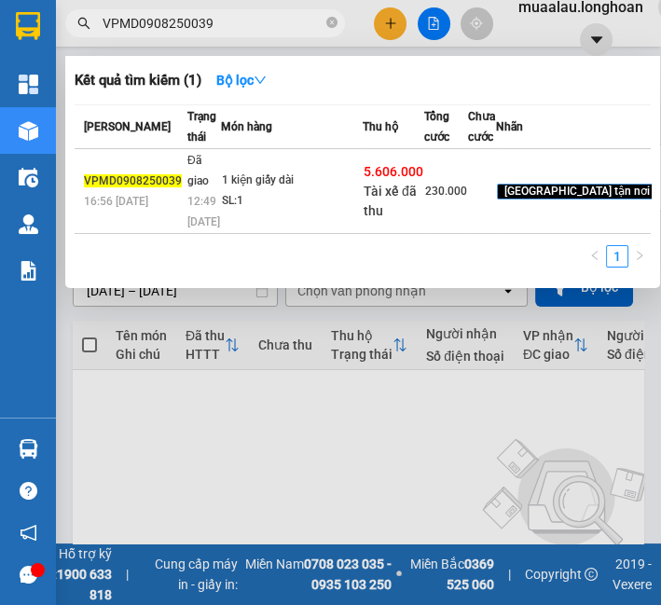
click at [159, 28] on input "VPMD0908250039" at bounding box center [213, 23] width 220 height 21
paste input "HNVD1008250010"
click at [256, 234] on td "1 kiện bọc pe ( tổng 2 kiện trong bọc p... SL: 1" at bounding box center [291, 191] width 142 height 85
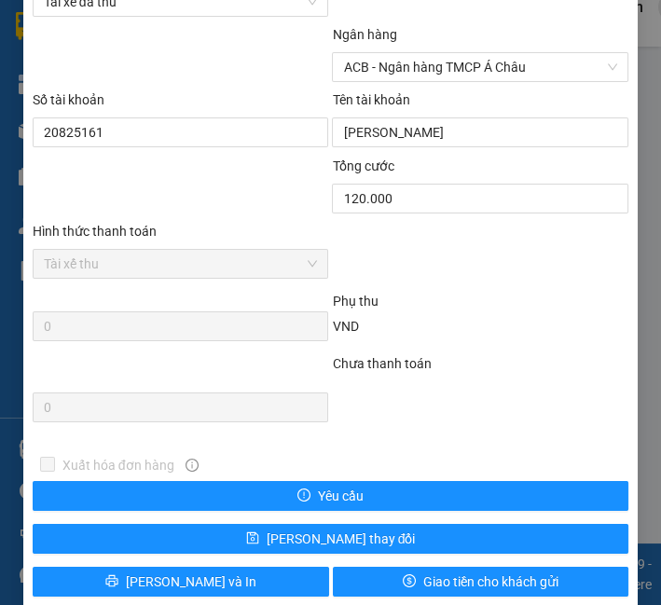
scroll to position [1177, 0]
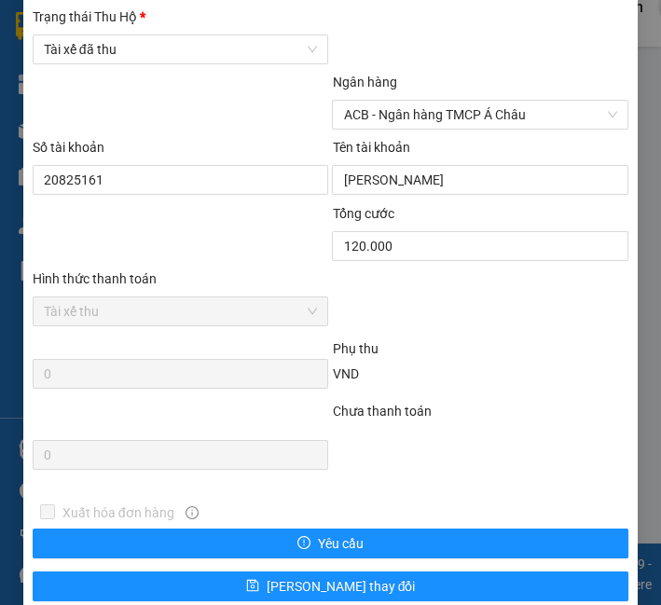
click at [227, 72] on div "Trạng thái Thu Hộ * Tài xế đã thu" at bounding box center [181, 39] width 297 height 65
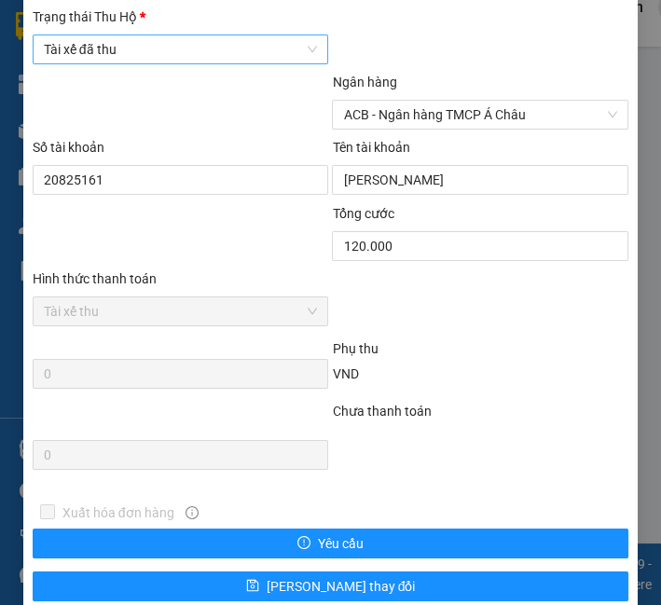
drag, startPoint x: 240, startPoint y: 80, endPoint x: 234, endPoint y: 92, distance: 13.4
click at [240, 63] on span "Tài xế đã thu" at bounding box center [181, 49] width 274 height 28
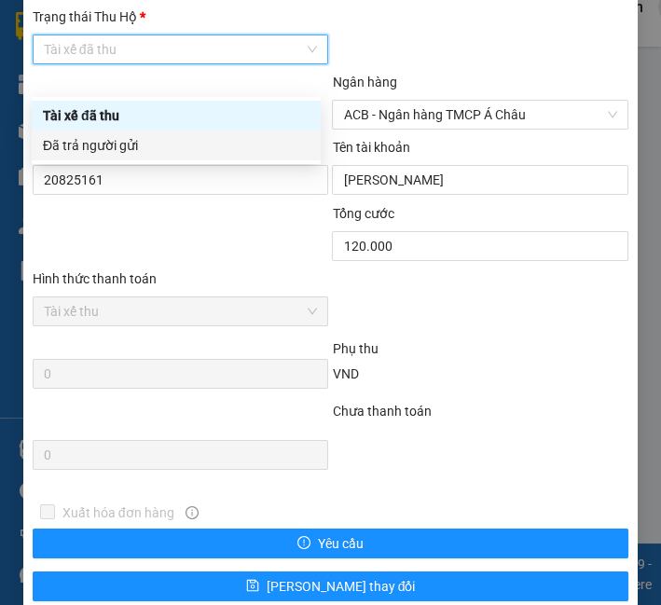
click at [207, 146] on div "Đã trả người gửi" at bounding box center [176, 145] width 267 height 21
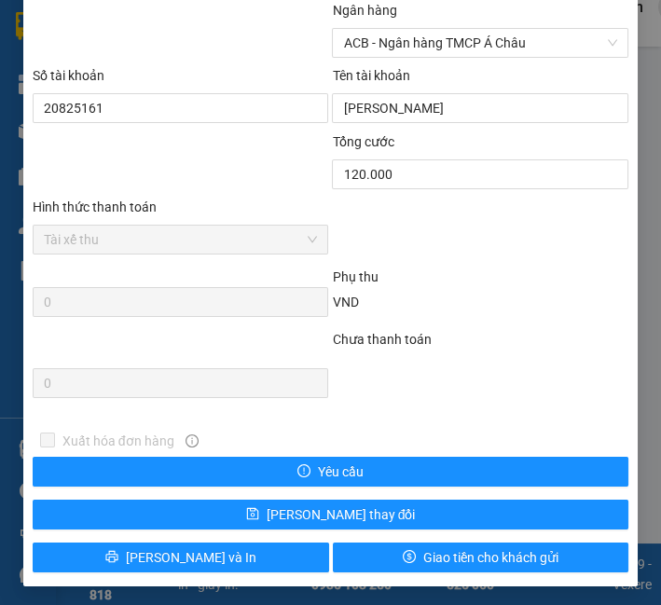
scroll to position [1281, 0]
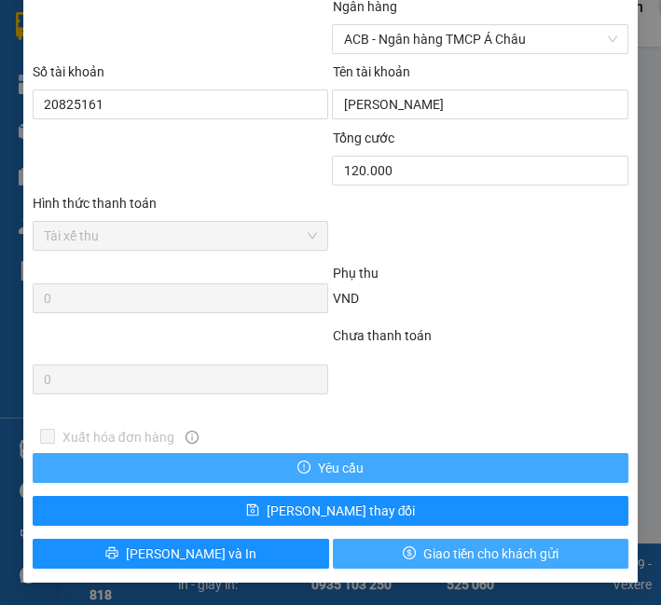
drag, startPoint x: 498, startPoint y: 545, endPoint x: 513, endPoint y: 464, distance: 81.6
click at [500, 545] on span "Giao tiền cho khách gửi" at bounding box center [490, 554] width 135 height 21
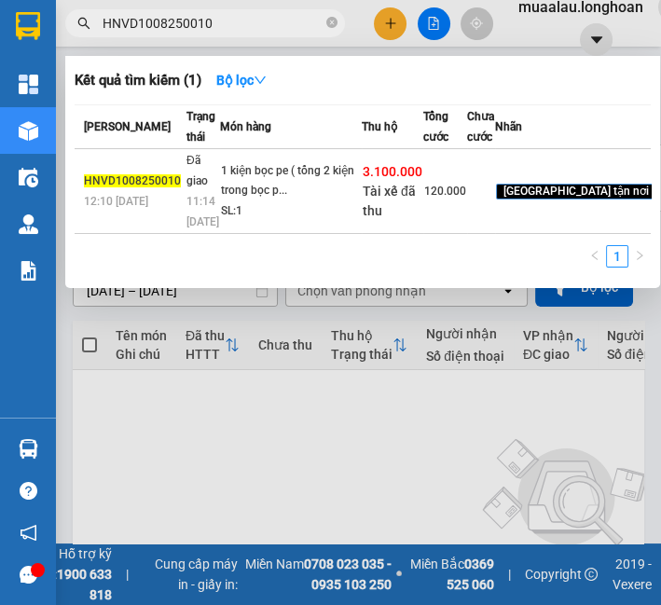
click at [112, 26] on input "HNVD1008250010" at bounding box center [213, 23] width 220 height 21
paste input "VPMD1008250017"
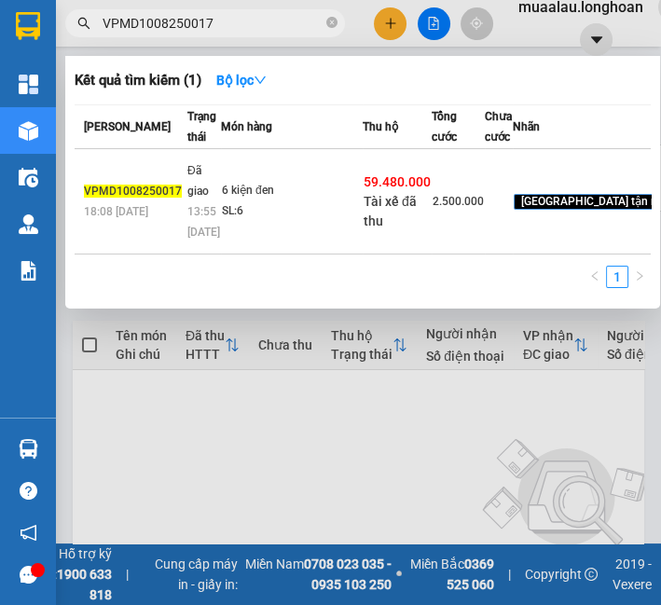
click at [296, 243] on td "6 kiện đen SL: 6" at bounding box center [292, 201] width 142 height 105
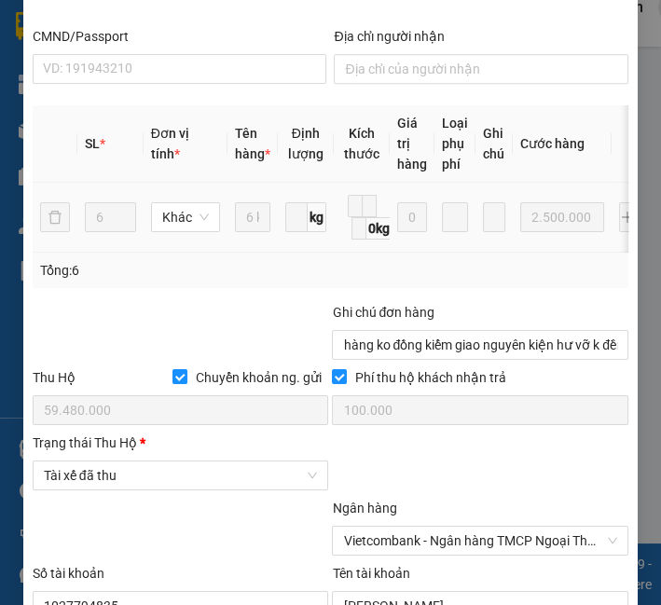
scroll to position [1062, 0]
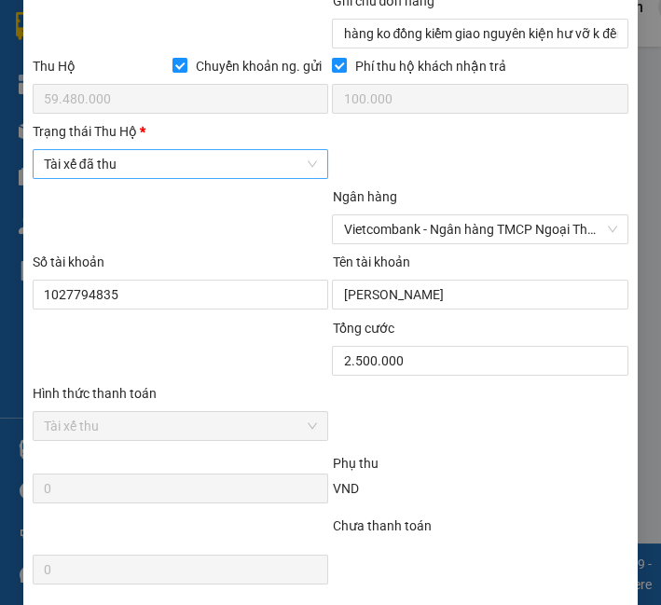
click at [180, 166] on span "Tài xế đã thu" at bounding box center [181, 164] width 274 height 28
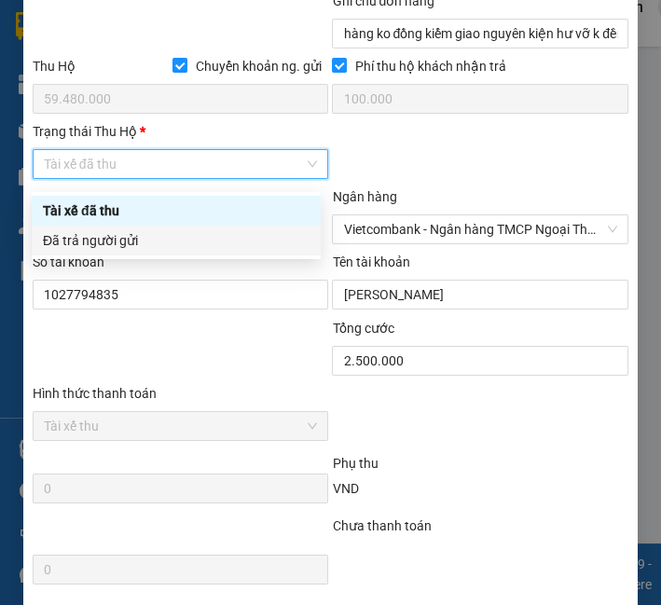
click at [180, 241] on div "Đã trả người gửi" at bounding box center [176, 240] width 267 height 21
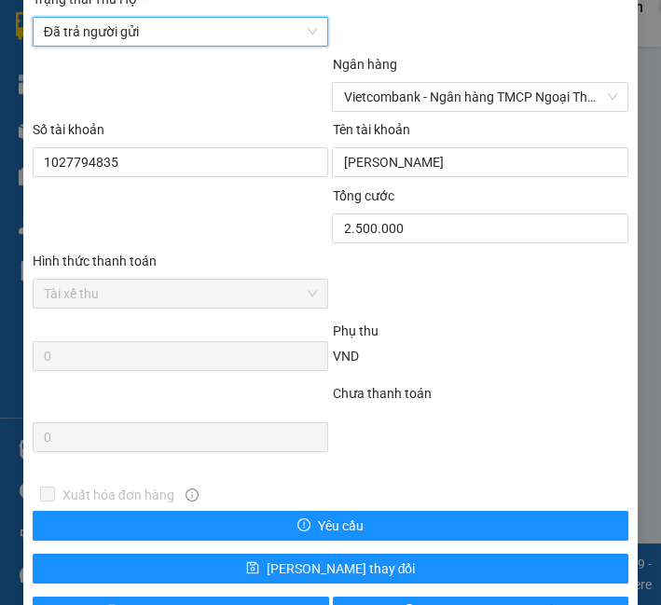
scroll to position [1260, 0]
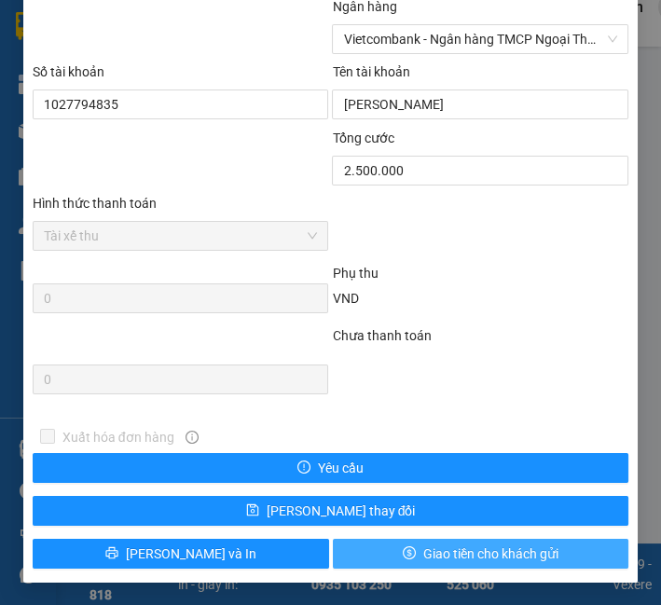
click at [403, 561] on span "dollar" at bounding box center [409, 553] width 13 height 15
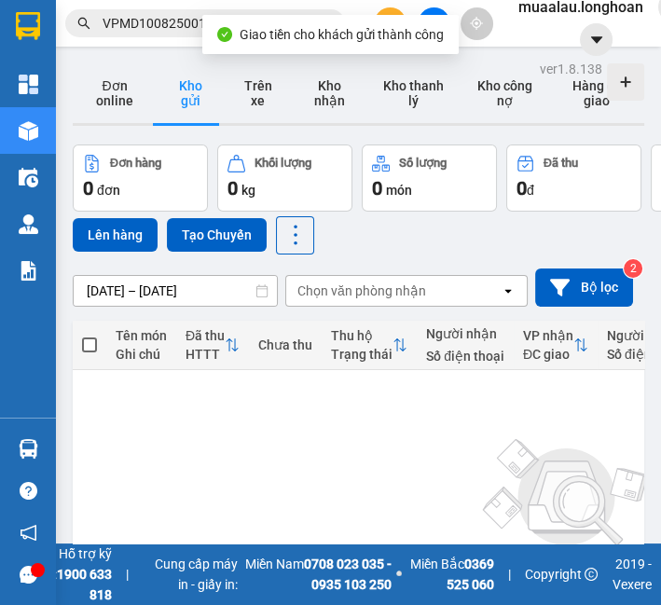
click at [163, 23] on input "VPMD1008250017" at bounding box center [213, 23] width 220 height 21
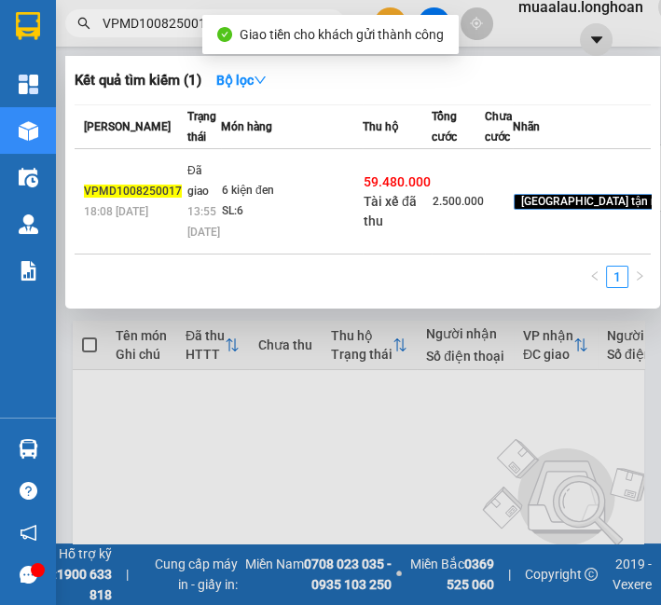
click at [163, 23] on input "VPMD1008250017" at bounding box center [213, 23] width 220 height 21
paste input "0"
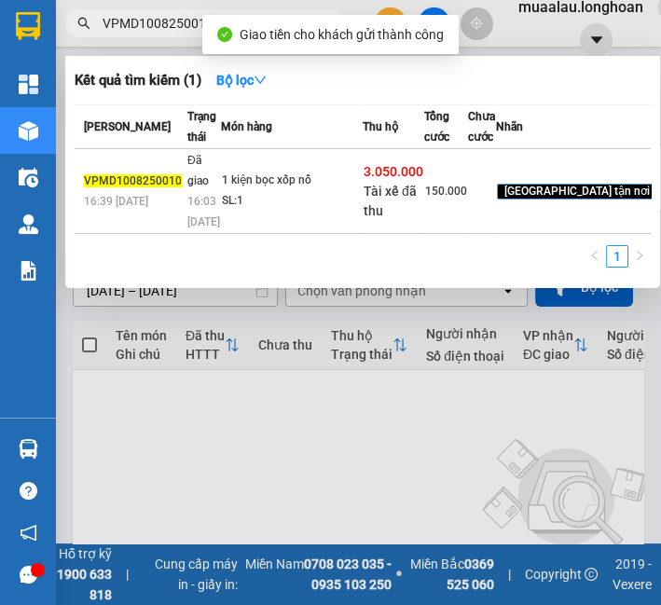
click at [317, 234] on td "1 kiện bọc xốp nổ SL: 1" at bounding box center [292, 191] width 142 height 85
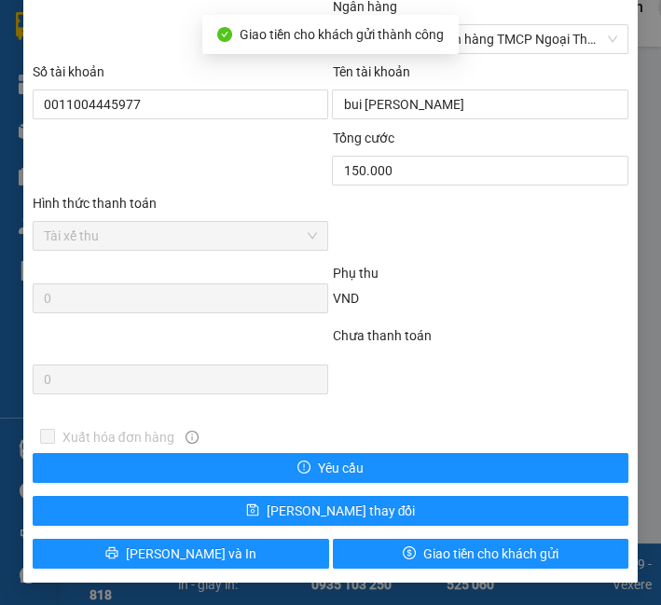
scroll to position [1053, 0]
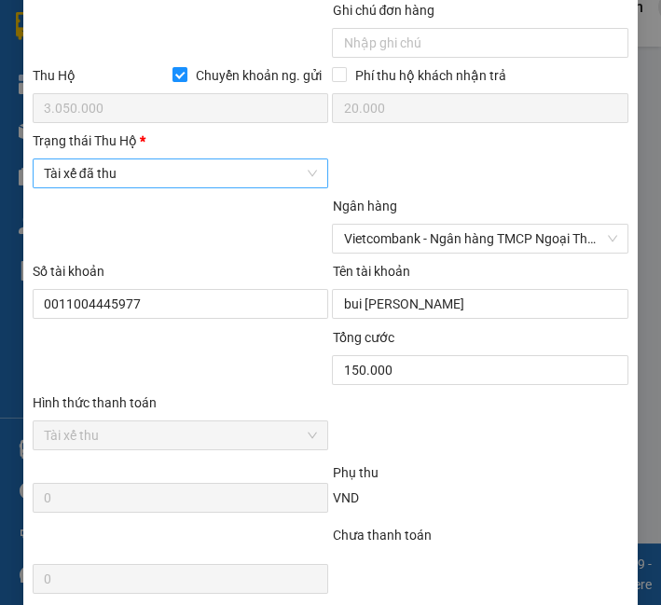
click at [146, 179] on span "Tài xế đã thu" at bounding box center [181, 173] width 274 height 28
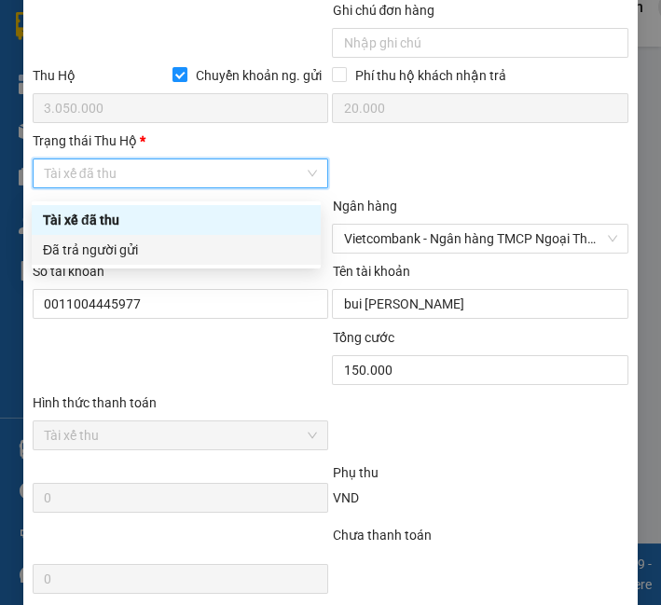
click at [143, 241] on div "Đã trả người gửi" at bounding box center [176, 250] width 267 height 21
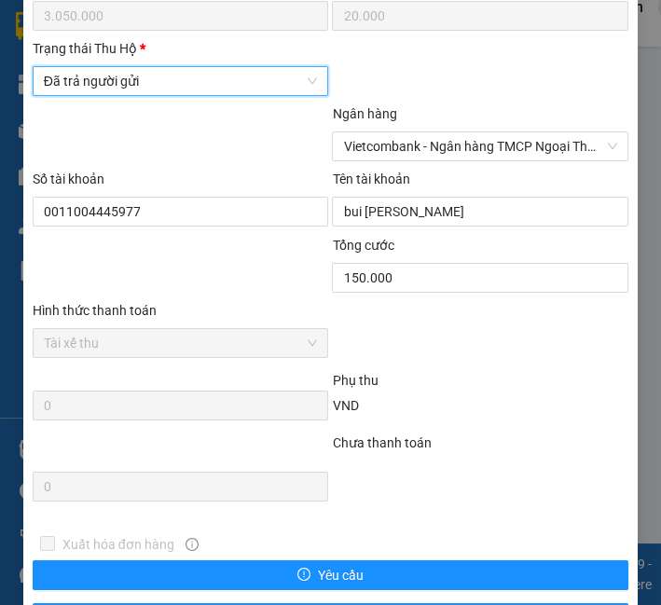
scroll to position [1260, 0]
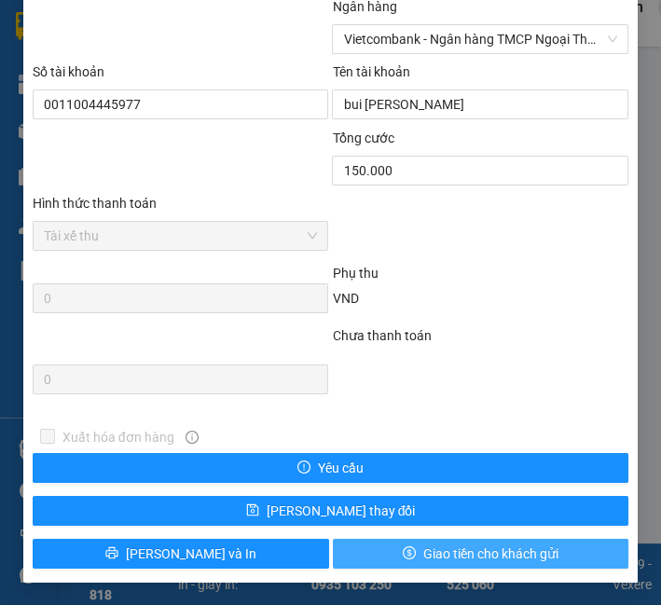
click at [384, 556] on button "Giao tiền cho khách gửi" at bounding box center [481, 554] width 297 height 30
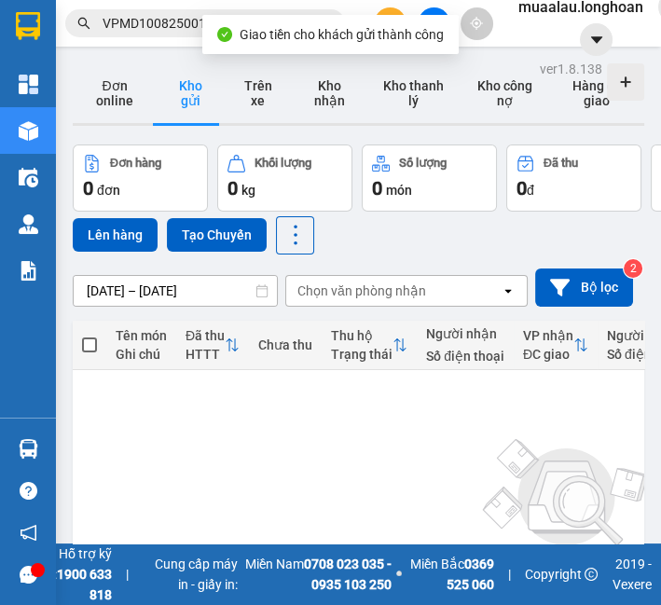
click at [157, 30] on input "VPMD1008250010" at bounding box center [213, 23] width 220 height 21
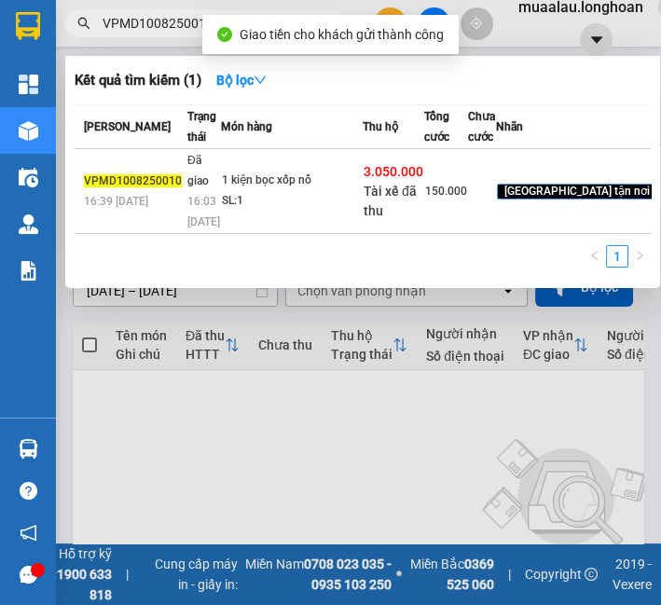
click at [157, 30] on input "VPMD1008250010" at bounding box center [213, 23] width 220 height 21
paste input "03"
click at [270, 234] on td "7 kiện giấy SL: 7" at bounding box center [292, 191] width 142 height 85
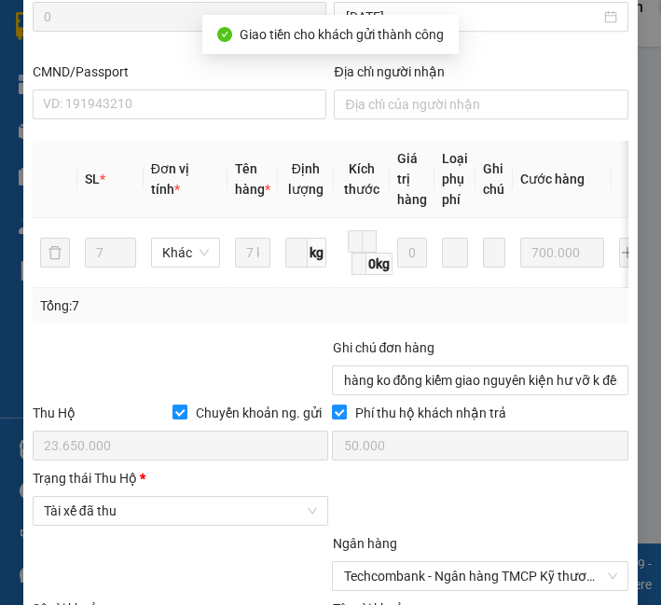
scroll to position [839, 0]
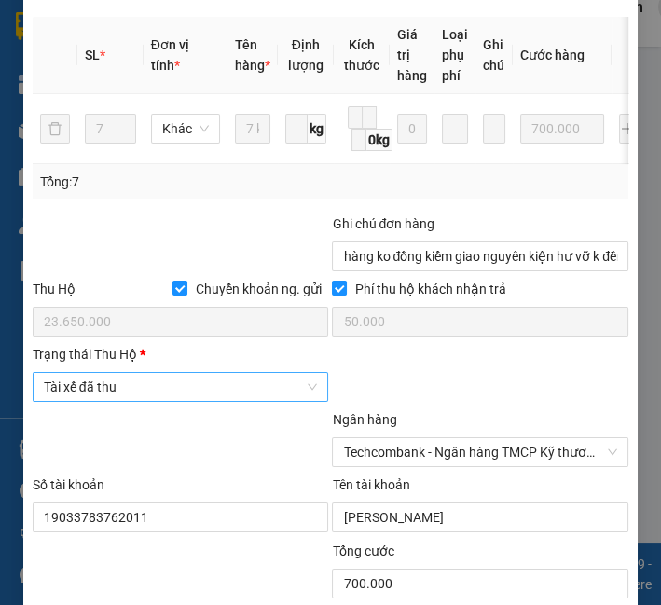
click at [111, 387] on span "Tài xế đã thu" at bounding box center [181, 387] width 274 height 28
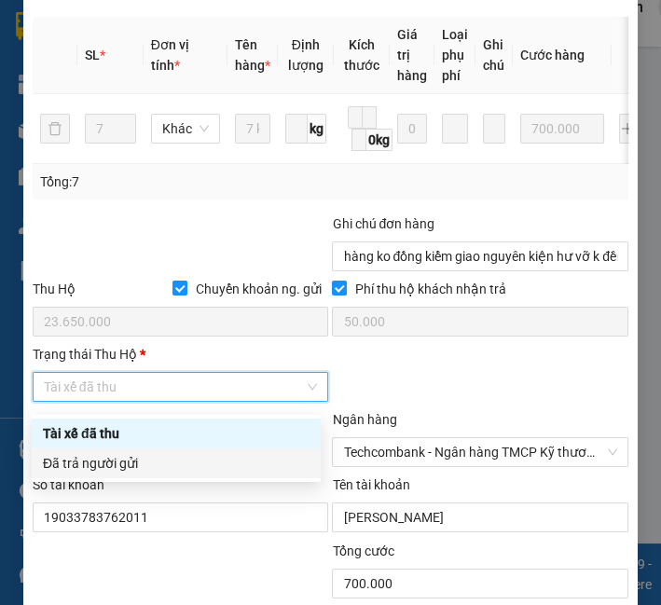
click at [153, 456] on div "Đã trả người gửi" at bounding box center [176, 464] width 289 height 30
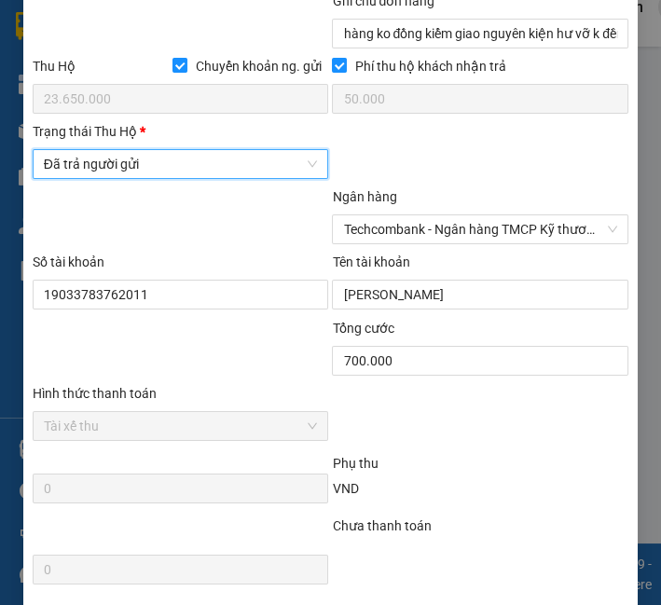
scroll to position [1260, 0]
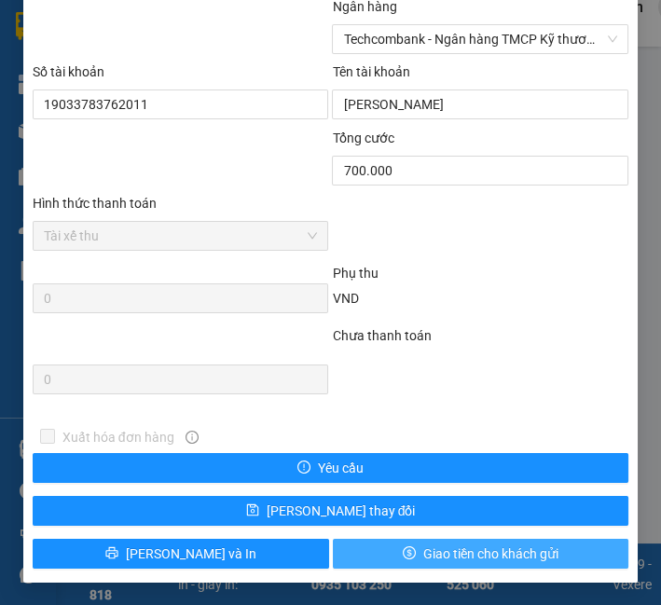
click at [429, 559] on span "Giao tiền cho khách gửi" at bounding box center [490, 554] width 135 height 21
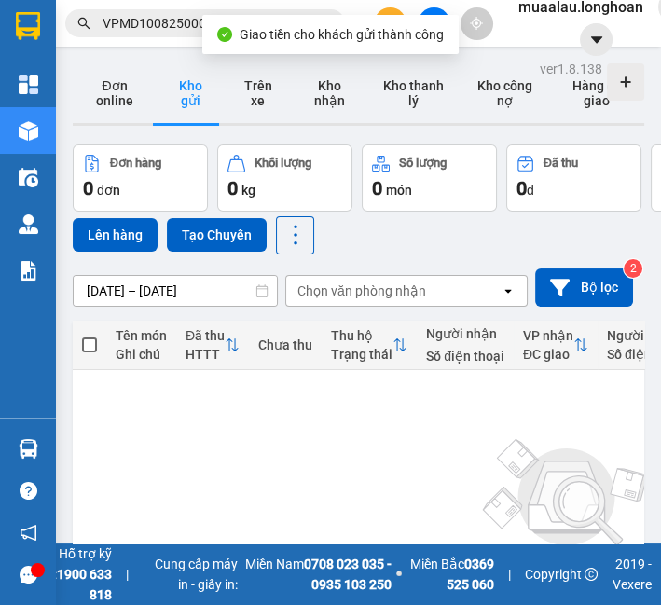
click at [126, 34] on span "VPMD1008250003" at bounding box center [205, 23] width 280 height 28
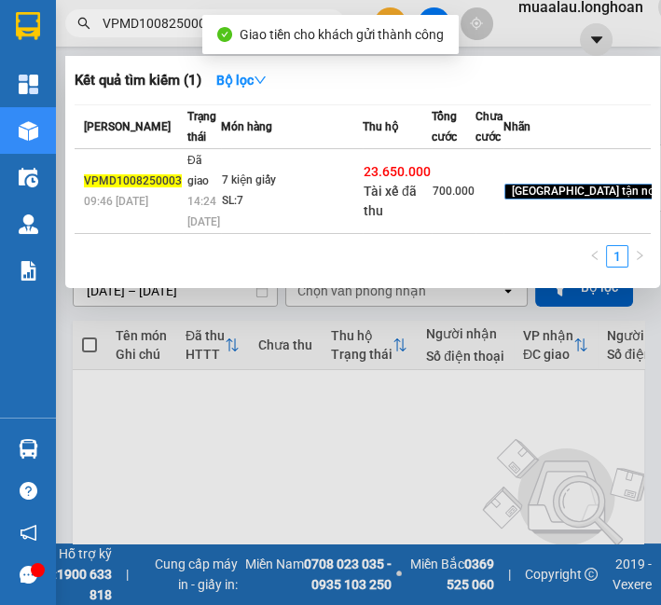
click at [126, 34] on span "VPMD1008250003" at bounding box center [205, 23] width 280 height 28
click at [126, 28] on input "VPMD1008250003" at bounding box center [213, 23] width 220 height 21
click at [128, 28] on input "VPMD1008250003" at bounding box center [213, 23] width 220 height 21
paste input "QU121208250028"
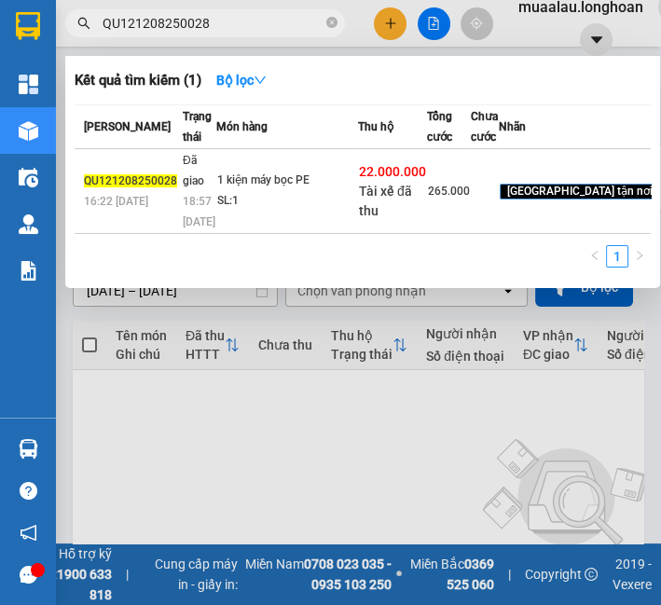
click at [333, 227] on td "1 kiện máy bọc PE SL: 1" at bounding box center [287, 191] width 142 height 85
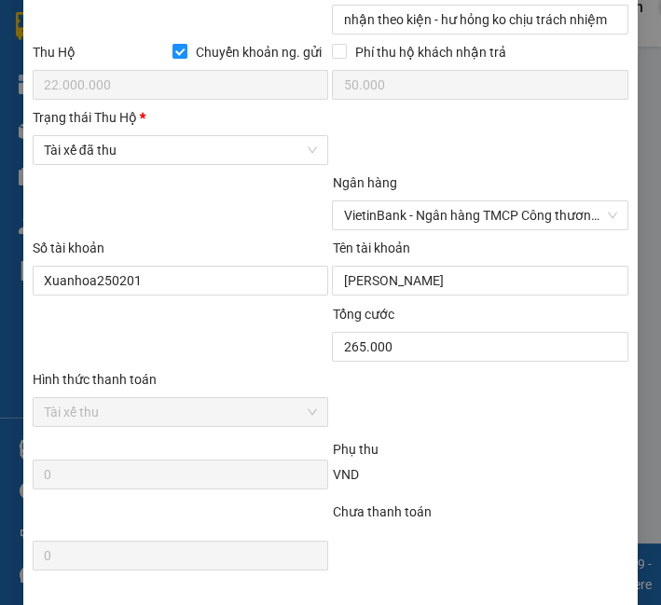
scroll to position [1046, 0]
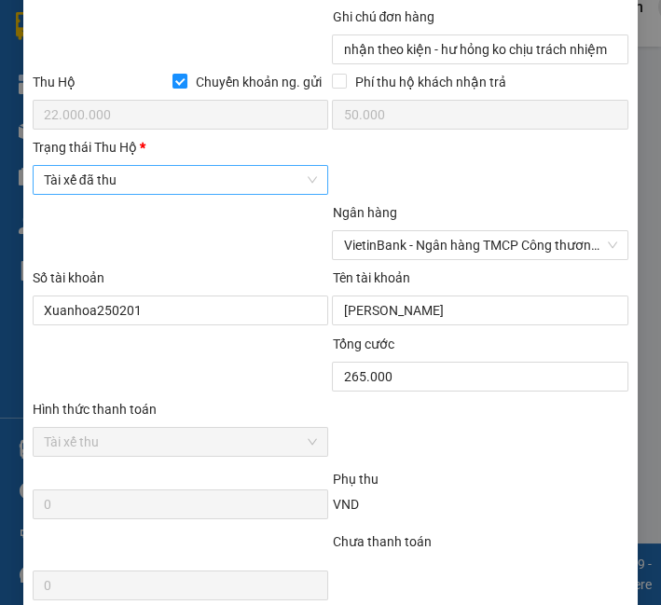
click at [150, 185] on span "Tài xế đã thu" at bounding box center [181, 180] width 274 height 28
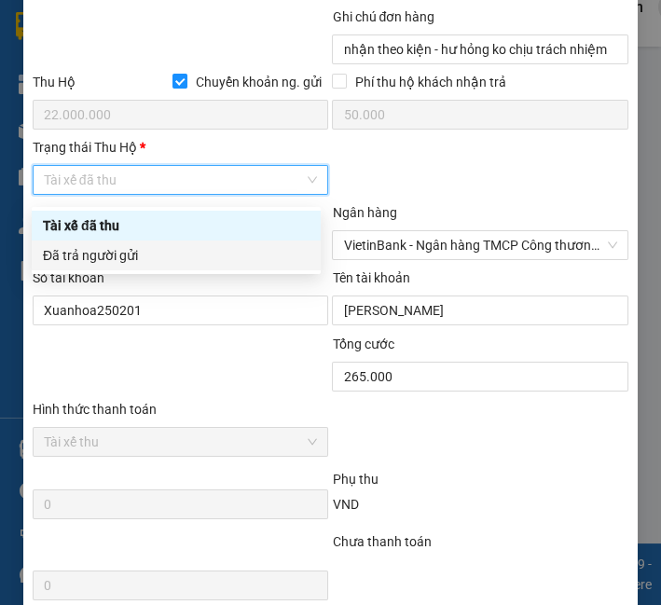
click at [151, 271] on body "Kết quả tìm kiếm ( 1 ) Bộ lọc Mã ĐH Trạng thái Món hàng Thu hộ Tổng cước Chưa c…" at bounding box center [330, 302] width 661 height 605
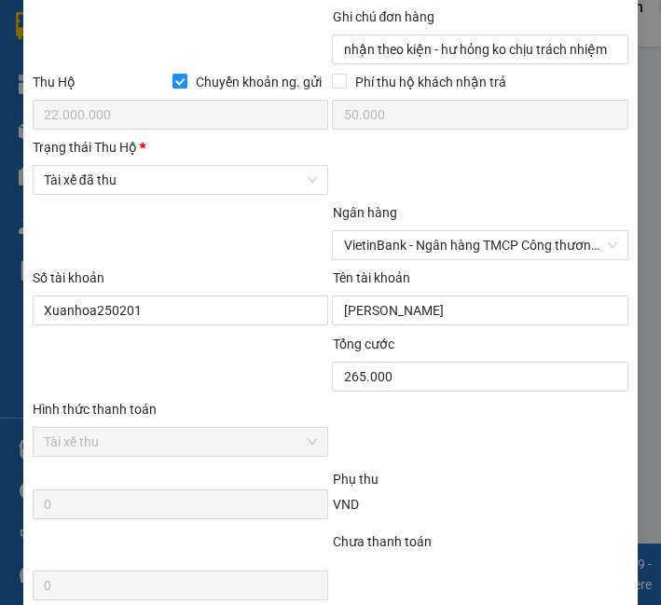
drag, startPoint x: 165, startPoint y: 190, endPoint x: 163, endPoint y: 212, distance: 21.5
click at [165, 189] on span "Tài xế đã thu" at bounding box center [181, 180] width 274 height 28
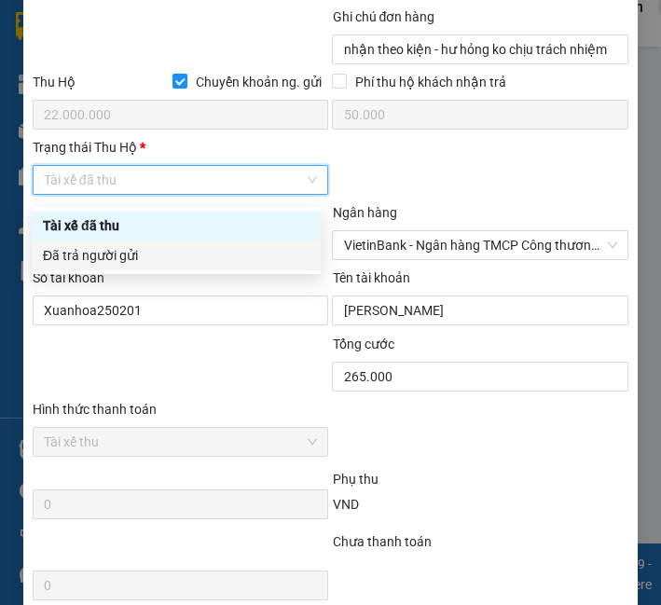
click at [159, 241] on div "Đã trả người gửi" at bounding box center [176, 256] width 289 height 30
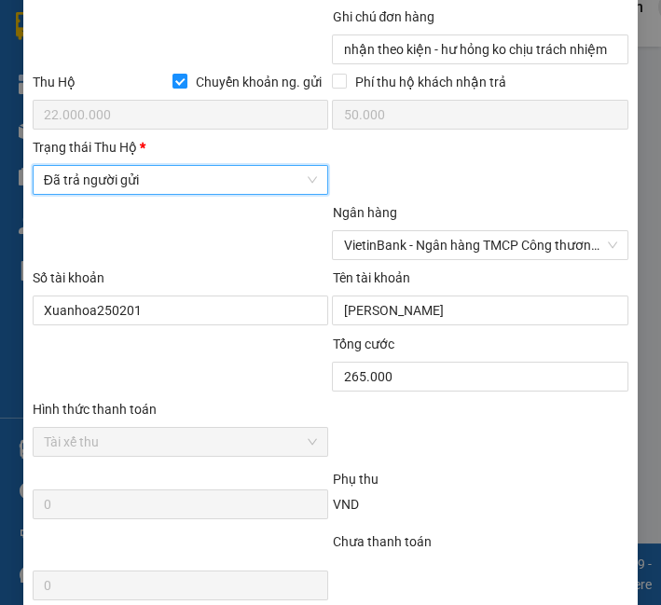
scroll to position [1260, 0]
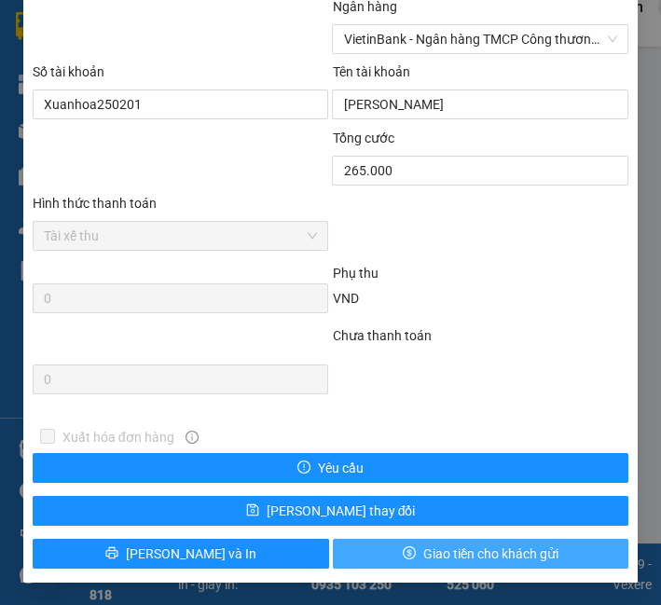
click at [383, 560] on button "Giao tiền cho khách gửi" at bounding box center [481, 554] width 297 height 30
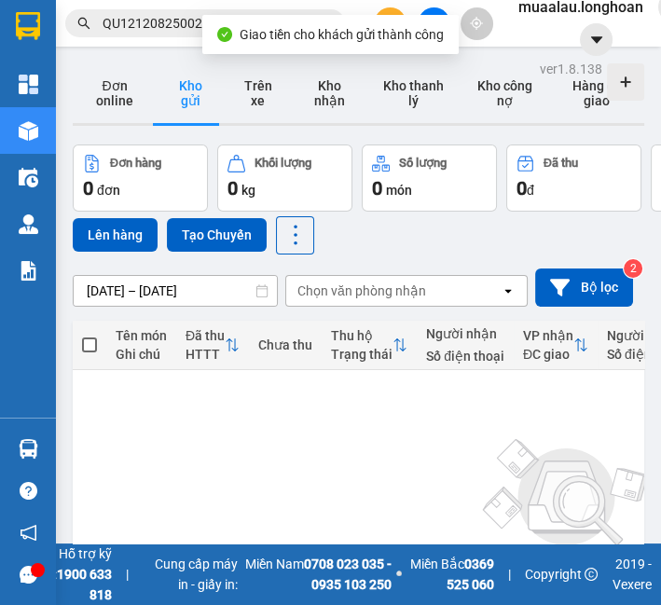
click at [181, 30] on input "QU121208250028" at bounding box center [213, 23] width 220 height 21
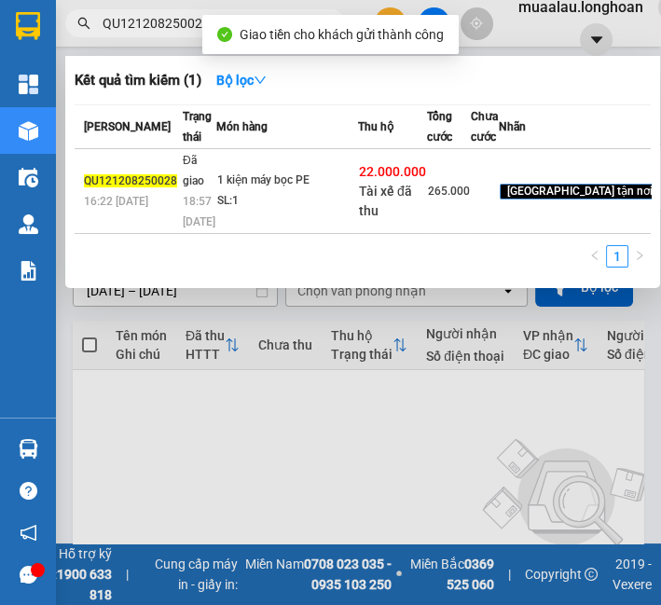
click at [181, 30] on input "QU121208250028" at bounding box center [213, 23] width 220 height 21
paste input "HNVD0908250001"
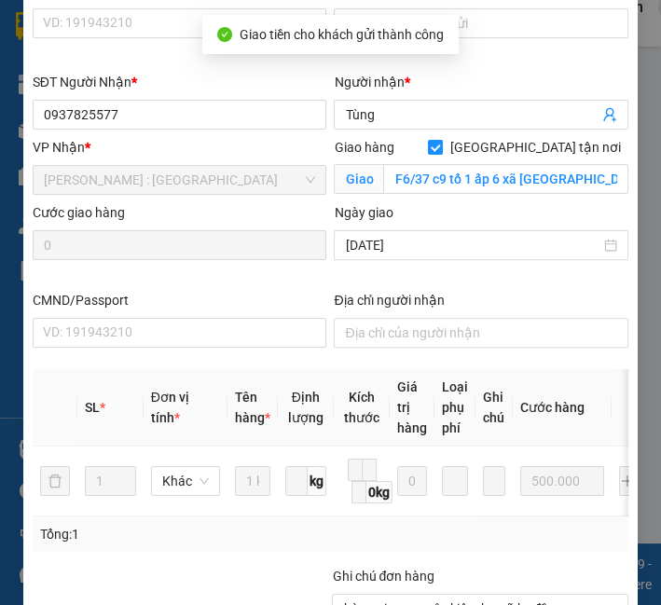
scroll to position [828, 0]
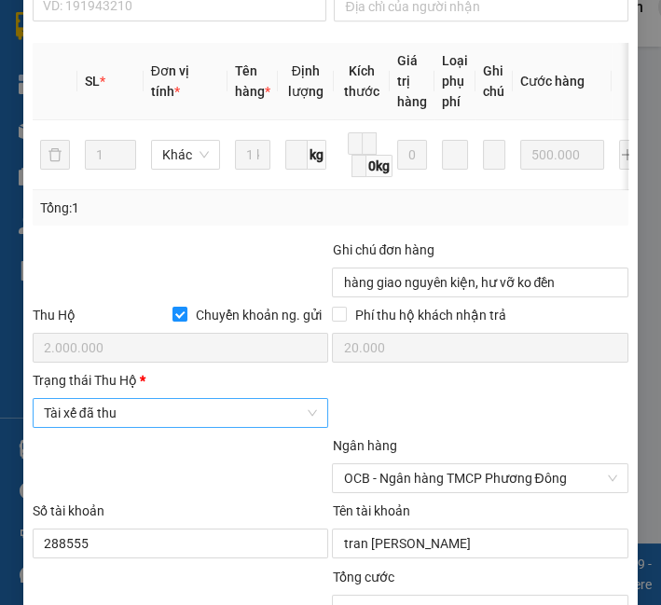
drag, startPoint x: 125, startPoint y: 393, endPoint x: 125, endPoint y: 406, distance: 13.1
click at [125, 406] on span "Tài xế đã thu" at bounding box center [181, 413] width 274 height 28
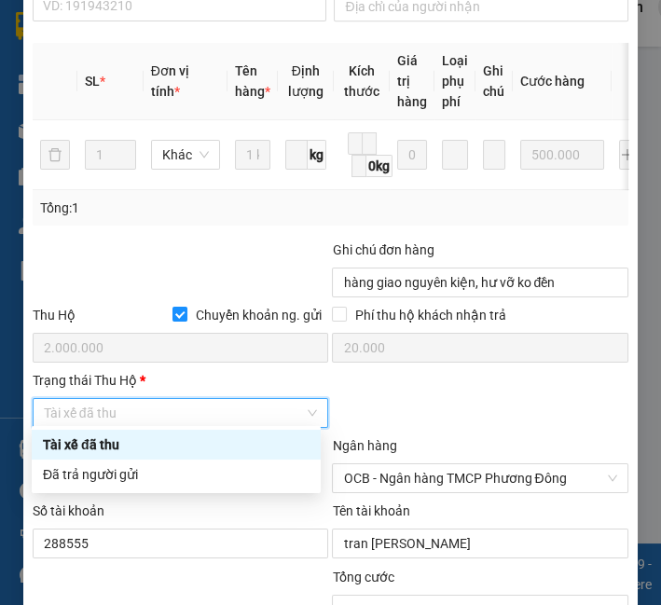
click at [125, 403] on span "Tài xế đã thu" at bounding box center [181, 413] width 274 height 28
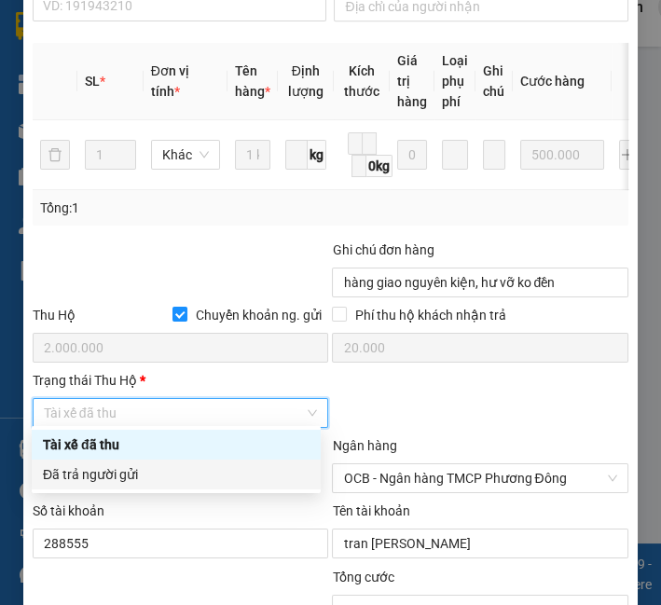
click at [121, 472] on div "Đã trả người gửi" at bounding box center [176, 474] width 267 height 21
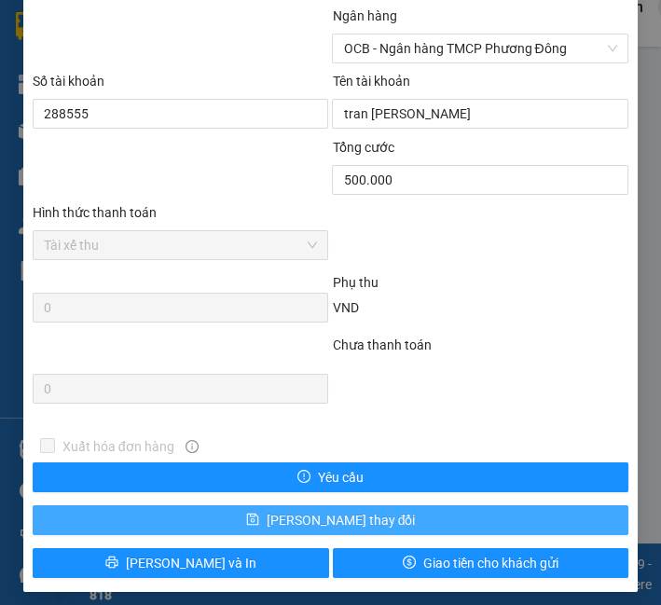
scroll to position [1260, 0]
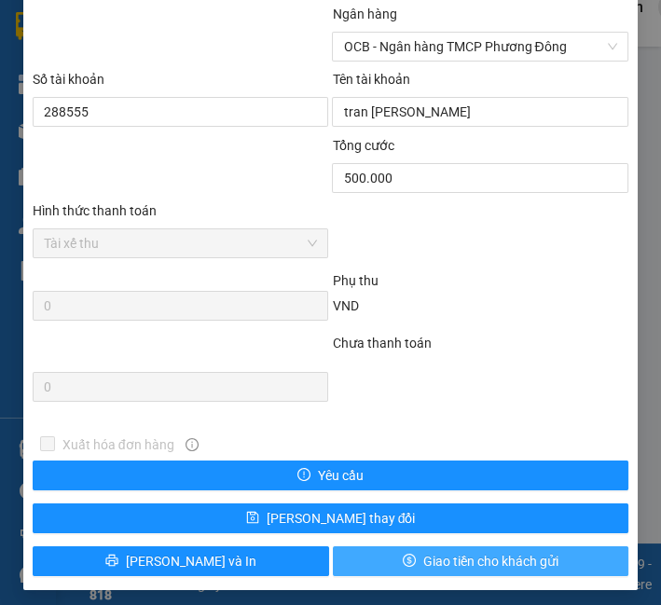
click at [403, 559] on icon "dollar" at bounding box center [409, 560] width 13 height 13
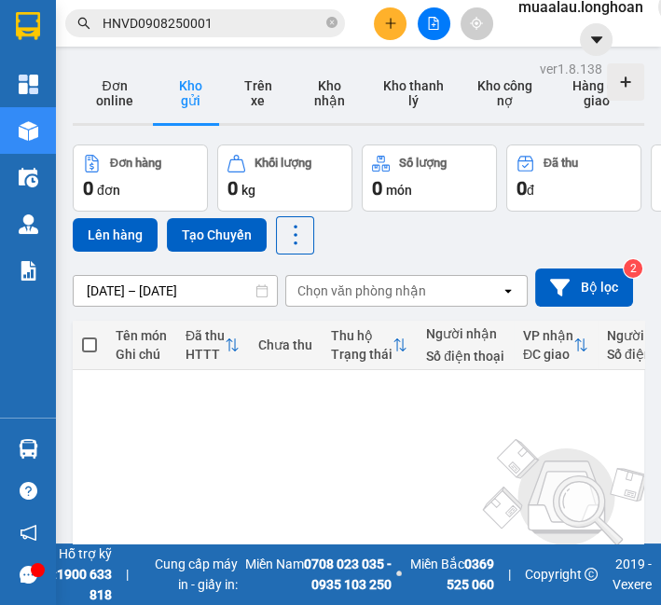
click at [140, 24] on input "HNVD0908250001" at bounding box center [213, 23] width 220 height 21
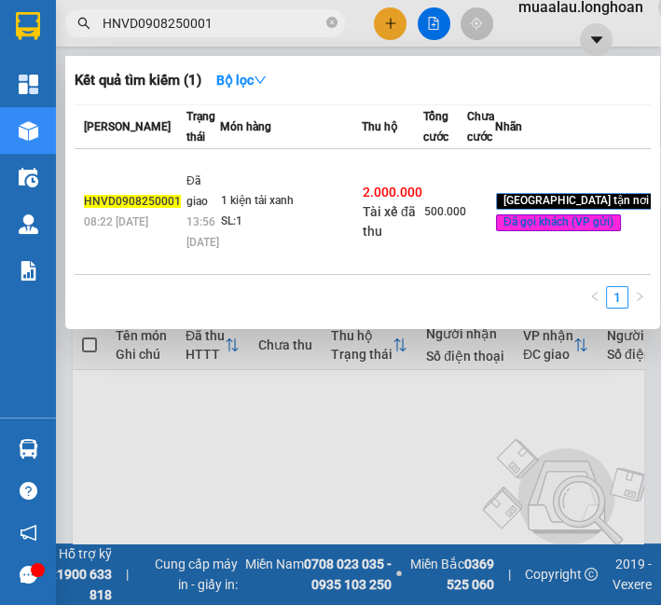
click at [140, 24] on input "HNVD0908250001" at bounding box center [213, 23] width 220 height 21
paste input "VPHP0808250007"
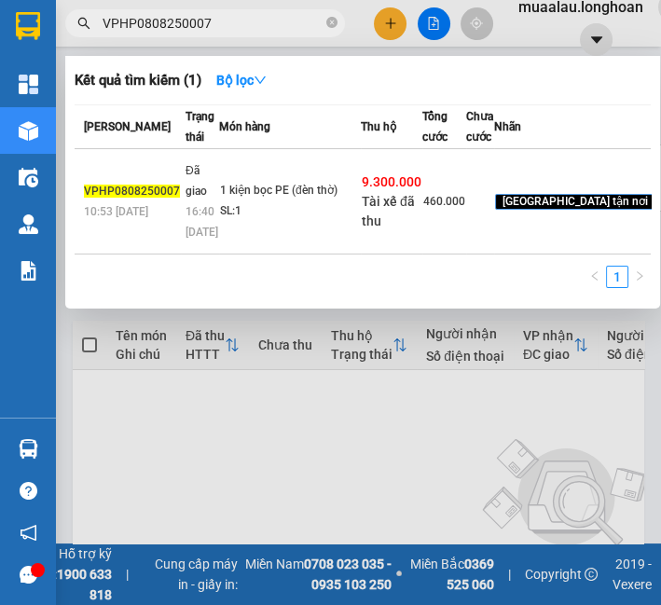
click at [302, 234] on td "1 kiện bọc PE (đèn thờ) SL: 1" at bounding box center [290, 201] width 142 height 105
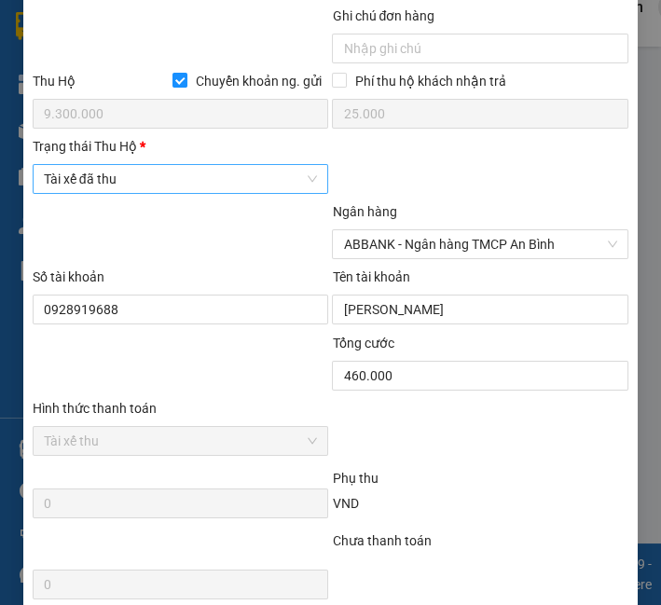
scroll to position [1036, 0]
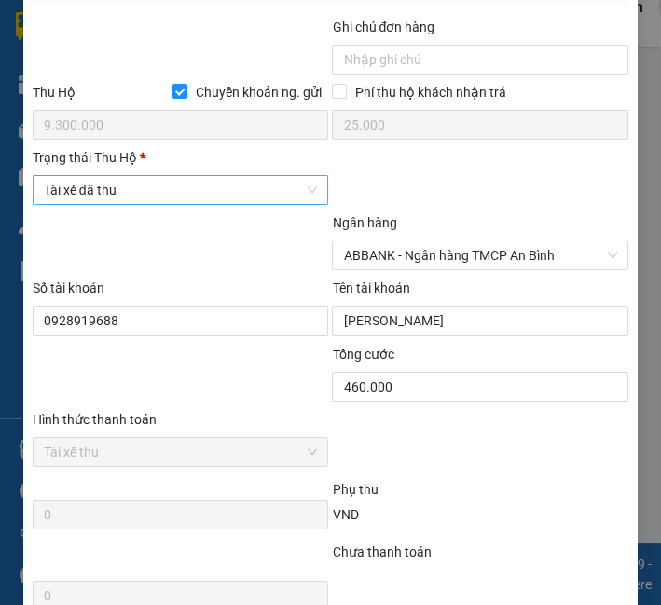
click at [157, 198] on span "Tài xế đã thu" at bounding box center [181, 190] width 274 height 28
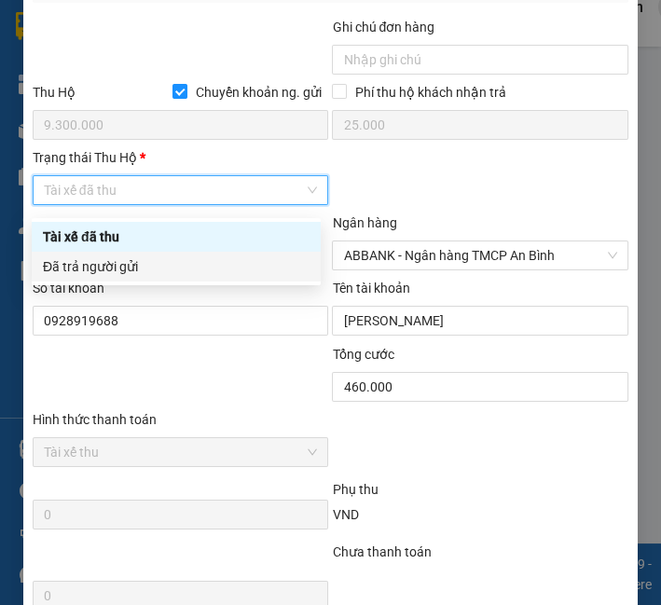
click at [173, 266] on div "Đã trả người gửi" at bounding box center [176, 266] width 267 height 21
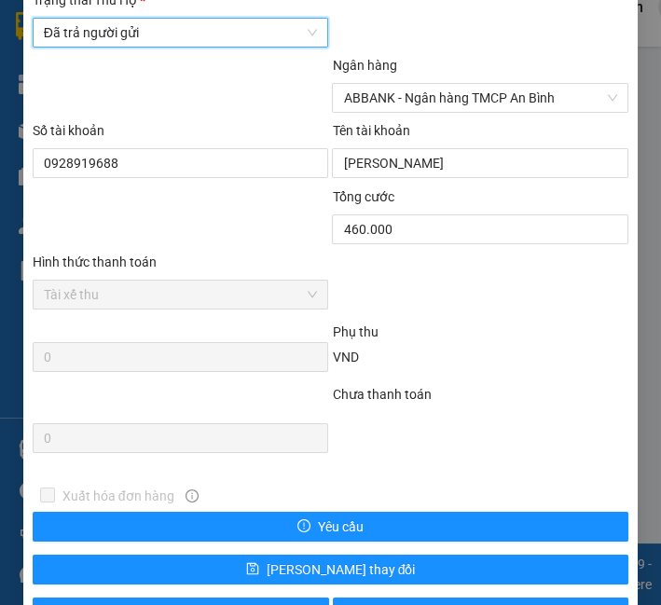
scroll to position [1260, 0]
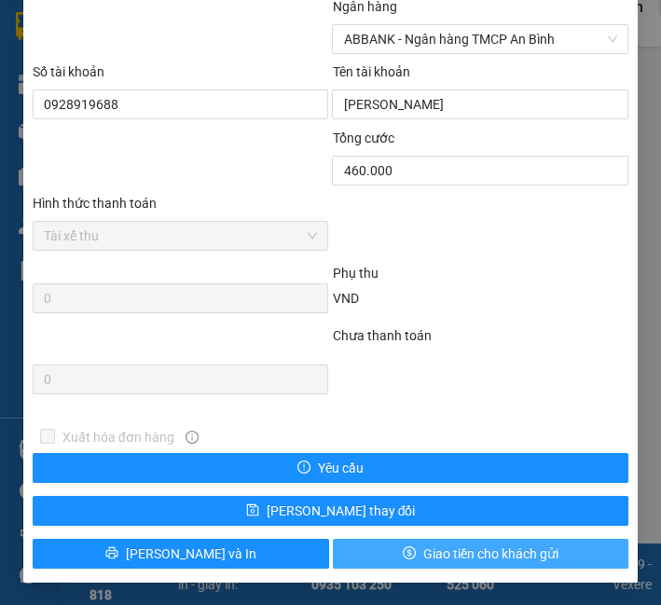
click at [423, 550] on span "Giao tiền cho khách gửi" at bounding box center [490, 554] width 135 height 21
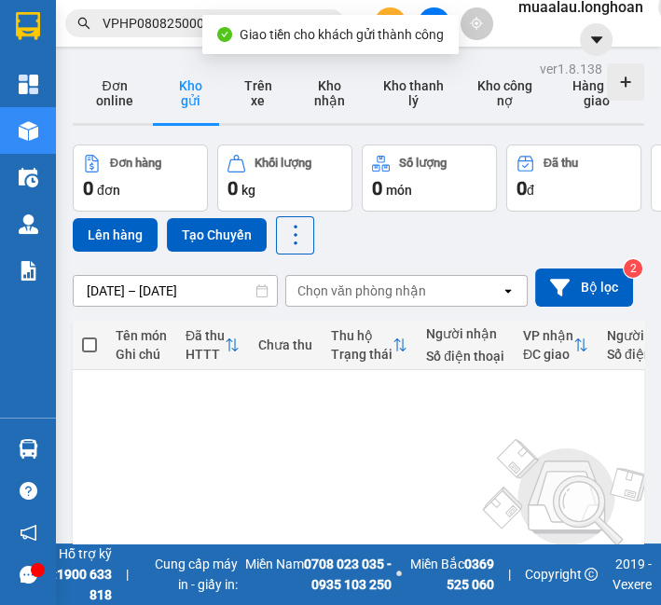
click at [167, 27] on input "VPHP0808250007" at bounding box center [213, 23] width 220 height 21
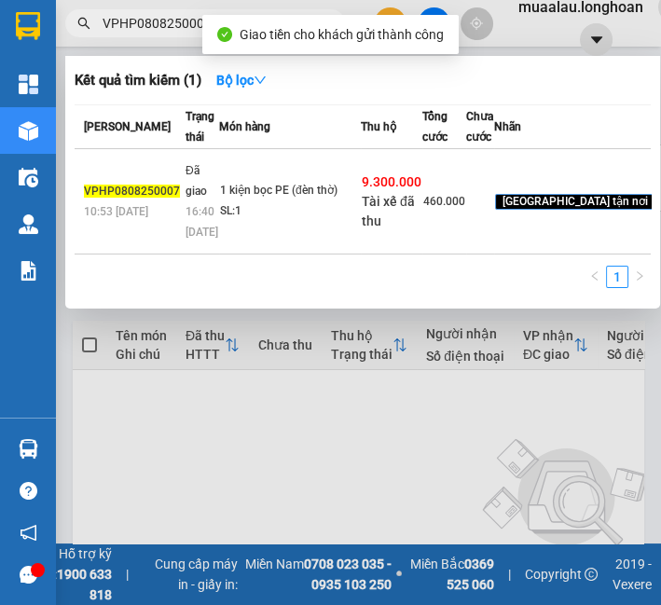
click at [167, 27] on input "VPHP0808250007" at bounding box center [213, 23] width 220 height 21
paste input "M0808250039"
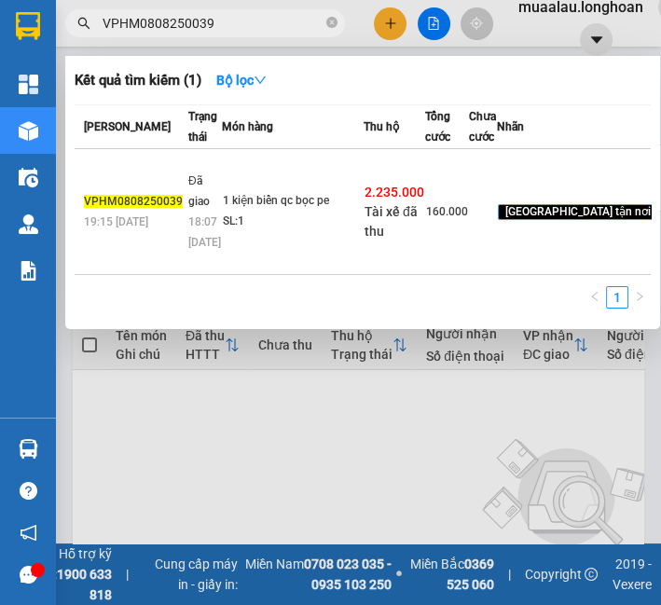
click at [279, 224] on td "1 kiện biển qc bọc pe SL: 1" at bounding box center [293, 212] width 142 height 126
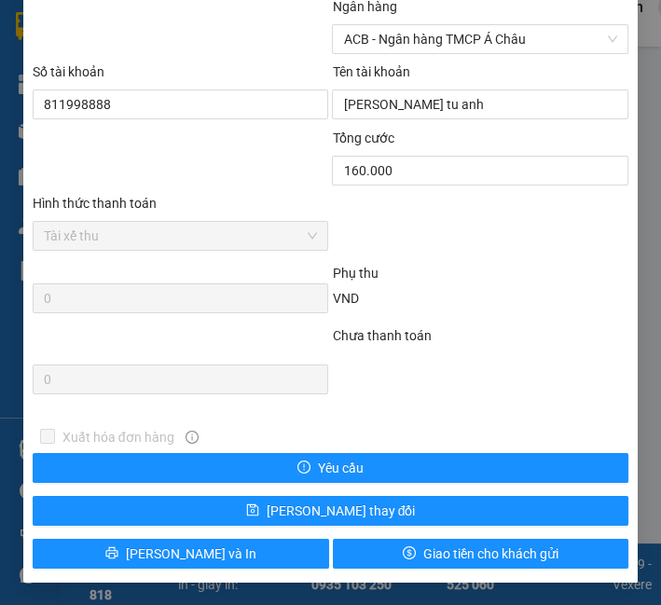
scroll to position [1053, 0]
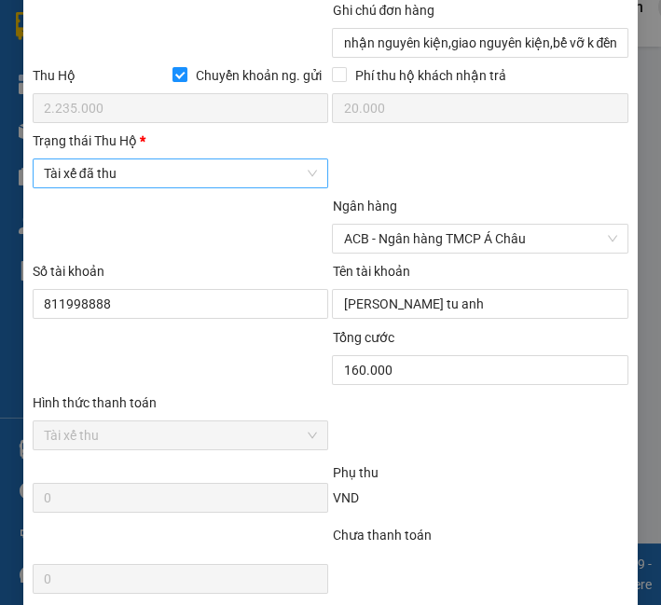
click at [181, 177] on span "Tài xế đã thu" at bounding box center [181, 173] width 274 height 28
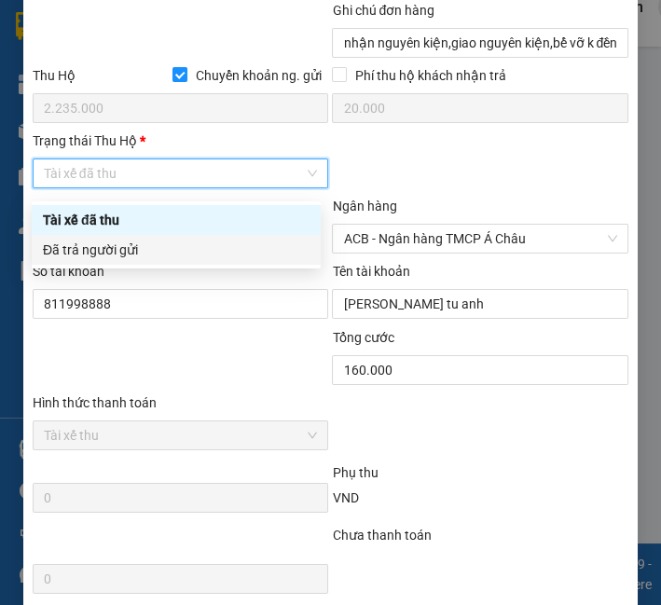
click at [182, 243] on div "Tài xế đã thu Đã trả người gửi" at bounding box center [176, 235] width 289 height 60
click at [182, 243] on div "Đã trả người gửi" at bounding box center [176, 250] width 267 height 21
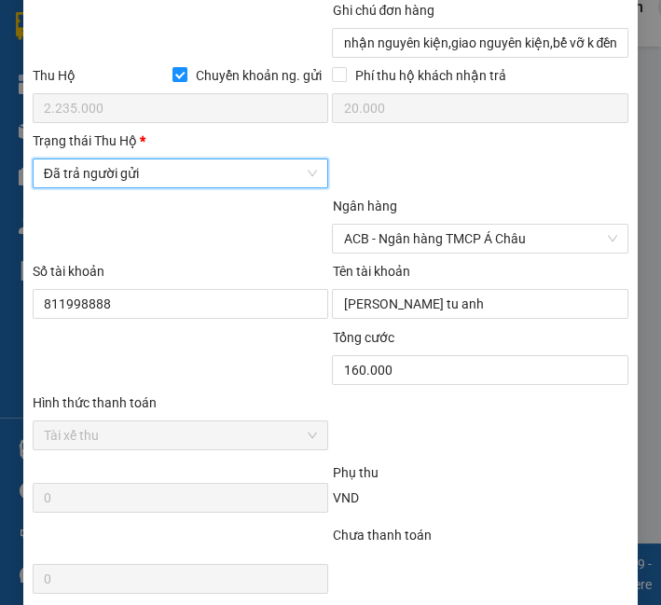
scroll to position [1260, 0]
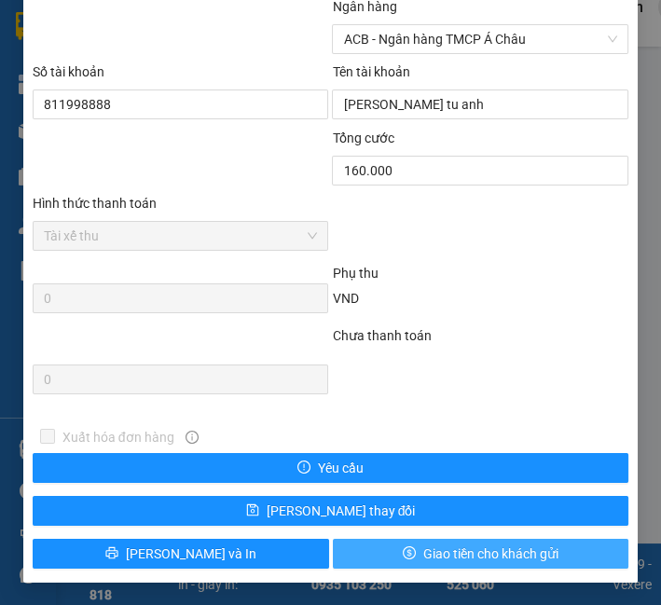
click at [403, 554] on icon "dollar" at bounding box center [409, 552] width 13 height 13
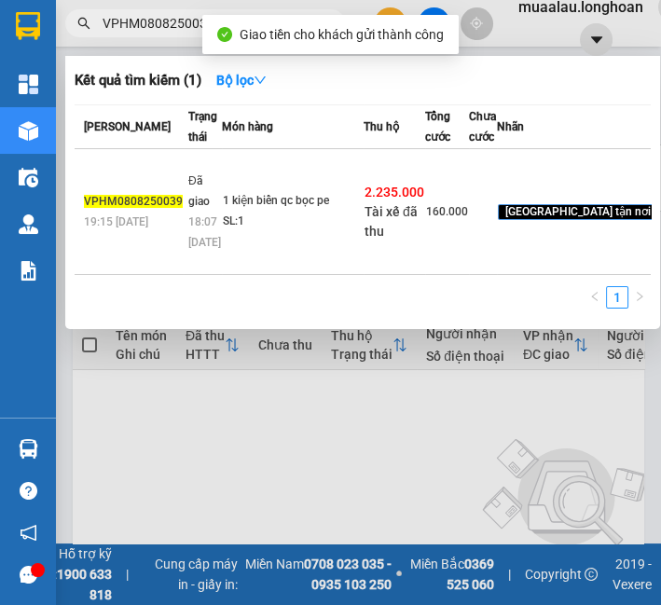
click at [151, 35] on span "VPHM0808250039" at bounding box center [205, 23] width 280 height 28
click at [159, 16] on input "VPHM0808250039" at bounding box center [213, 23] width 220 height 21
paste input "KQ121208250040"
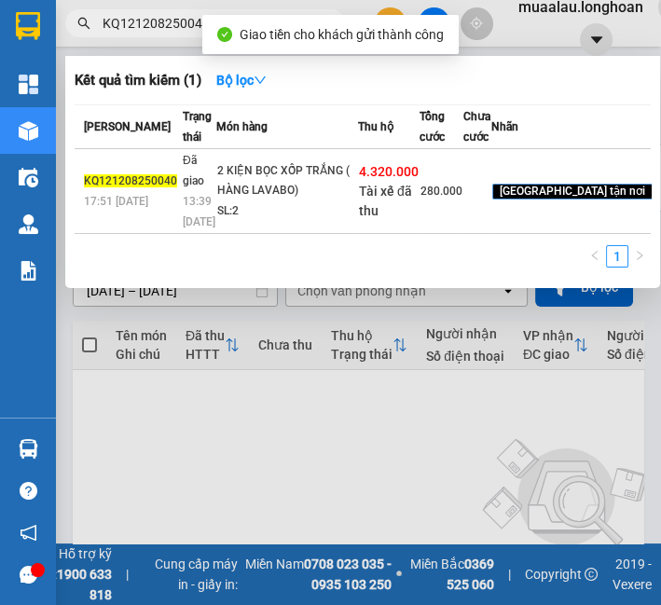
click at [328, 217] on td "2 KIỆN BỌC XỐP TRẮNG ( HÀNG LAVABO) SL: 2" at bounding box center [287, 191] width 142 height 85
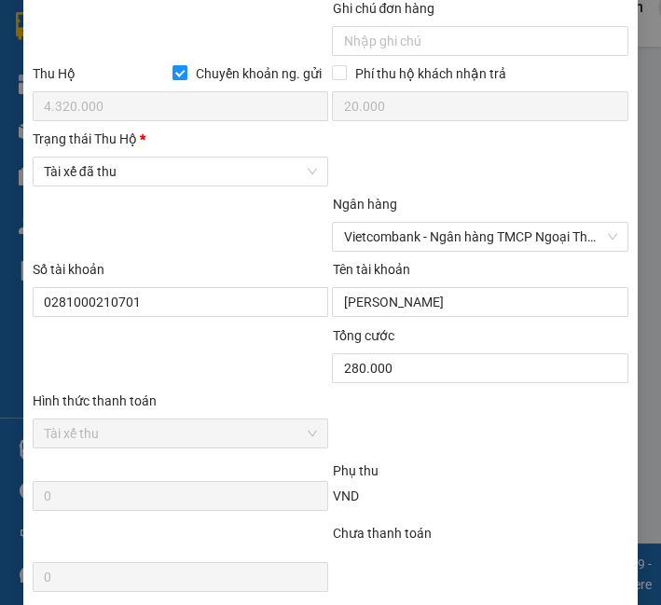
scroll to position [1053, 0]
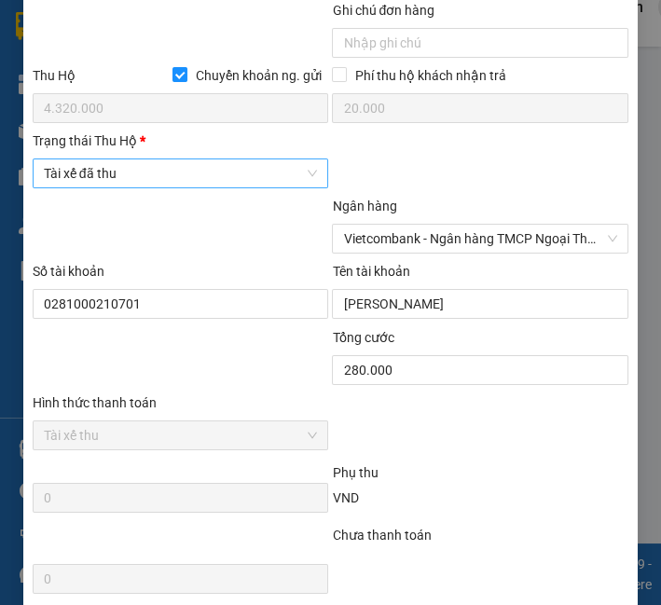
click at [179, 185] on span "Tài xế đã thu" at bounding box center [181, 173] width 274 height 28
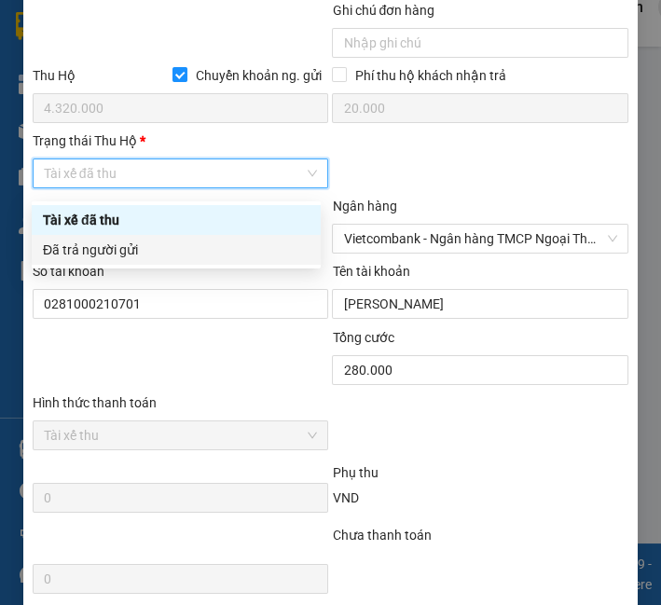
click at [178, 255] on div "Đã trả người gửi" at bounding box center [176, 250] width 267 height 21
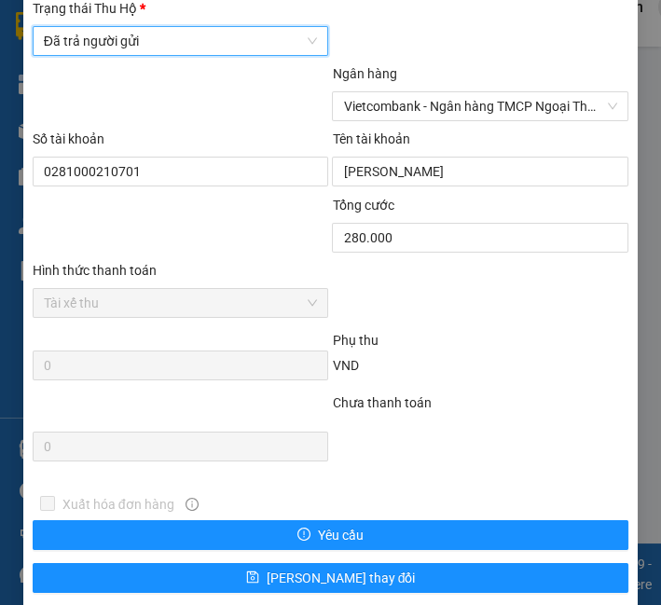
scroll to position [1260, 0]
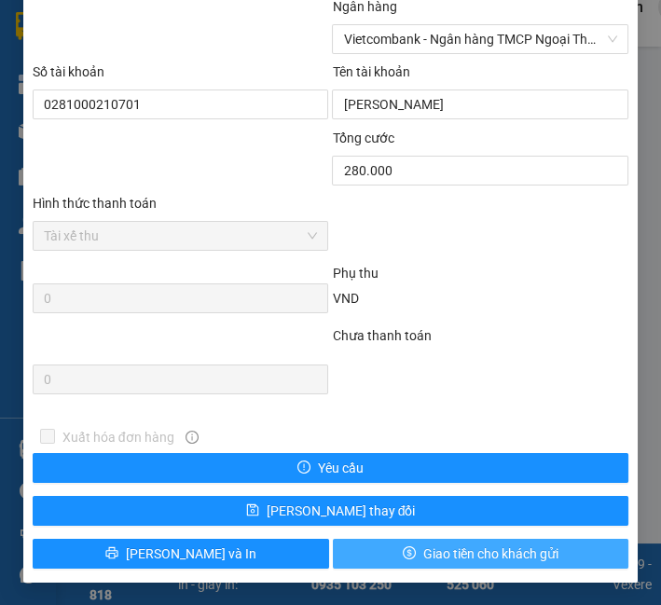
click at [459, 558] on span "Giao tiền cho khách gửi" at bounding box center [490, 554] width 135 height 21
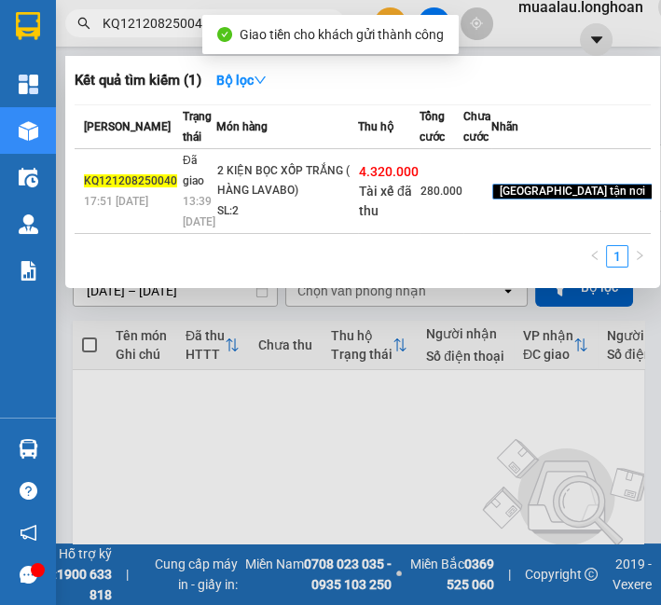
click at [123, 14] on input "KQ121208250040" at bounding box center [213, 23] width 220 height 21
paste input "VHBT0808250023"
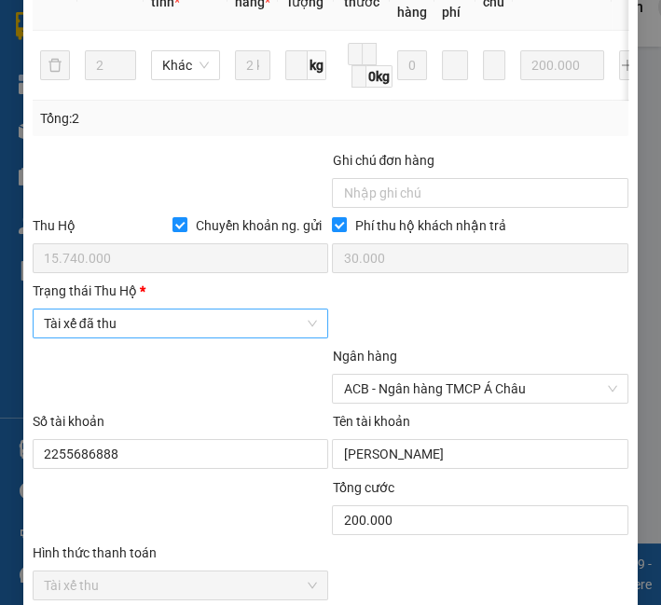
scroll to position [947, 0]
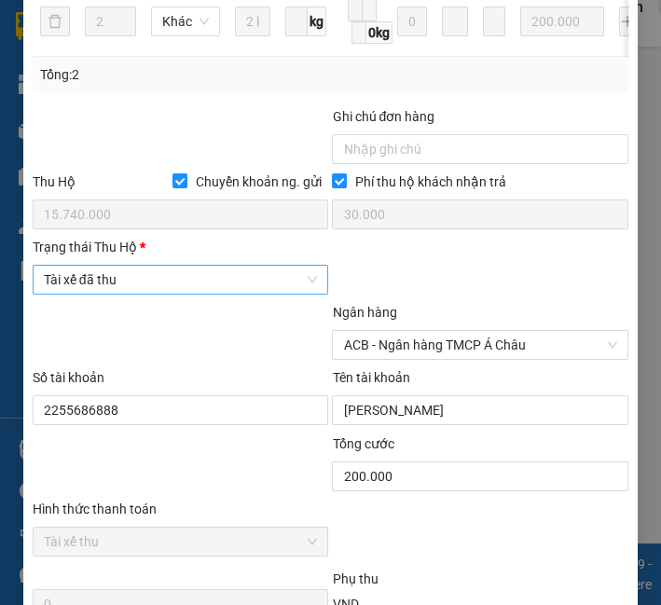
drag, startPoint x: 145, startPoint y: 275, endPoint x: 147, endPoint y: 297, distance: 21.6
click at [145, 275] on span "Tài xế đã thu" at bounding box center [181, 280] width 274 height 28
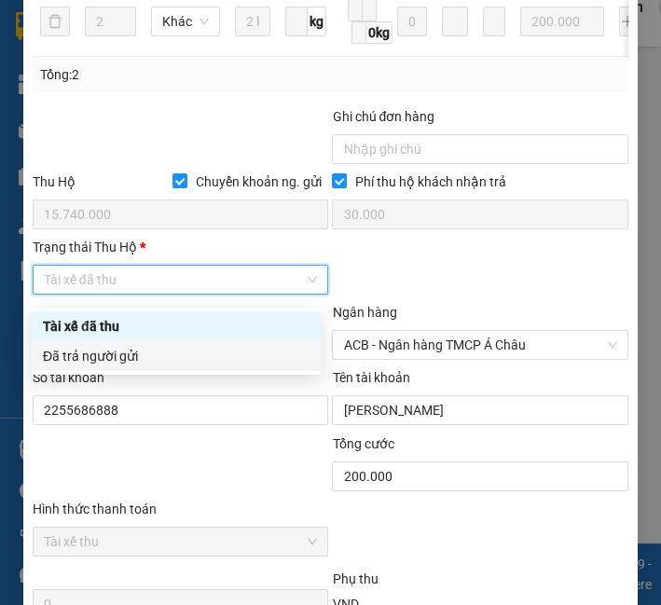
click at [156, 361] on div "Đã trả người gửi" at bounding box center [176, 356] width 267 height 21
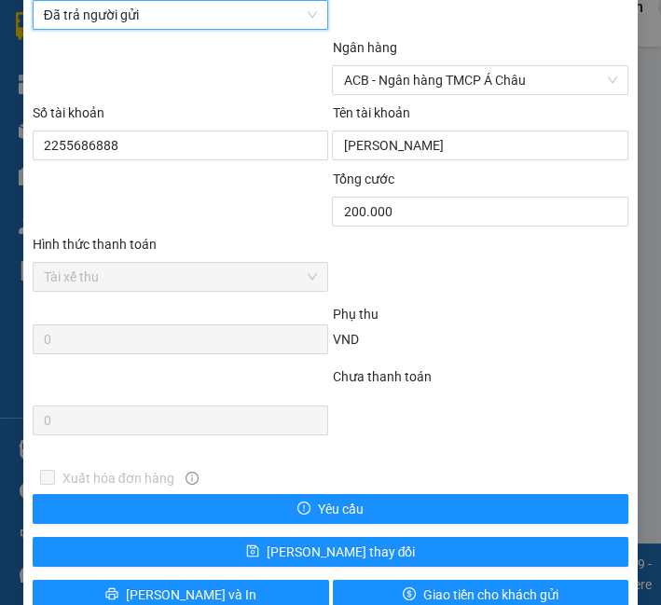
scroll to position [1260, 0]
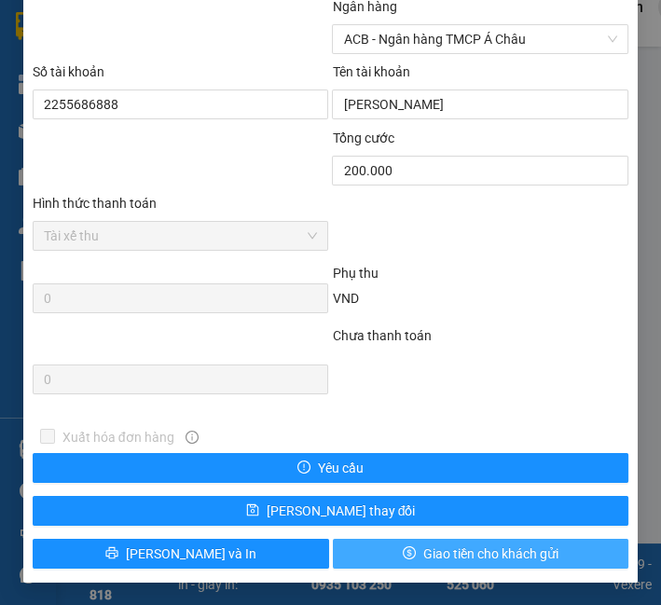
click at [502, 553] on span "Giao tiền cho khách gửi" at bounding box center [490, 554] width 135 height 21
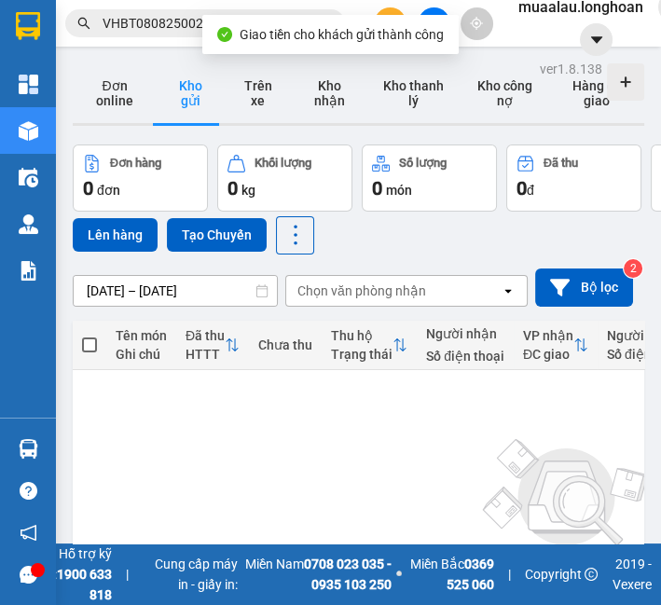
click at [173, 28] on input "VHBT0808250023" at bounding box center [213, 23] width 220 height 21
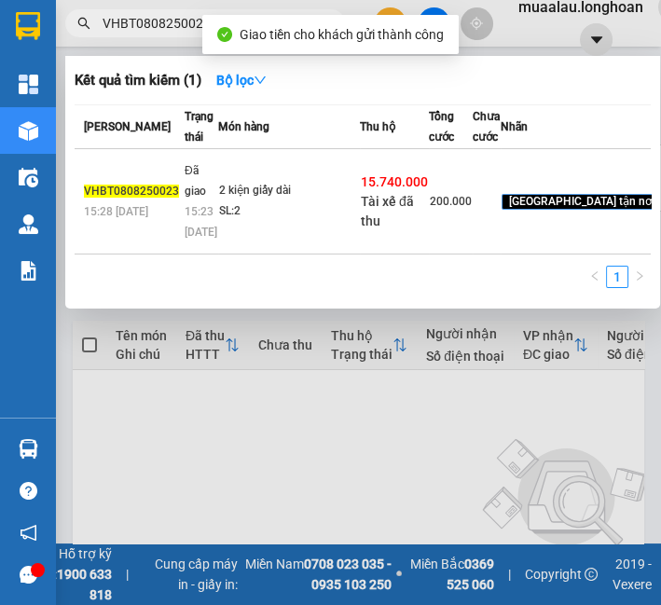
click at [173, 28] on input "VHBT0808250023" at bounding box center [213, 23] width 220 height 21
paste input "HNVD0708250007"
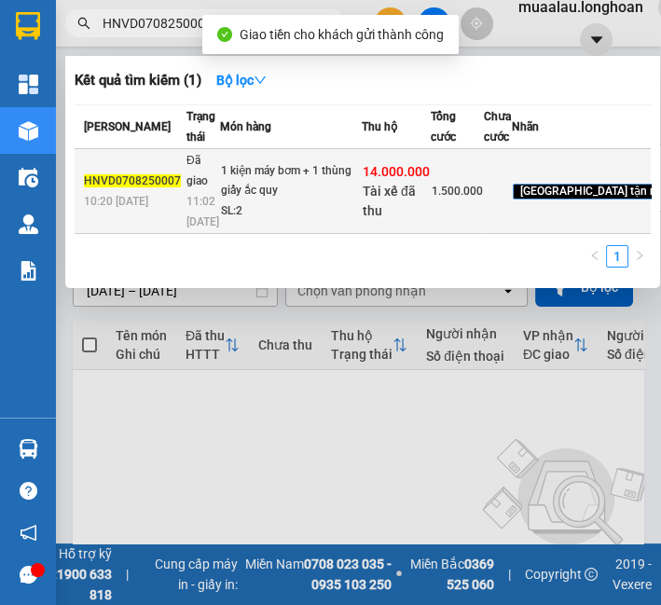
click at [251, 189] on td "1 kiện máy bơm + 1 thùng giấy ắc quy SL: 2" at bounding box center [291, 191] width 142 height 85
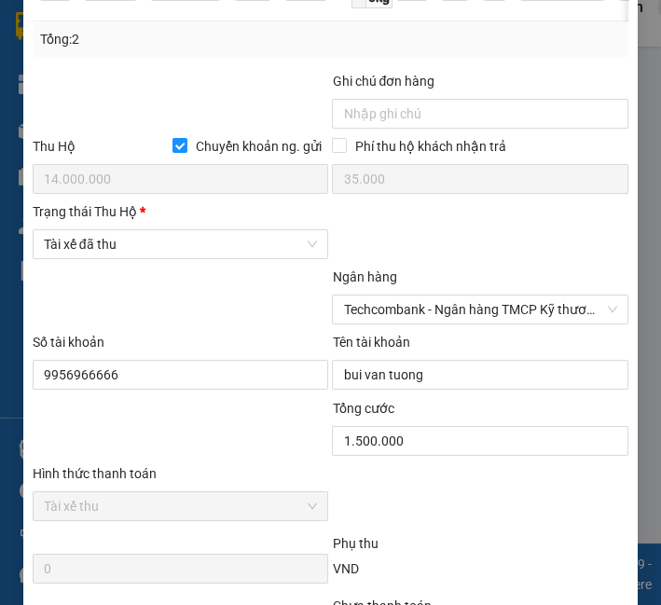
scroll to position [949, 0]
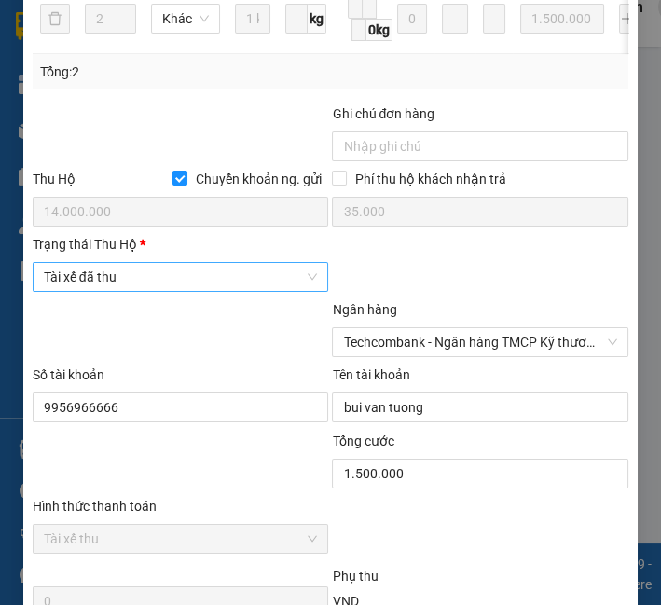
click at [125, 286] on span "Tài xế đã thu" at bounding box center [181, 277] width 274 height 28
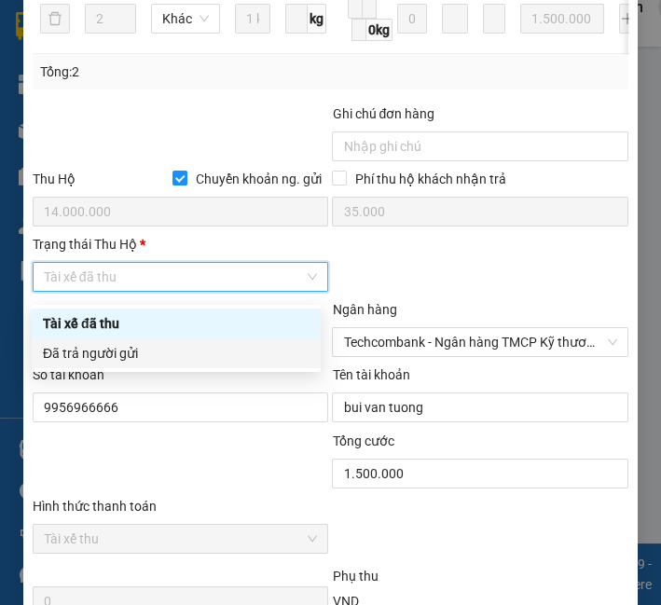
click at [140, 354] on div "Đã trả người gửi" at bounding box center [176, 353] width 267 height 21
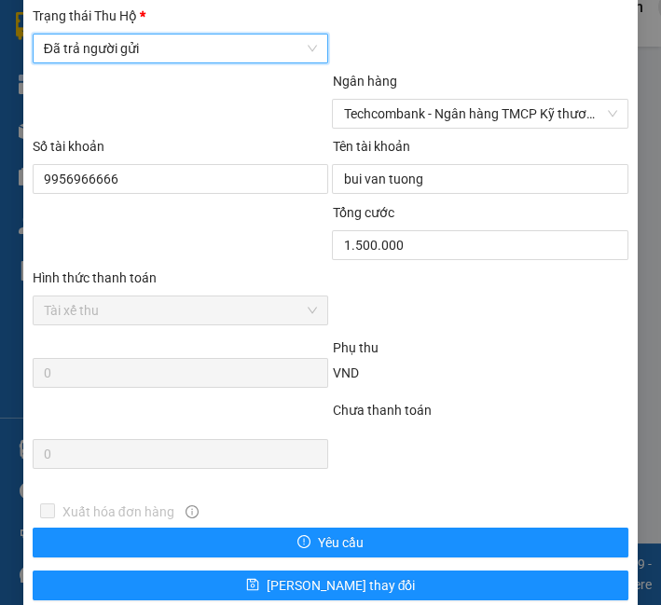
scroll to position [1260, 0]
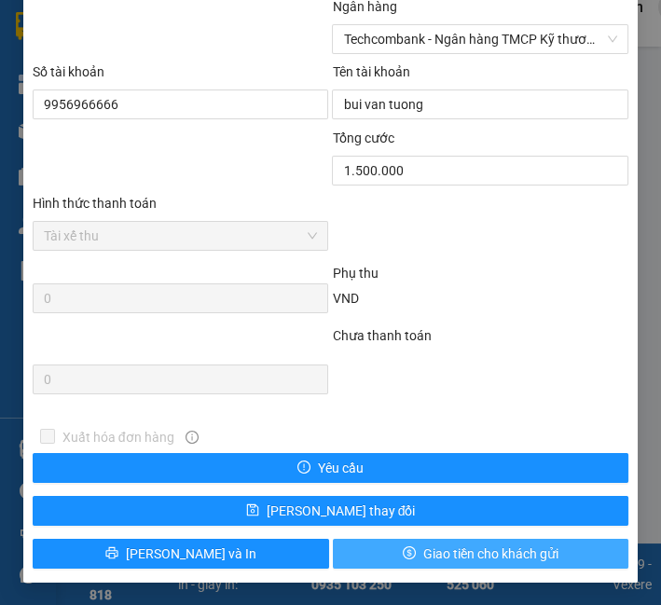
click at [423, 558] on span "Giao tiền cho khách gửi" at bounding box center [490, 554] width 135 height 21
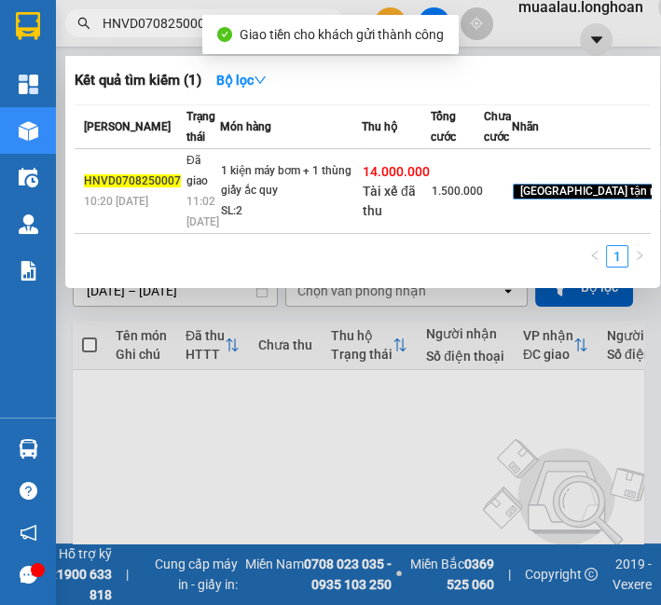
click at [162, 29] on input "HNVD0708250007" at bounding box center [213, 23] width 220 height 21
paste input "HD0808250002"
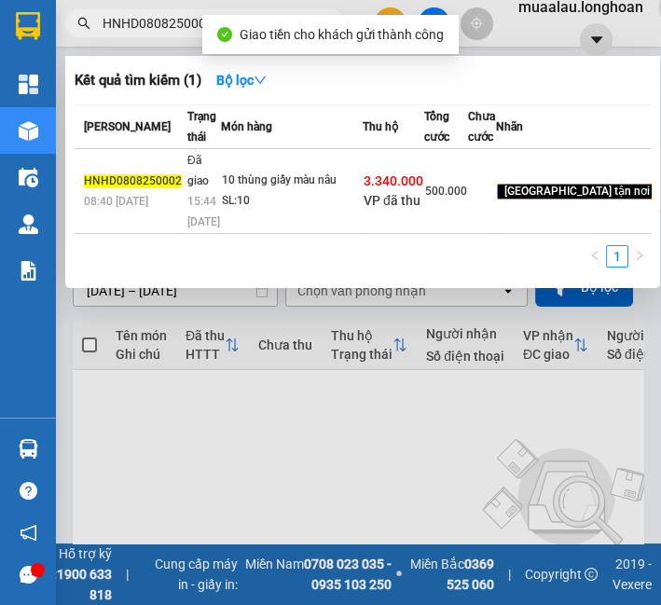
click at [288, 191] on div "10 thùng giấy màu nâu" at bounding box center [292, 181] width 140 height 21
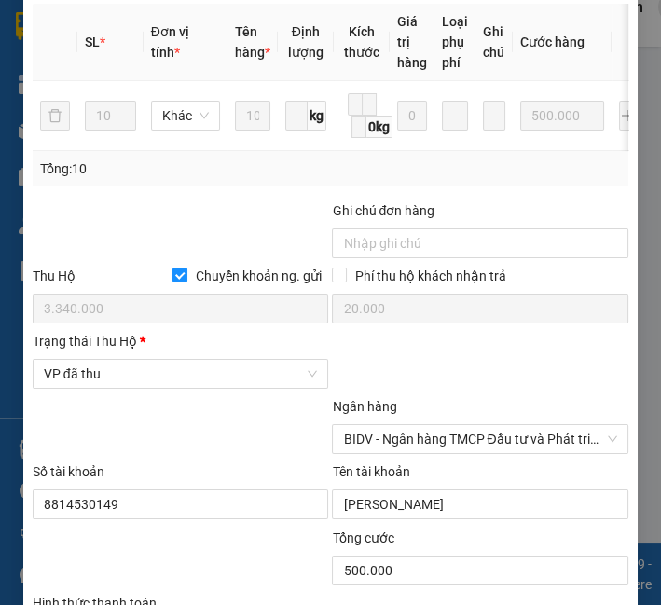
scroll to position [839, 0]
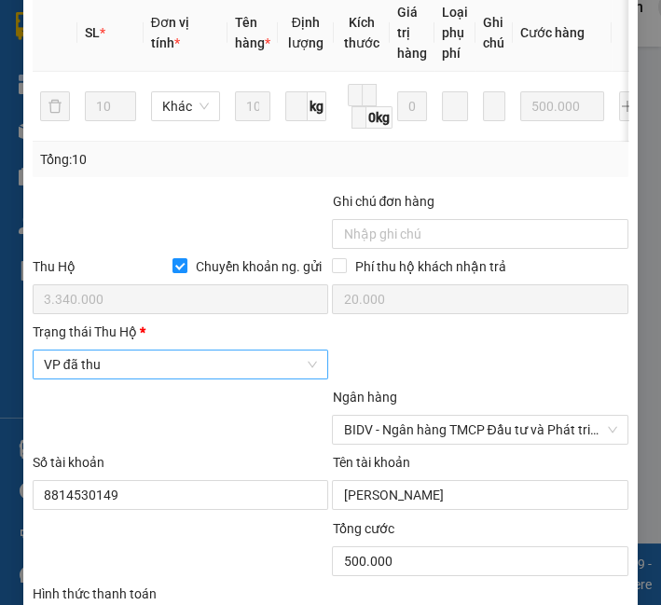
click at [141, 379] on span "VP đã thu" at bounding box center [181, 365] width 274 height 28
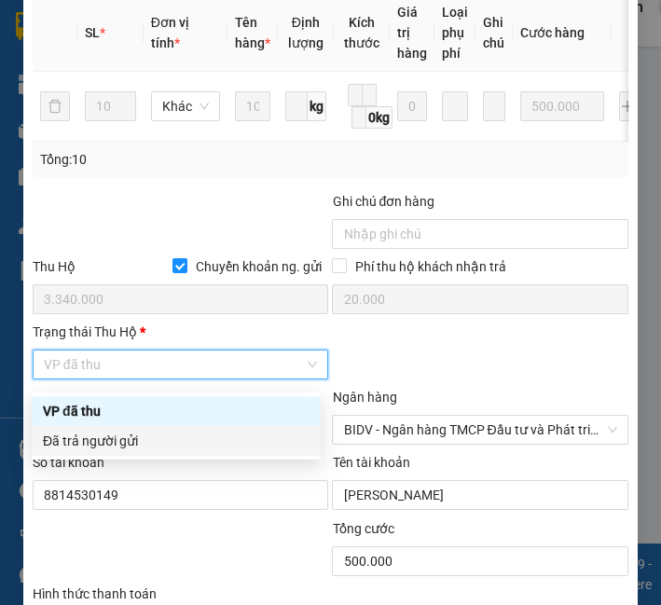
click at [148, 449] on div "Đã trả người gửi" at bounding box center [176, 441] width 267 height 21
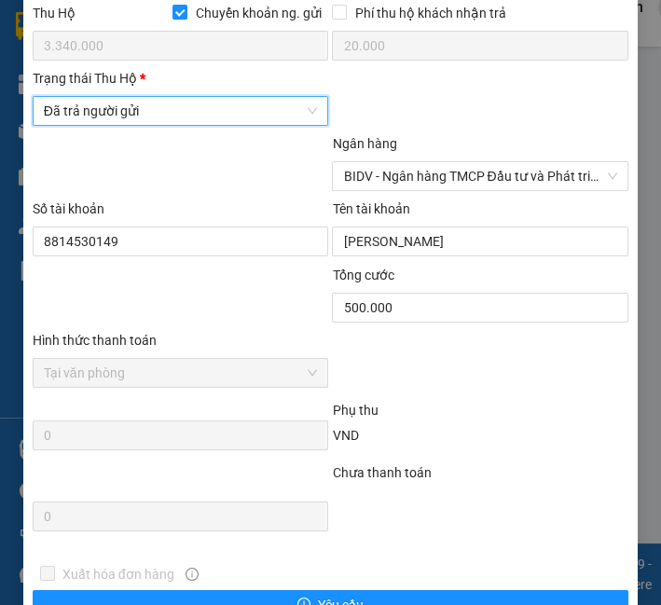
scroll to position [1237, 0]
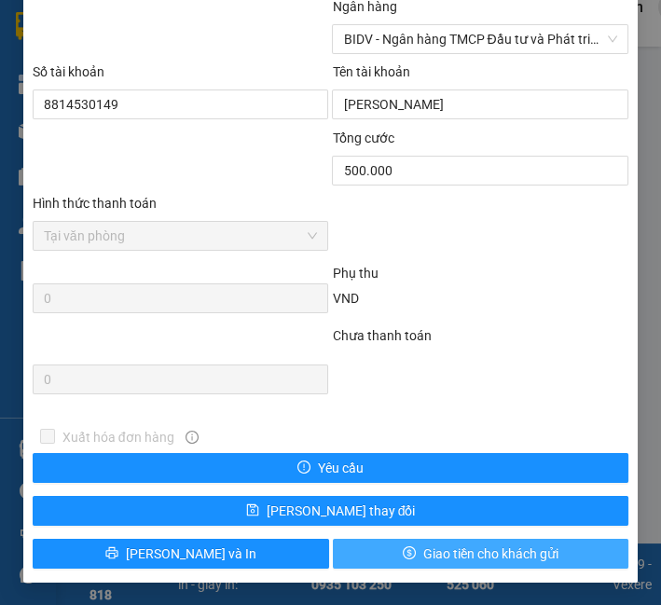
click at [441, 550] on span "Giao tiền cho khách gửi" at bounding box center [490, 554] width 135 height 21
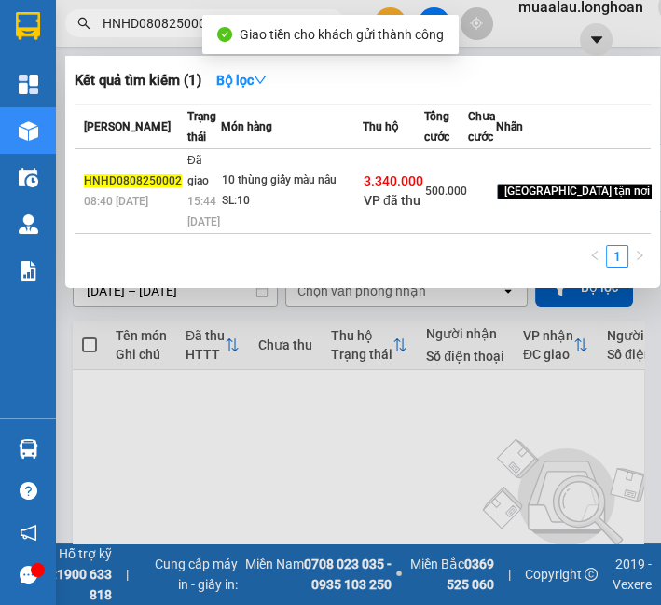
click at [145, 28] on input "HNHD0808250002" at bounding box center [213, 23] width 220 height 21
paste input "QU121108250019"
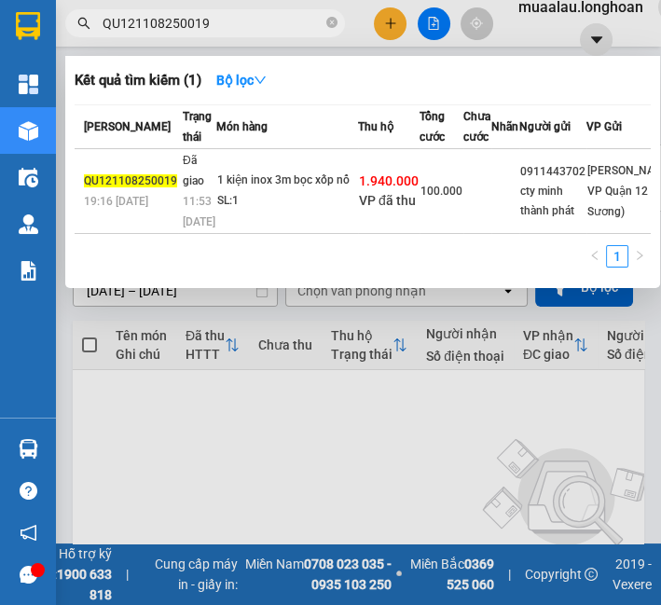
click at [271, 212] on div "SL: 1" at bounding box center [287, 201] width 140 height 21
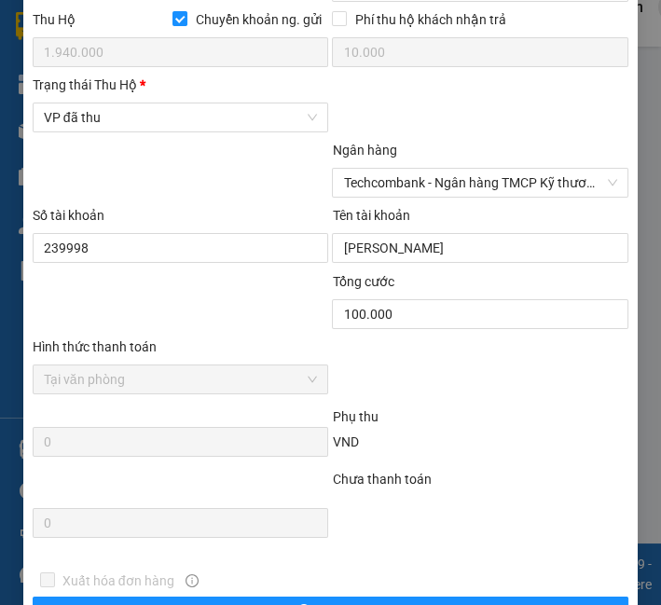
scroll to position [1237, 0]
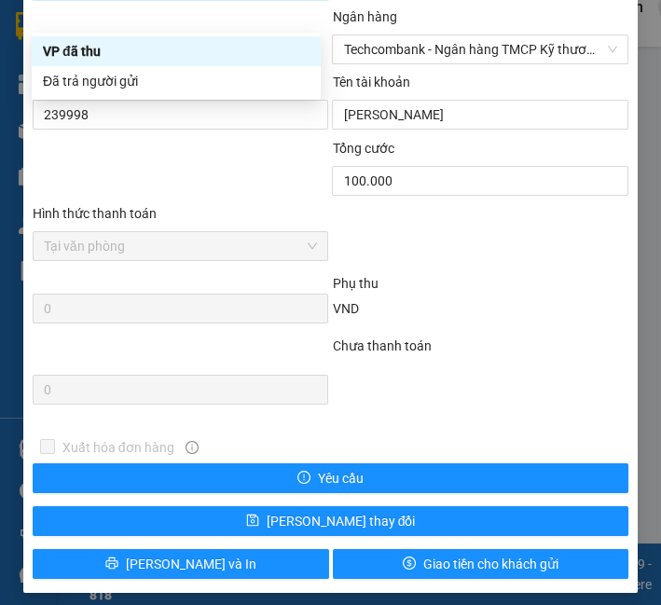
click at [171, 73] on div "Đã trả người gửi" at bounding box center [176, 81] width 267 height 21
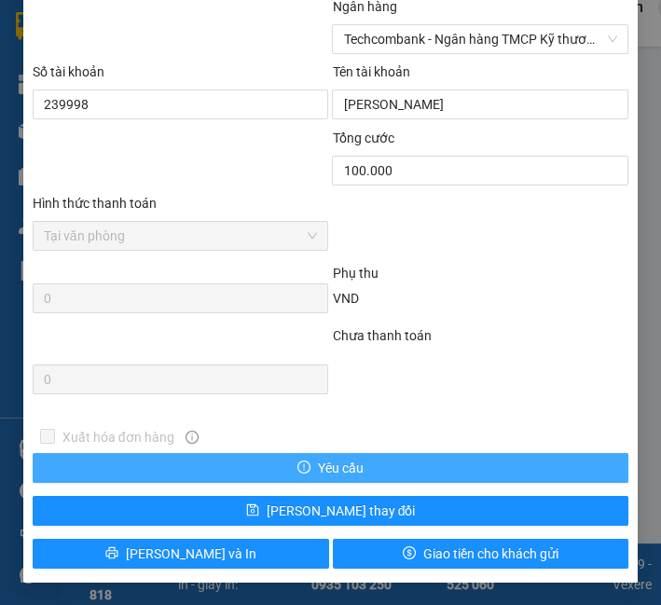
scroll to position [1258, 0]
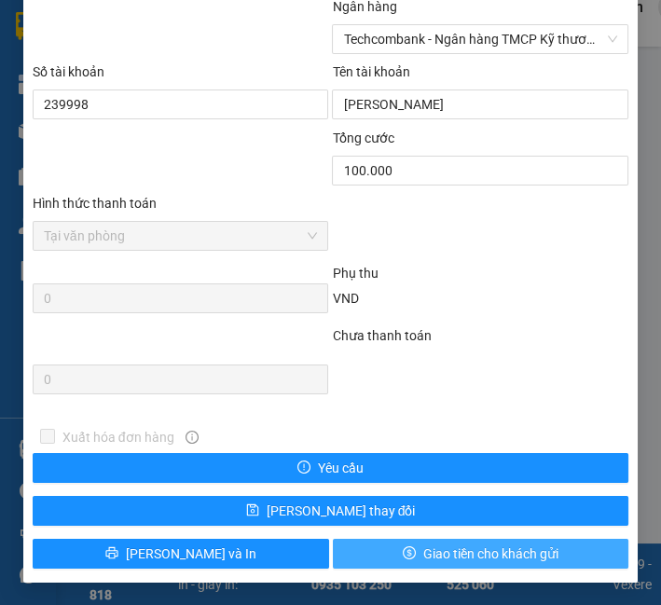
click at [458, 544] on span "Giao tiền cho khách gửi" at bounding box center [490, 554] width 135 height 21
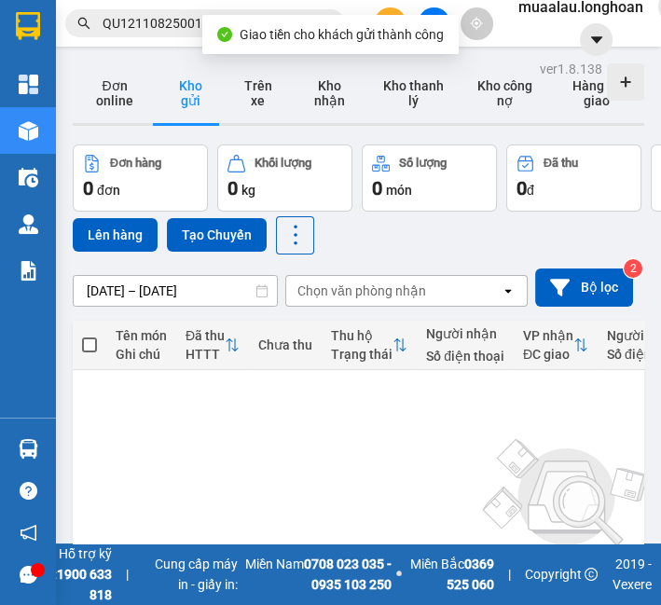
click at [154, 20] on input "QU121108250019" at bounding box center [213, 23] width 220 height 21
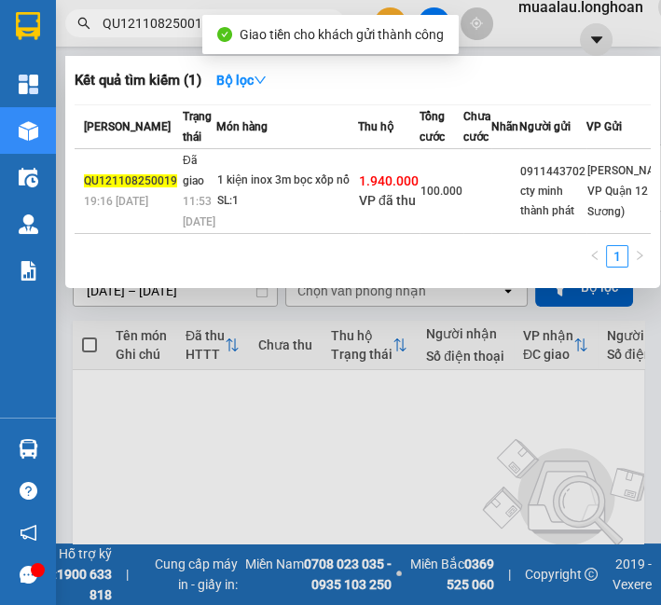
click at [154, 20] on input "QU121108250019" at bounding box center [213, 23] width 220 height 21
paste input "HNVD0608250027"
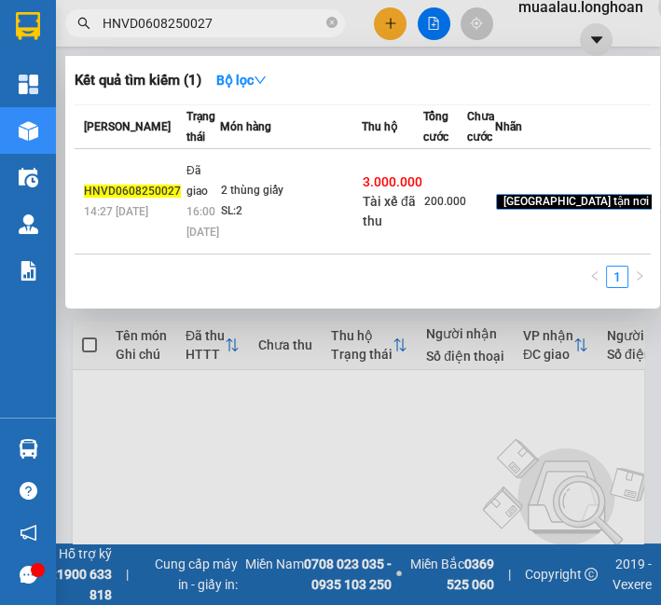
click at [221, 201] on div "2 thùng giấy" at bounding box center [291, 191] width 140 height 21
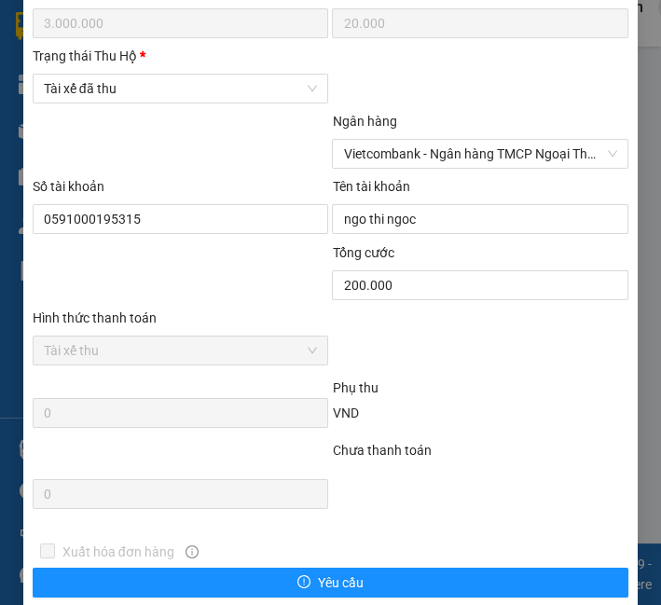
scroll to position [1140, 0]
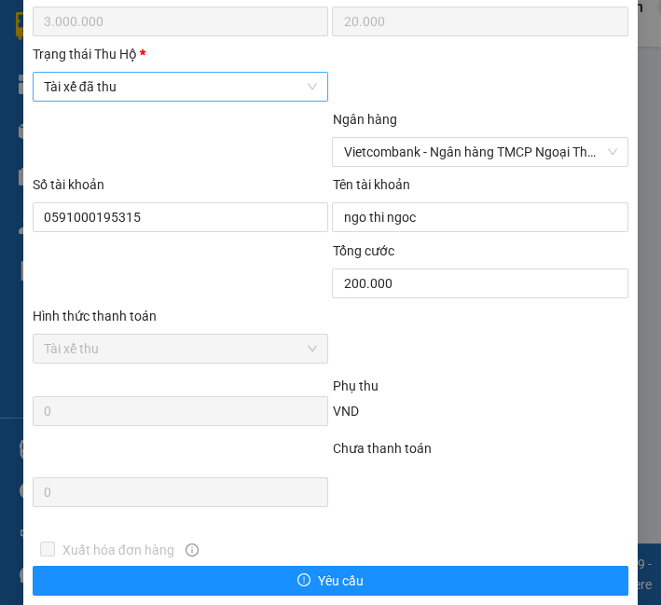
click at [143, 97] on span "Tài xế đã thu" at bounding box center [181, 87] width 274 height 28
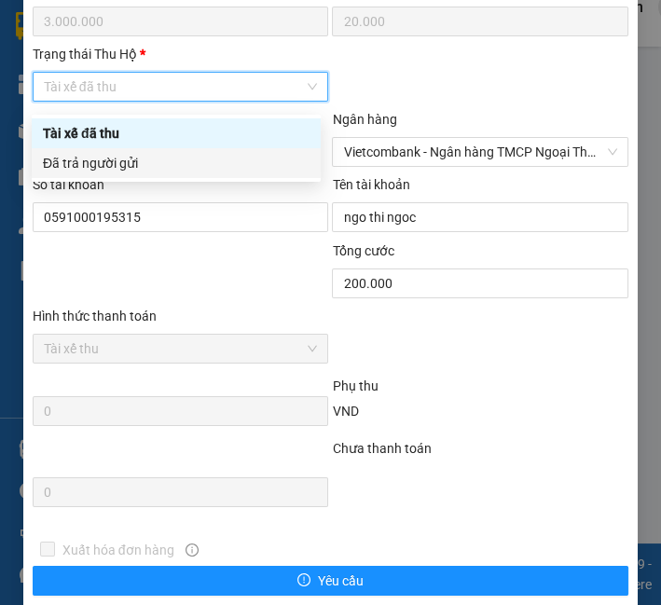
click at [144, 169] on div "Đã trả người gửi" at bounding box center [176, 163] width 267 height 21
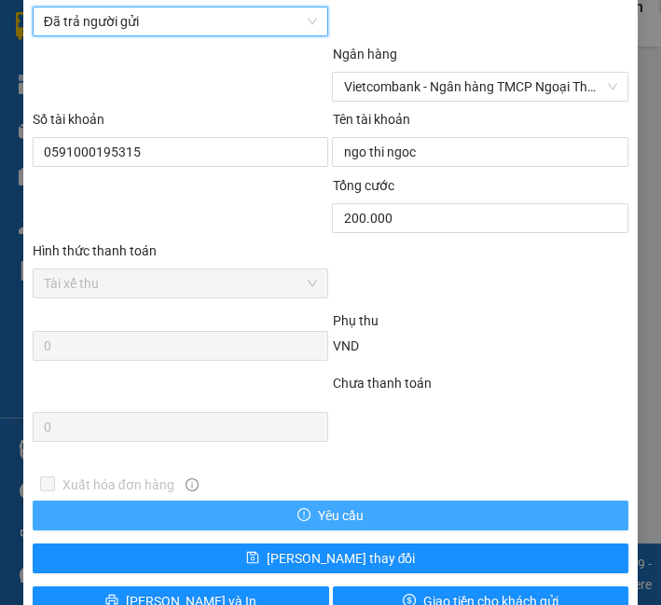
scroll to position [1260, 0]
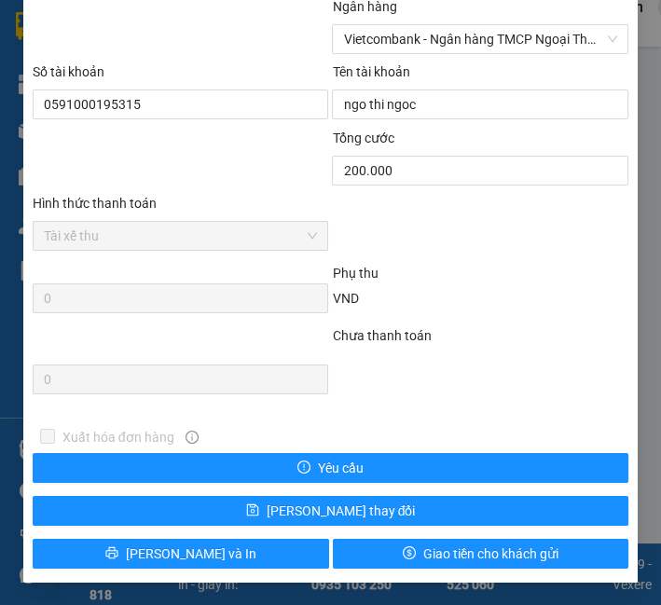
click at [439, 537] on div "Xuất hóa đơn hàng Yêu cầu [PERSON_NAME] thay đổi [PERSON_NAME] và In Giao tiền …" at bounding box center [331, 498] width 600 height 142
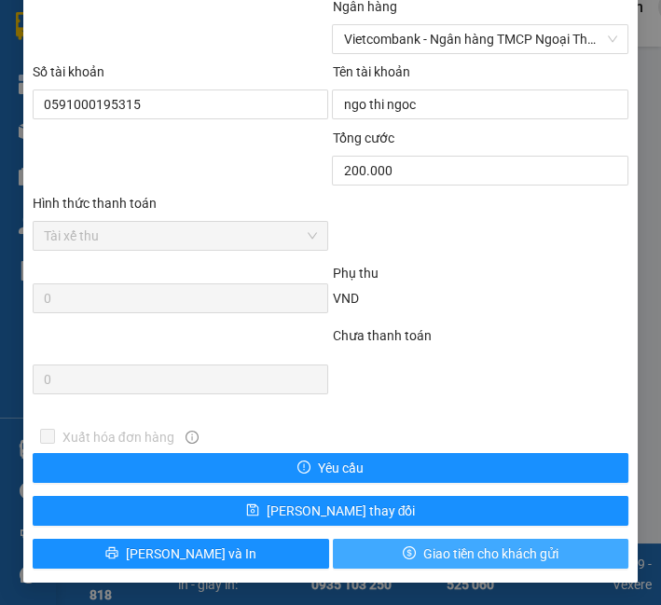
click at [436, 554] on span "Giao tiền cho khách gửi" at bounding box center [490, 554] width 135 height 21
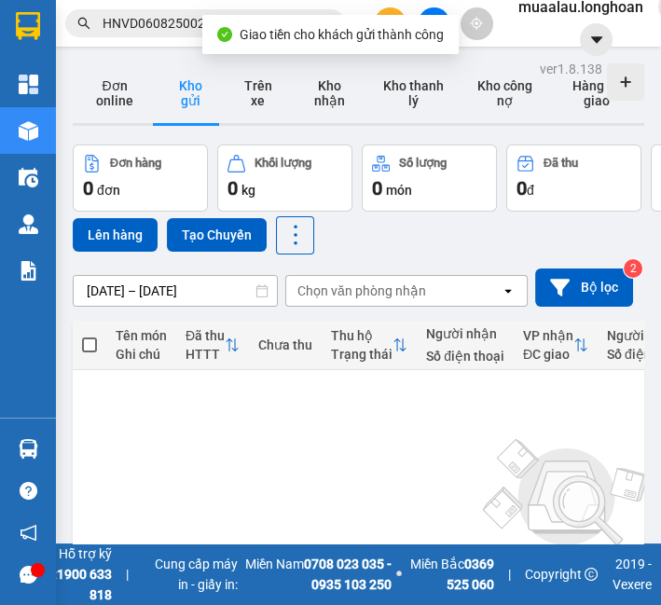
click at [119, 23] on input "HNVD0608250027" at bounding box center [213, 23] width 220 height 21
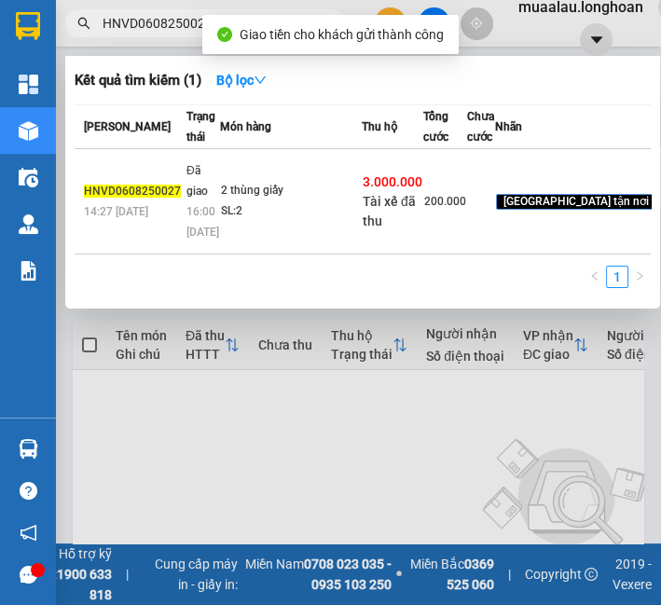
click at [119, 23] on input "HNVD0608250027" at bounding box center [213, 23] width 220 height 21
paste input "VPBT1108250004"
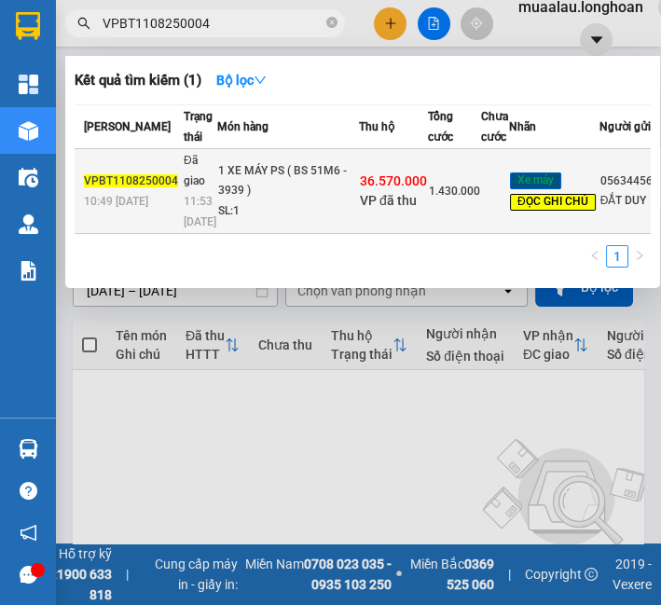
click at [277, 234] on td "1 XE MÁY PS ( BS 51M6 - 3939 ) SL: 1" at bounding box center [288, 191] width 142 height 85
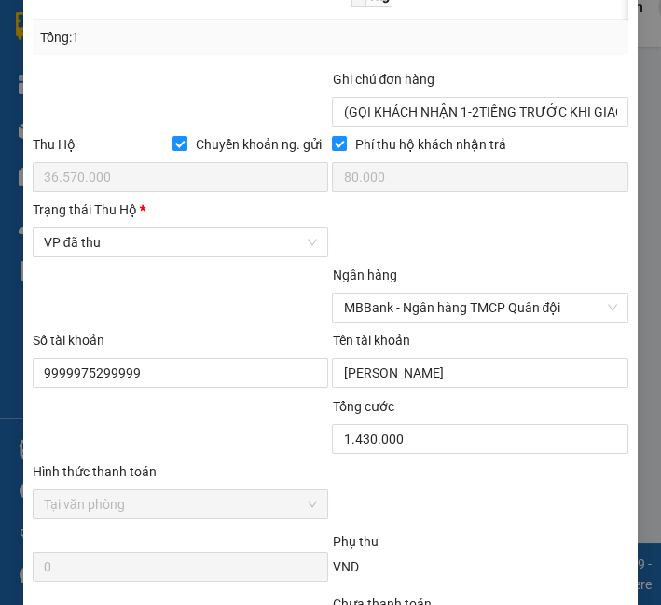
scroll to position [947, 0]
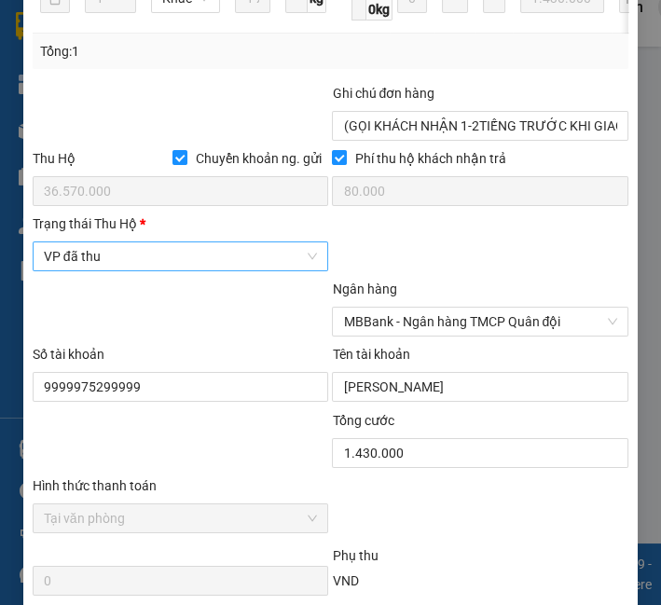
click at [164, 270] on span "VP đã thu" at bounding box center [181, 256] width 274 height 28
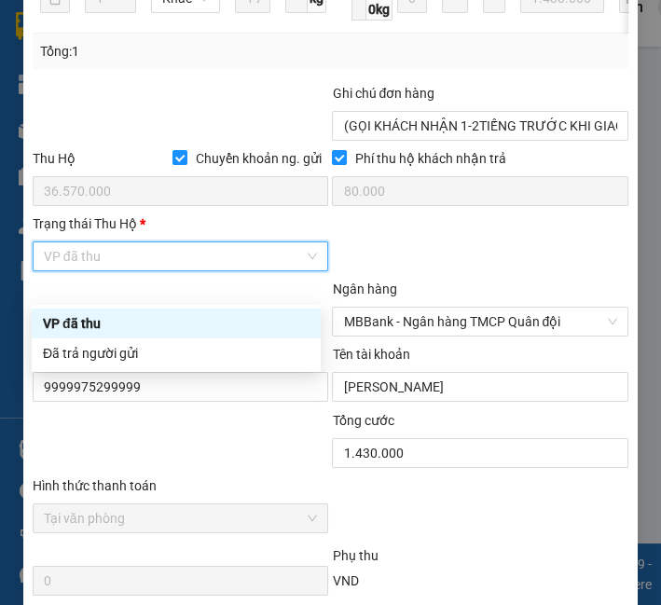
drag, startPoint x: 156, startPoint y: 334, endPoint x: 162, endPoint y: 344, distance: 12.2
click at [162, 344] on div "VP đã thu Đã trả người gửi" at bounding box center [176, 339] width 289 height 60
click at [163, 355] on div "Đã trả người gửi" at bounding box center [176, 353] width 267 height 21
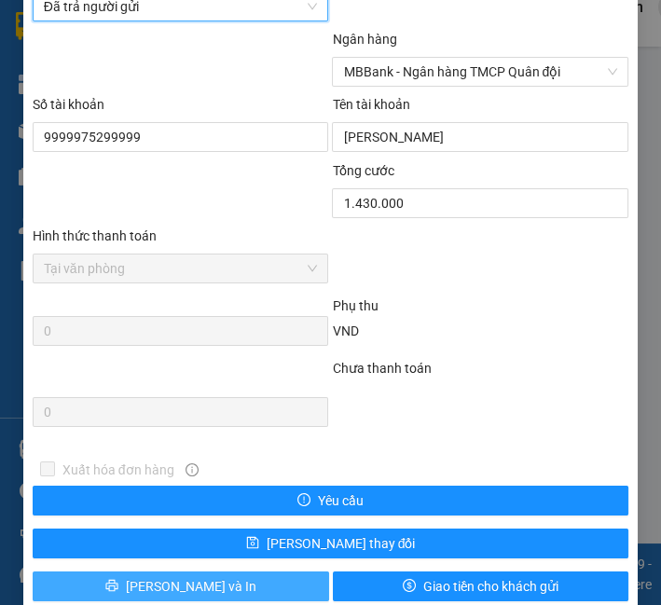
scroll to position [1258, 0]
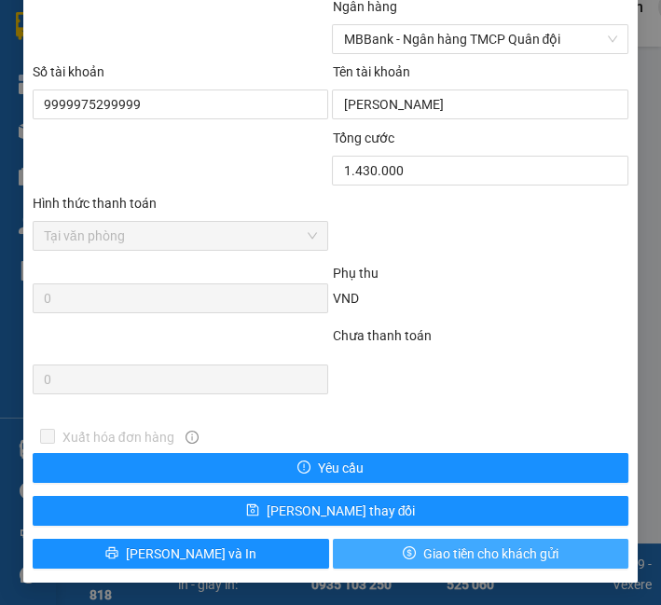
click at [367, 539] on button "Giao tiền cho khách gửi" at bounding box center [481, 554] width 297 height 30
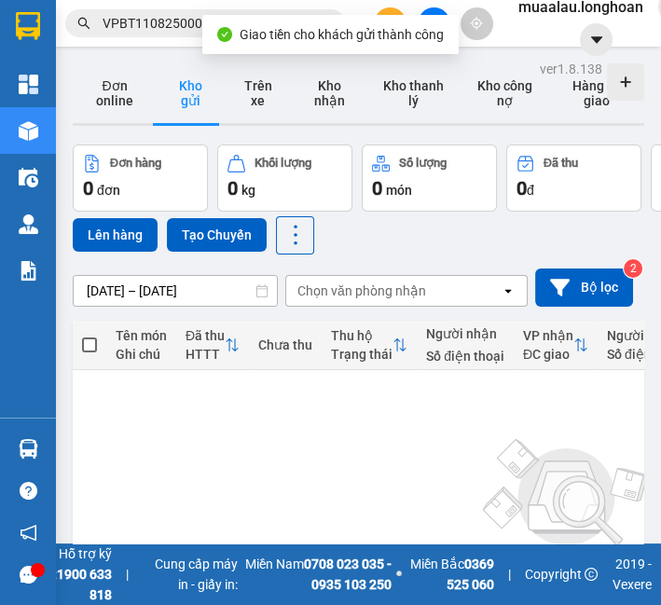
click at [111, 26] on input "VPBT1108250004" at bounding box center [213, 23] width 220 height 21
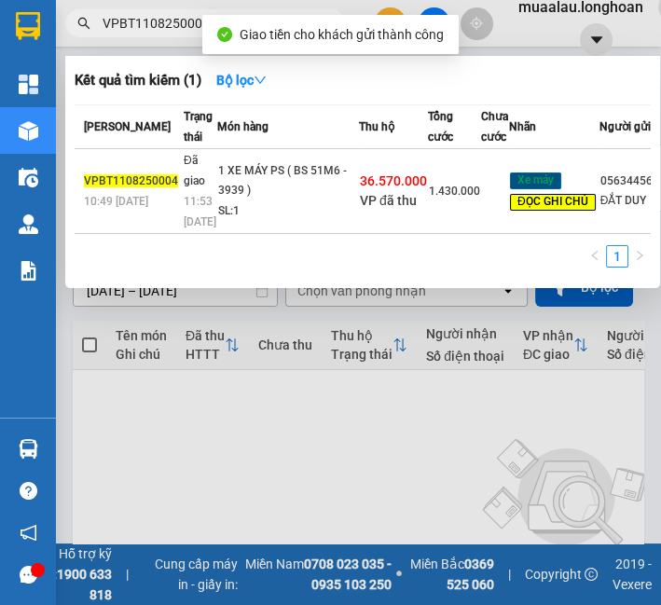
click at [111, 28] on input "VPBT1108250004" at bounding box center [213, 23] width 220 height 21
paste input "HNTH1108250012"
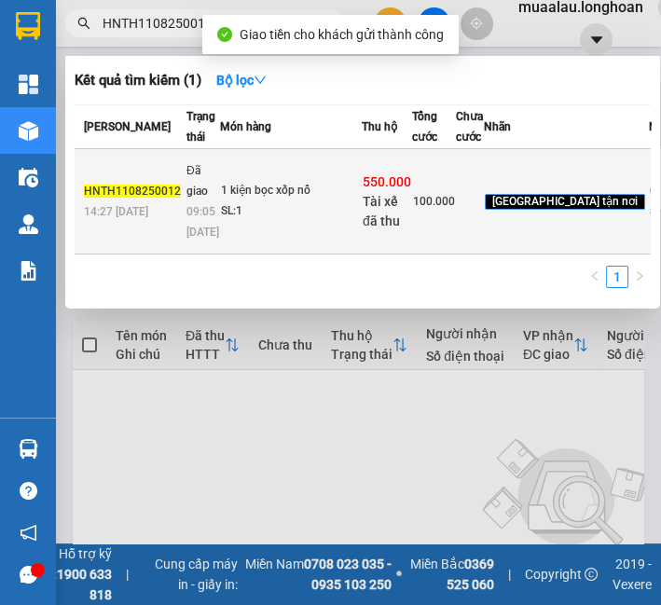
click at [314, 222] on div "SL: 1" at bounding box center [291, 211] width 140 height 21
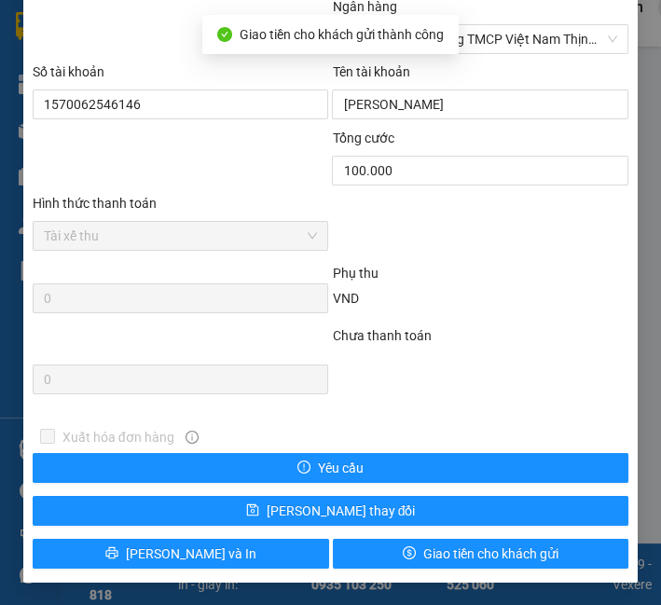
scroll to position [1053, 0]
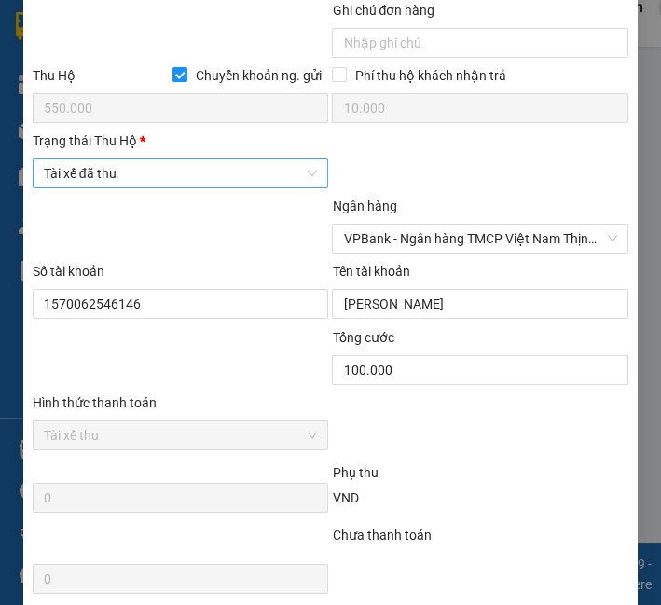
click at [164, 187] on span "Tài xế đã thu" at bounding box center [181, 173] width 274 height 28
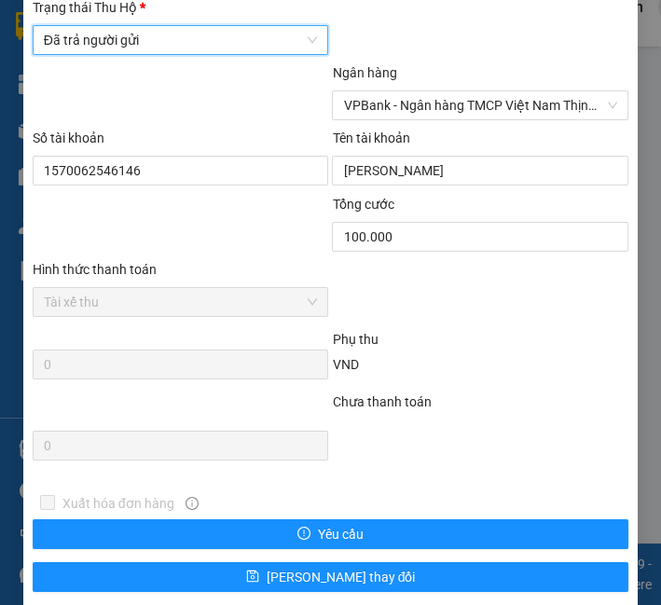
scroll to position [1260, 0]
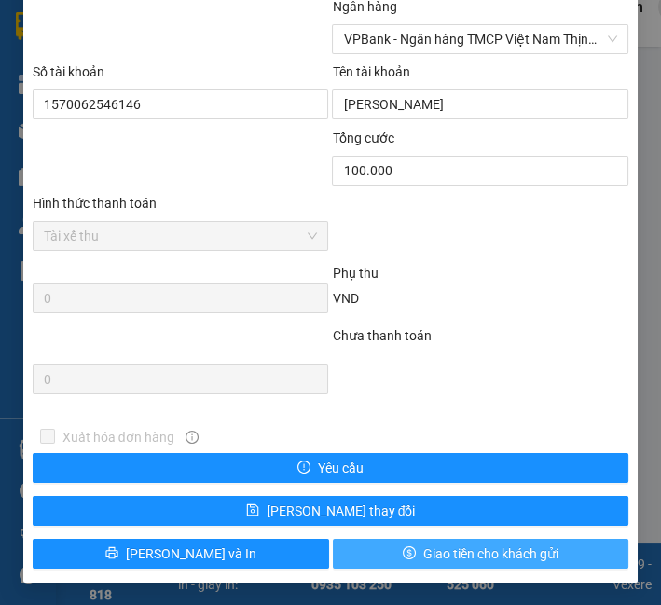
click at [426, 552] on span "Giao tiền cho khách gửi" at bounding box center [490, 554] width 135 height 21
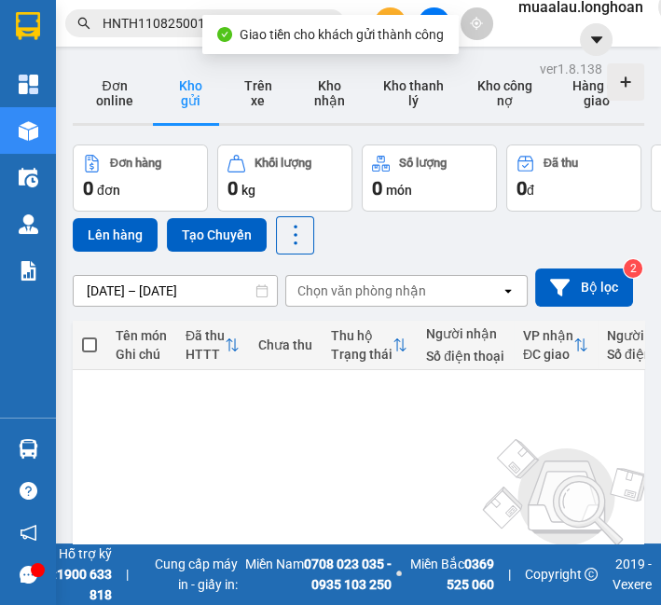
click at [157, 2] on div "Kết quả tìm kiếm ( 1 ) Bộ lọc Mã ĐH Trạng thái Món hàng Thu hộ Tổng cước Chưa c…" at bounding box center [330, 23] width 661 height 47
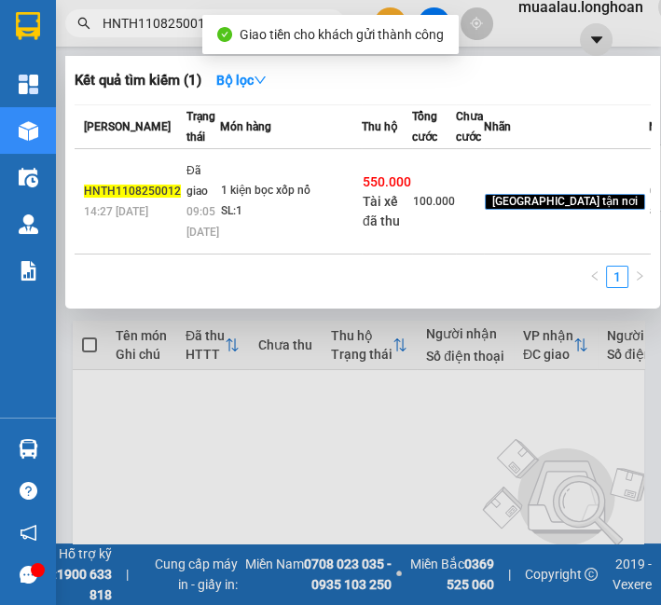
click at [157, 28] on input "HNTH1108250012" at bounding box center [213, 23] width 220 height 21
paste input "VPMD1108250048"
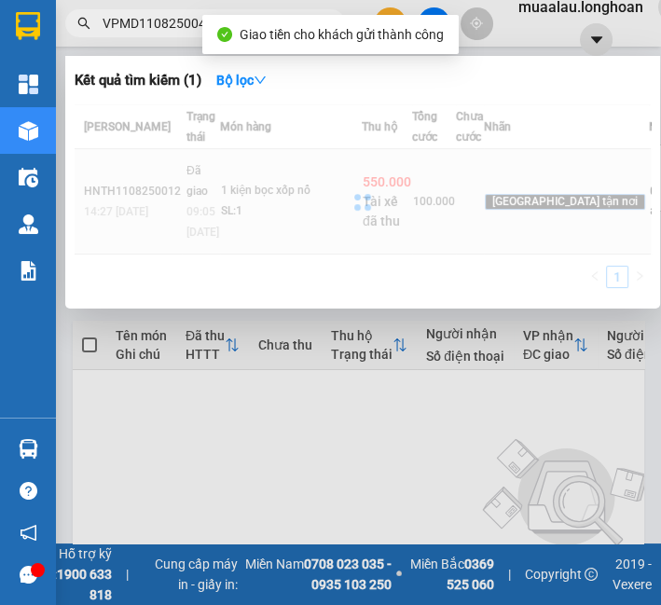
type input "VPMD1108250048"
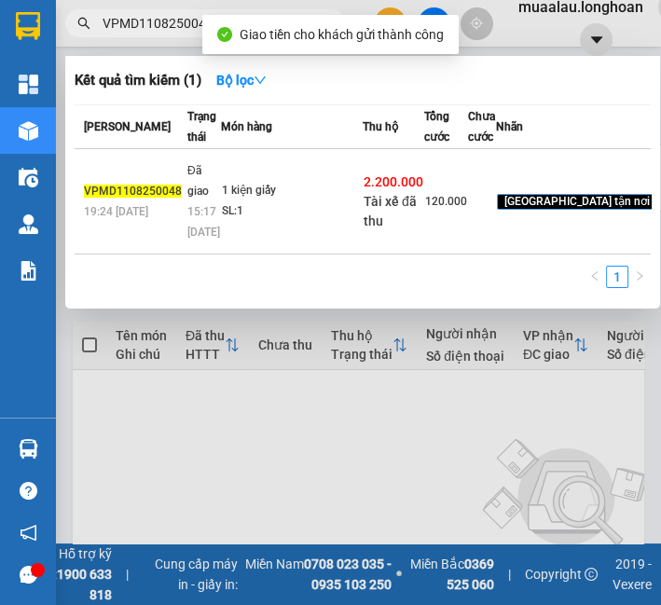
click at [239, 225] on td "1 kiện giấy SL: 1" at bounding box center [292, 201] width 142 height 105
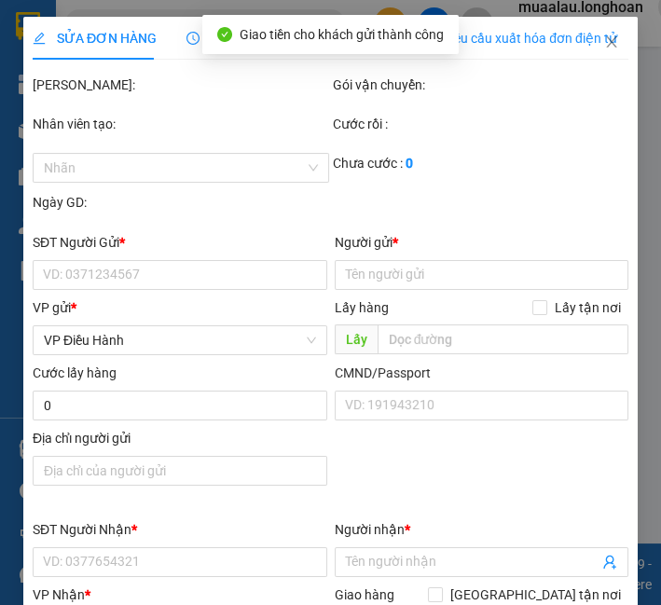
type input "0359625849"
type input "CHỊ THU"
type input "0383539996"
type input "Tran Ngoc Quynh"
checkbox input "true"
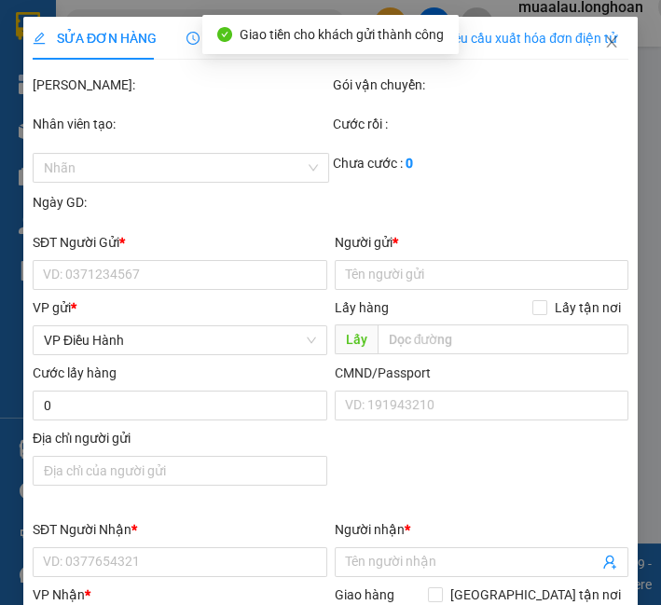
type input "06 nại nam. hòa cường . Đà nẵng"
type input "hàng ko đồng kiểm giao nguyên kiện hư vỡ k đền"
checkbox input "true"
type input "2.200.000"
type input "20.000"
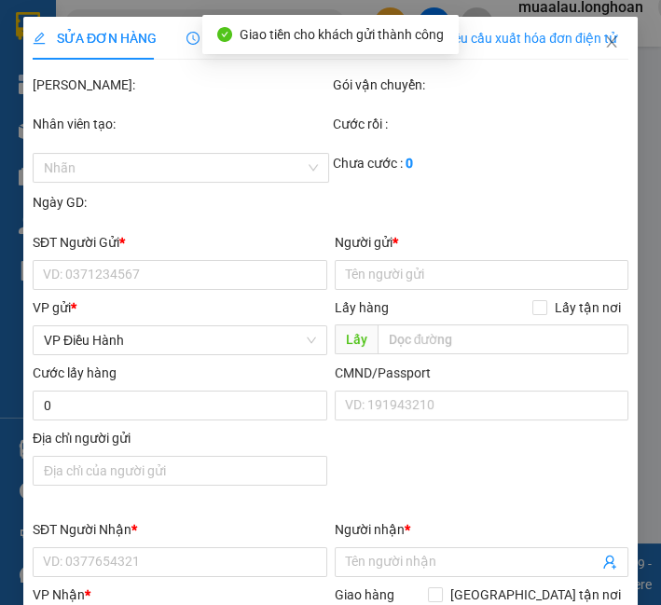
type input "120.000"
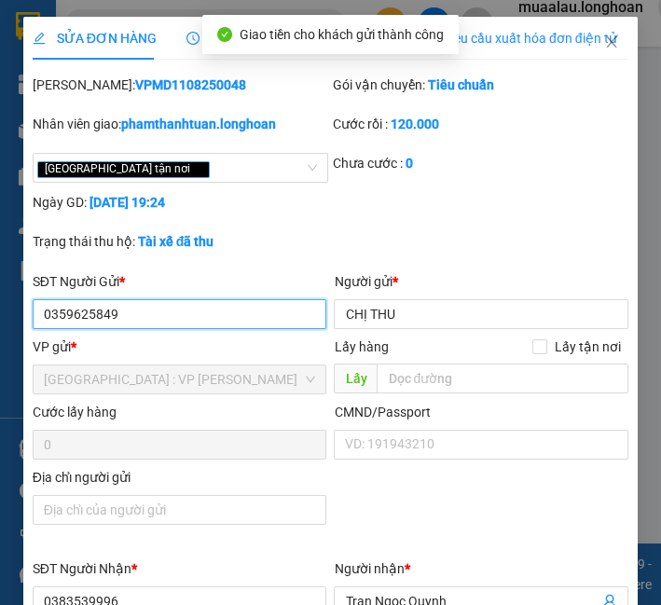
scroll to position [933, 0]
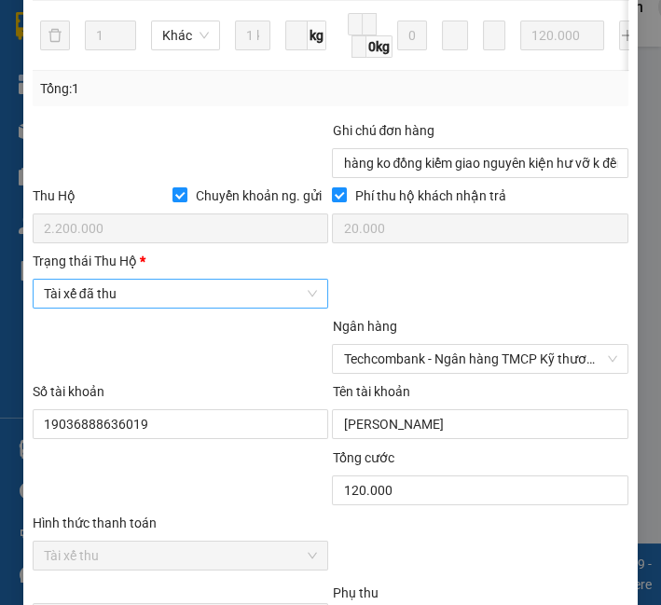
click at [181, 305] on span "Tài xế đã thu" at bounding box center [181, 294] width 274 height 28
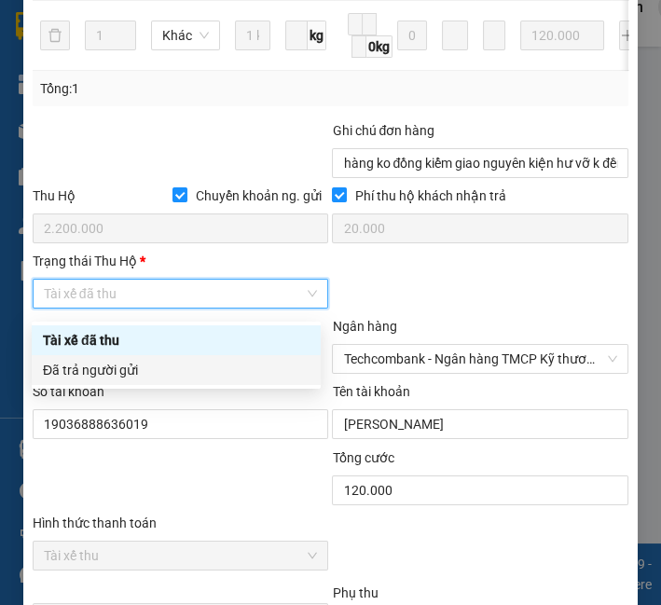
click at [184, 370] on div "Đã trả người gửi" at bounding box center [176, 370] width 267 height 21
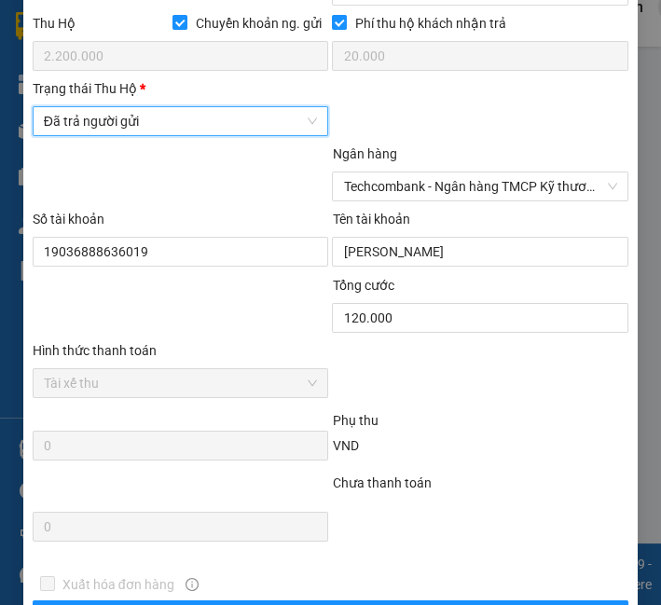
scroll to position [1260, 0]
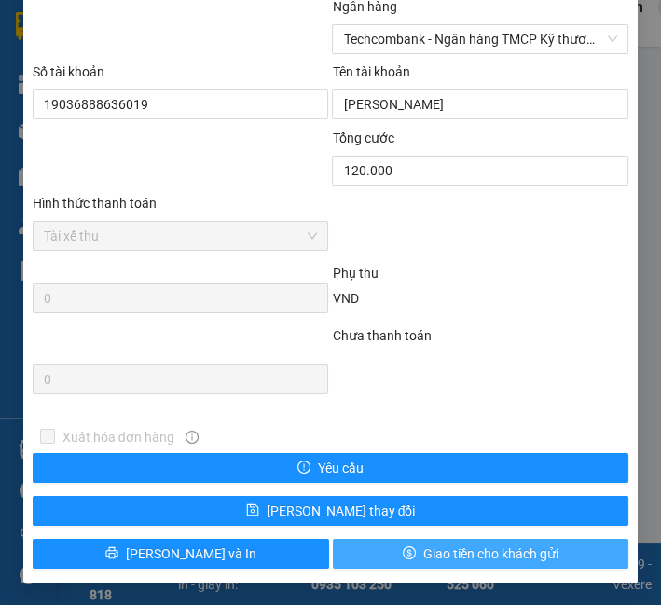
click at [469, 545] on span "Giao tiền cho khách gửi" at bounding box center [490, 554] width 135 height 21
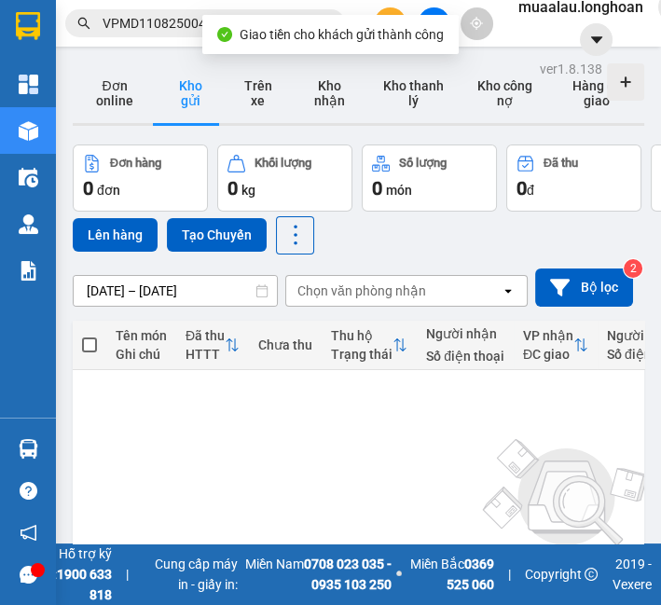
drag, startPoint x: 160, startPoint y: 48, endPoint x: 160, endPoint y: 29, distance: 18.7
click at [160, 48] on main "ver 1.8.138 Đơn online Kho gửi Trên xe Kho nhận Kho thanh lý Kho công nợ Hàng đ…" at bounding box center [330, 272] width 661 height 544
click at [160, 29] on input "VPMD1108250048" at bounding box center [213, 23] width 220 height 21
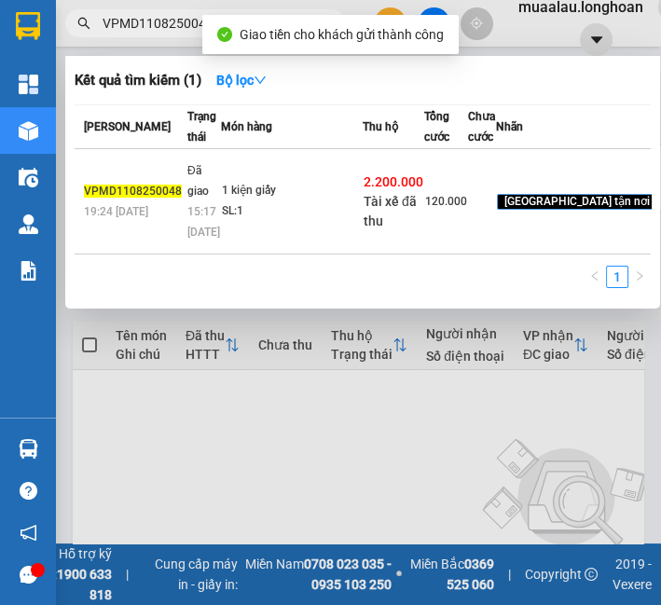
click at [160, 25] on input "VPMD1108250048" at bounding box center [213, 23] width 220 height 21
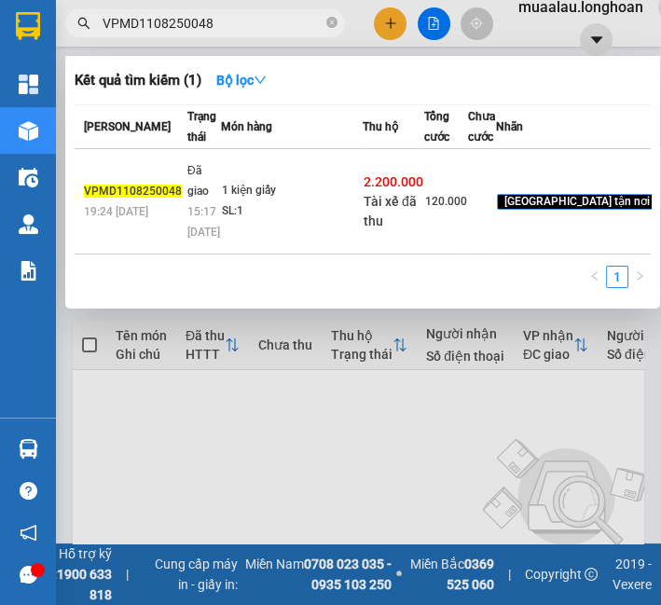
paste input "HNVD1108250044"
click at [238, 222] on div "SL: 1" at bounding box center [291, 211] width 140 height 21
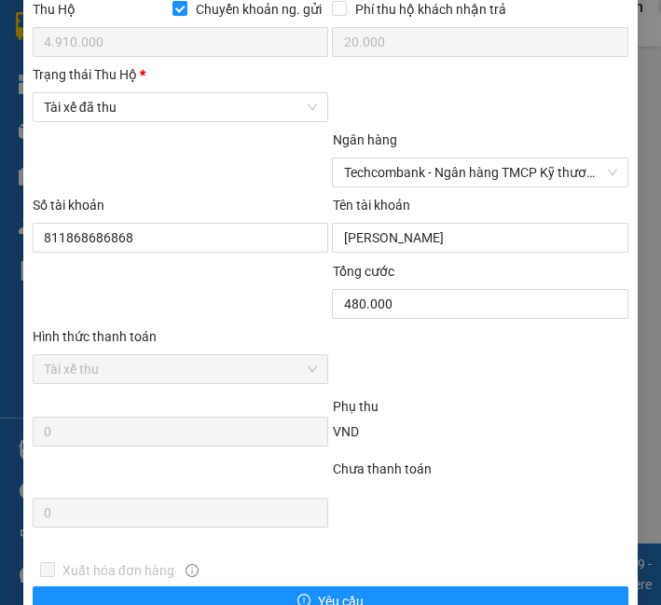
scroll to position [1140, 0]
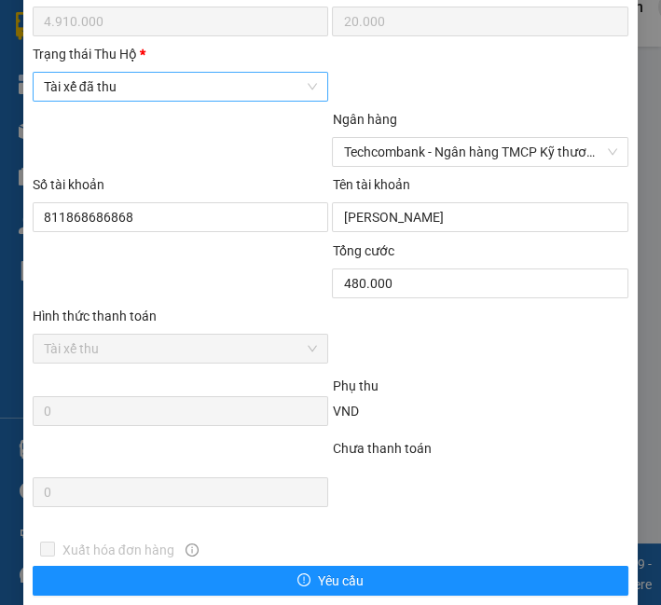
click at [128, 92] on span "Tài xế đã thu" at bounding box center [181, 87] width 274 height 28
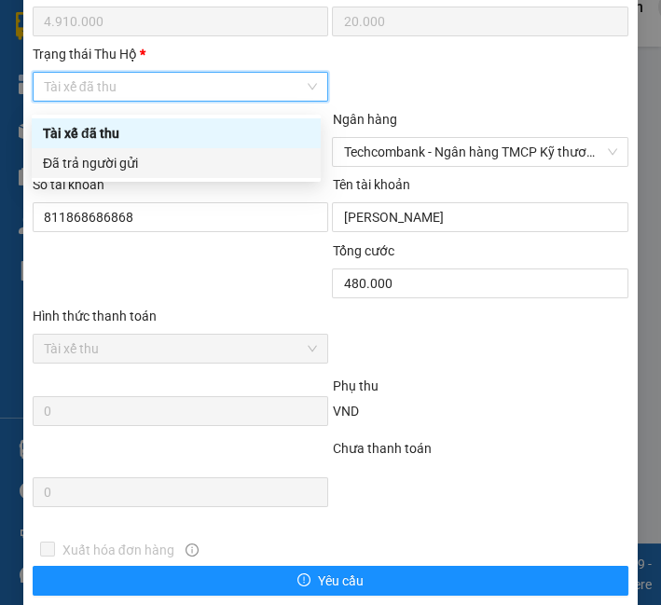
click at [119, 165] on div "Đã trả người gửi" at bounding box center [176, 163] width 267 height 21
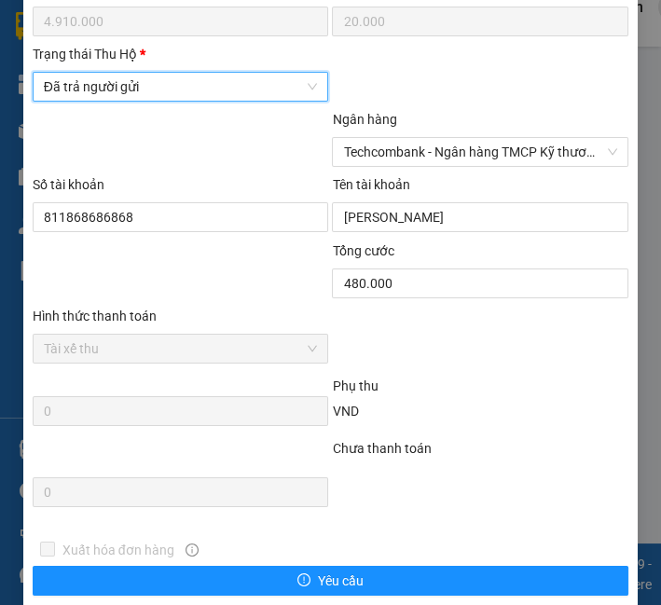
scroll to position [1260, 0]
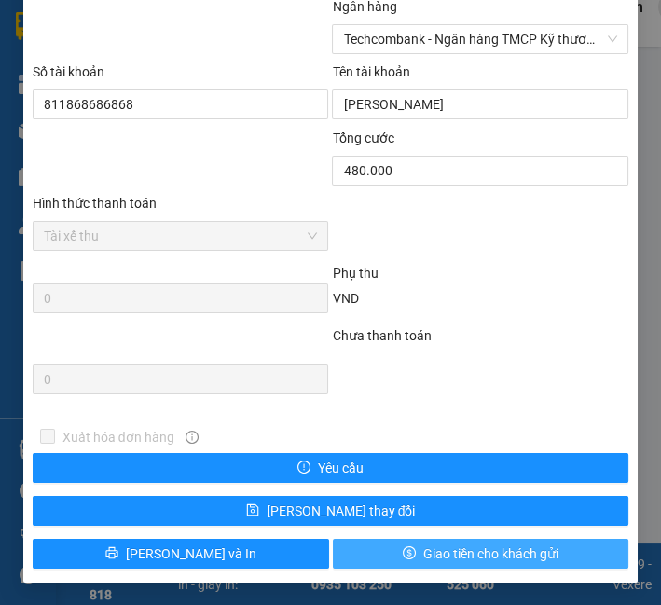
click at [477, 549] on span "Giao tiền cho khách gửi" at bounding box center [490, 554] width 135 height 21
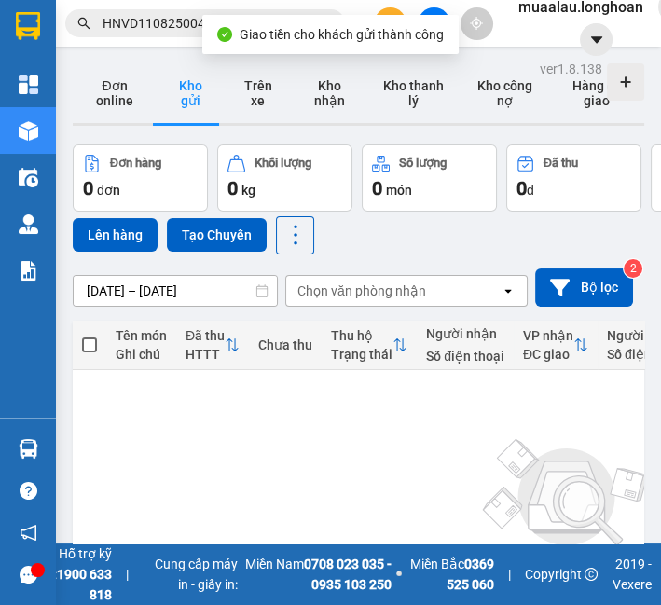
click at [116, 21] on input "HNVD1108250044" at bounding box center [213, 23] width 220 height 21
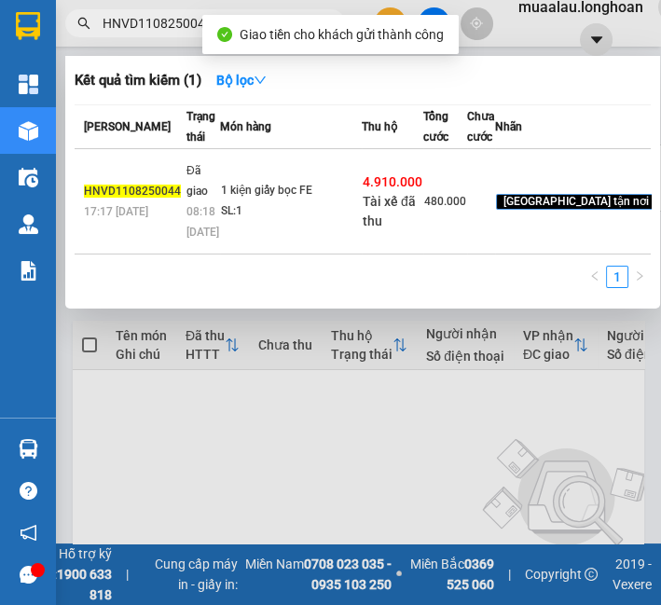
click at [116, 21] on input "HNVD1108250044" at bounding box center [213, 23] width 220 height 21
paste input "QTP0908250021"
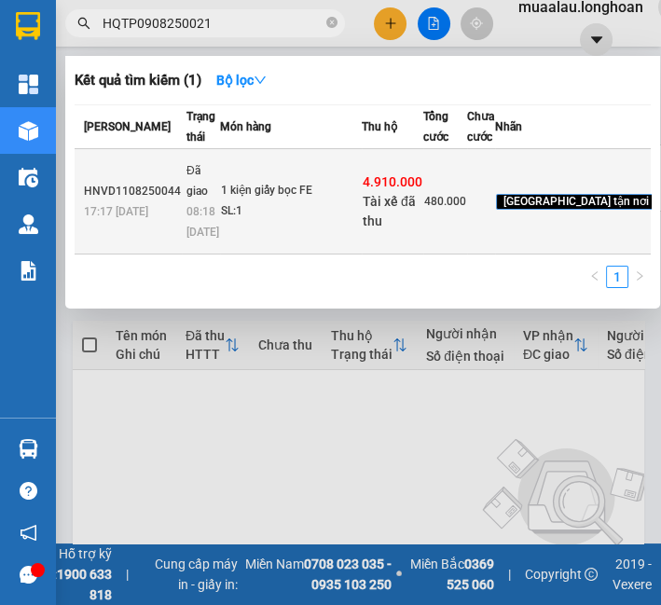
type input "HQTP0908250021"
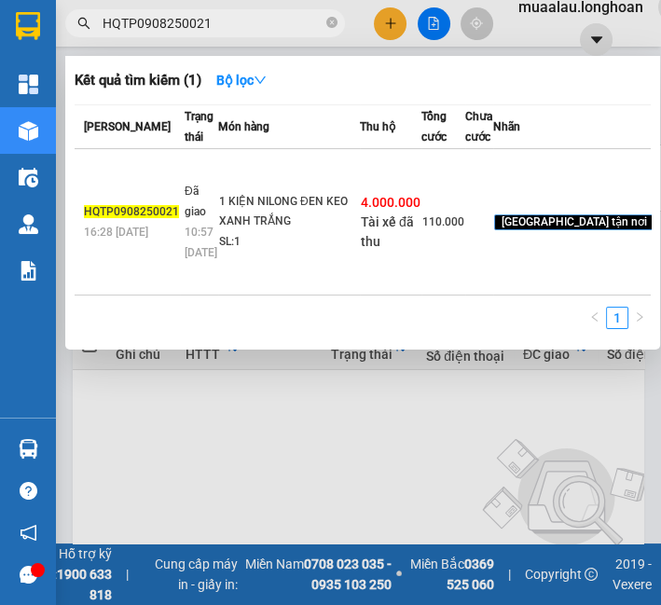
click at [324, 199] on td "1 KIỆN NILONG ĐEN KEO XANH TRẮNG SL: 1" at bounding box center [289, 222] width 142 height 146
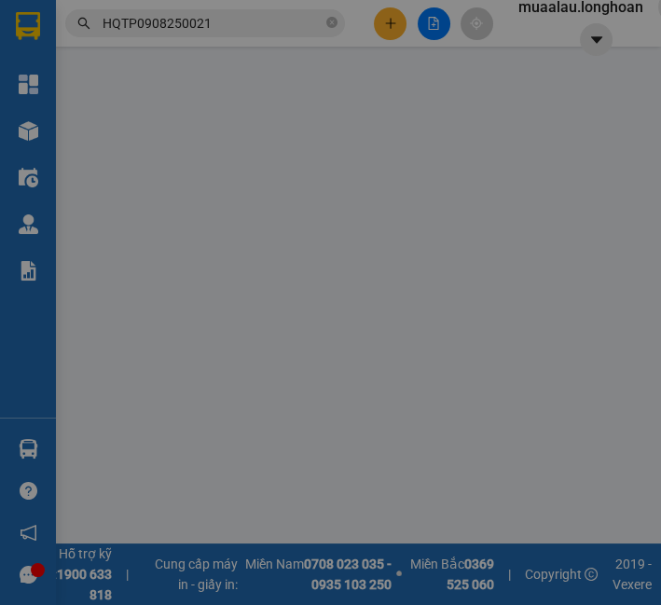
type input "0977297677"
type input "hoàng trúc"
type input "0782567310"
type input "TRANG"
checkbox input "true"
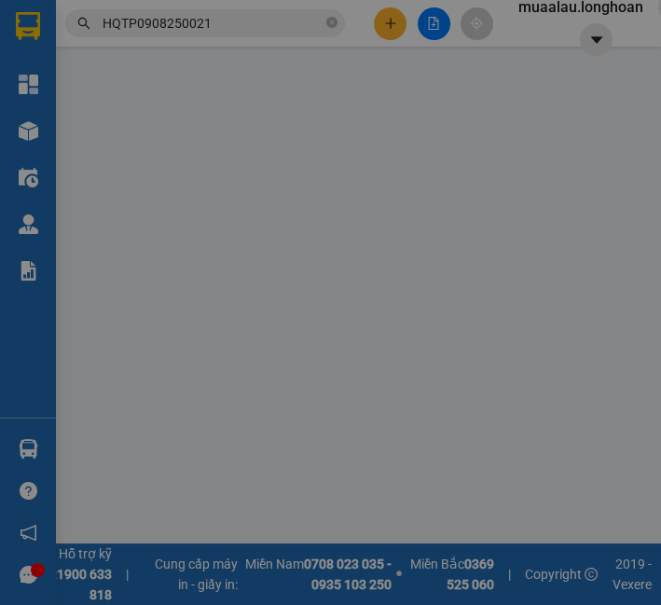
type input "119 TRẦN PHÚ, HẢI CHÂU 1, HẢI CHÂU, ĐÀ NẴNG"
checkbox input "true"
type input "4.000.000"
type input "20.000"
type input "110.000"
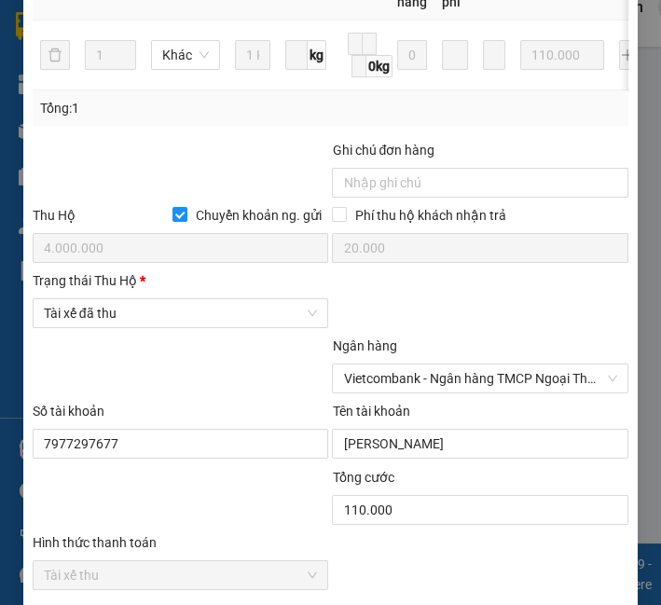
scroll to position [943, 0]
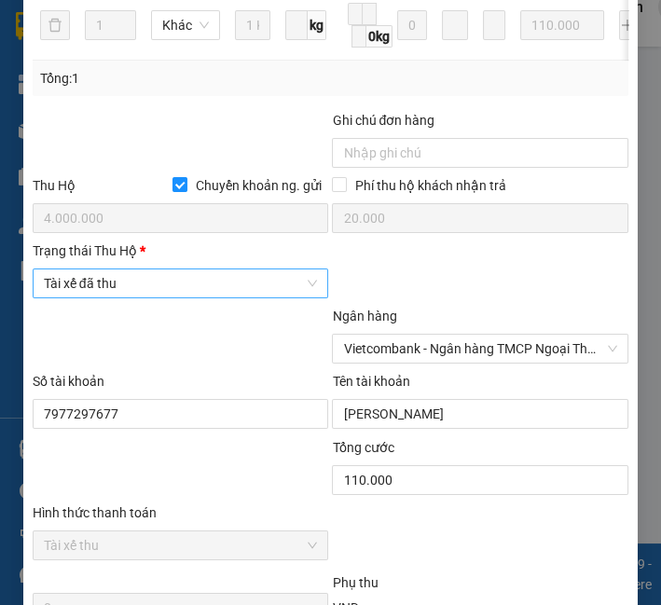
drag, startPoint x: 101, startPoint y: 291, endPoint x: 106, endPoint y: 302, distance: 12.5
click at [104, 291] on span "Tài xế đã thu" at bounding box center [181, 284] width 274 height 28
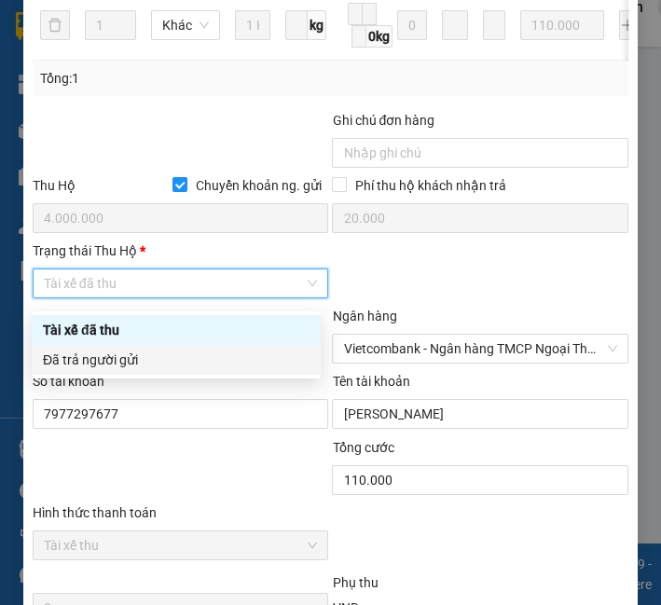
click at [141, 348] on div "Đã trả người gửi" at bounding box center [176, 360] width 289 height 30
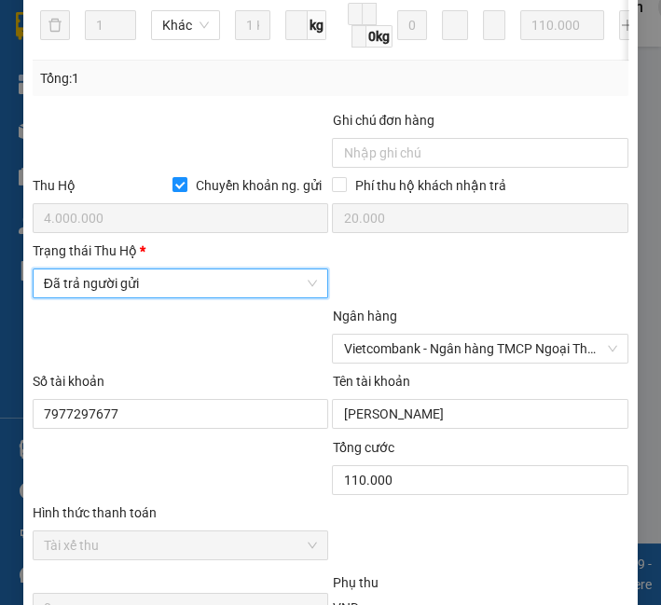
scroll to position [1260, 0]
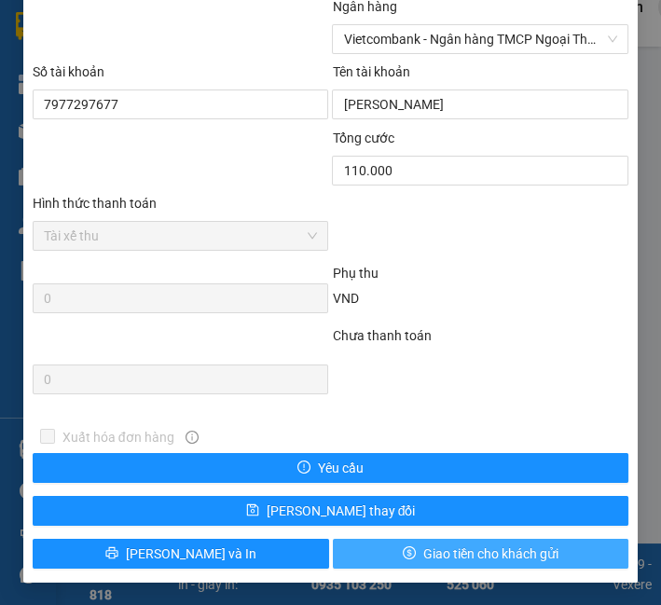
click at [429, 555] on span "Giao tiền cho khách gửi" at bounding box center [490, 554] width 135 height 21
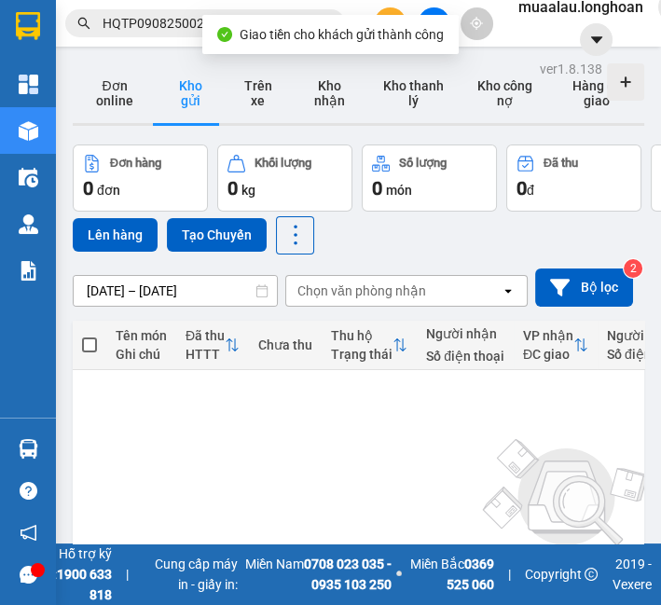
click at [141, 10] on div "Kết quả tìm kiếm ( 1 ) Bộ lọc Mã ĐH Trạng thái Món hàng Thu hộ Tổng cước Chưa c…" at bounding box center [182, 23] width 364 height 33
click at [144, 28] on input "HQTP0908250021" at bounding box center [213, 23] width 220 height 21
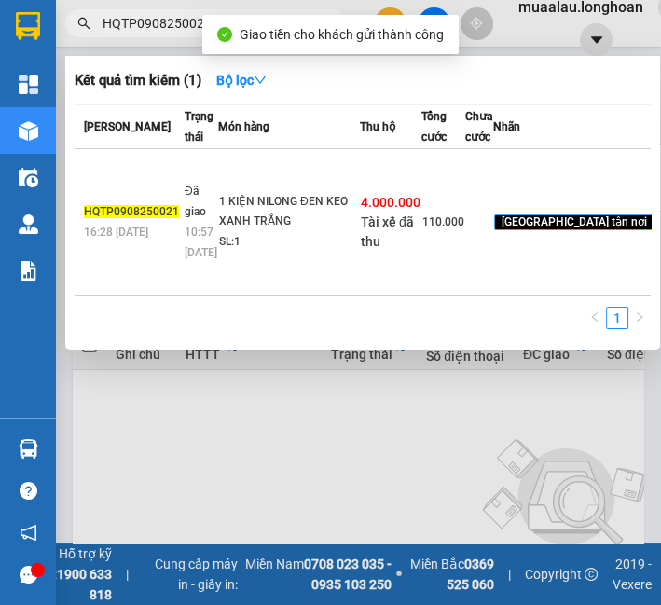
click at [144, 28] on input "HQTP0908250021" at bounding box center [213, 23] width 220 height 21
paste input "VPMD0908250055"
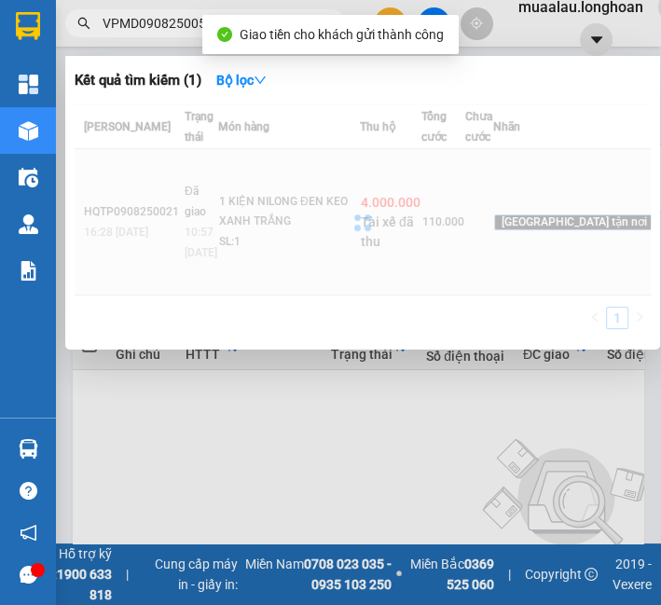
type input "VPMD0908250055"
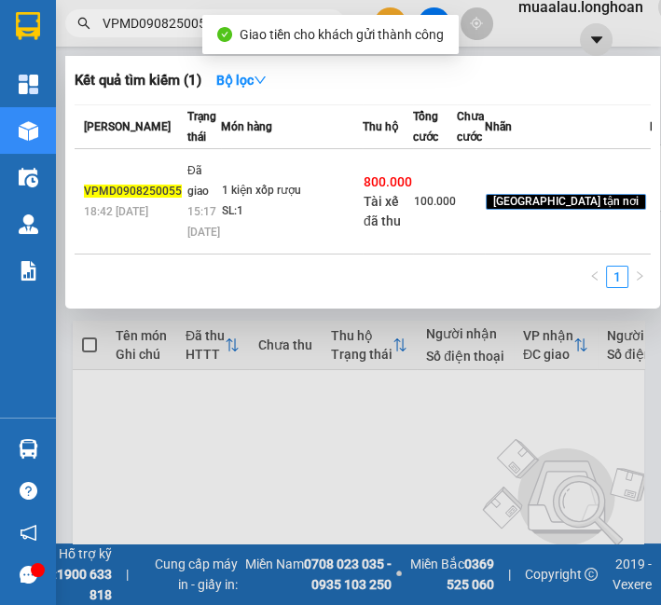
click at [321, 201] on div "1 kiện xốp rượu" at bounding box center [292, 191] width 140 height 21
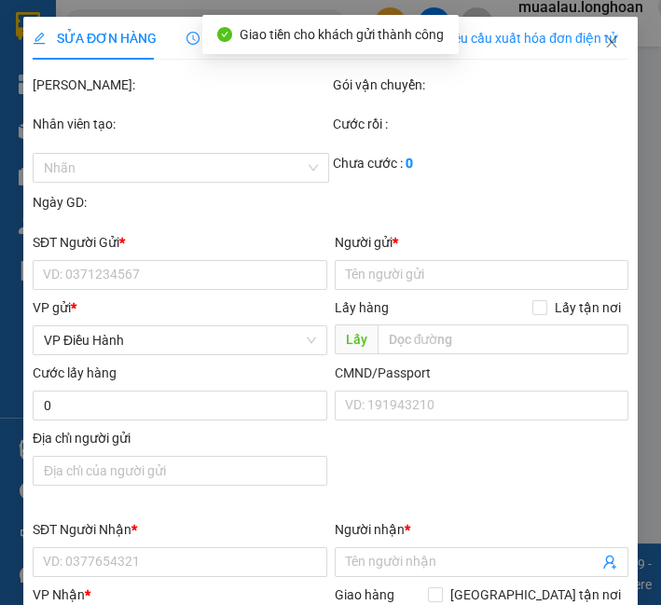
type input "0395138868"
type input "Quý"
type input "0913493338"
type input "hoan"
checkbox input "true"
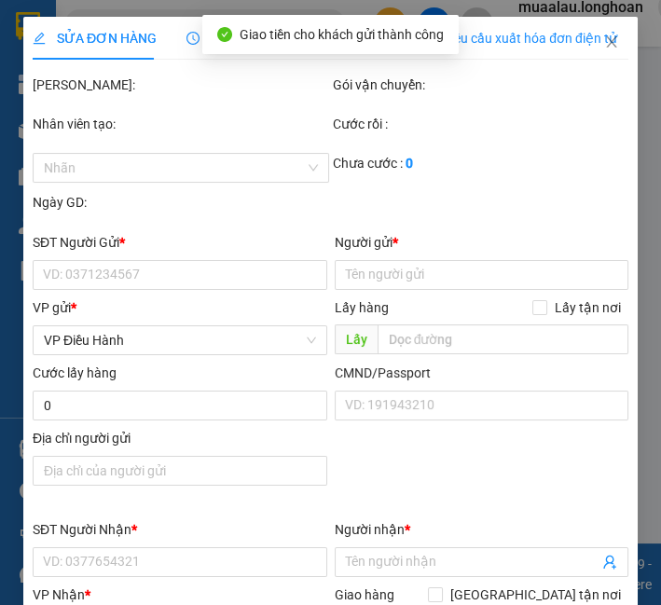
type input "408/17/8 tôn đản hòa an cẩm lệ"
checkbox input "true"
type input "800.000"
type input "5.000"
type input "100.000"
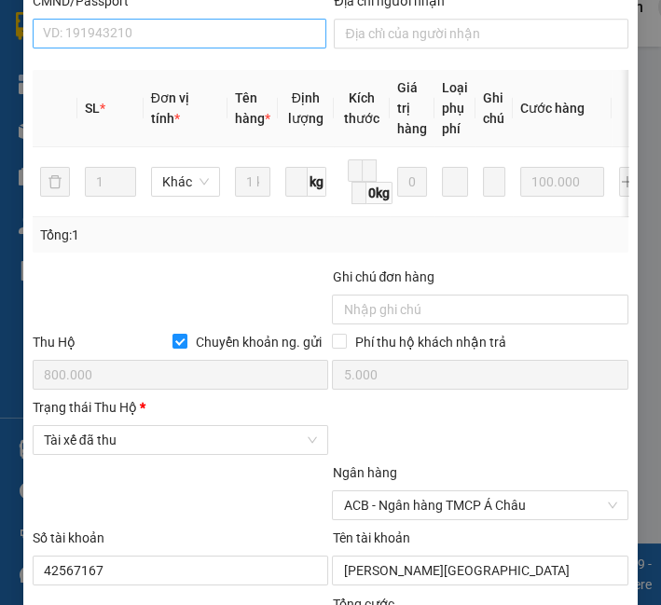
scroll to position [988, 0]
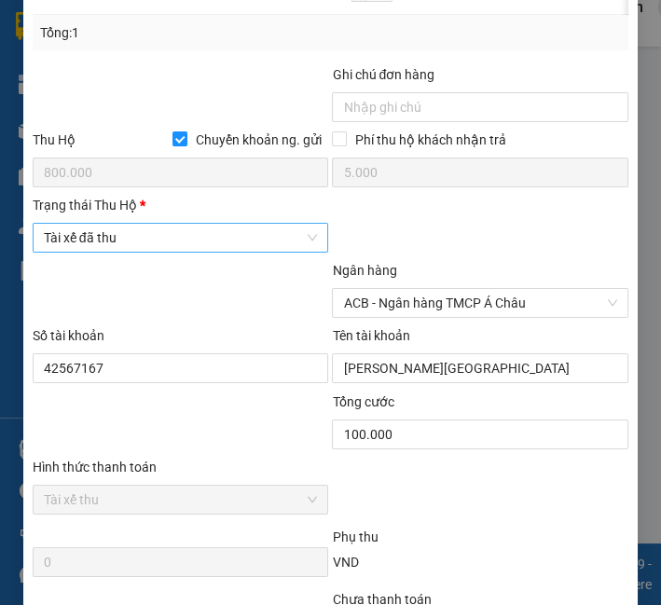
click at [206, 252] on span "Tài xế đã thu" at bounding box center [181, 238] width 274 height 28
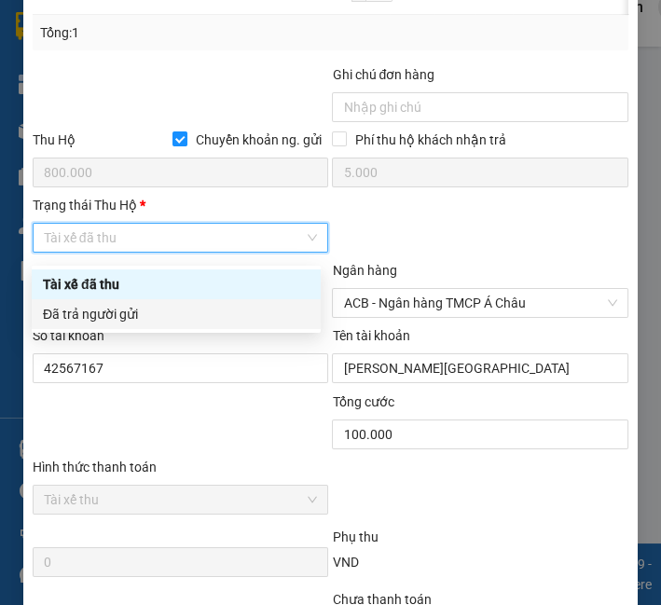
click at [217, 308] on div "Đã trả người gửi" at bounding box center [176, 314] width 267 height 21
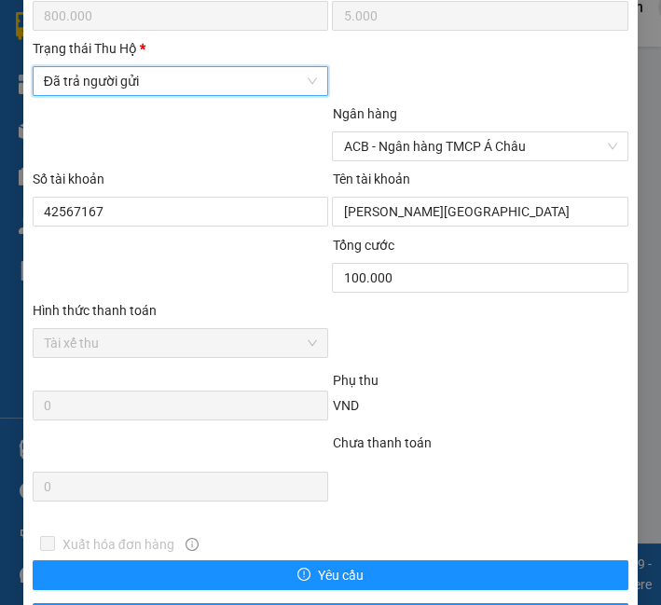
scroll to position [1260, 0]
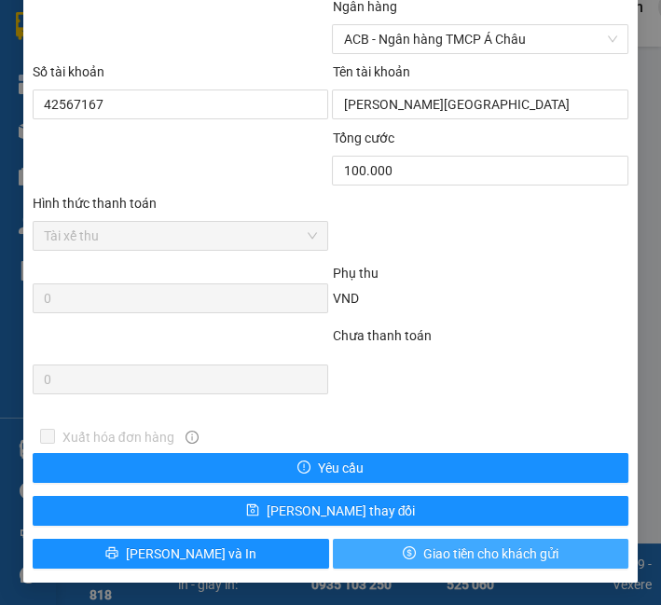
click at [519, 558] on span "Giao tiền cho khách gửi" at bounding box center [490, 554] width 135 height 21
